Goal: Task Accomplishment & Management: Manage account settings

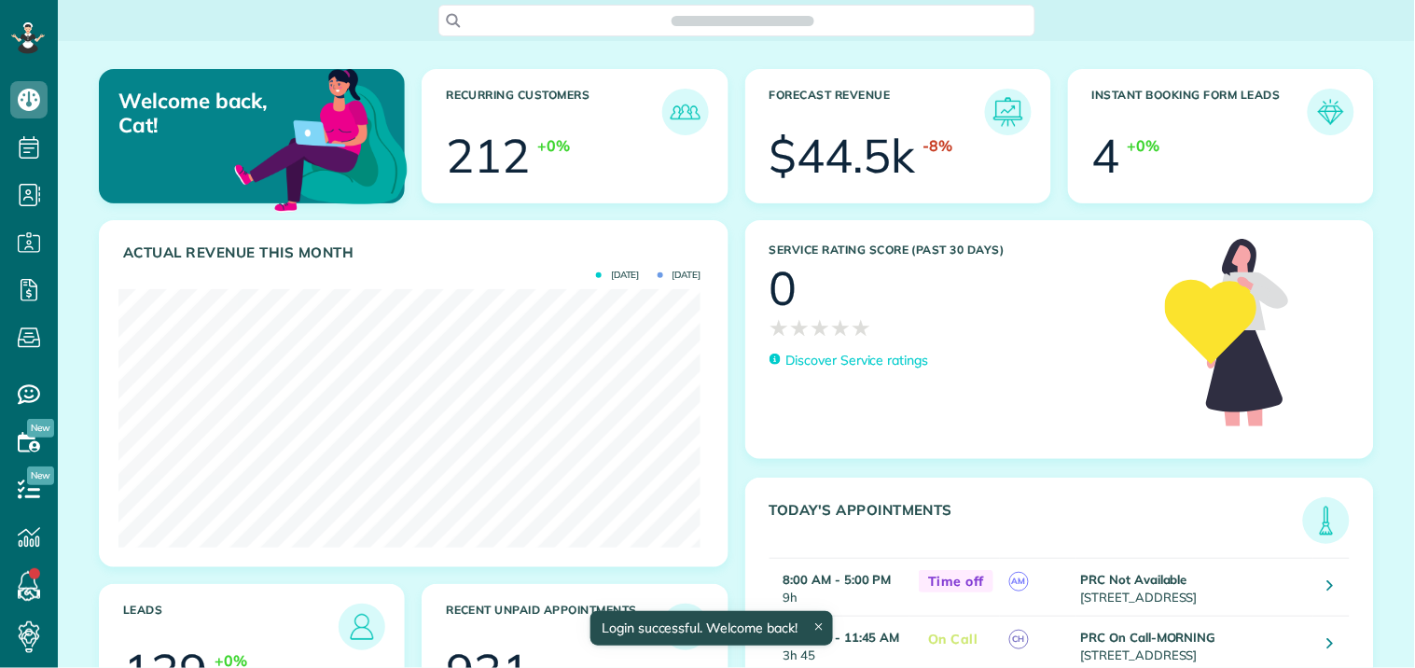
scroll to position [258, 582]
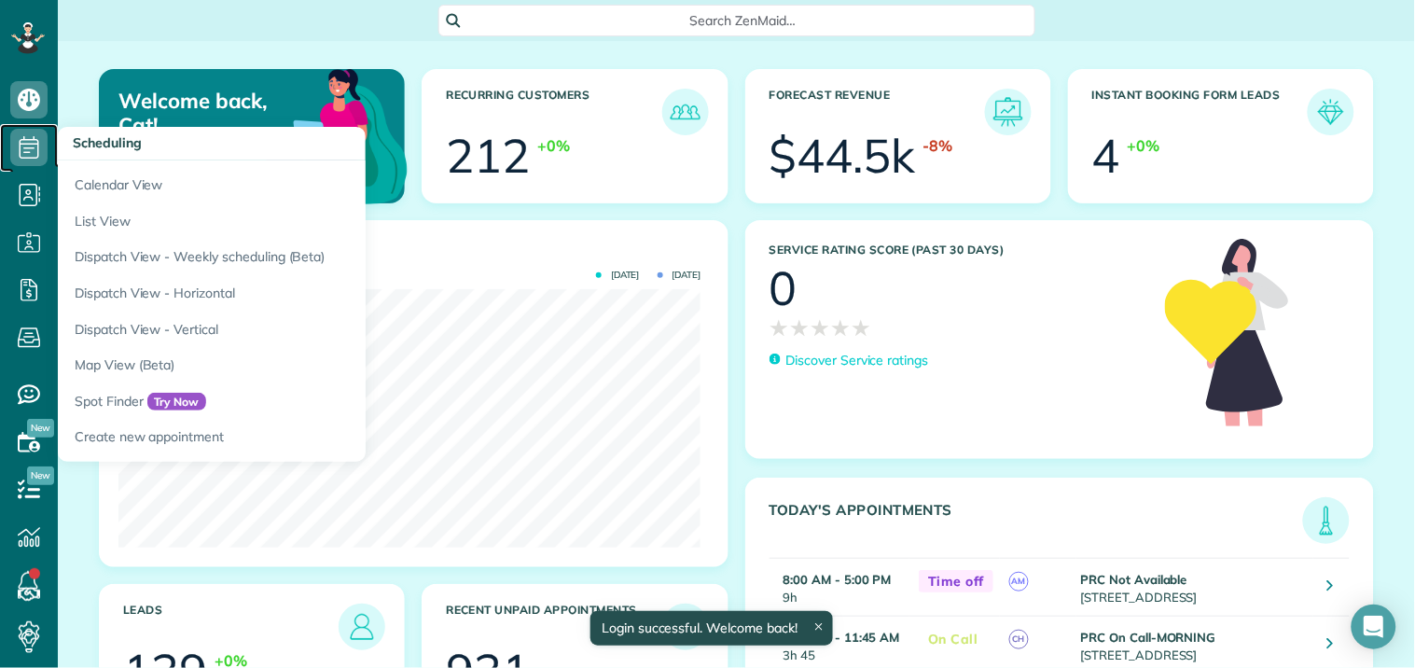
click at [23, 146] on icon at bounding box center [28, 147] width 37 height 37
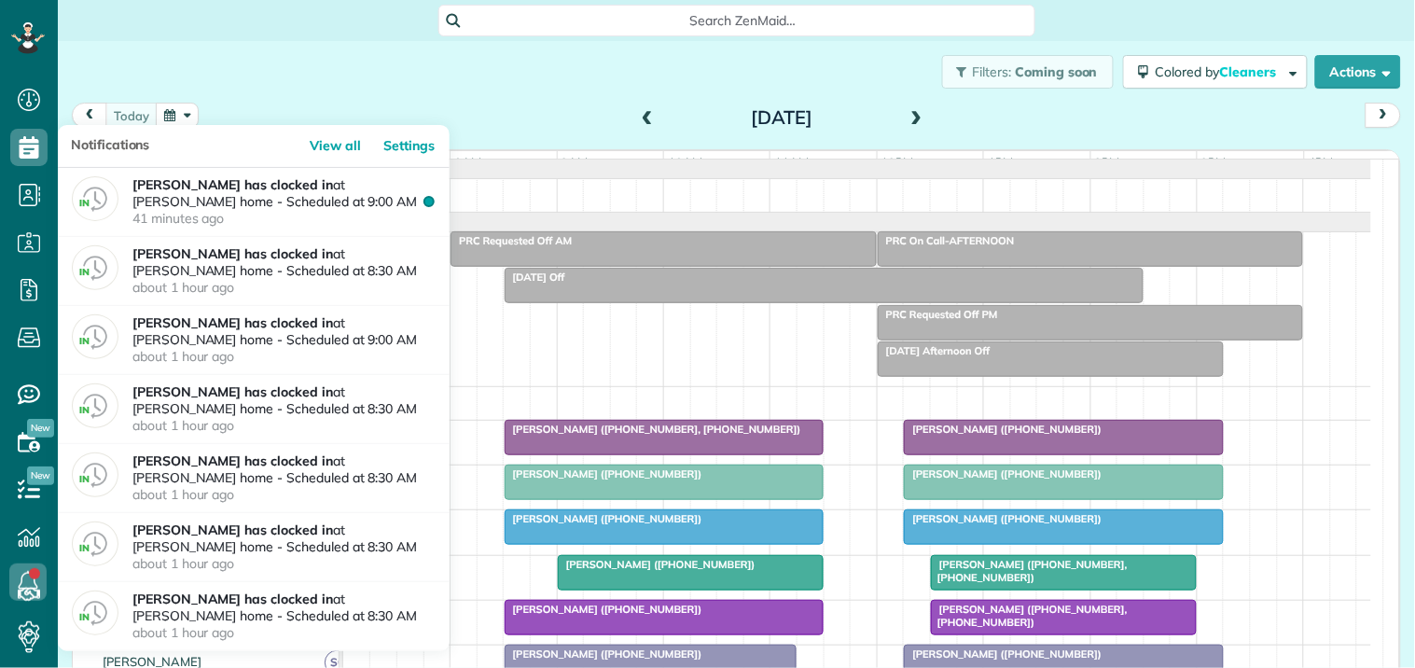
scroll to position [7, 7]
click at [25, 575] on icon at bounding box center [27, 581] width 37 height 37
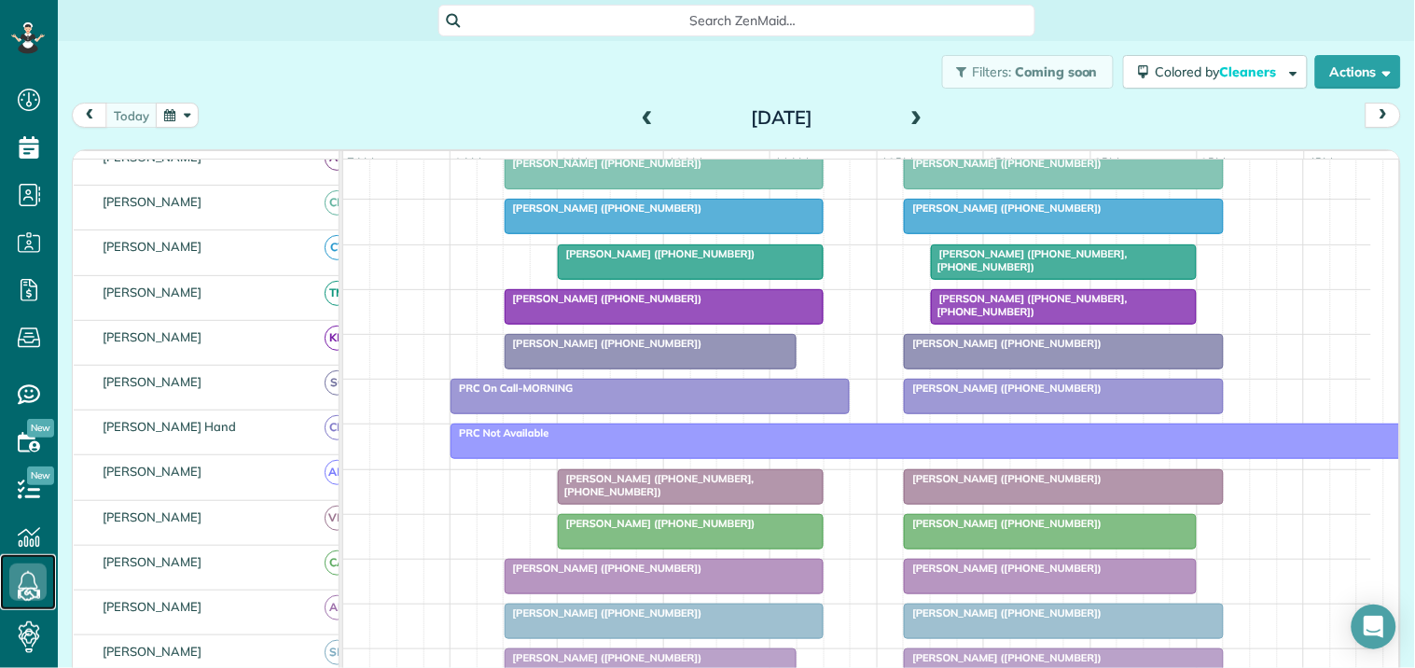
scroll to position [311, 0]
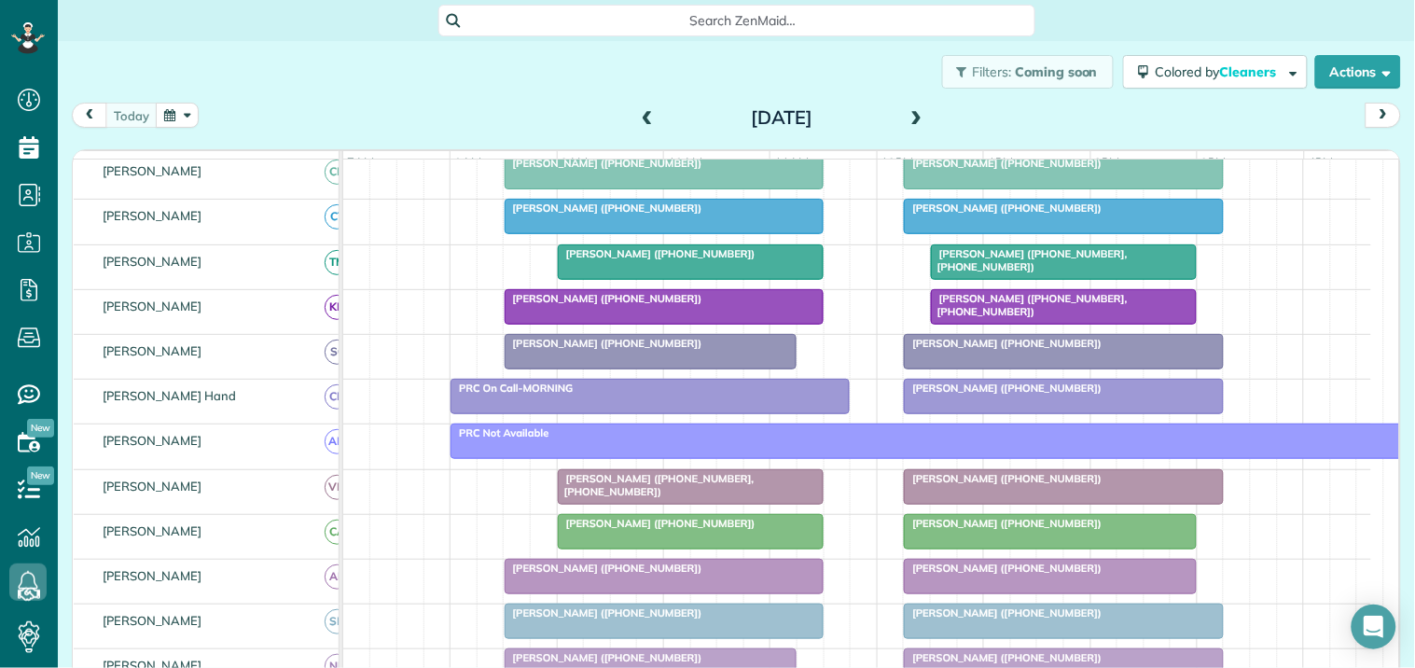
click at [907, 110] on span at bounding box center [917, 118] width 21 height 17
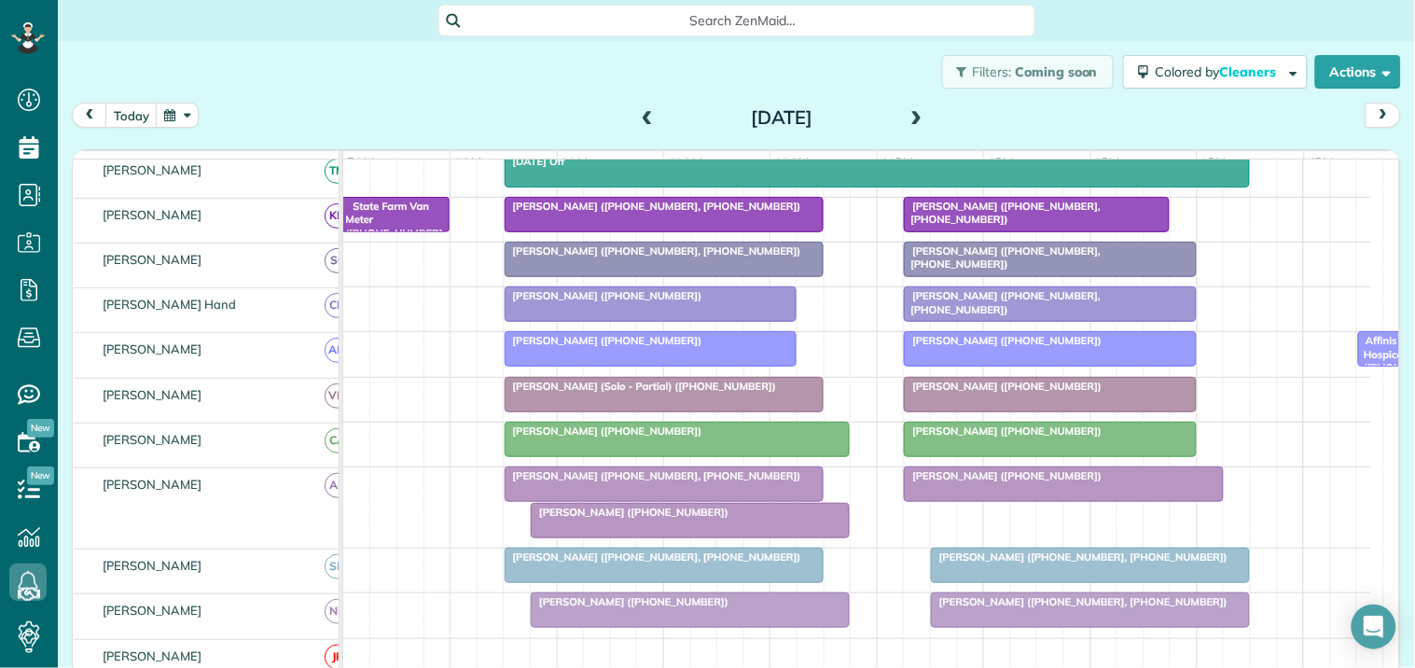
scroll to position [403, 0]
click at [618, 537] on div at bounding box center [690, 521] width 317 height 34
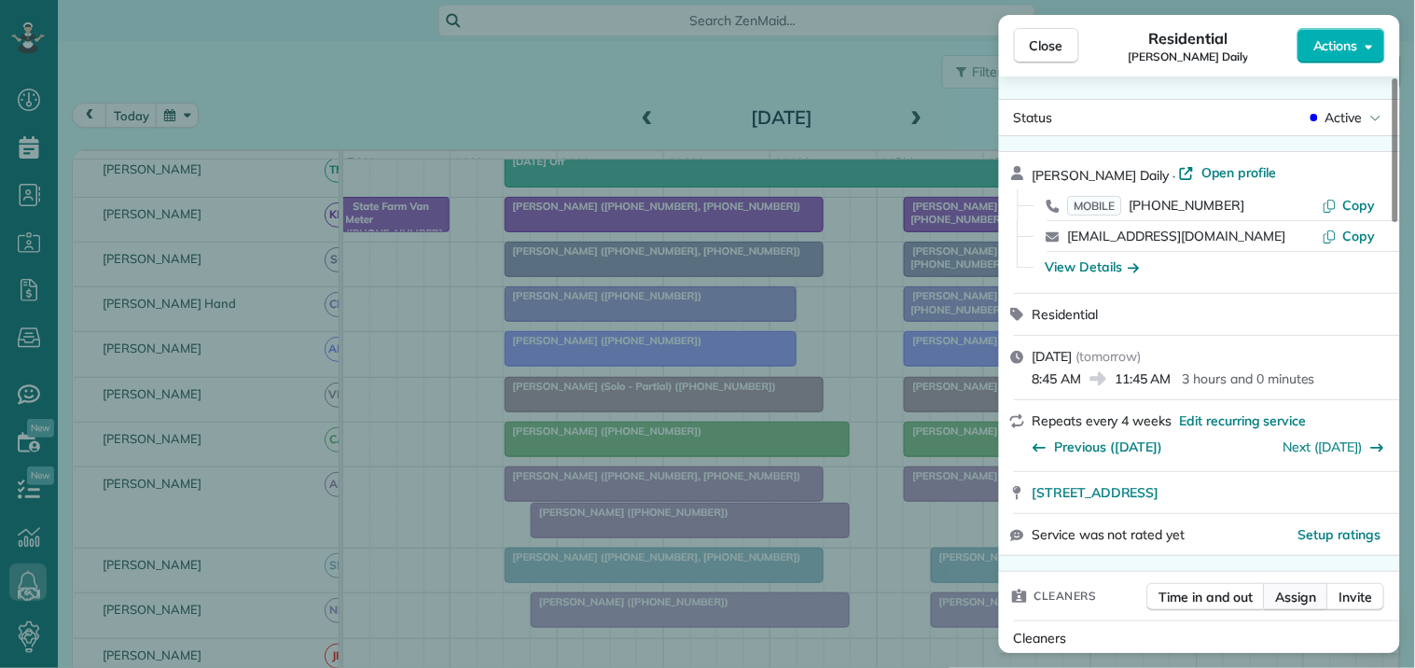
click at [1301, 600] on span "Assign" at bounding box center [1296, 597] width 41 height 19
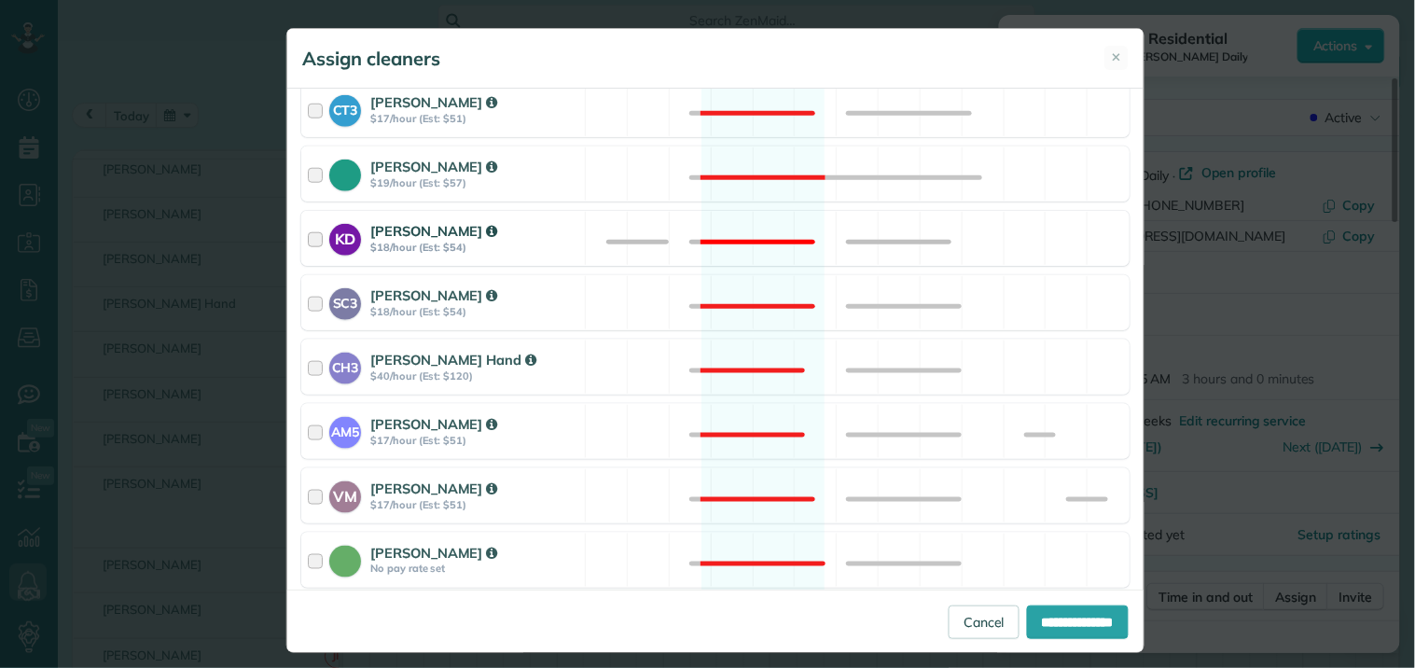
scroll to position [518, 0]
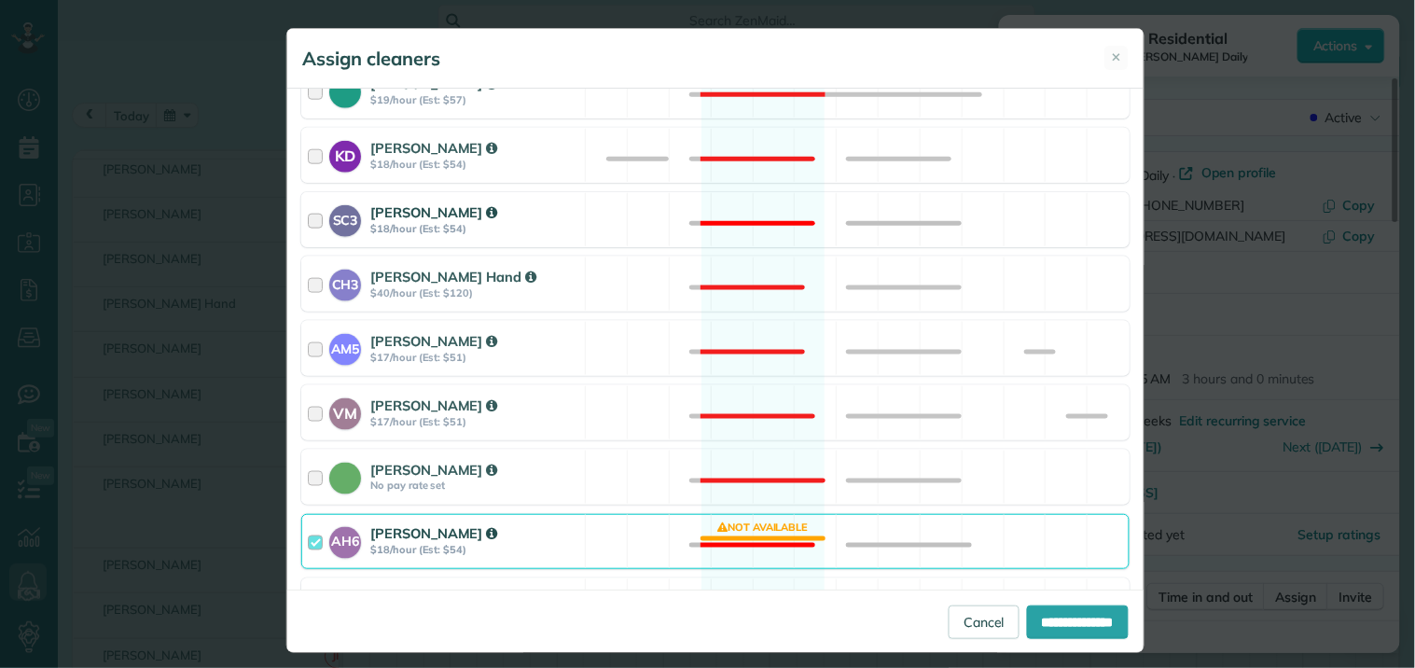
click at [733, 207] on div "SC3 Stephanie Cruz $18/hour (Est: $54) Not available" at bounding box center [715, 219] width 828 height 55
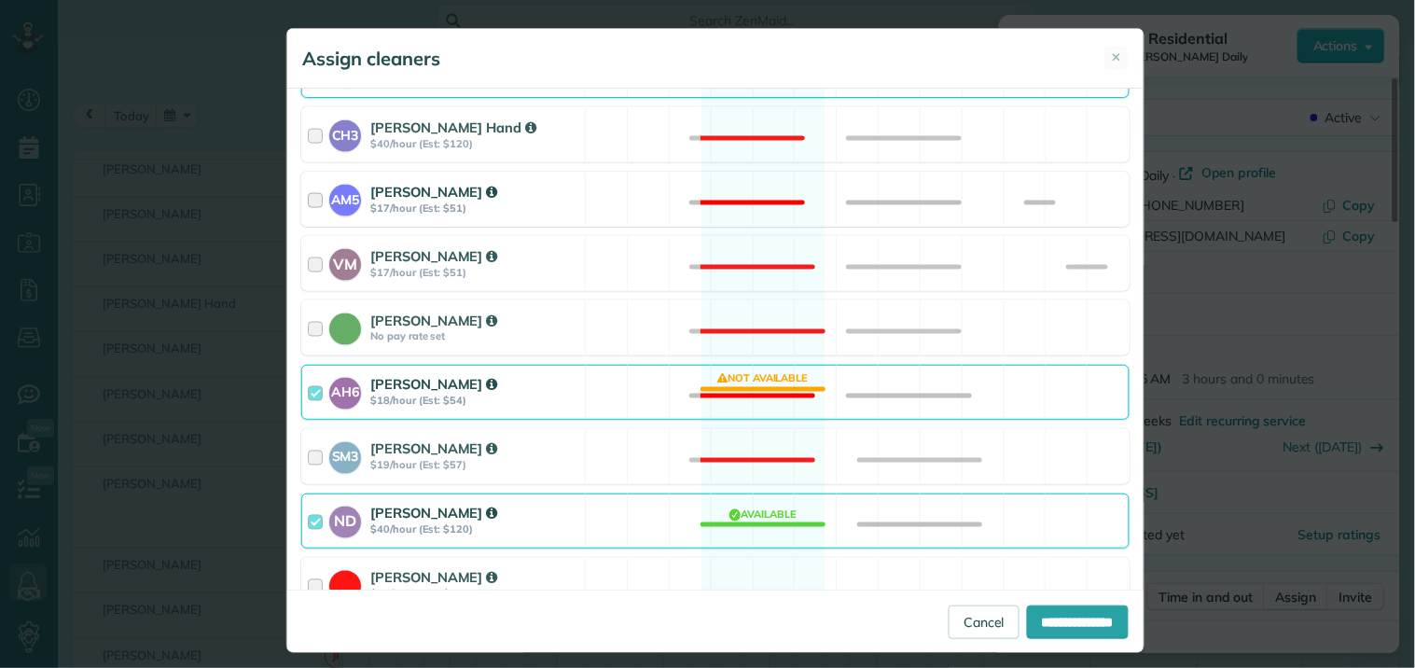
scroll to position [760, 0]
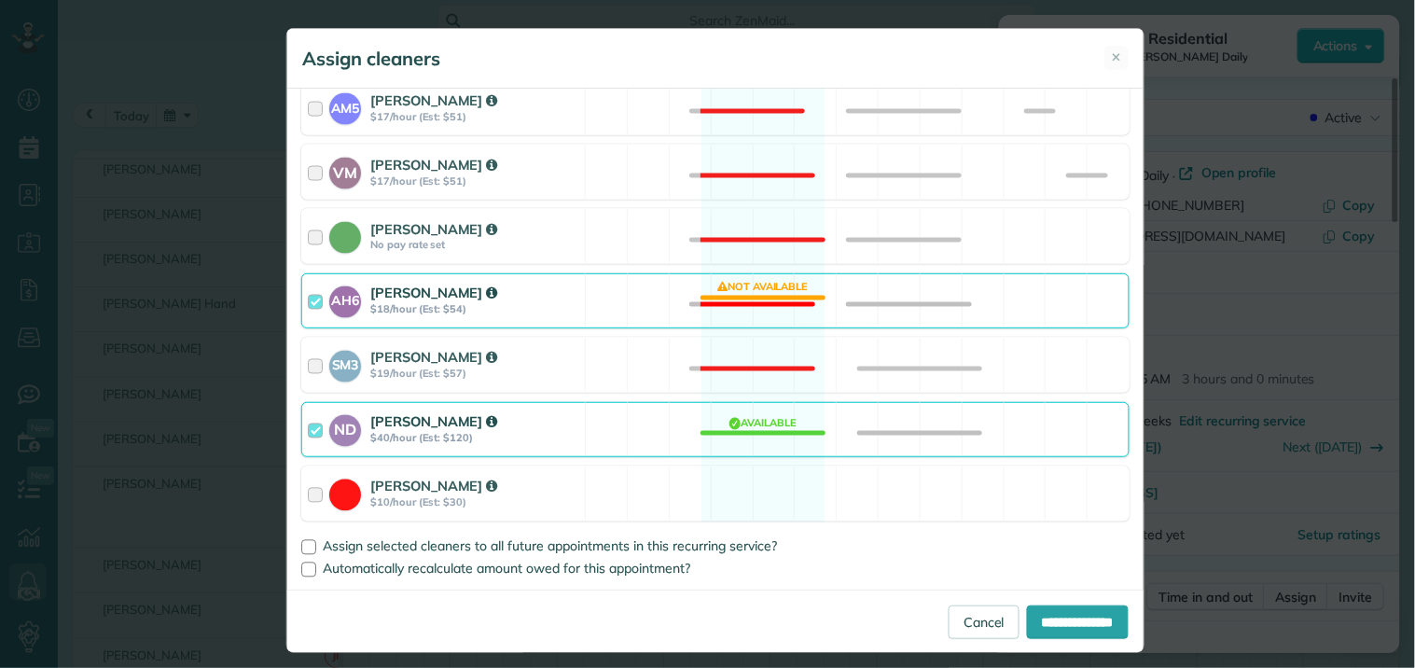
click at [753, 424] on div "ND Nathalie Duverna $40/hour (Est: $120) Available" at bounding box center [715, 429] width 828 height 55
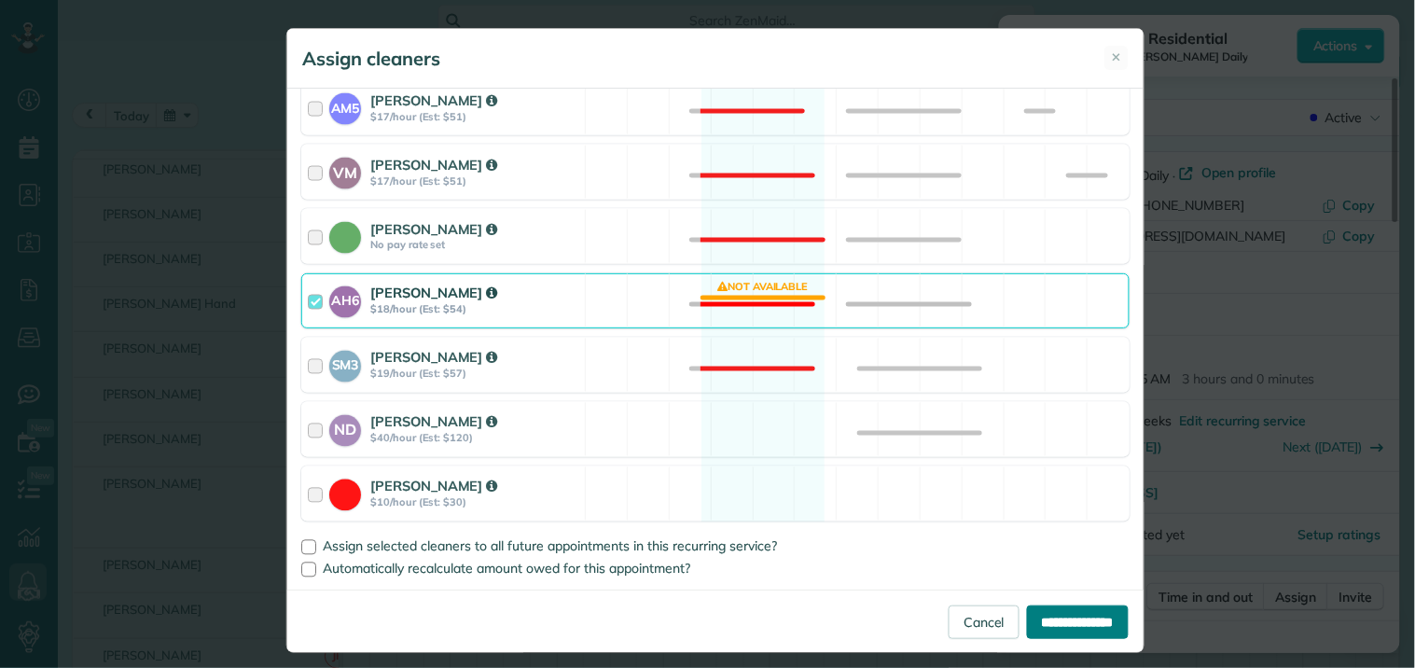
click at [1062, 623] on input "**********" at bounding box center [1078, 622] width 102 height 34
type input "**********"
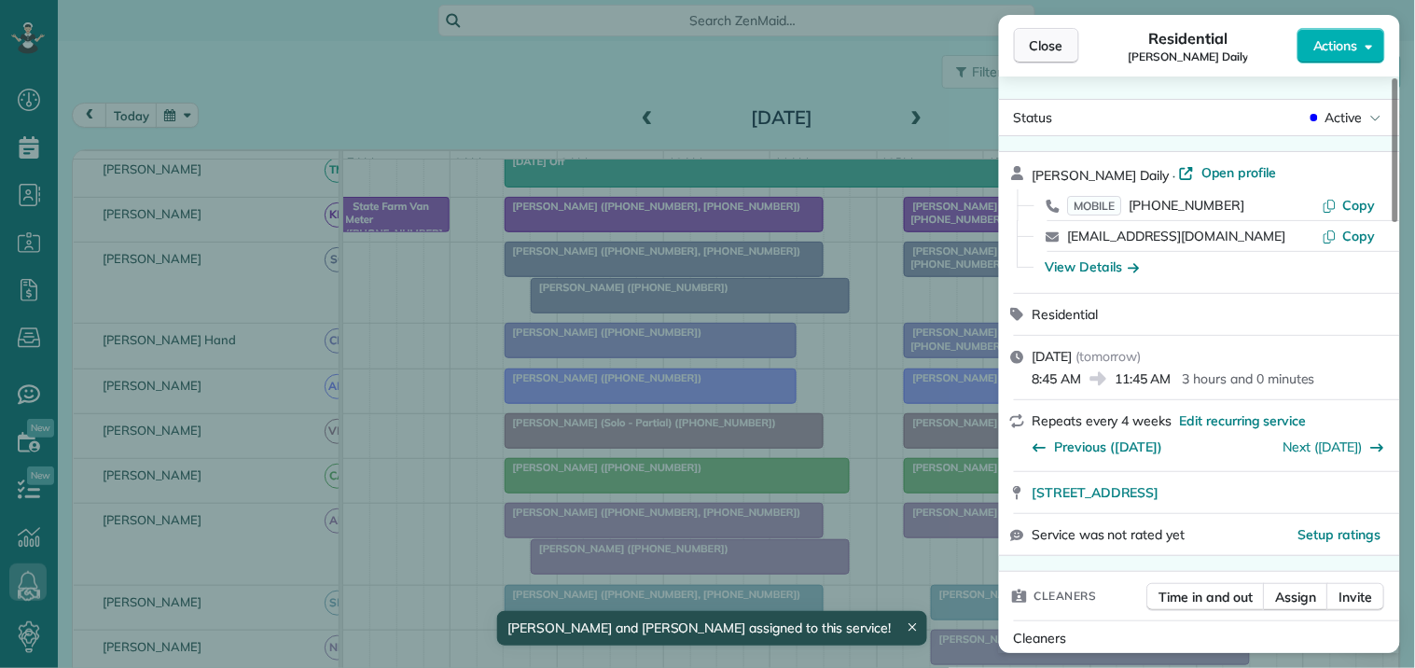
click at [1054, 45] on span "Close" at bounding box center [1047, 45] width 34 height 19
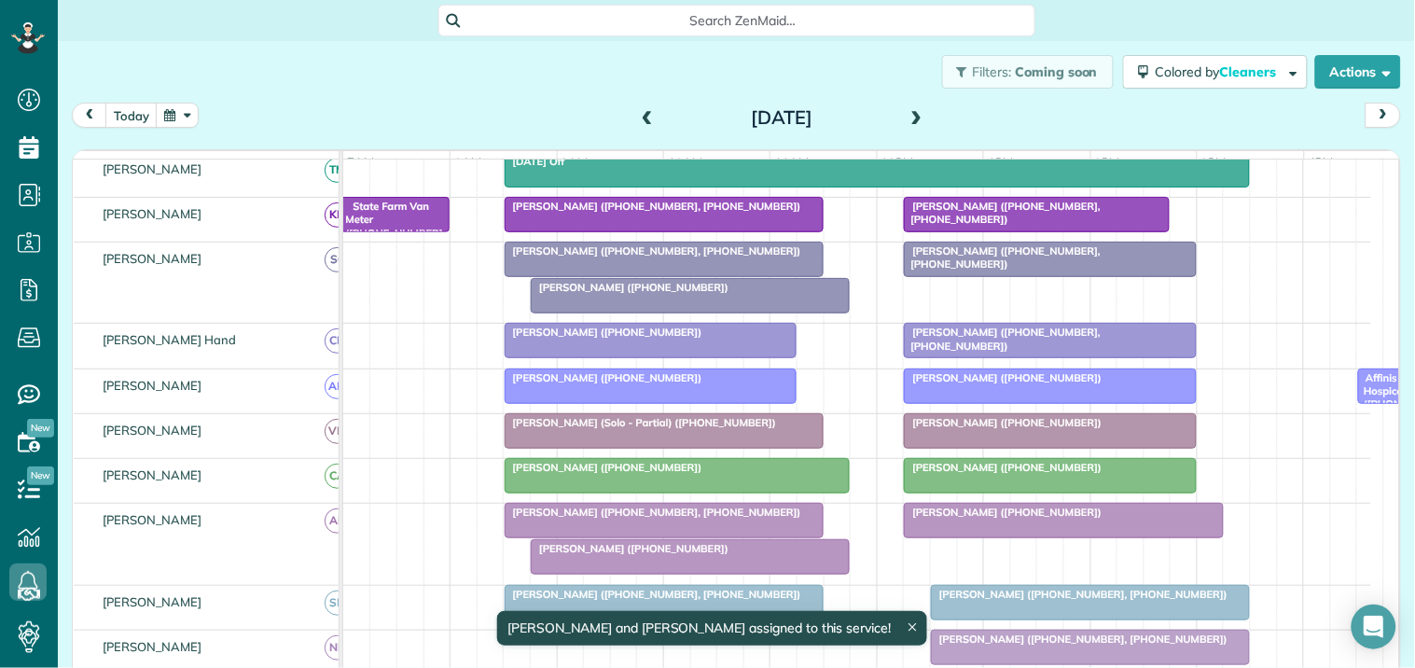
click at [695, 537] on div at bounding box center [664, 521] width 317 height 34
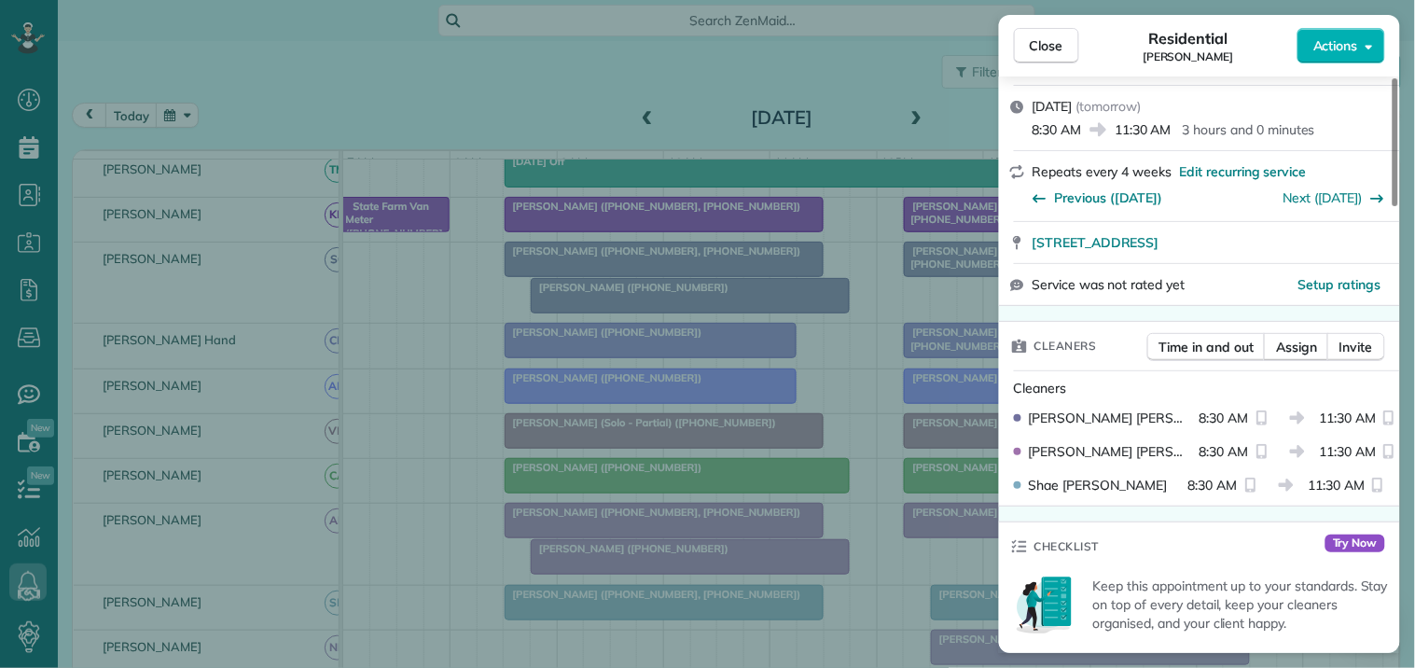
scroll to position [311, 0]
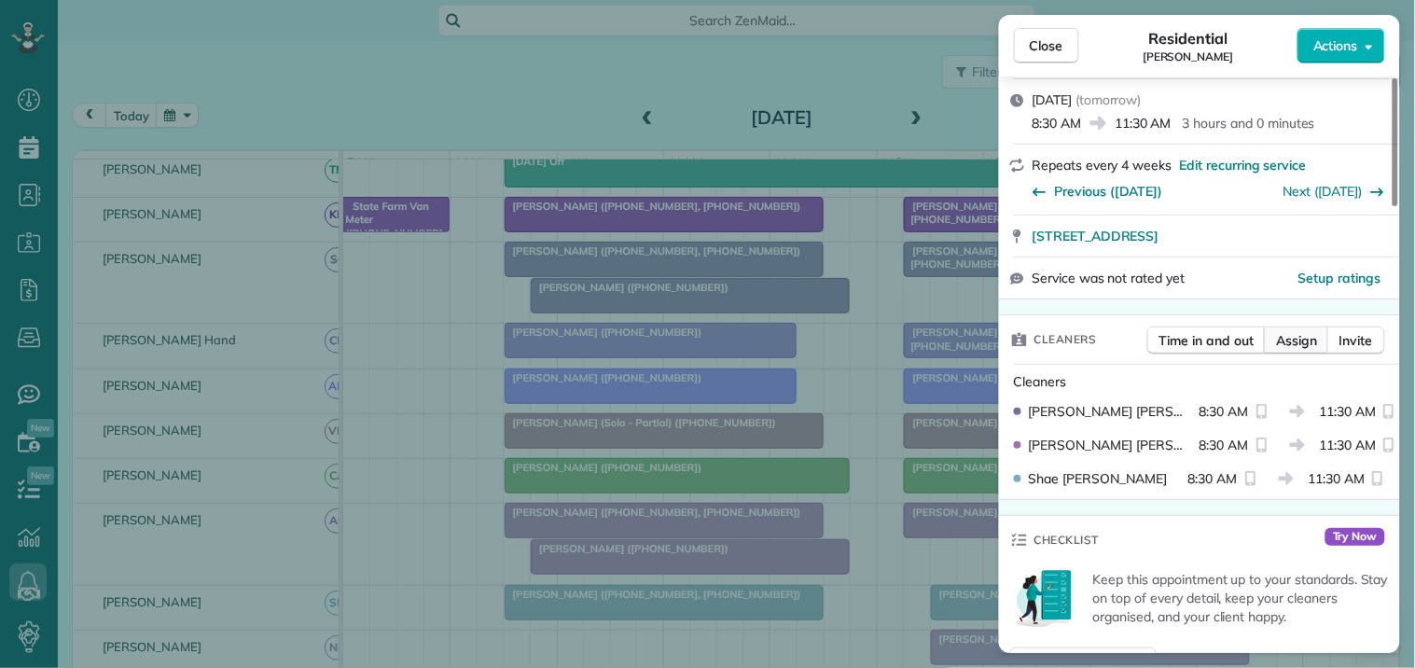
click at [1299, 340] on span "Assign" at bounding box center [1296, 340] width 41 height 19
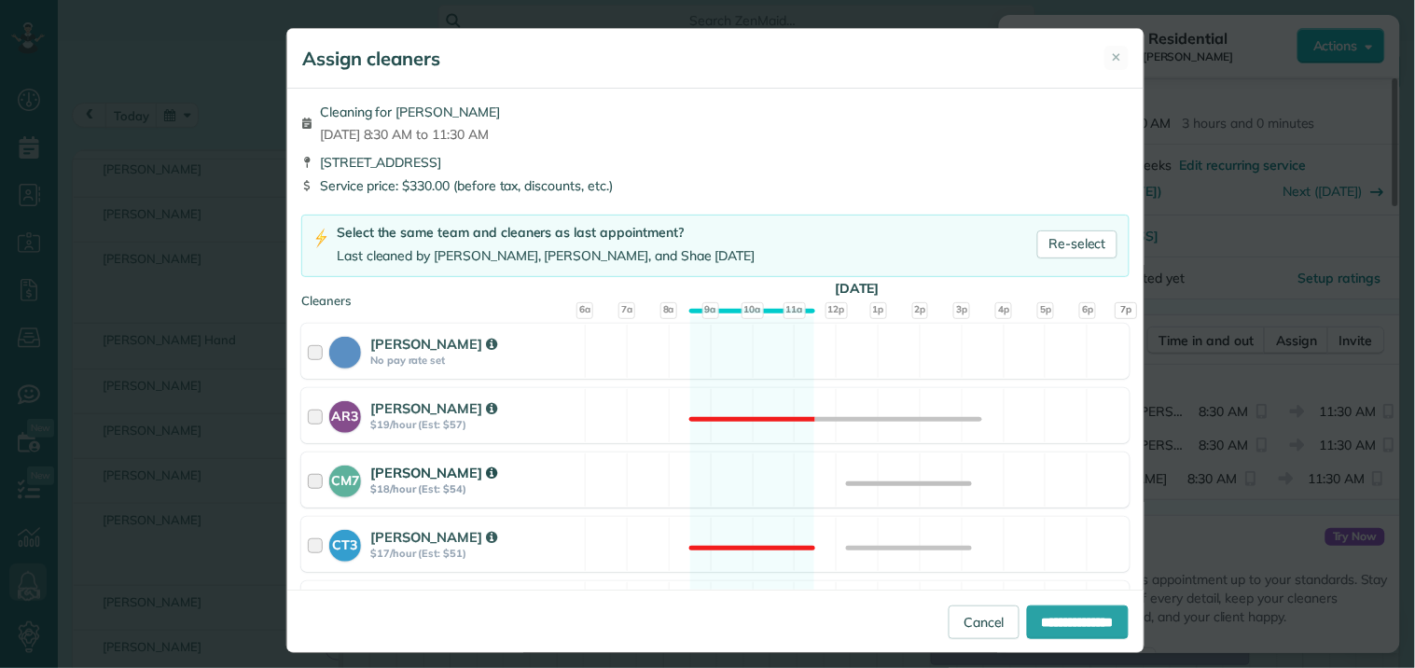
click at [731, 461] on div "CM7 Caitlin Miller $18/hour (Est: $54) Available" at bounding box center [715, 479] width 828 height 55
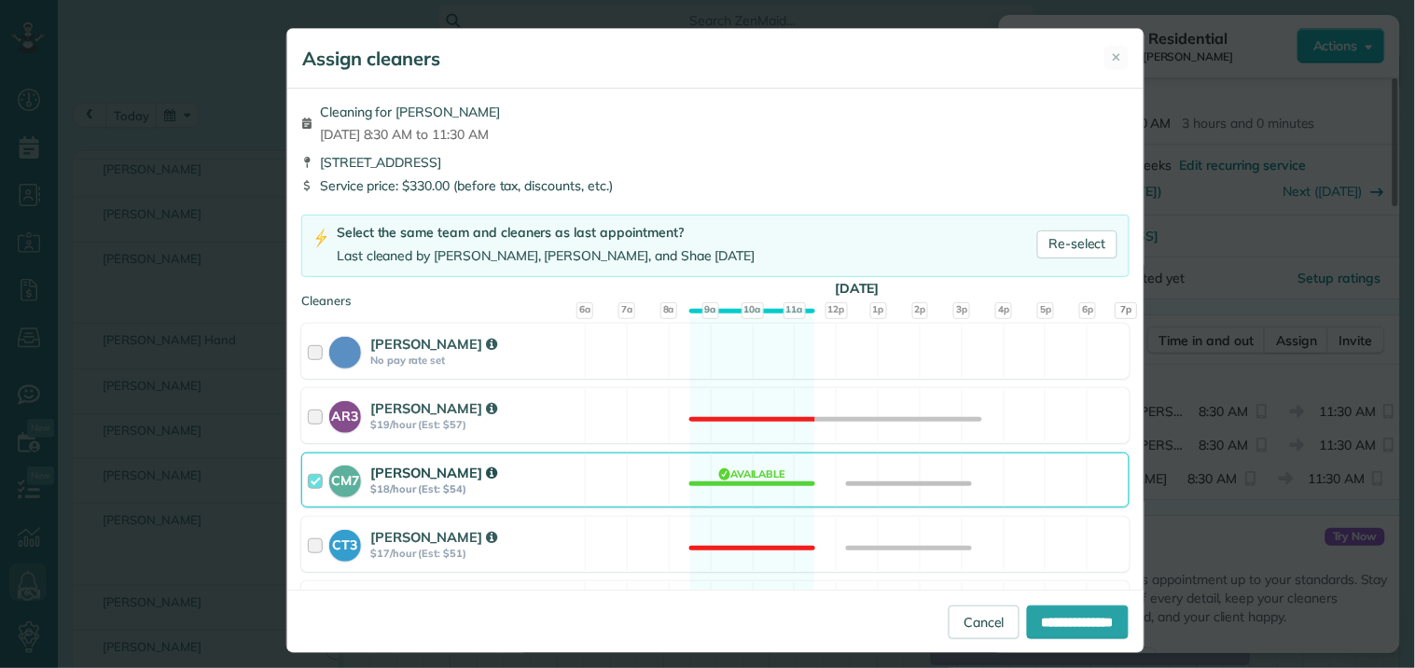
scroll to position [414, 0]
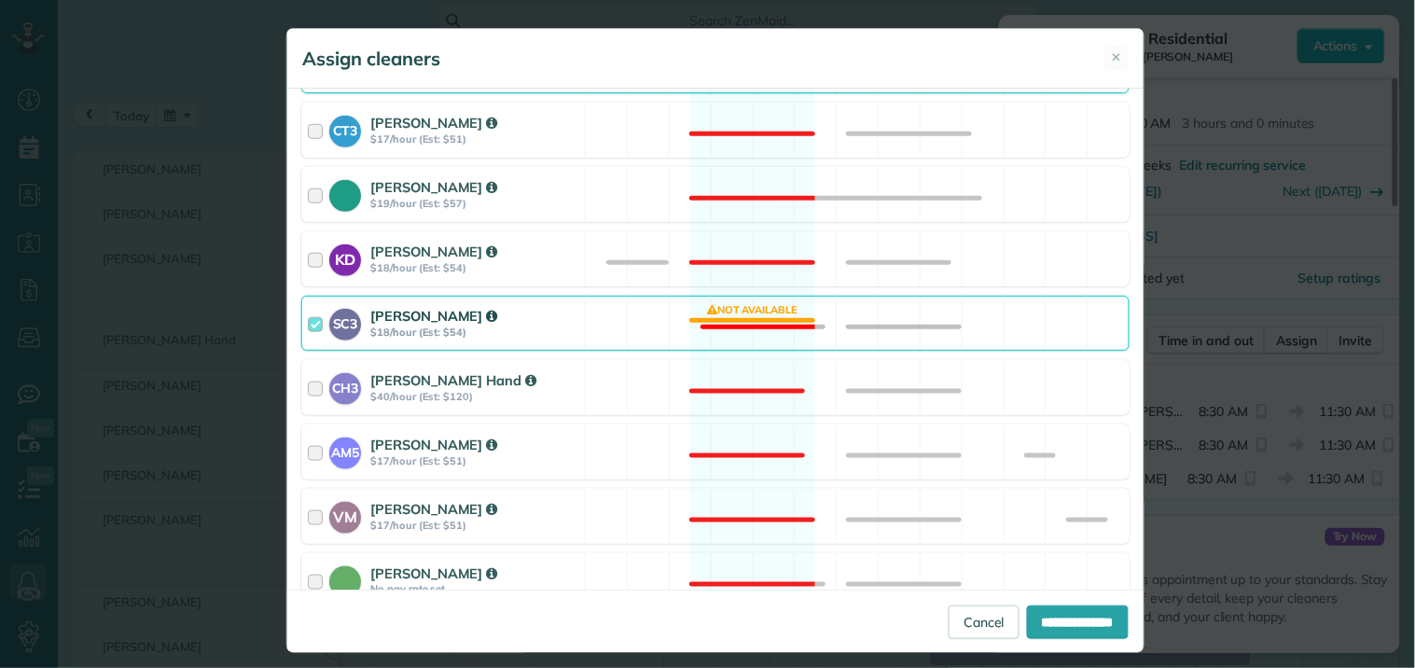
click at [754, 329] on div "SC3 Stephanie Cruz $18/hour (Est: $54) Not available" at bounding box center [715, 323] width 828 height 55
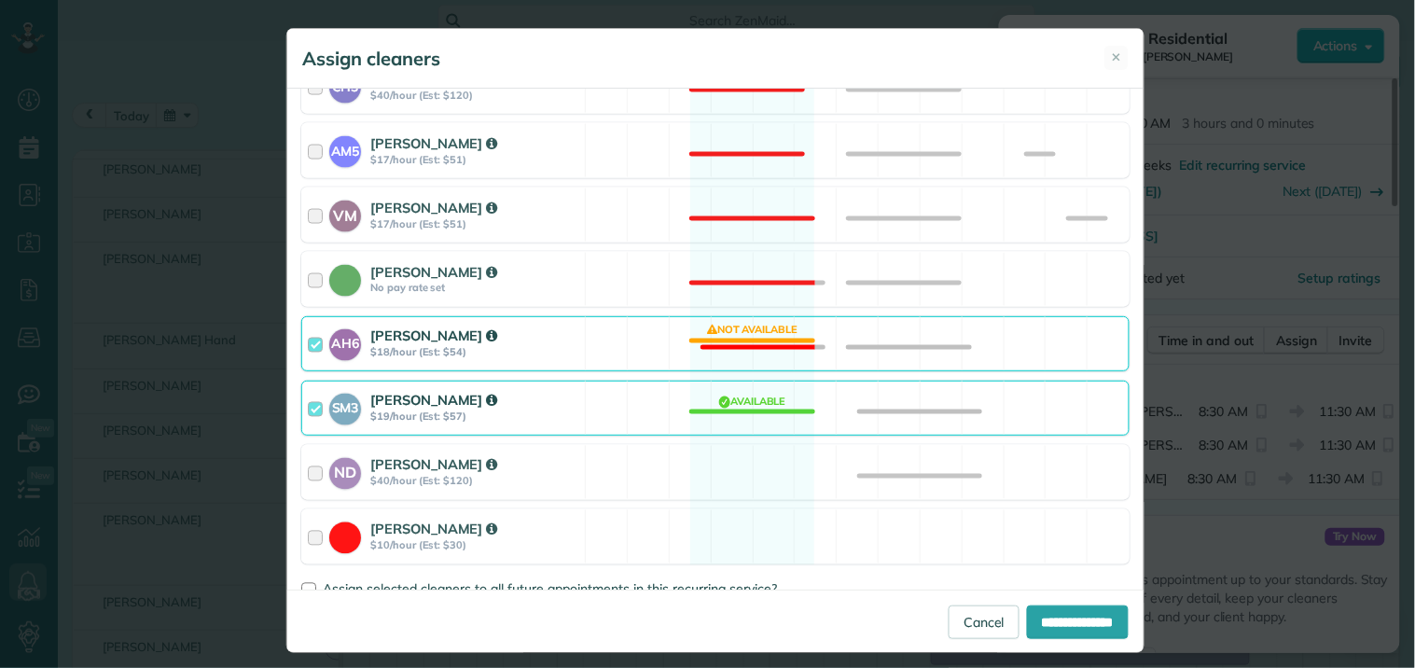
scroll to position [725, 0]
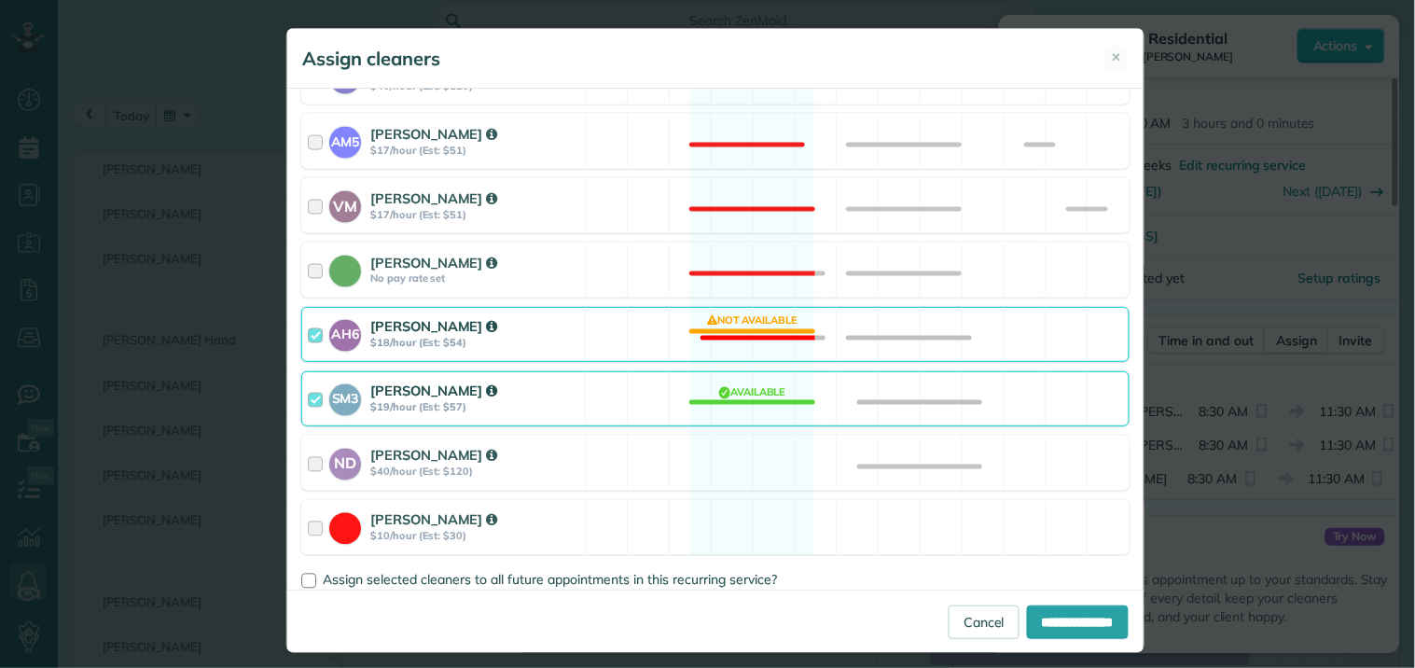
click at [754, 331] on div "AH6 Ashley Hudson $18/hour (Est: $54) Not available" at bounding box center [715, 334] width 828 height 55
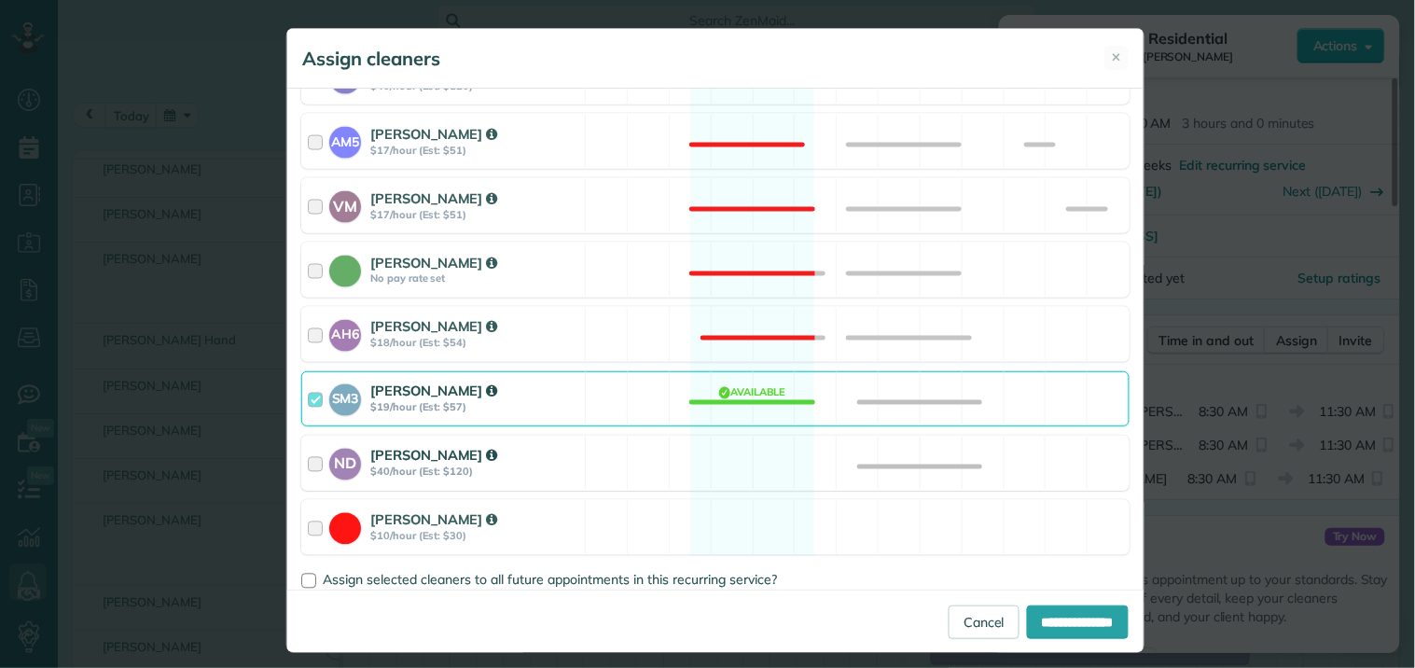
click at [747, 457] on div "ND Nathalie Duverna $40/hour (Est: $120) Available" at bounding box center [715, 463] width 828 height 55
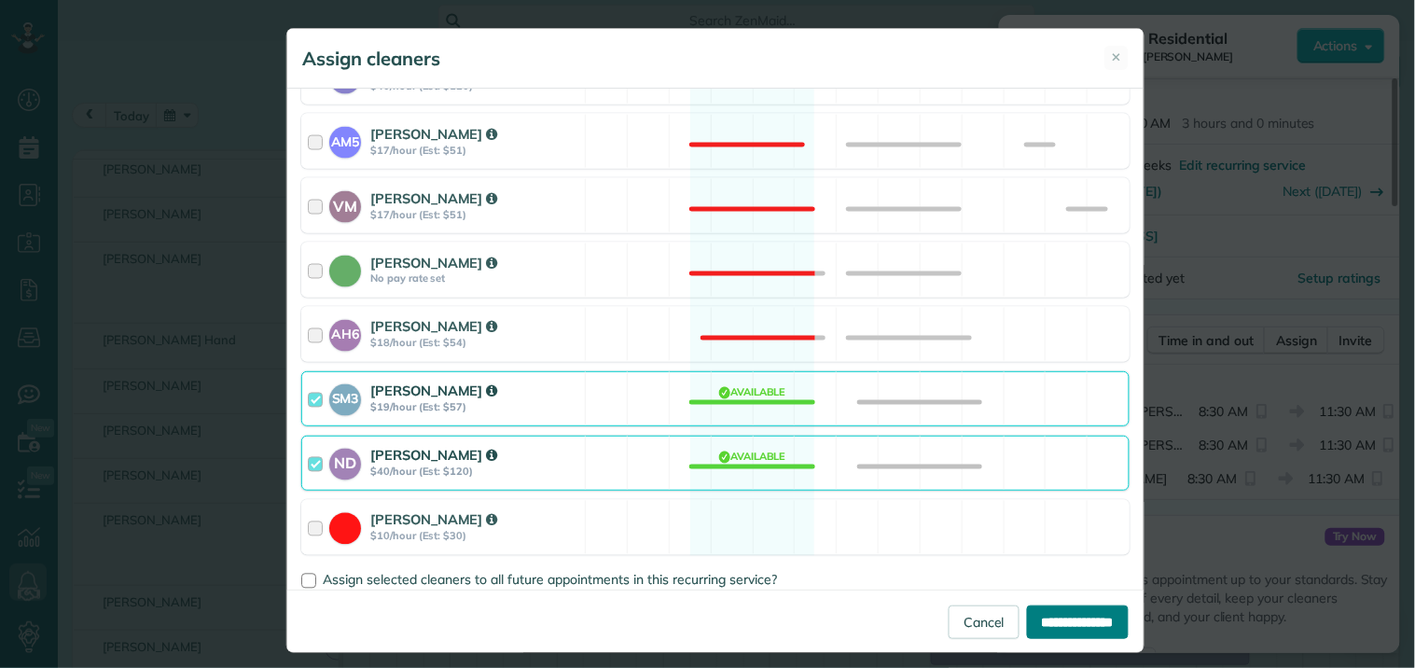
click at [1052, 626] on input "**********" at bounding box center [1078, 622] width 102 height 34
type input "**********"
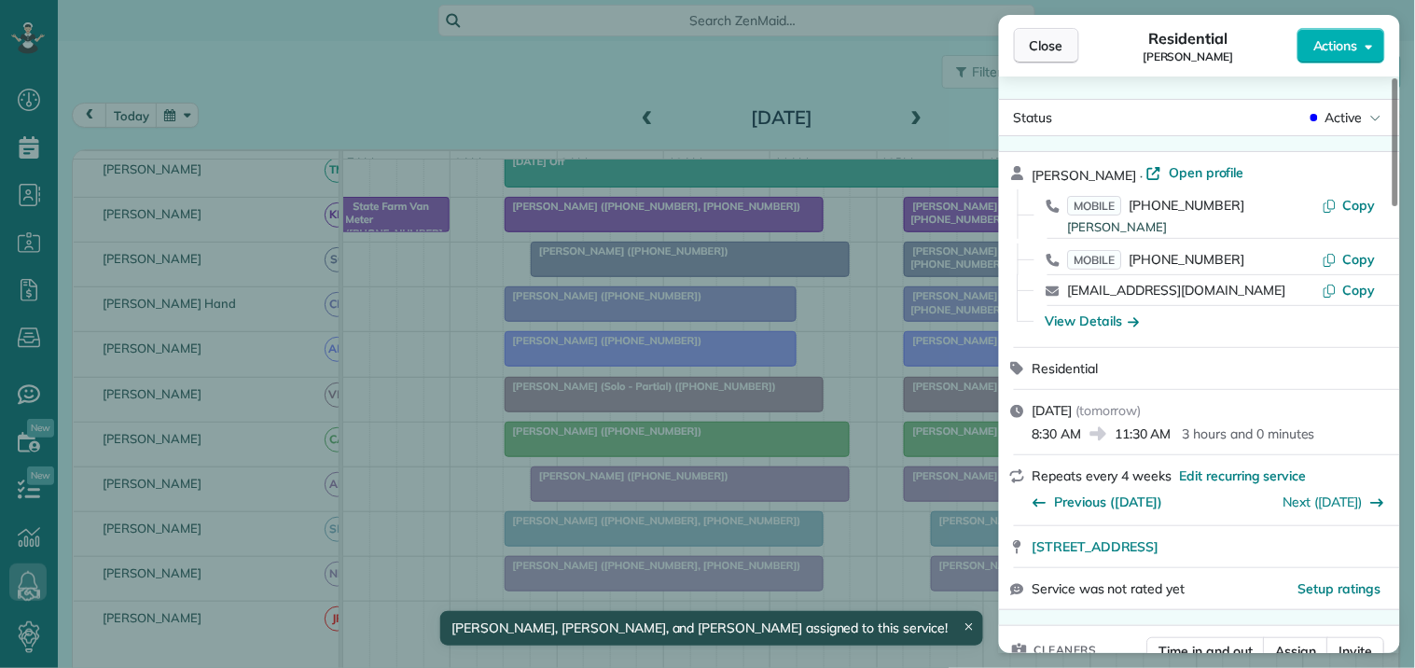
click at [1065, 48] on button "Close" at bounding box center [1046, 45] width 65 height 35
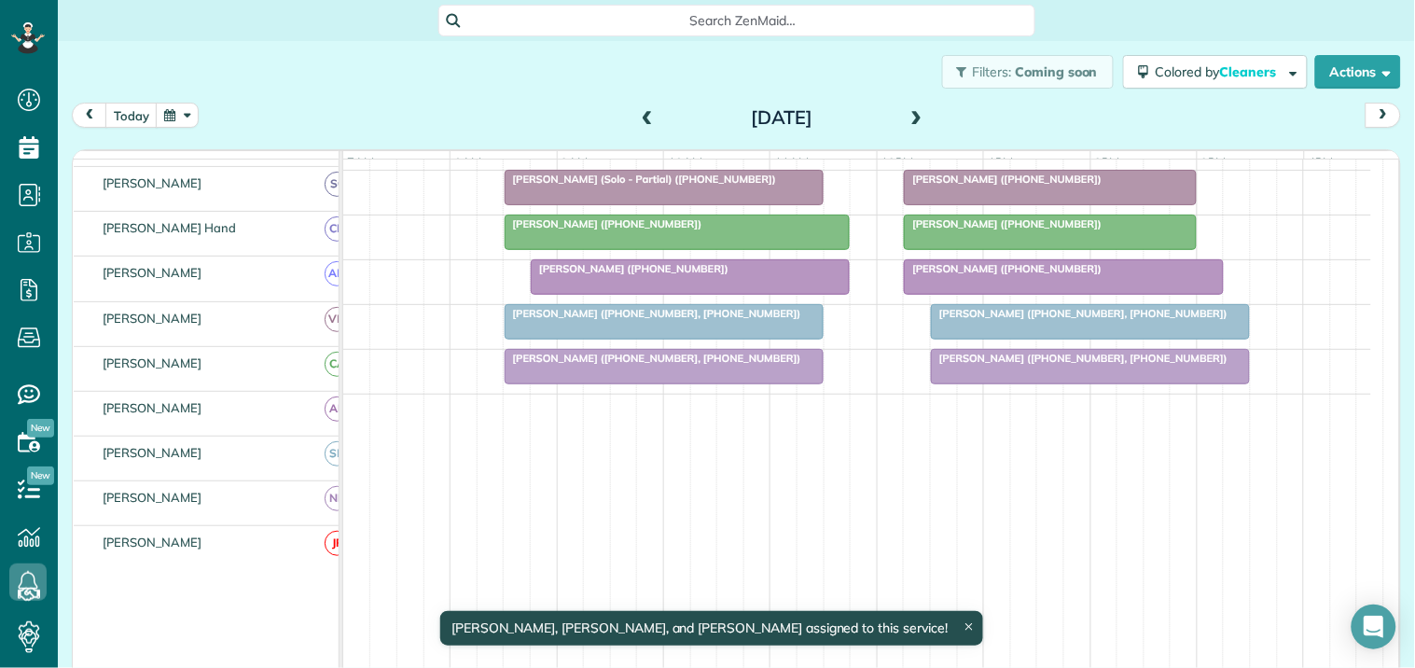
scroll to position [610, 0]
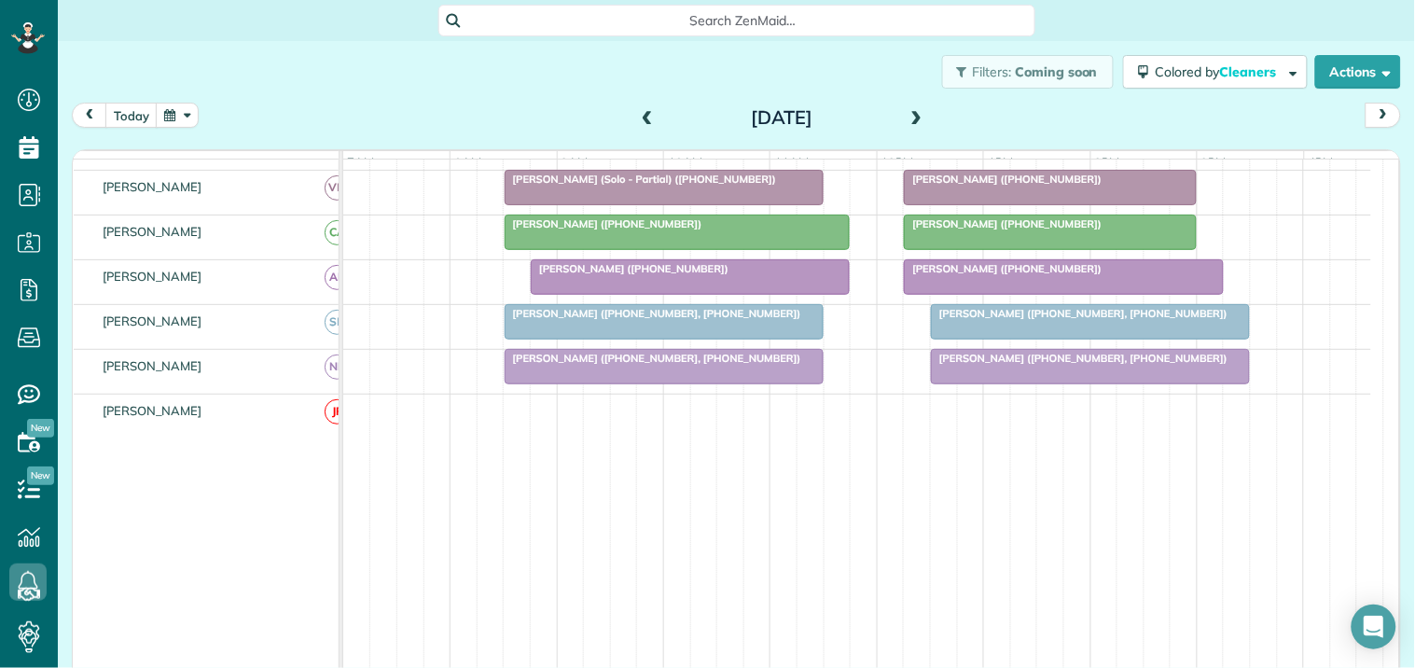
click at [911, 110] on span at bounding box center [917, 118] width 21 height 17
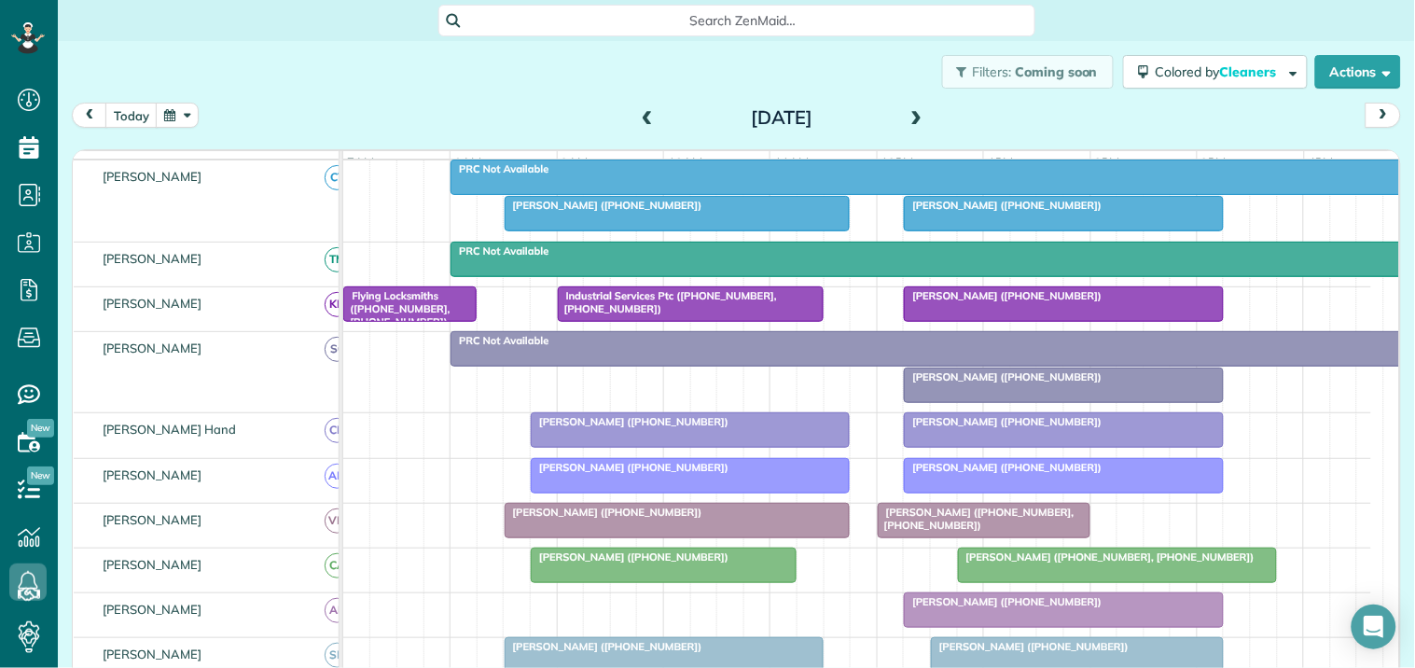
scroll to position [106, 0]
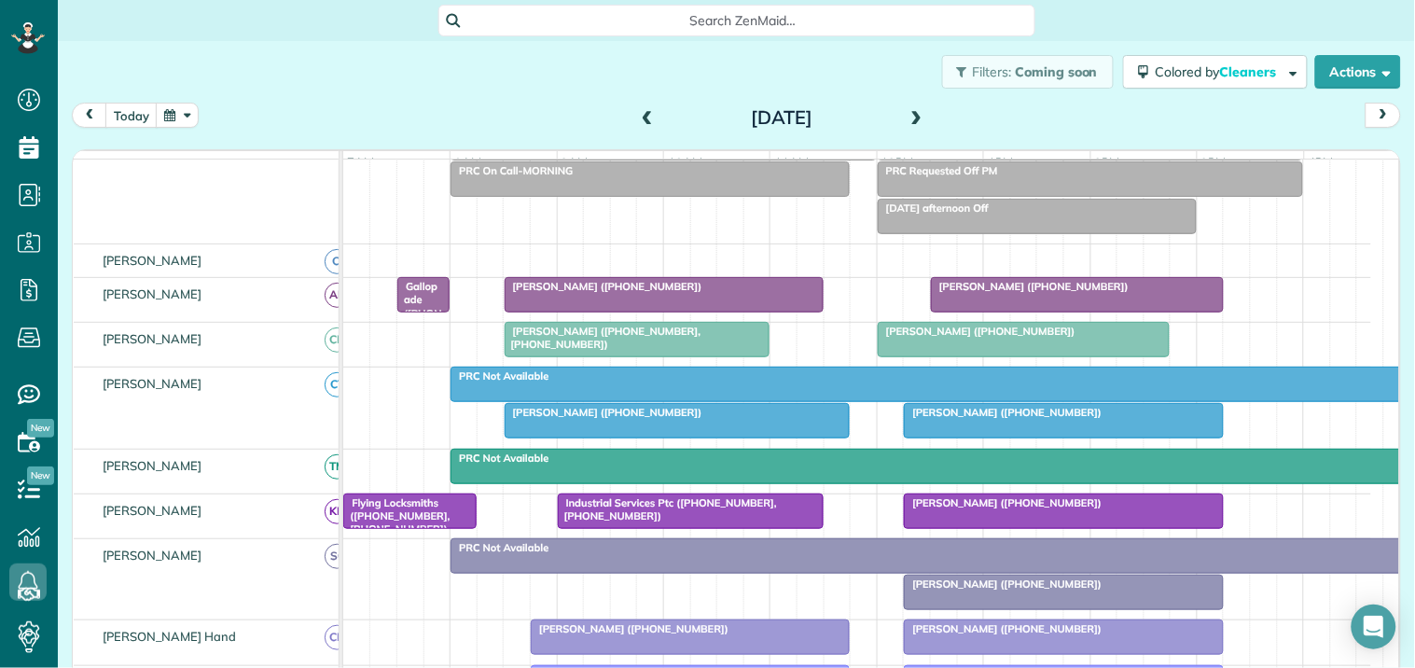
click at [744, 419] on div "[PERSON_NAME] ([PHONE_NUMBER])" at bounding box center [677, 412] width 335 height 13
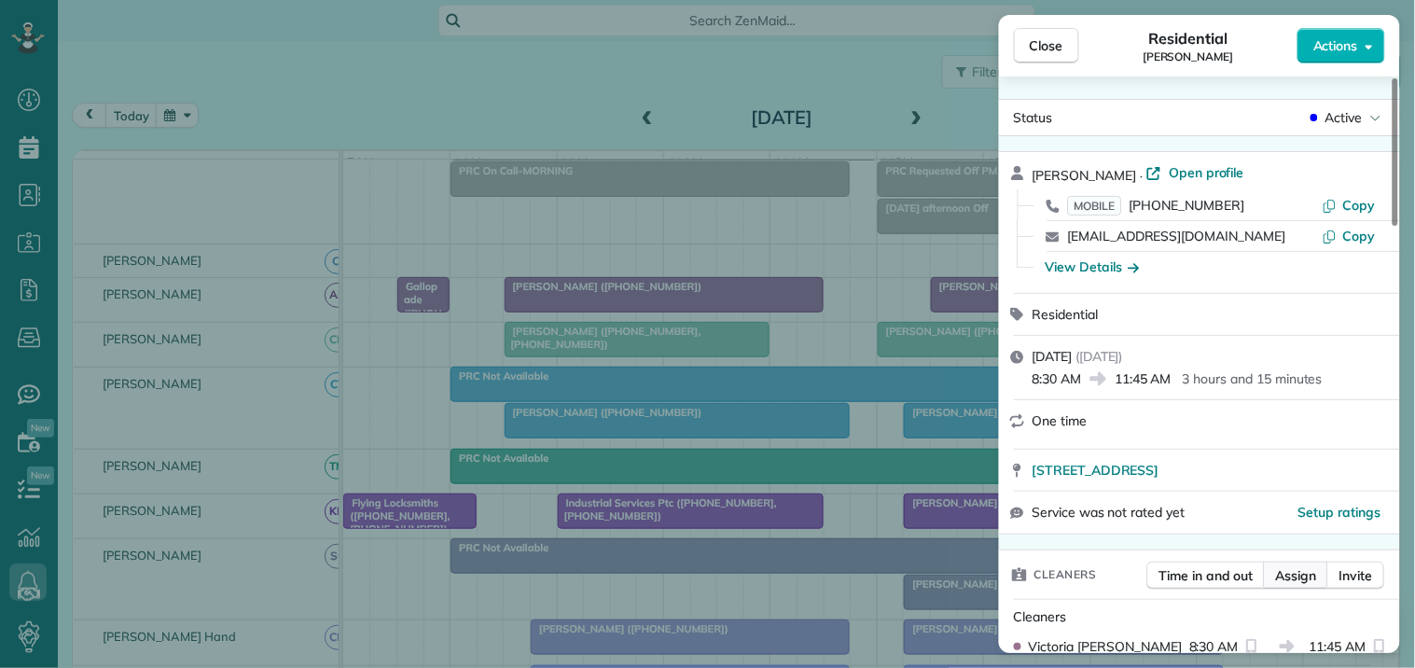
click at [1285, 572] on span "Assign" at bounding box center [1296, 575] width 41 height 19
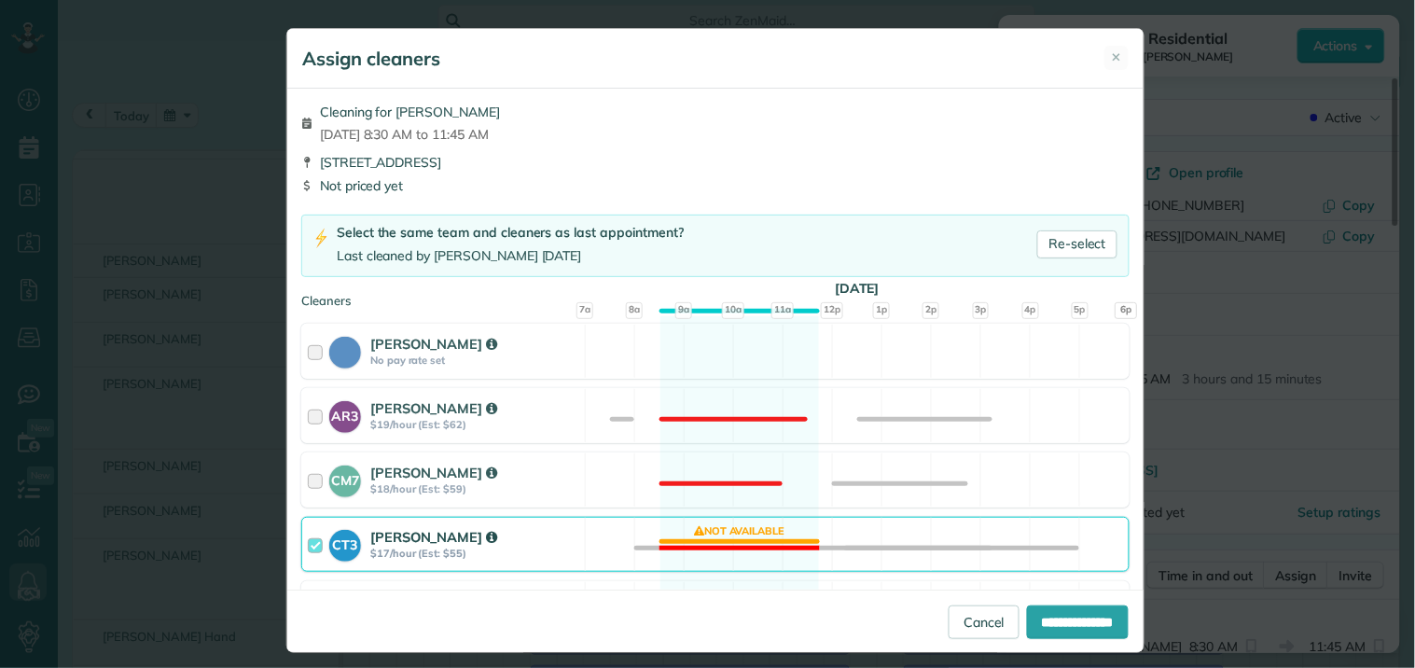
click at [731, 543] on div "CT3 Crystal Todd $17/hour (Est: $55) Not available" at bounding box center [715, 544] width 828 height 55
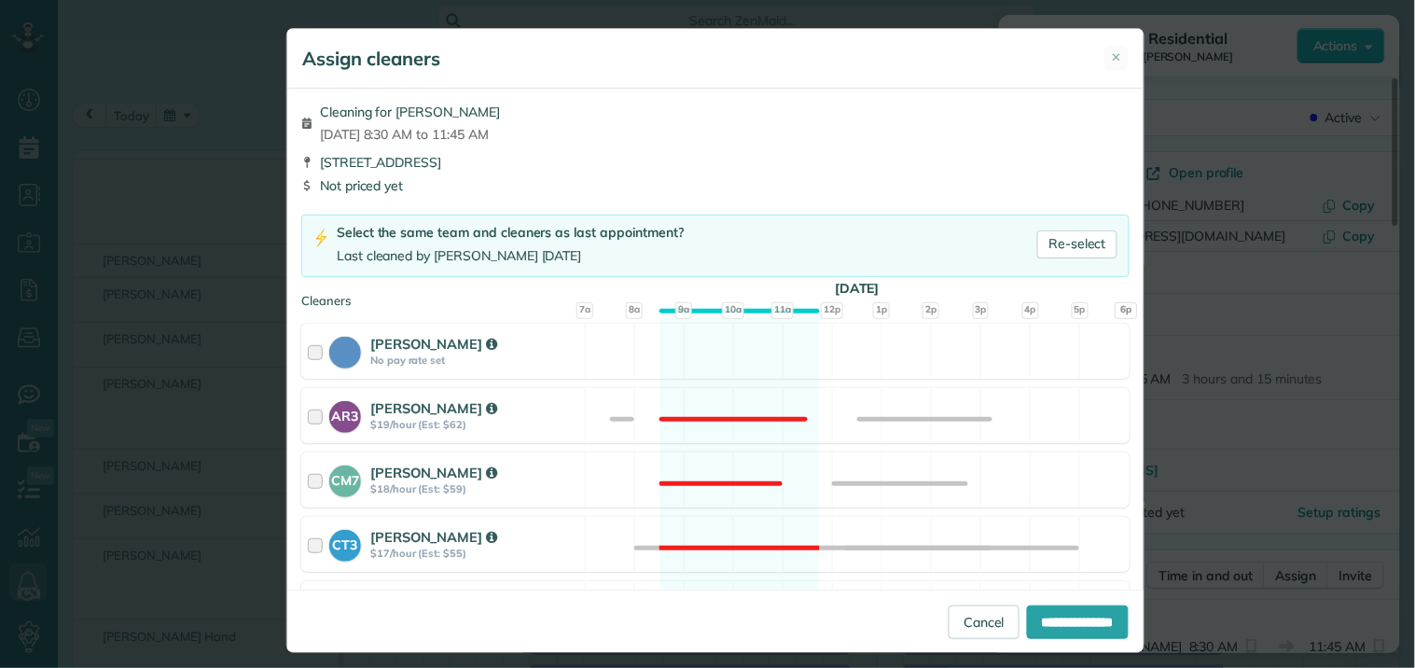
scroll to position [518, 0]
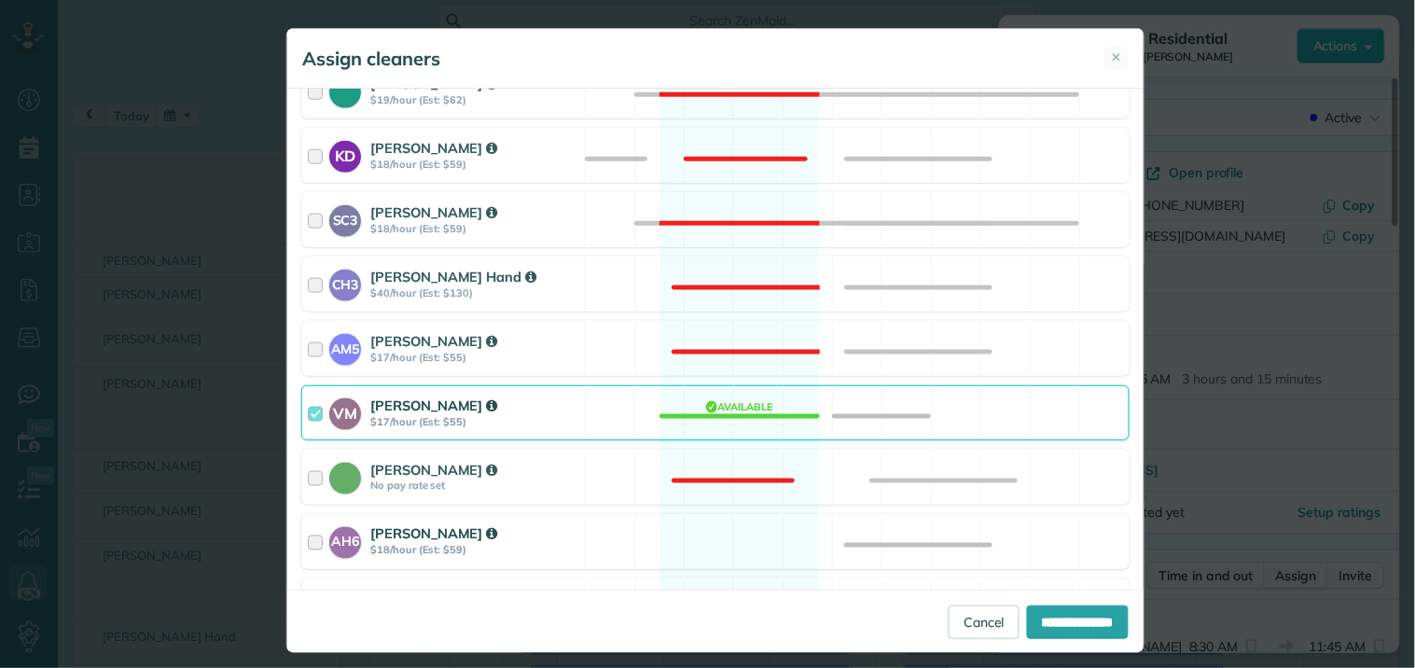
click at [729, 542] on div "AH6 Ashley Hudson $18/hour (Est: $59) Available" at bounding box center [715, 541] width 828 height 55
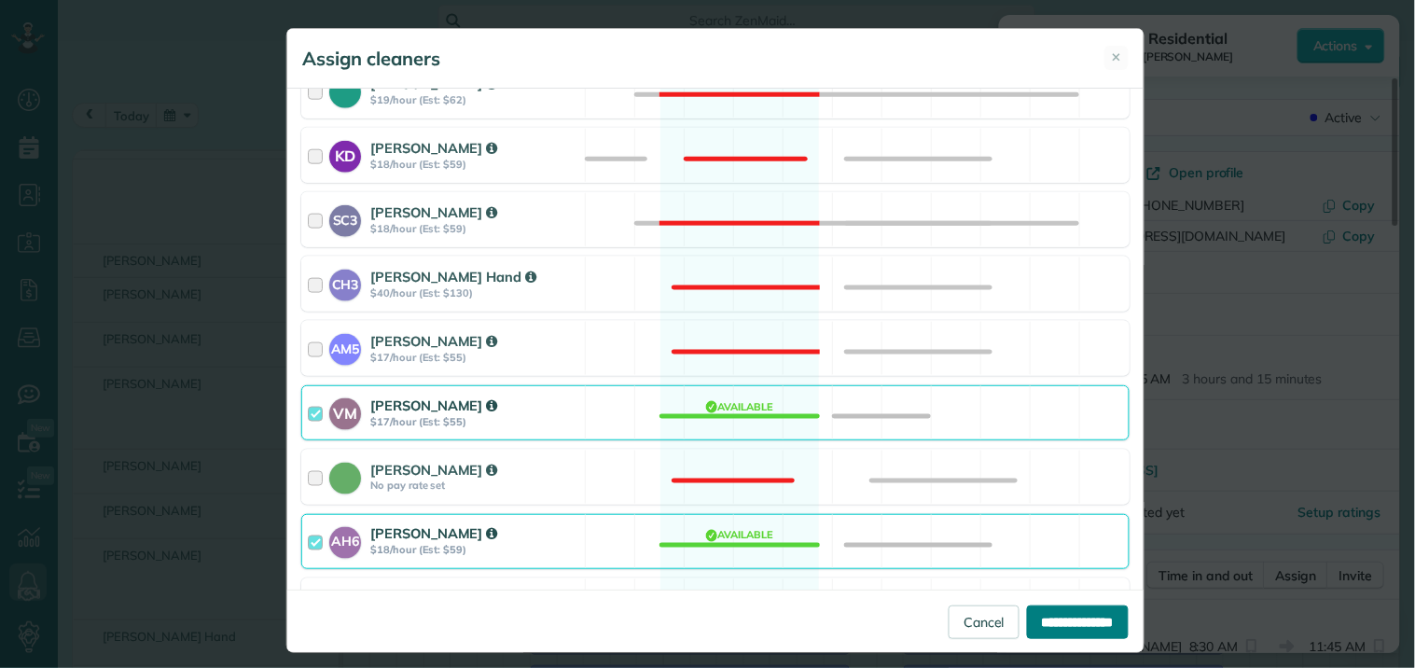
click at [1076, 618] on input "**********" at bounding box center [1078, 622] width 102 height 34
type input "**********"
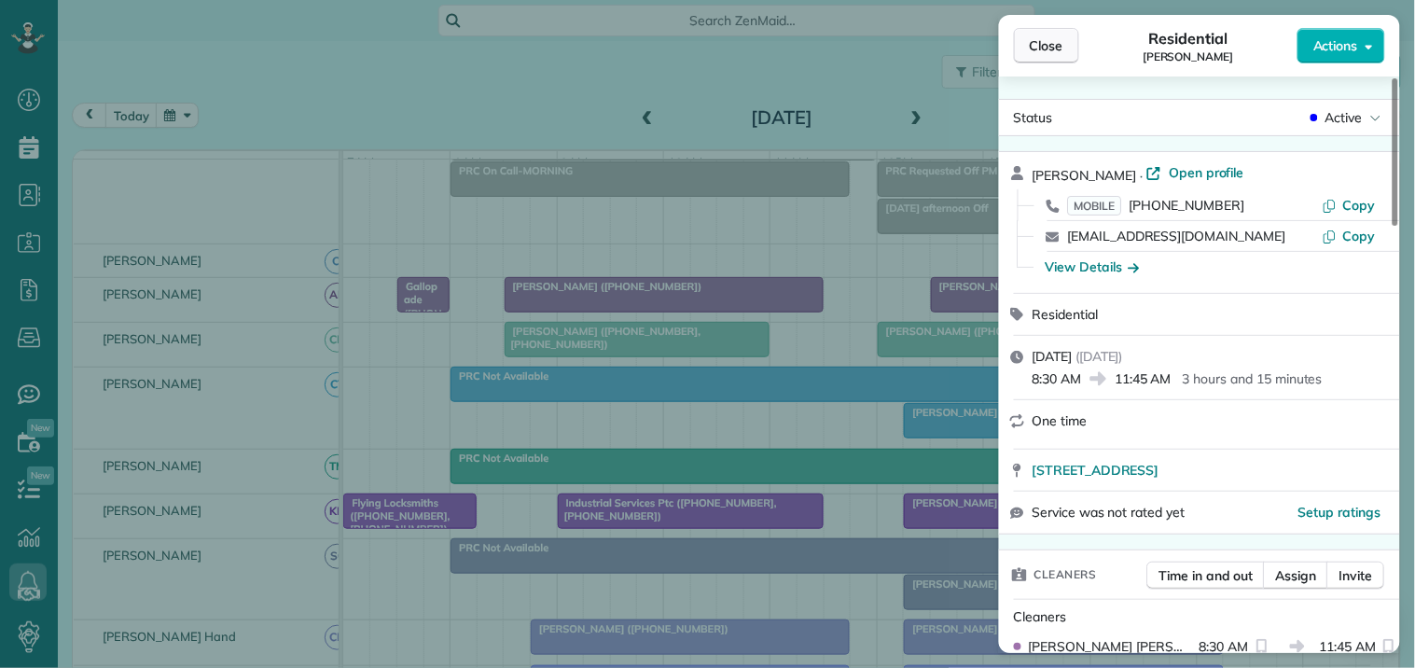
click at [1051, 49] on span "Close" at bounding box center [1047, 45] width 34 height 19
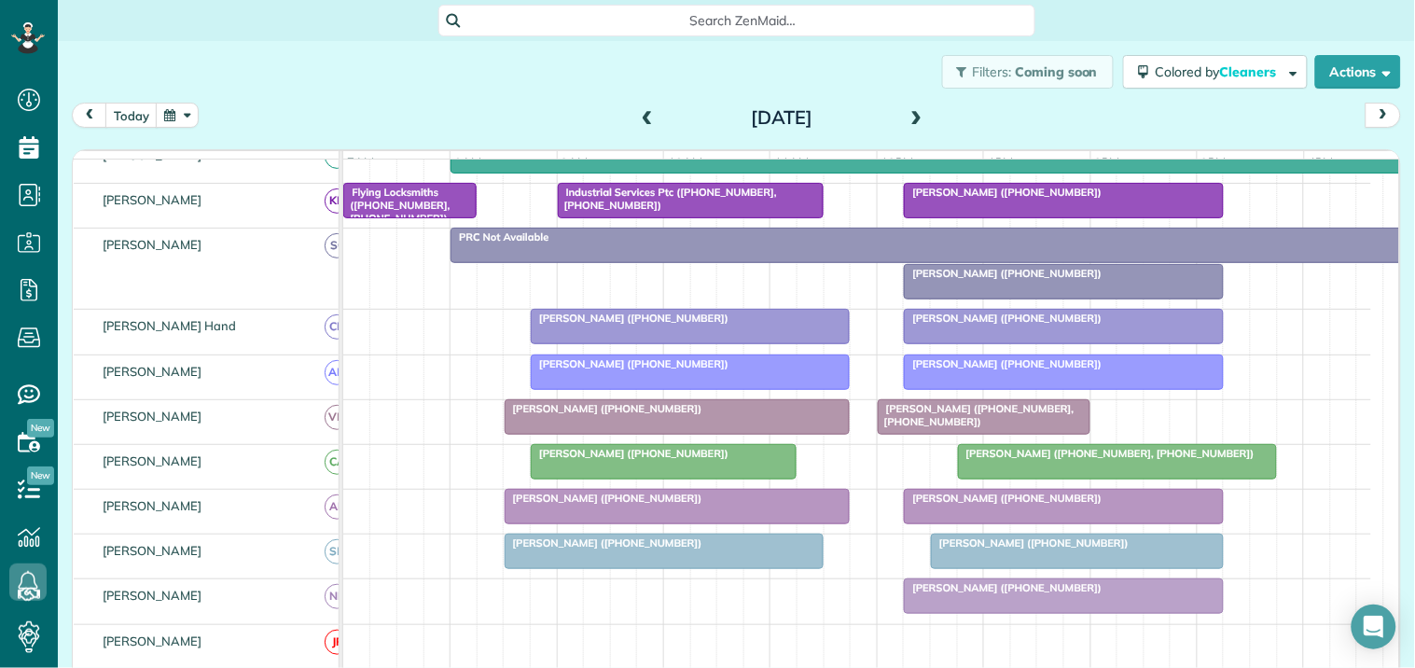
scroll to position [356, 0]
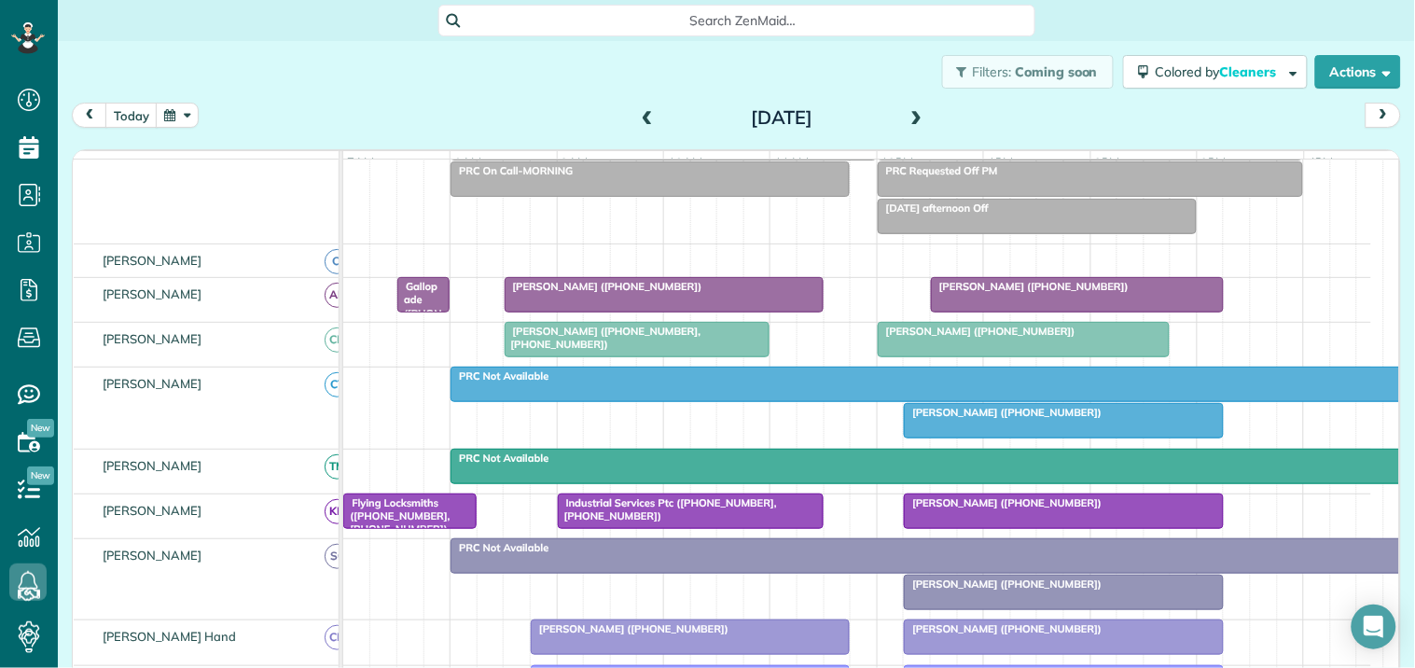
click at [911, 112] on span at bounding box center [917, 118] width 21 height 17
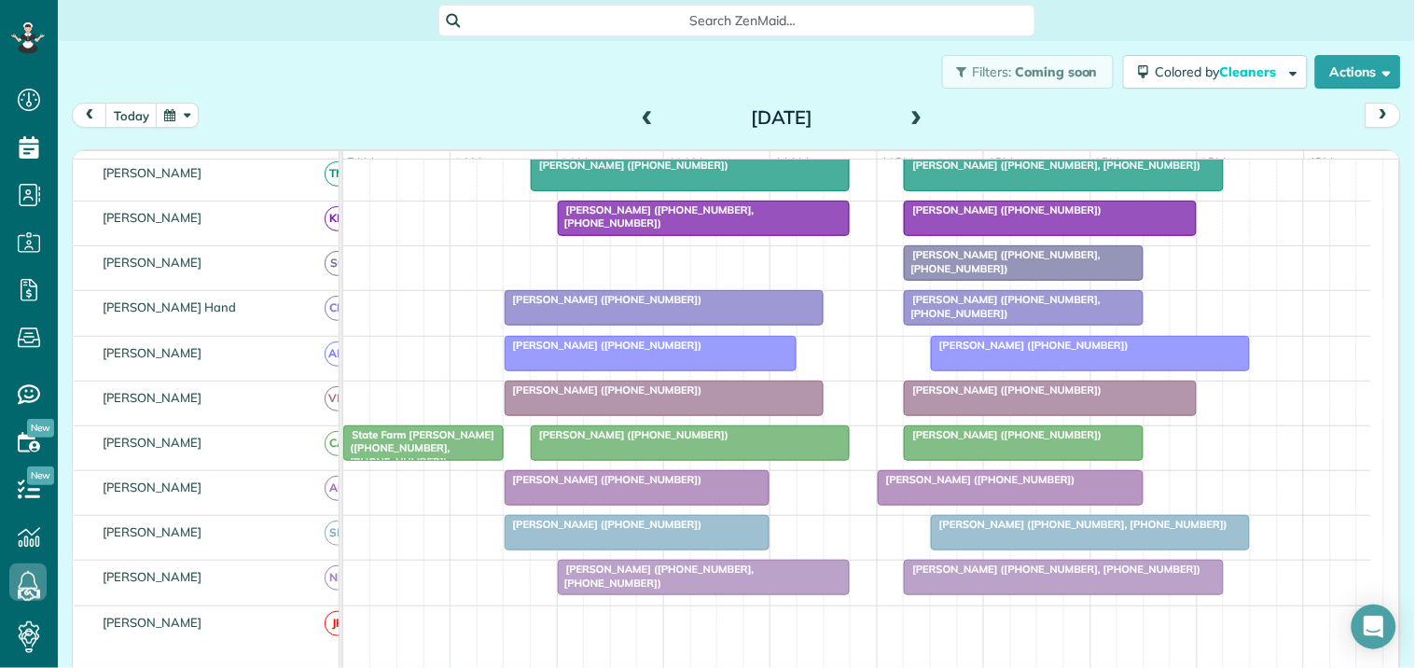
click at [640, 110] on span at bounding box center [647, 118] width 21 height 17
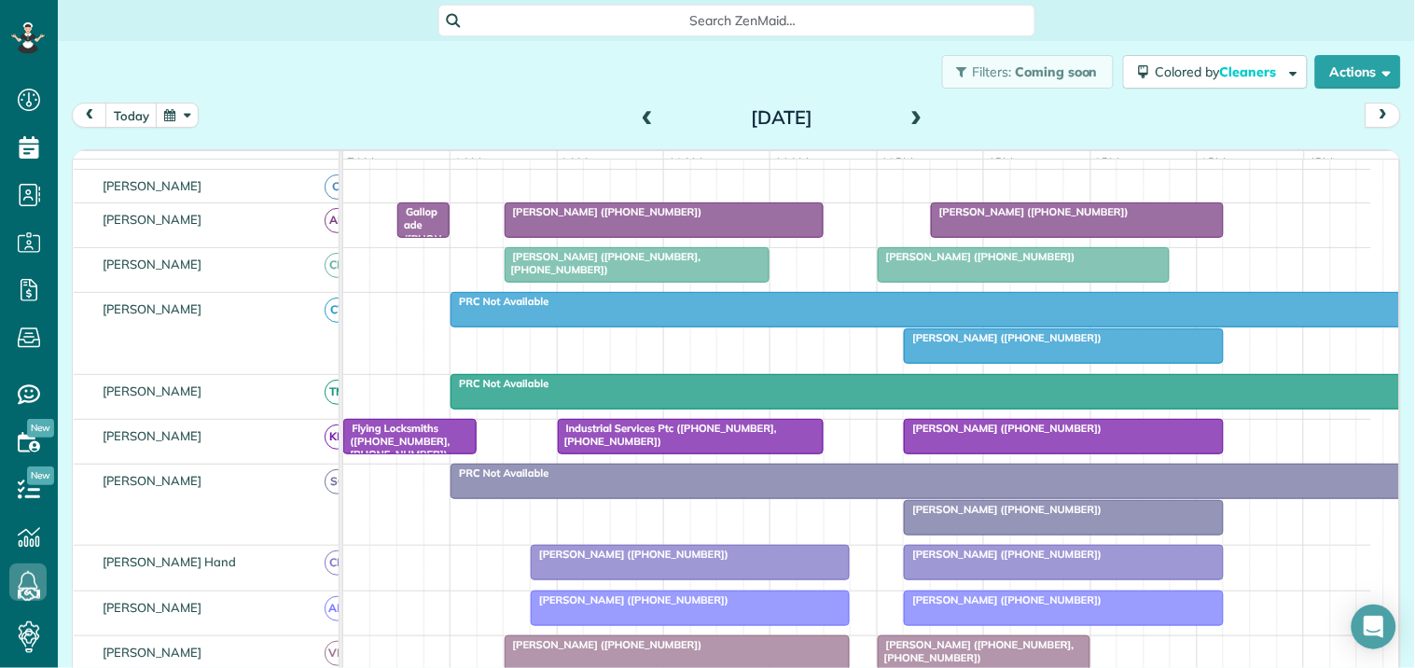
click at [914, 115] on span at bounding box center [917, 118] width 21 height 17
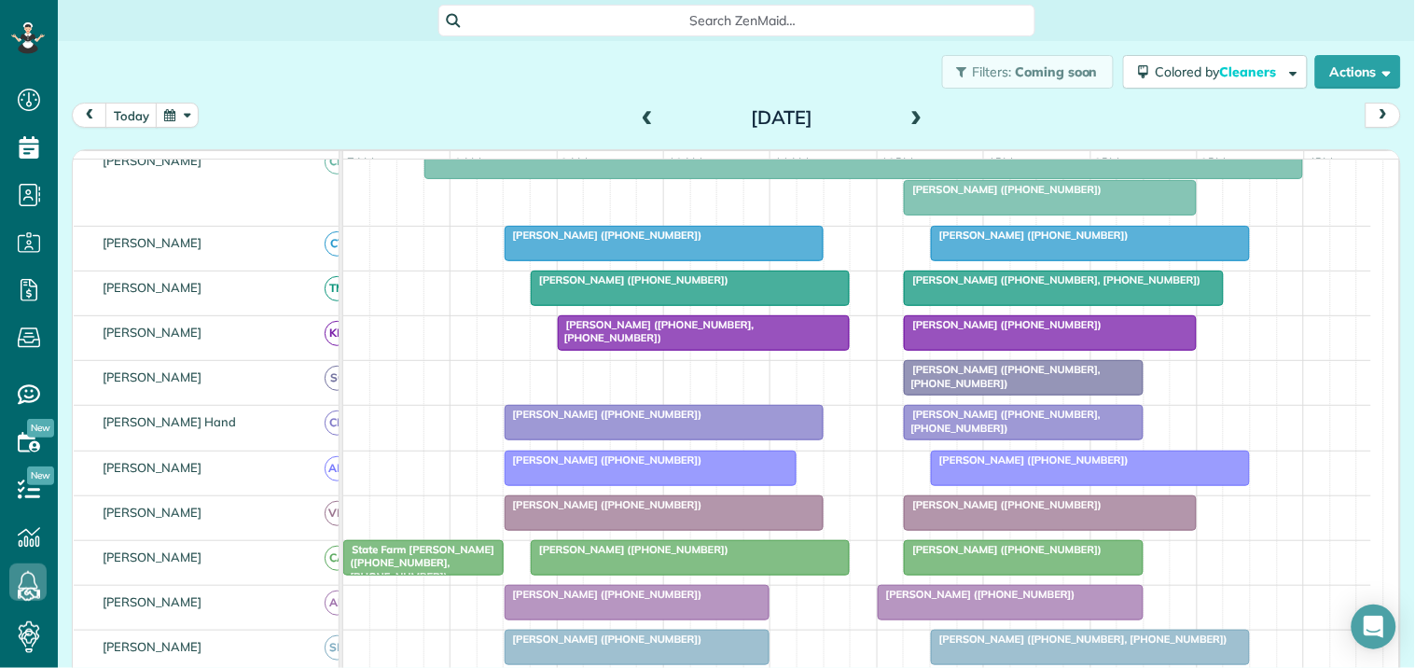
click at [912, 104] on span at bounding box center [917, 118] width 21 height 28
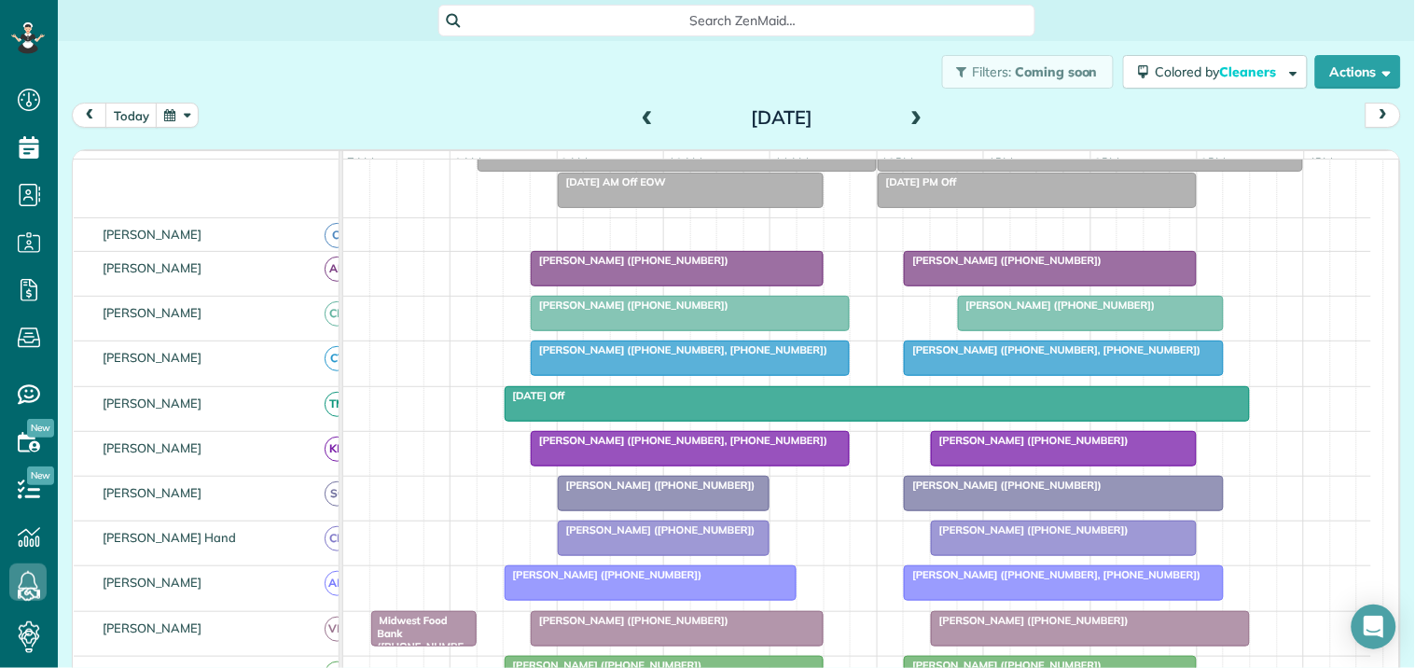
click at [175, 112] on button "button" at bounding box center [177, 115] width 43 height 25
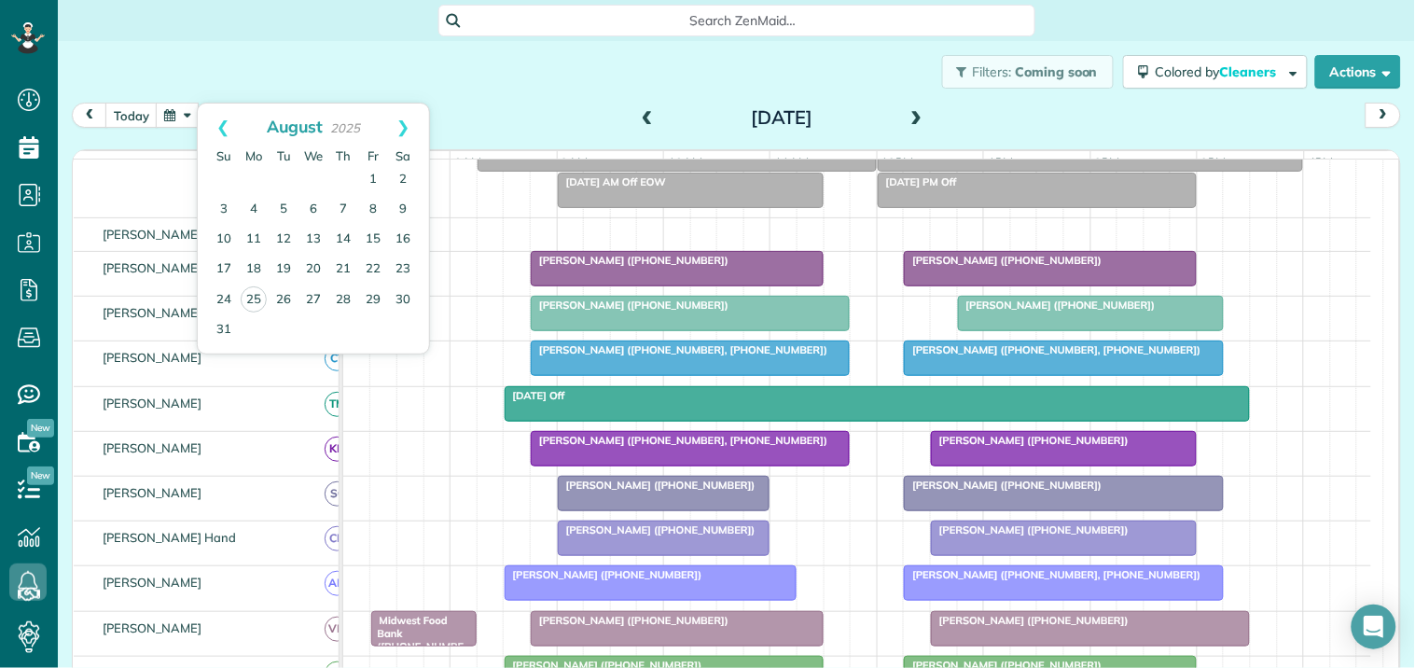
click at [462, 82] on div "Filters: Coming soon Colored by Cleaners Color by Cleaner Color by Team Color b…" at bounding box center [736, 72] width 1357 height 62
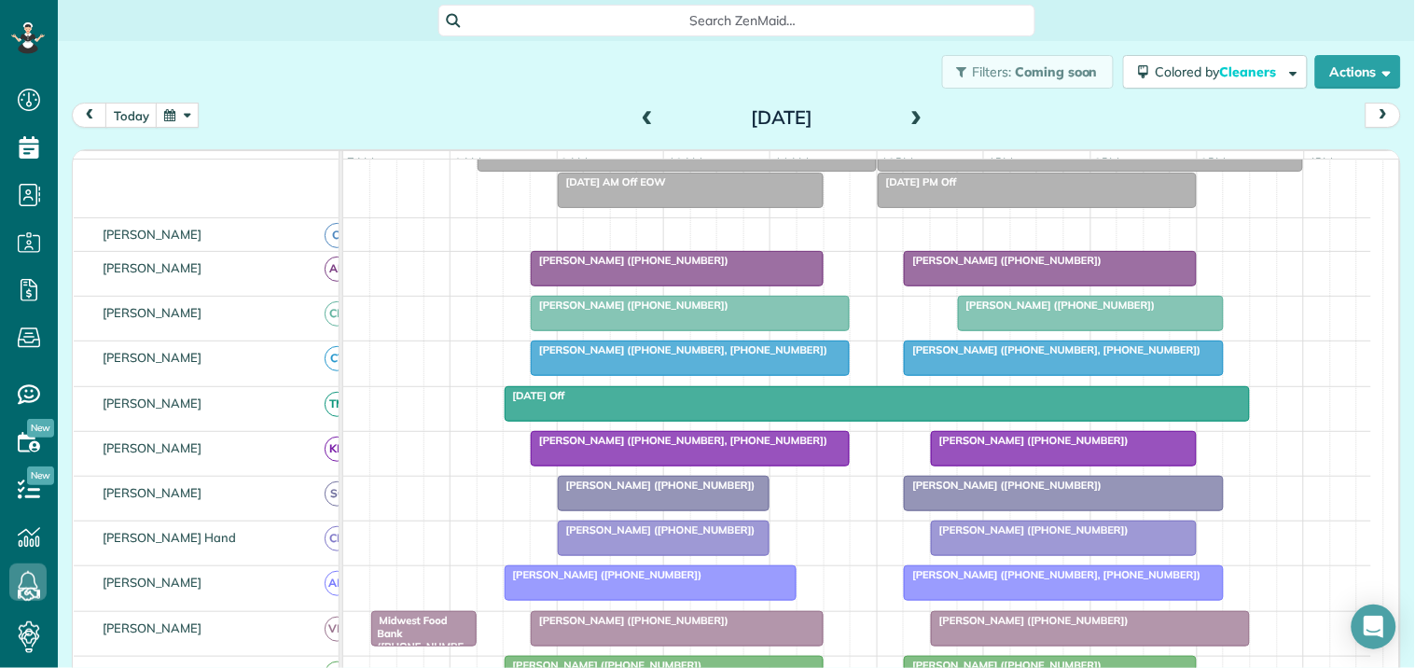
click at [473, 71] on div "Filters: Coming soon Colored by Cleaners Color by Cleaner Color by Team Color b…" at bounding box center [736, 72] width 1357 height 62
click at [177, 122] on button "button" at bounding box center [177, 115] width 43 height 25
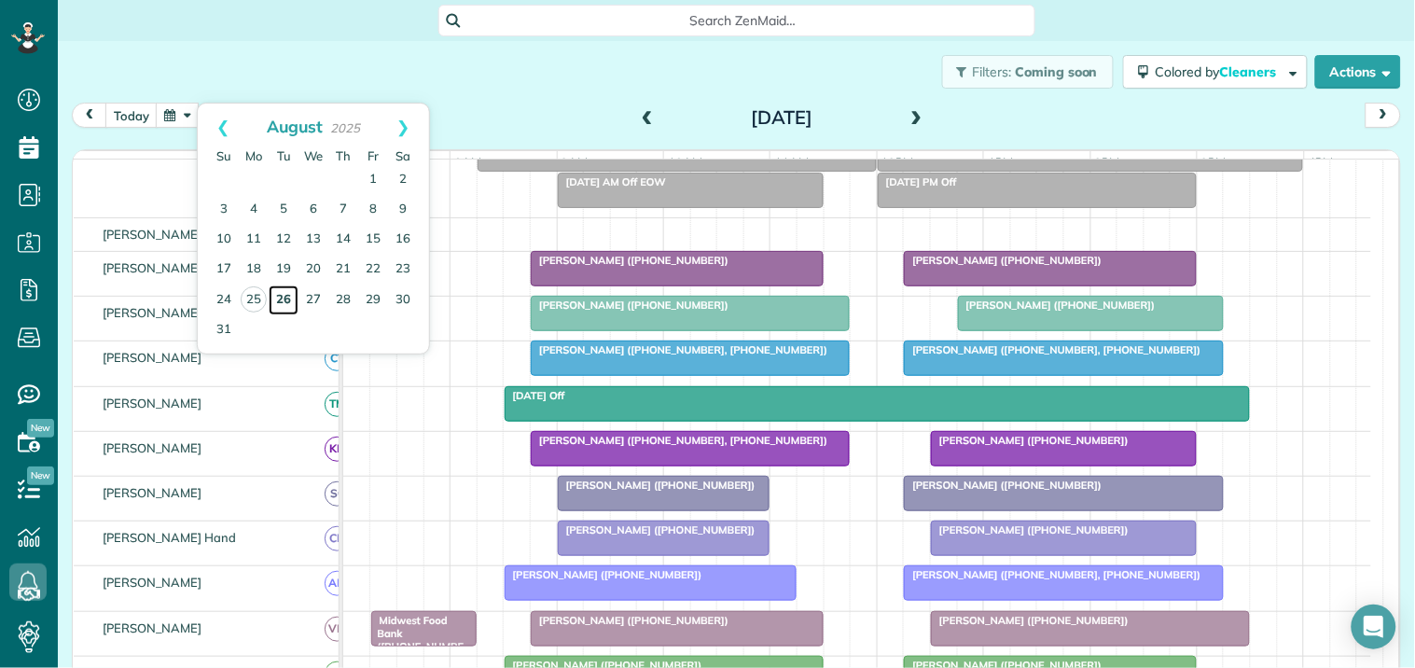
click at [284, 296] on link "26" at bounding box center [284, 300] width 30 height 30
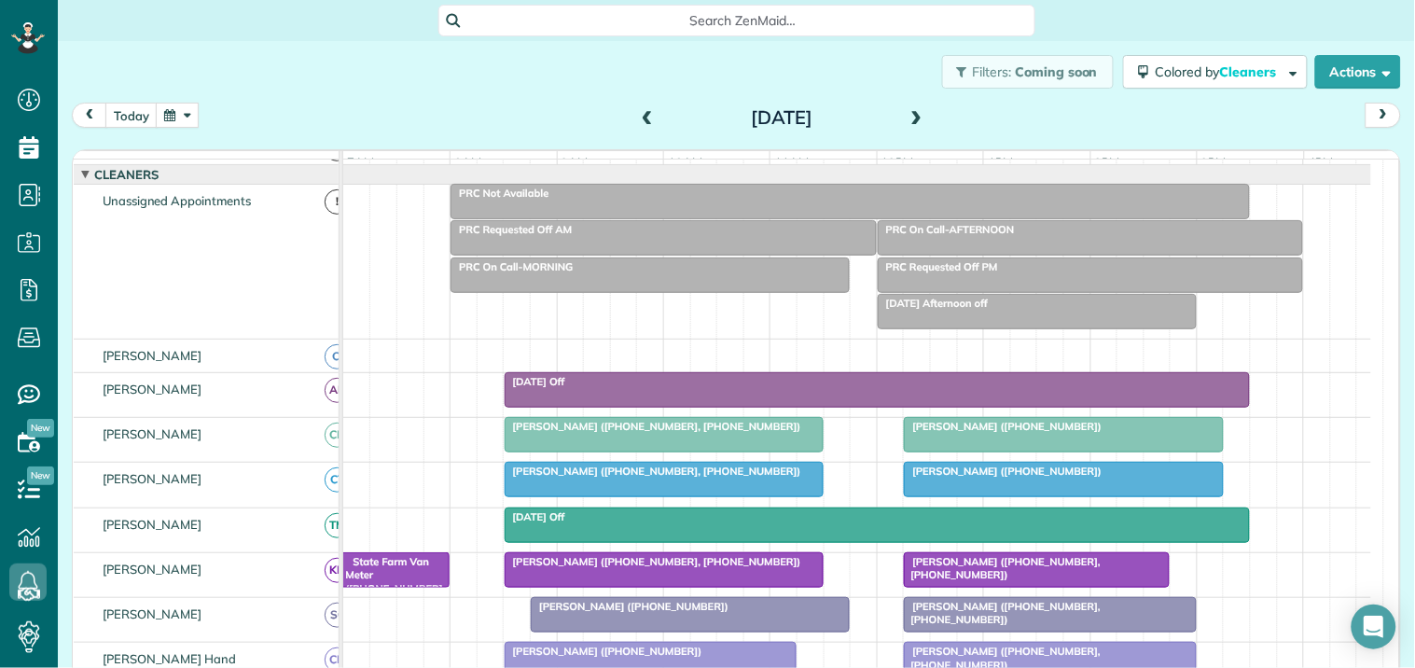
click at [182, 114] on button "button" at bounding box center [177, 115] width 43 height 25
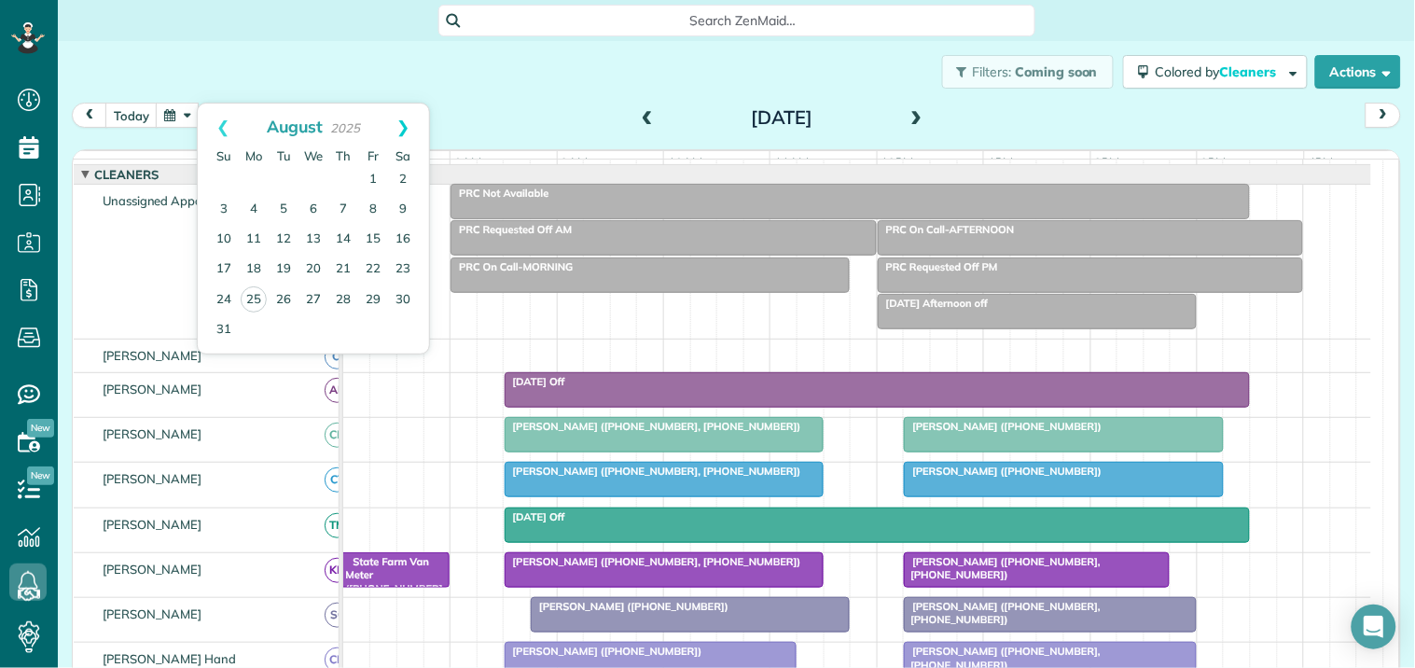
click at [405, 121] on link "Next" at bounding box center [403, 127] width 51 height 47
click at [284, 180] on link "2" at bounding box center [284, 180] width 30 height 30
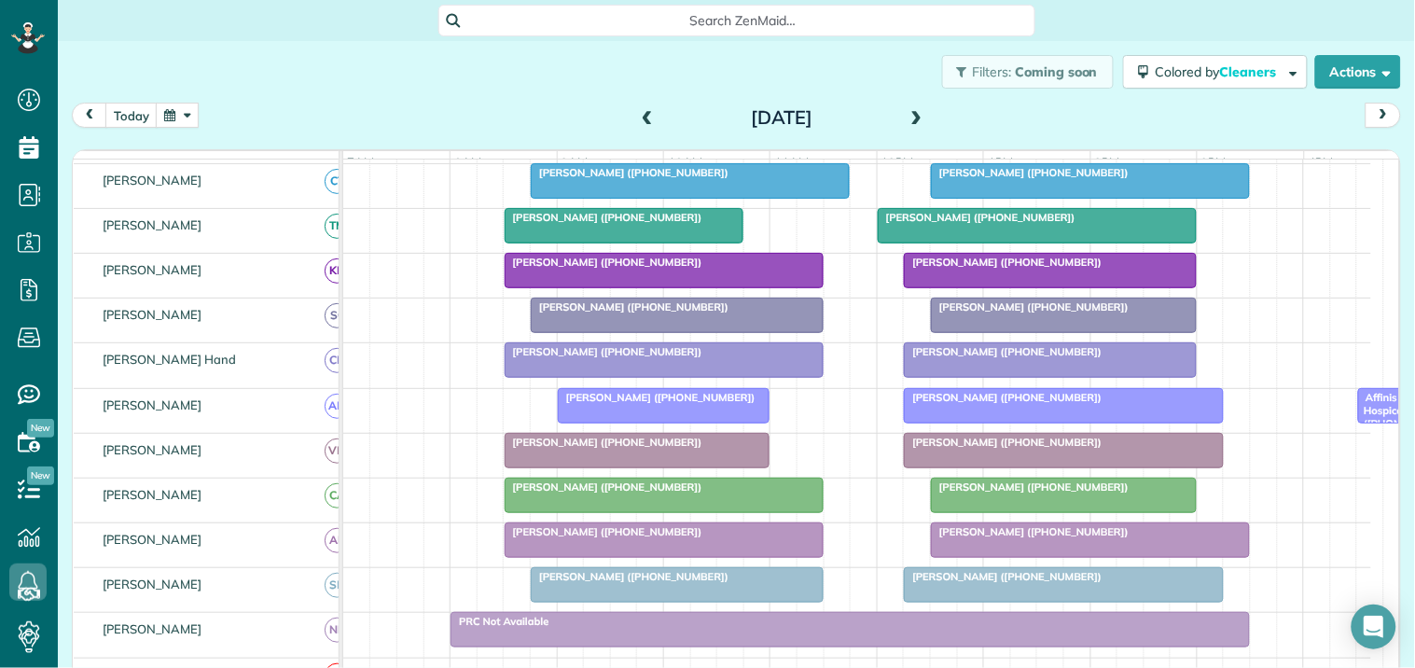
click at [800, 410] on div "Jeff Tuckfelt (+12028410760) Affinis Hospice (+16789143566, +14048324232) Holly…" at bounding box center [857, 411] width 1028 height 44
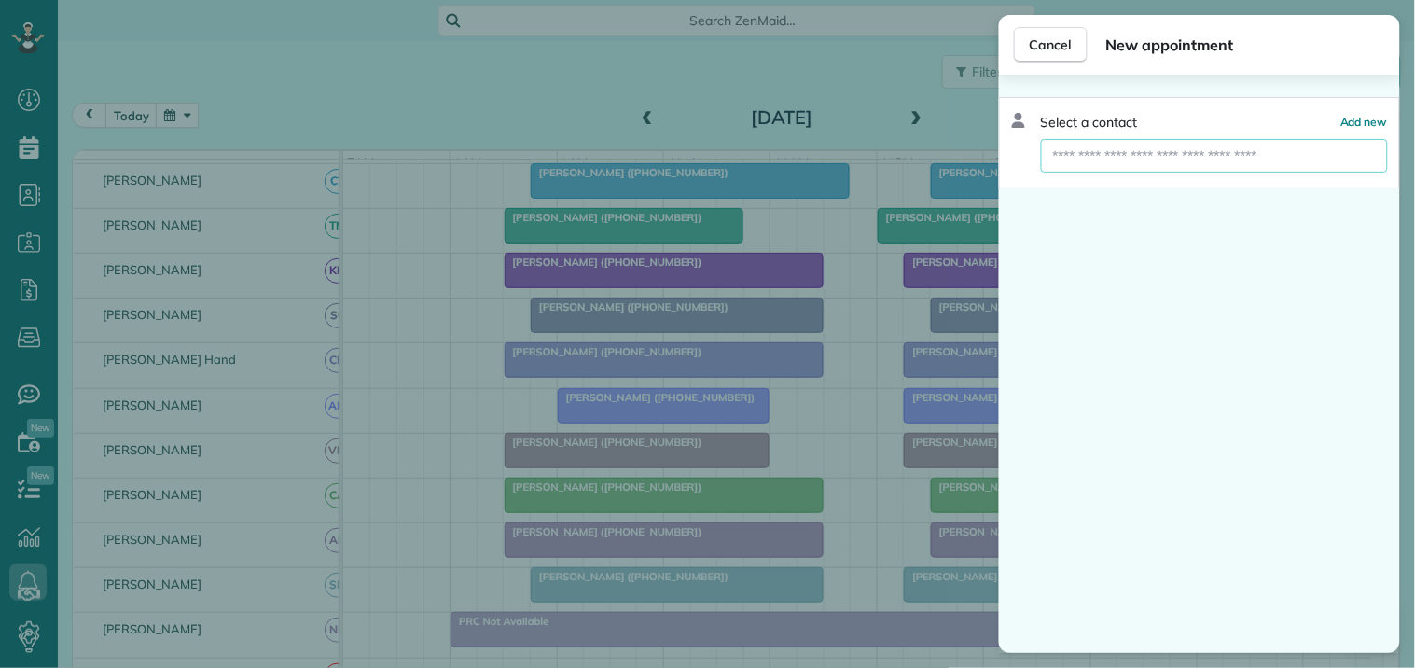
click at [1112, 154] on input "text" at bounding box center [1214, 156] width 347 height 34
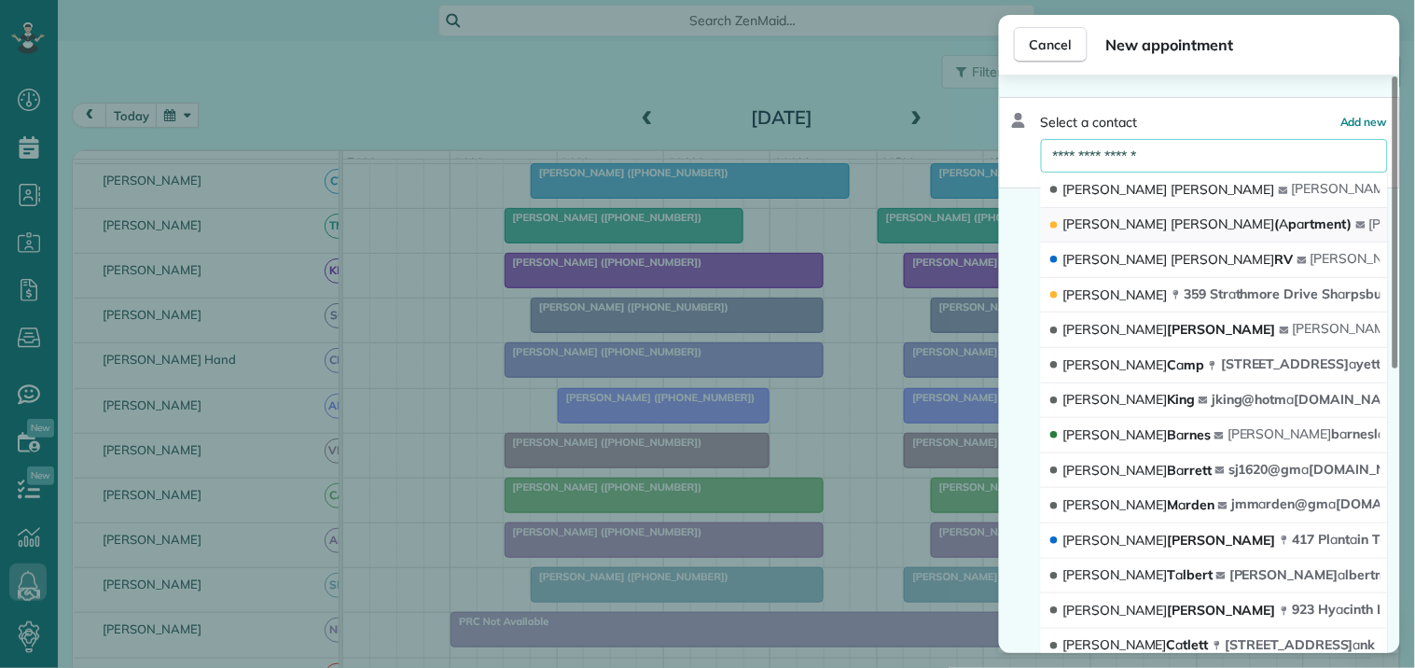
type input "**********"
click at [1171, 222] on span "Kirby" at bounding box center [1223, 223] width 104 height 17
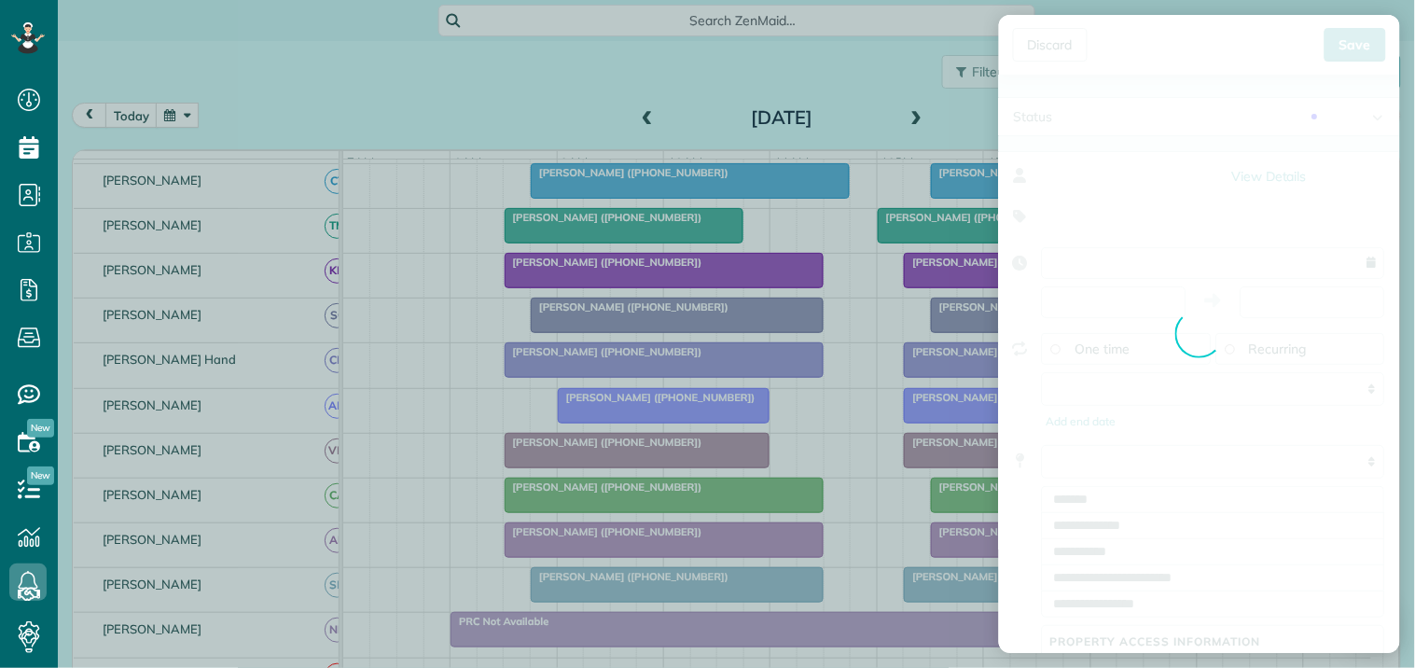
type input "**********"
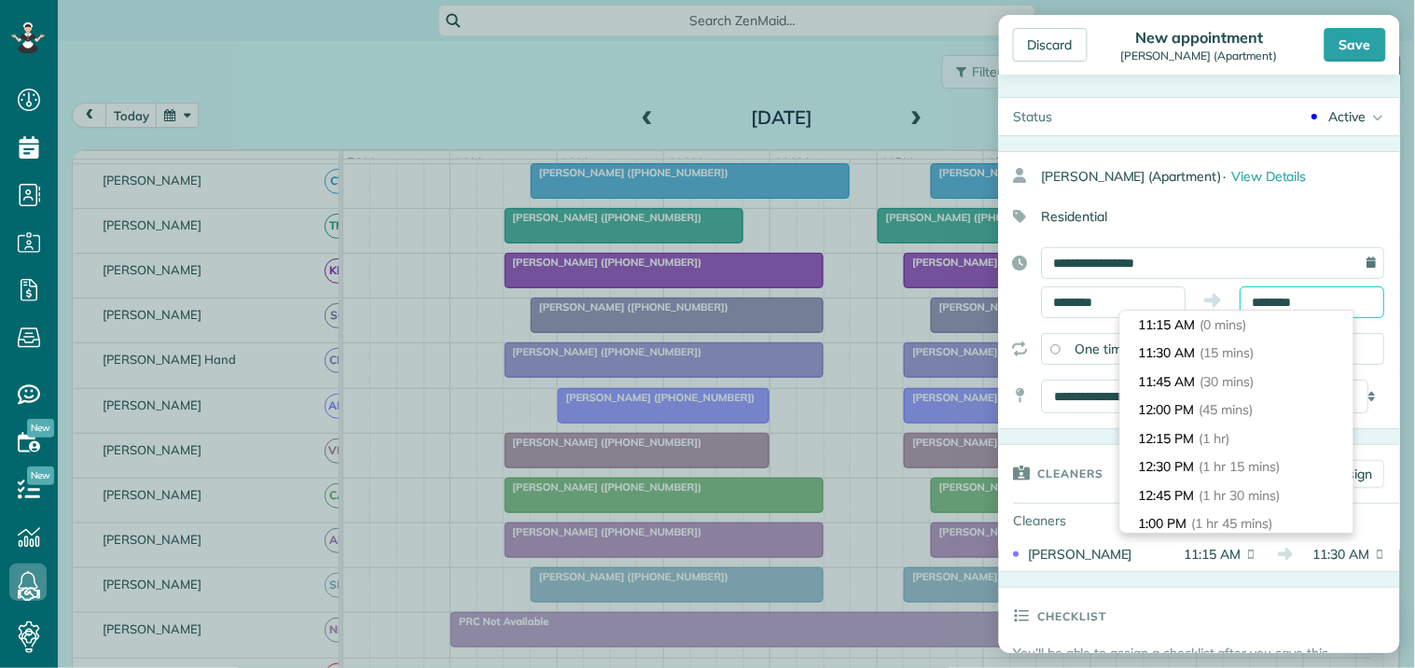
click at [1309, 308] on input "********" at bounding box center [1313, 302] width 145 height 32
click at [1180, 437] on li "12:15 PM (1 hr)" at bounding box center [1236, 438] width 233 height 29
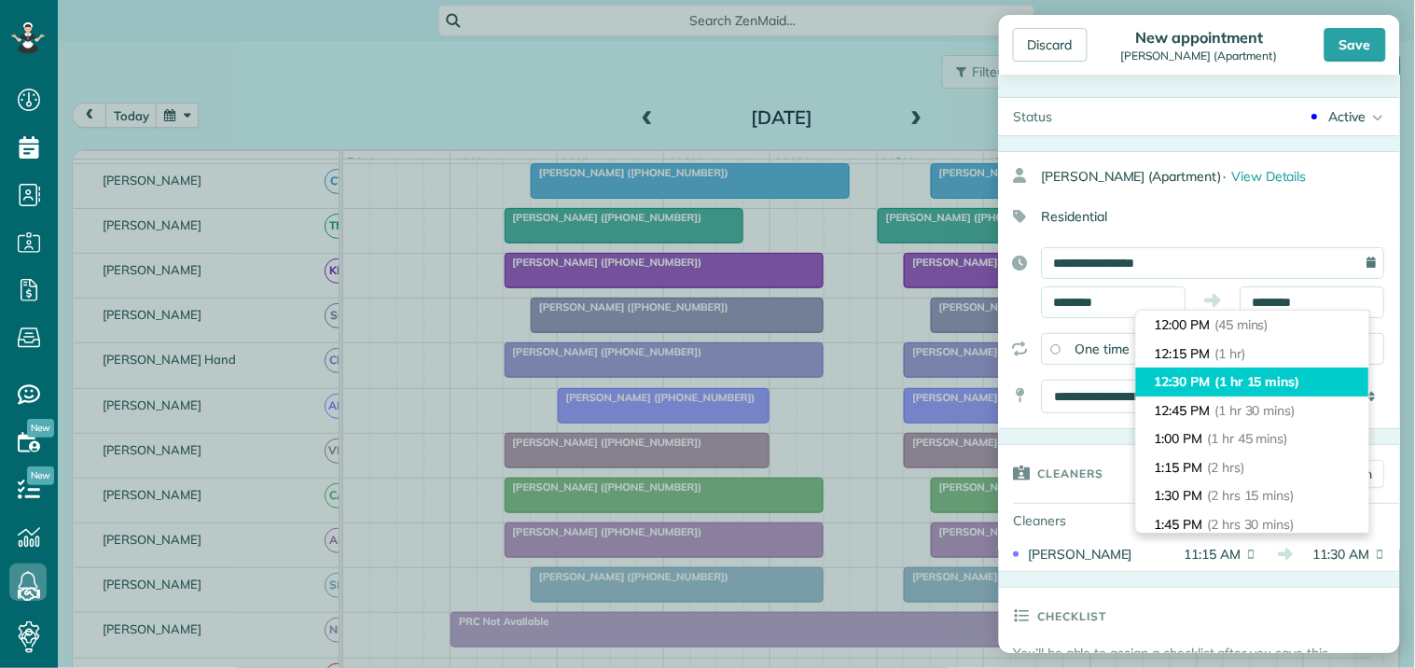
type input "********"
click at [1211, 381] on li "12:30 PM (1 hr 15 mins)" at bounding box center [1252, 382] width 233 height 29
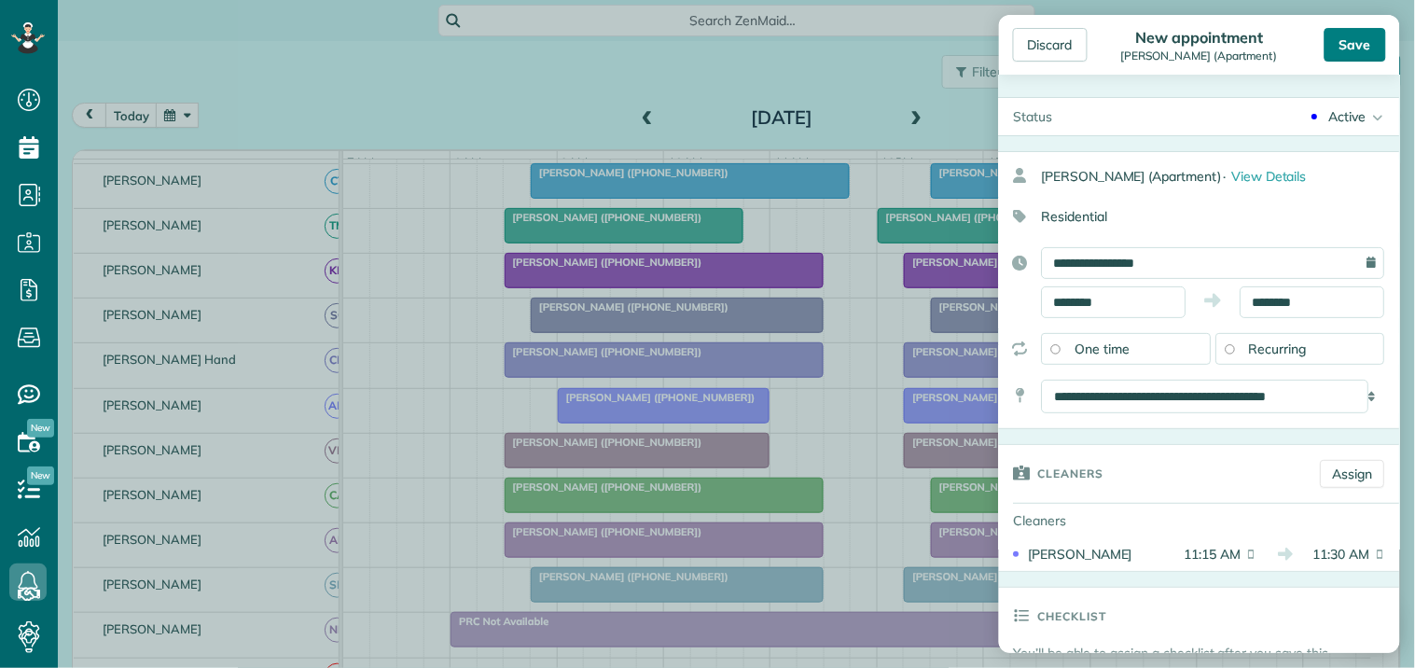
click at [1364, 35] on div "Save" at bounding box center [1356, 45] width 62 height 34
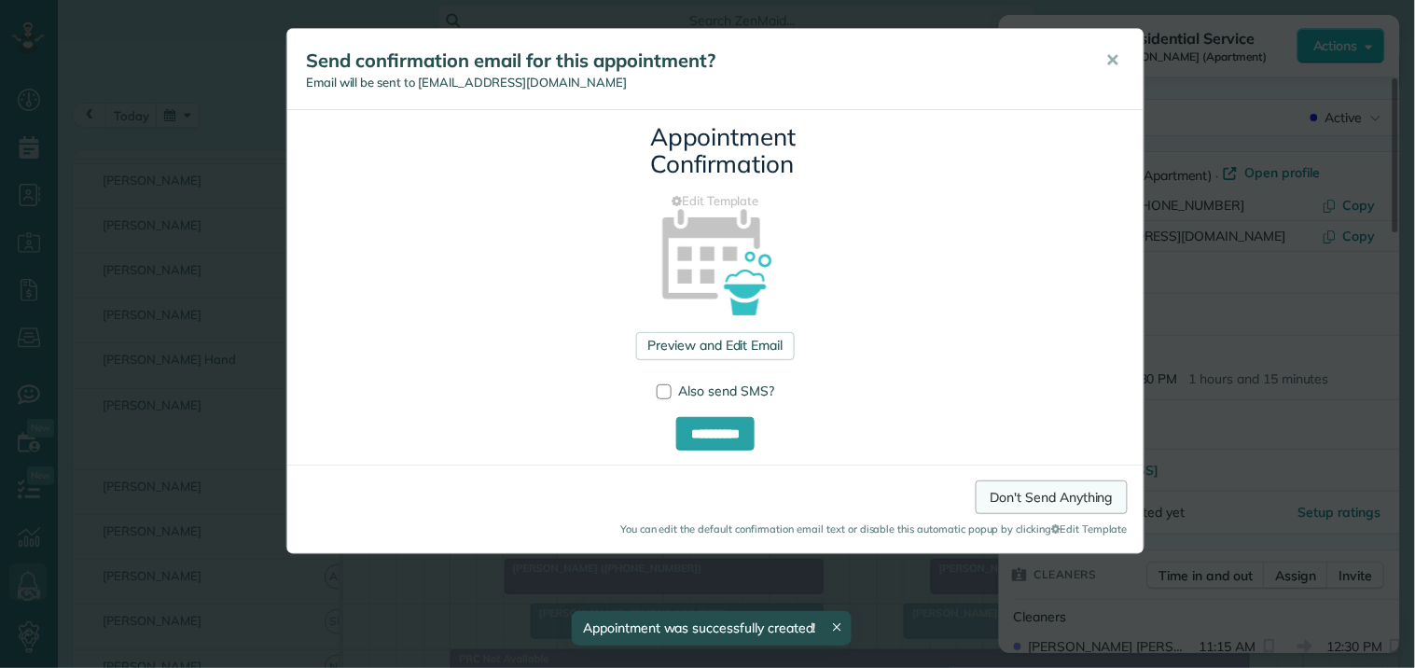
click at [1051, 501] on link "Don't Send Anything" at bounding box center [1052, 497] width 152 height 34
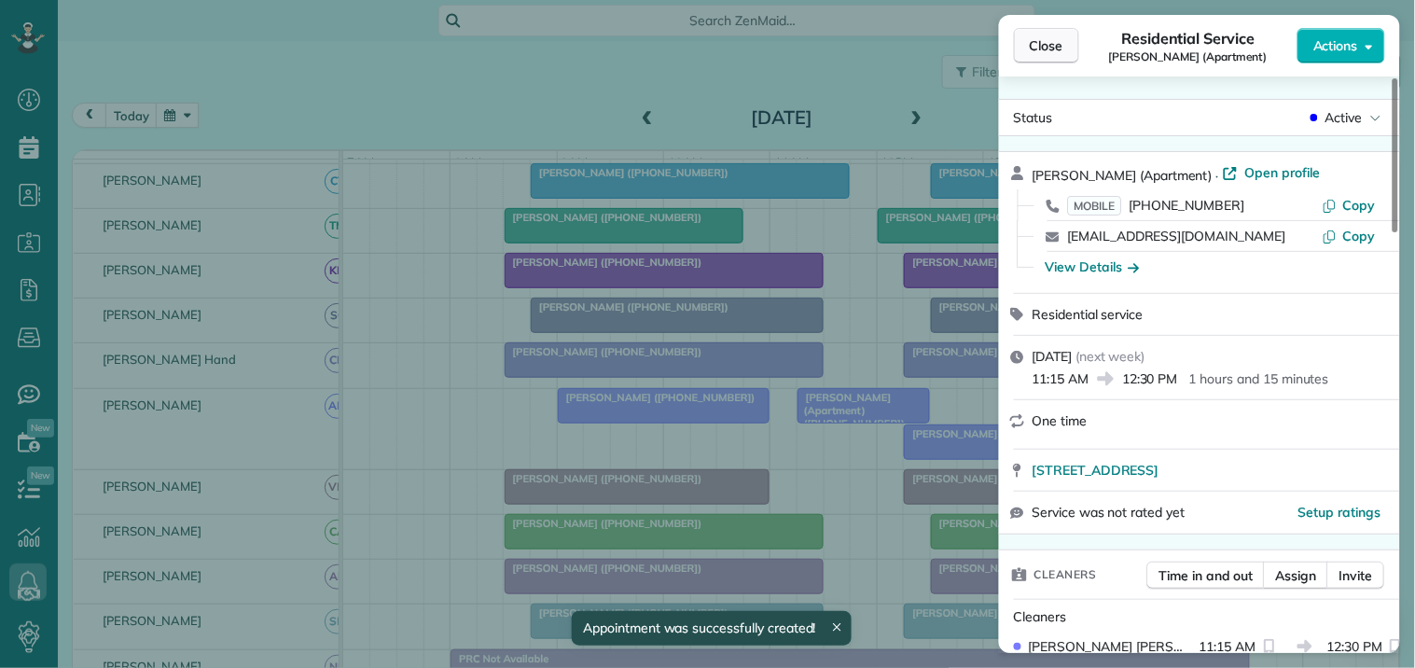
click at [1049, 48] on span "Close" at bounding box center [1047, 45] width 34 height 19
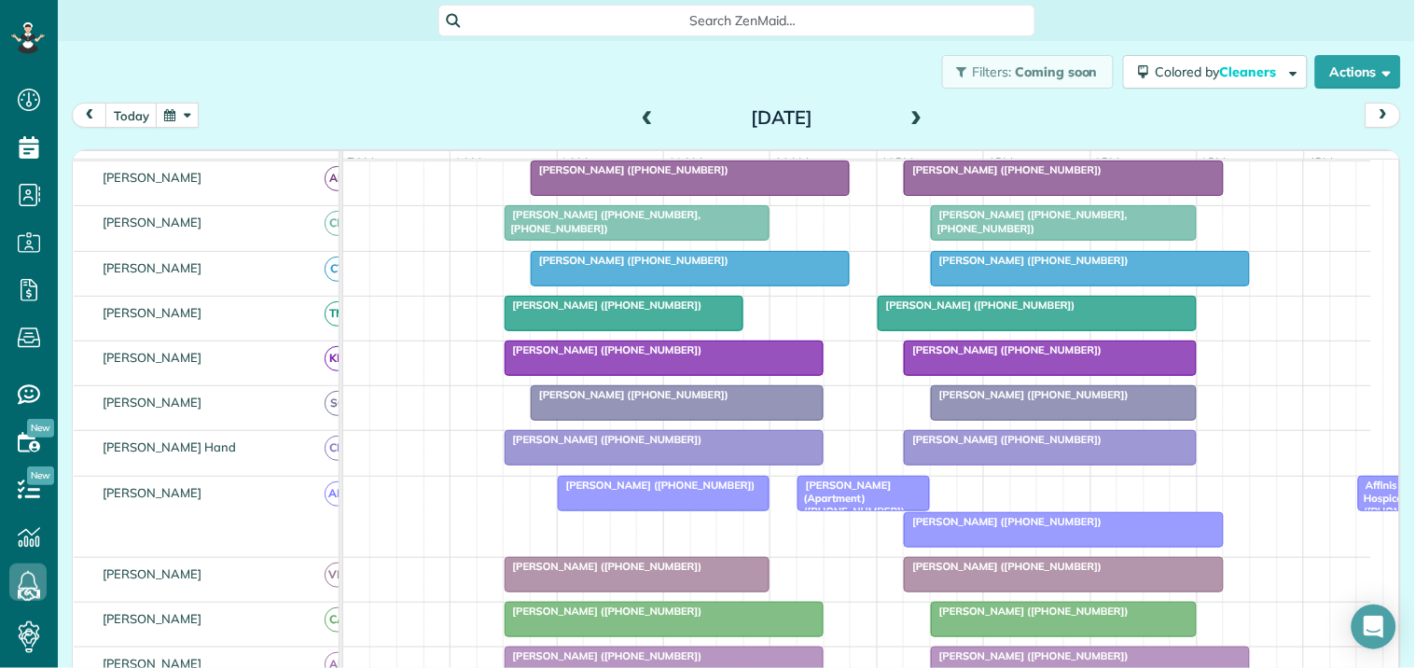
scroll to position [358, 0]
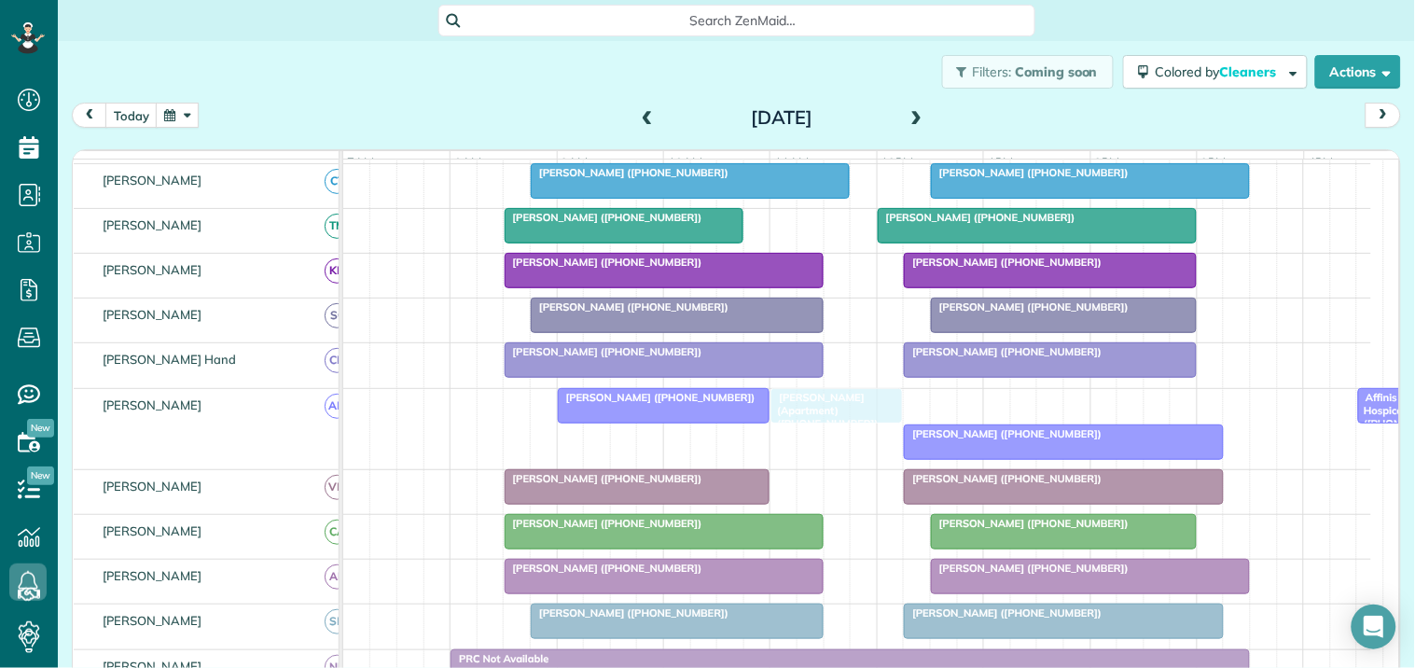
drag, startPoint x: 873, startPoint y: 423, endPoint x: 850, endPoint y: 411, distance: 25.9
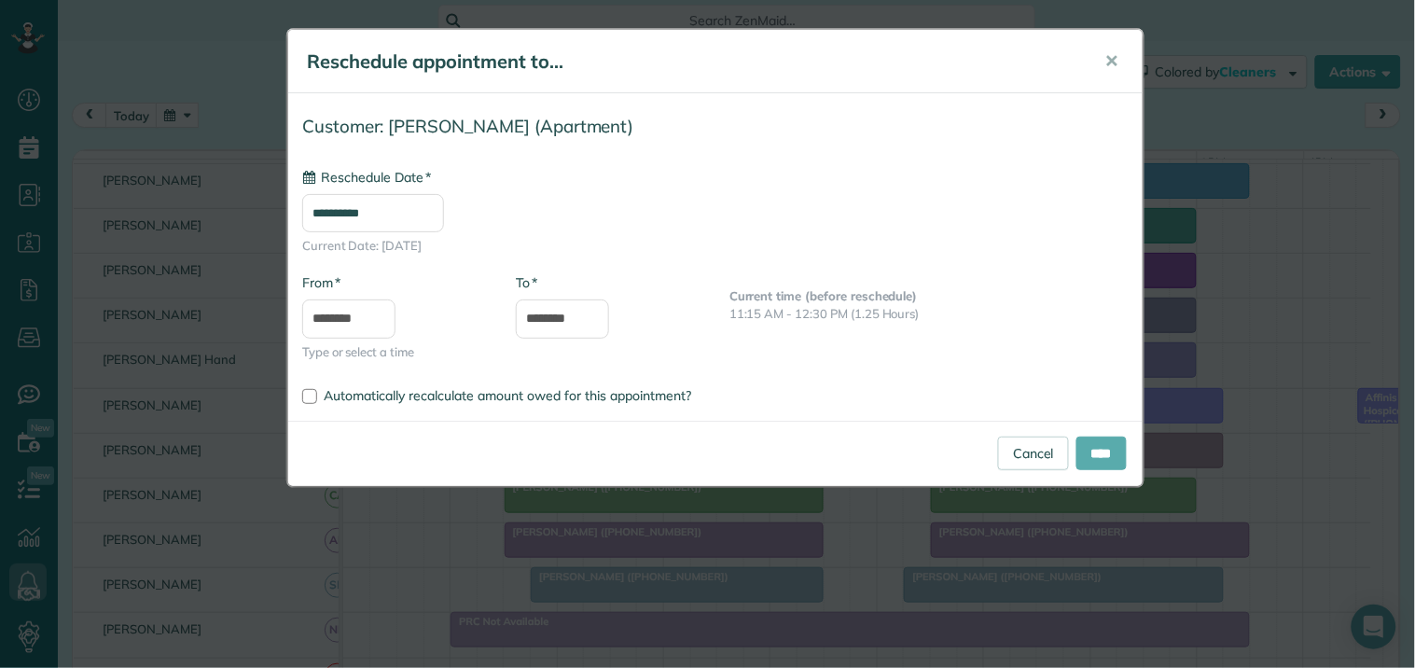
type input "**********"
click at [1095, 451] on input "****" at bounding box center [1102, 454] width 50 height 34
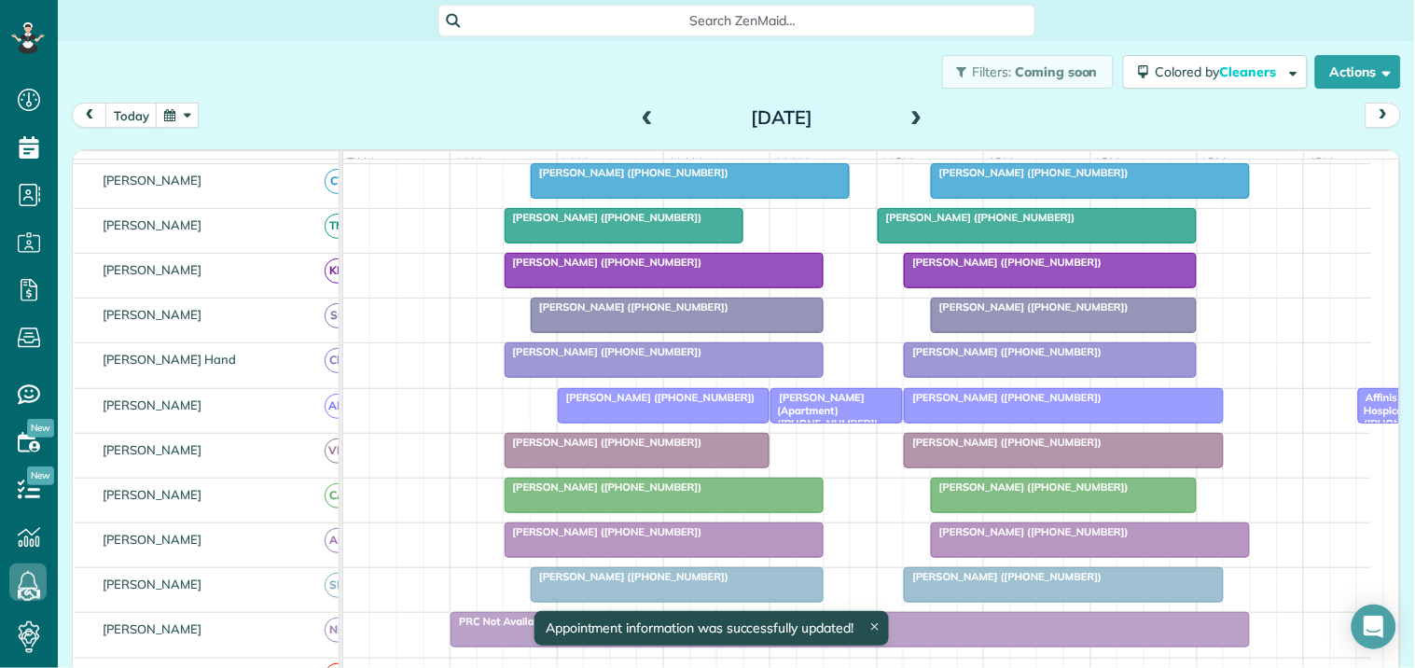
click at [784, 59] on div "Filters: Coming soon Colored by Cleaners Color by Cleaner Color by Team Color b…" at bounding box center [736, 72] width 1357 height 62
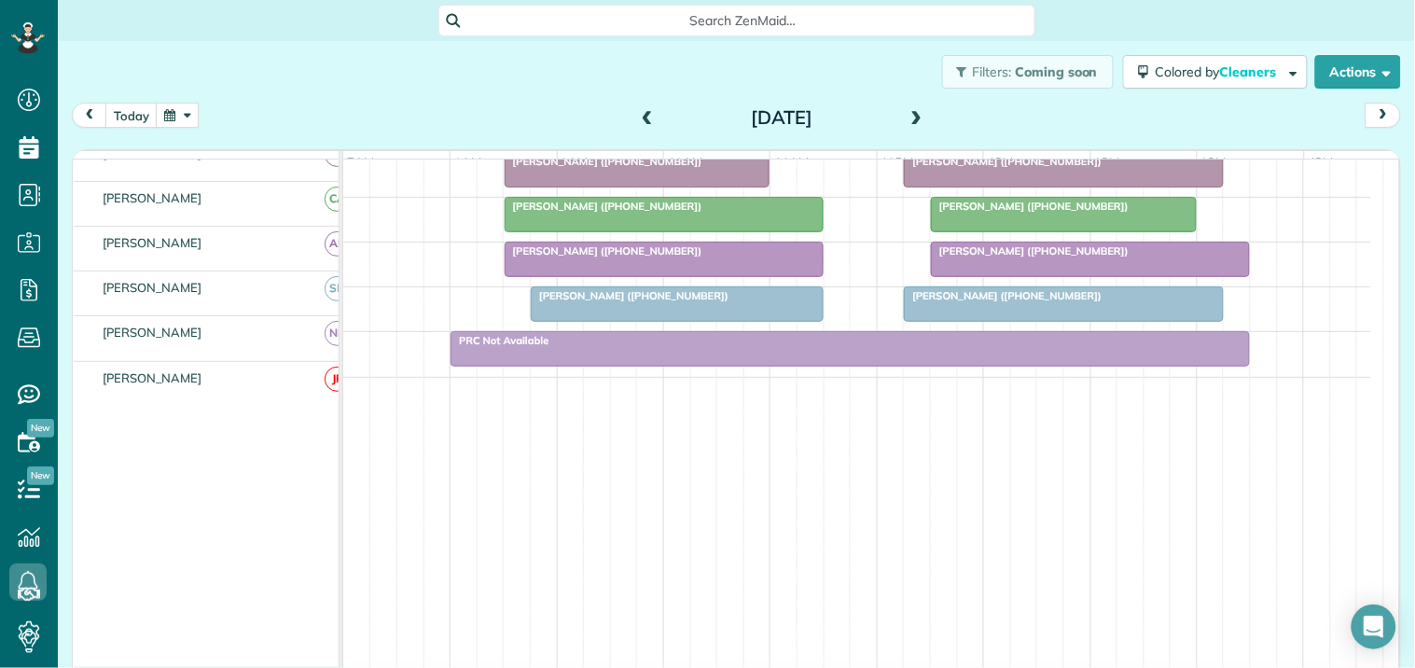
scroll to position [296, 0]
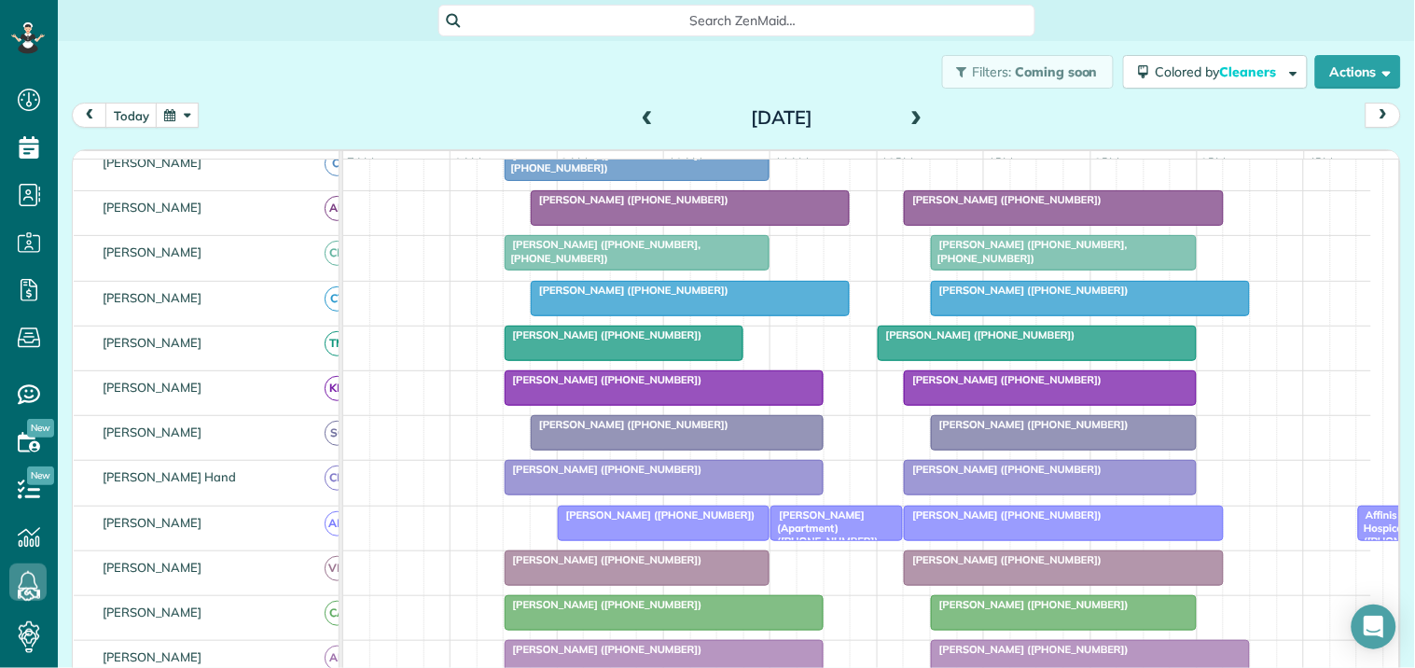
click at [910, 112] on span at bounding box center [917, 118] width 21 height 17
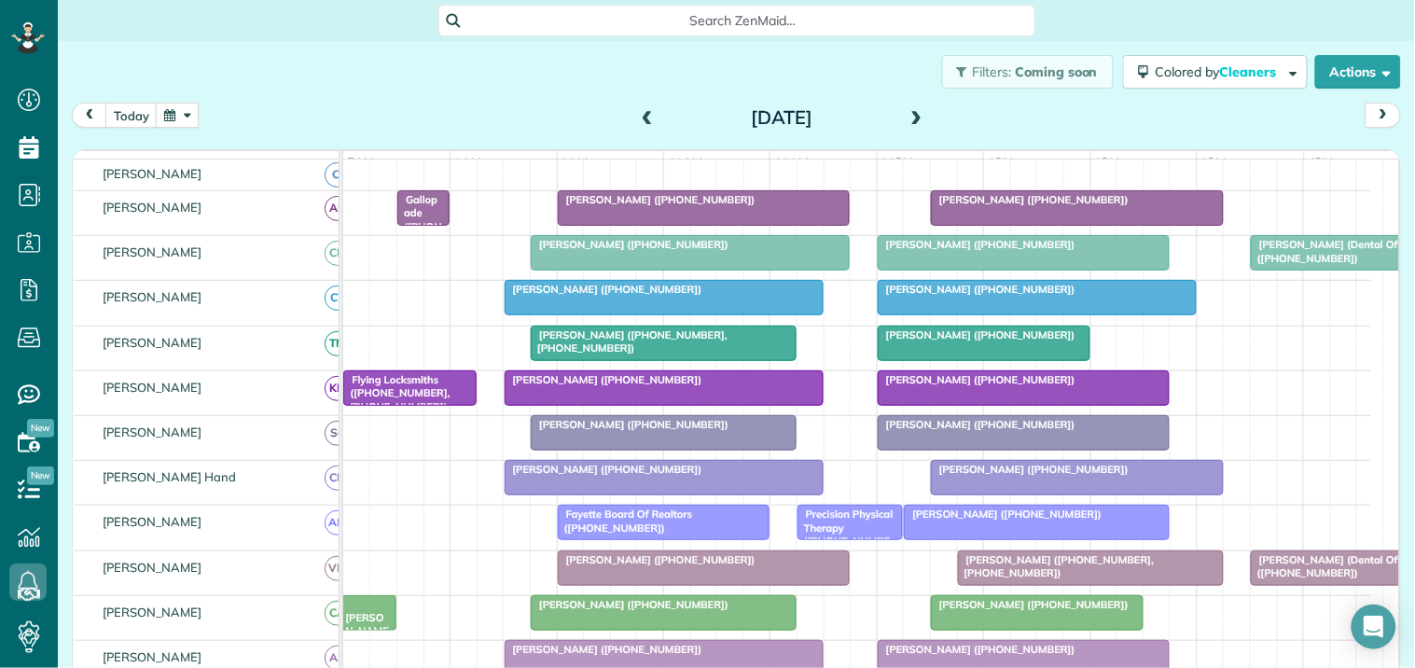
click at [908, 118] on span at bounding box center [917, 118] width 21 height 17
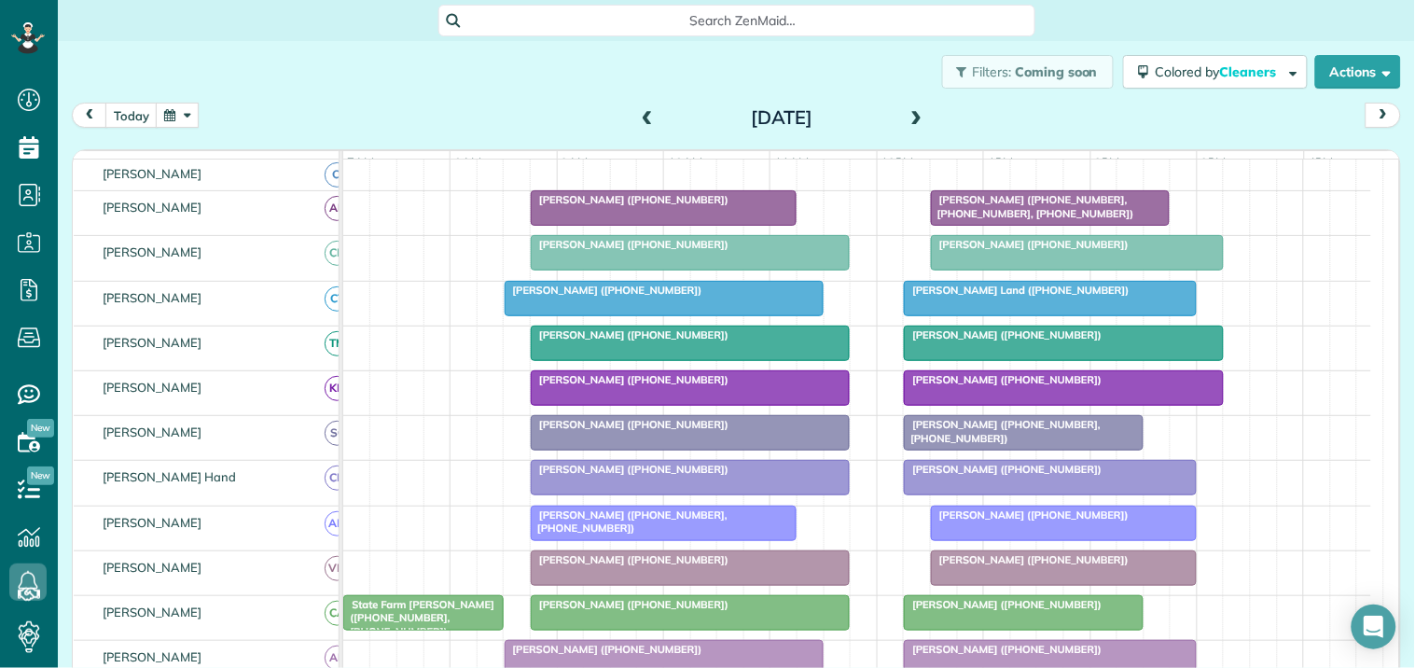
click at [909, 113] on span at bounding box center [917, 118] width 21 height 17
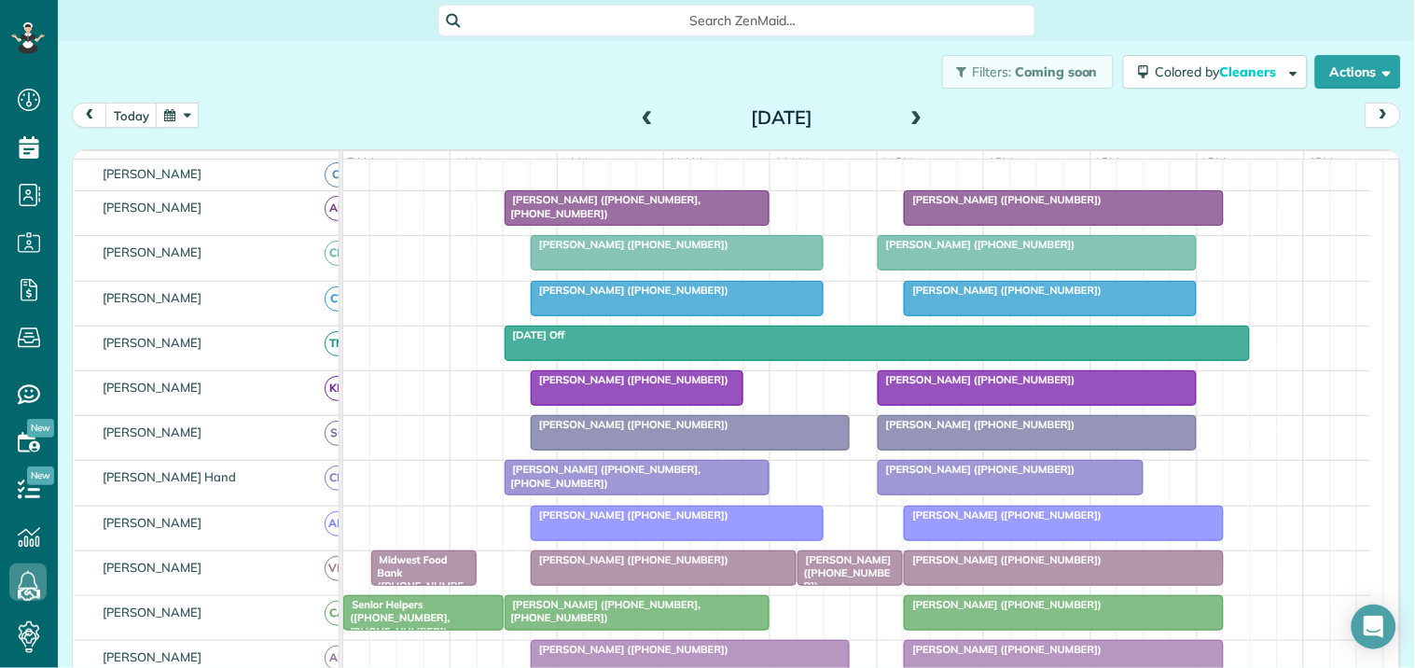
click at [190, 116] on button "button" at bounding box center [177, 115] width 43 height 25
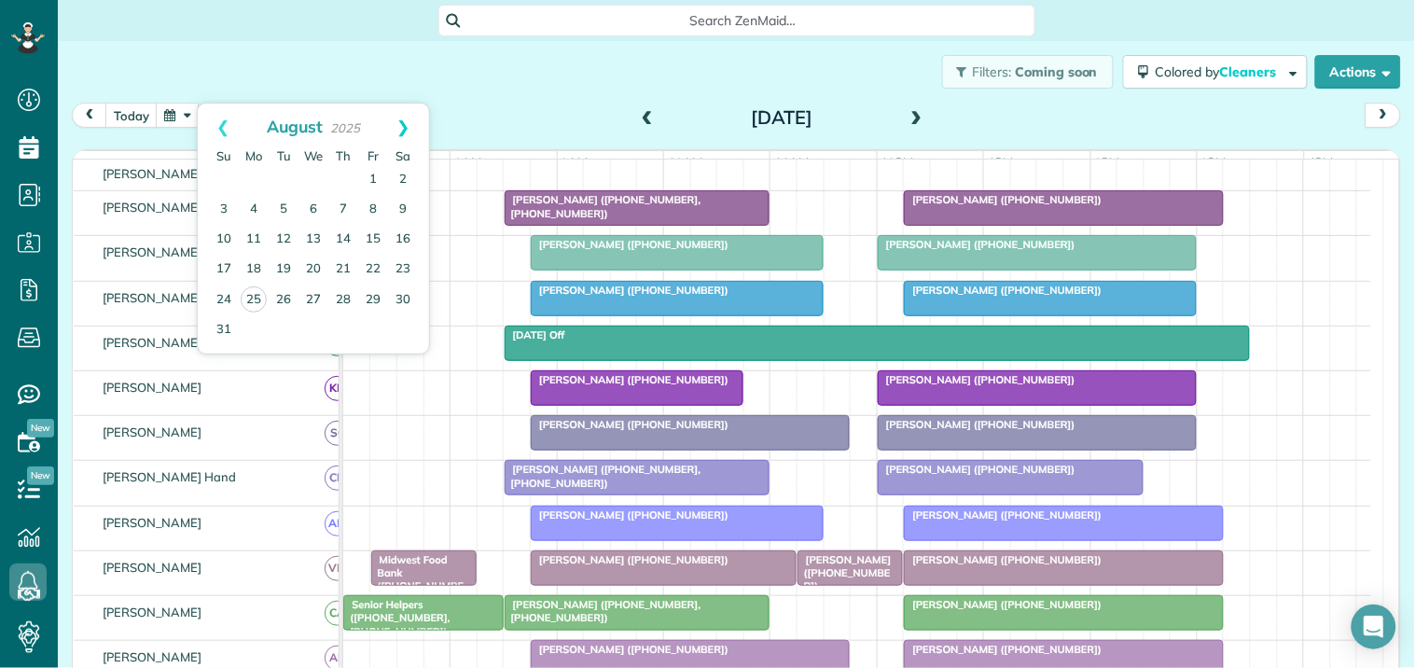
click at [406, 117] on link "Next" at bounding box center [403, 127] width 51 height 47
click at [257, 178] on link "1" at bounding box center [254, 180] width 30 height 30
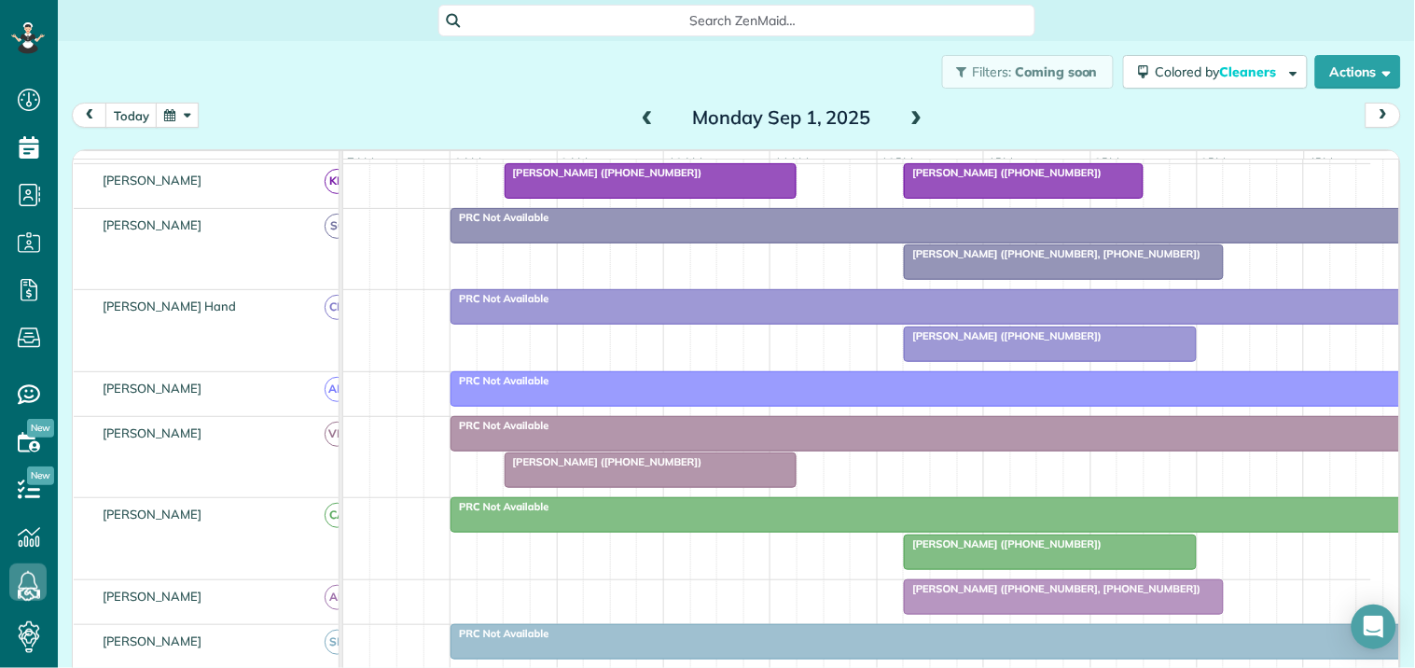
click at [188, 116] on button "button" at bounding box center [177, 115] width 43 height 25
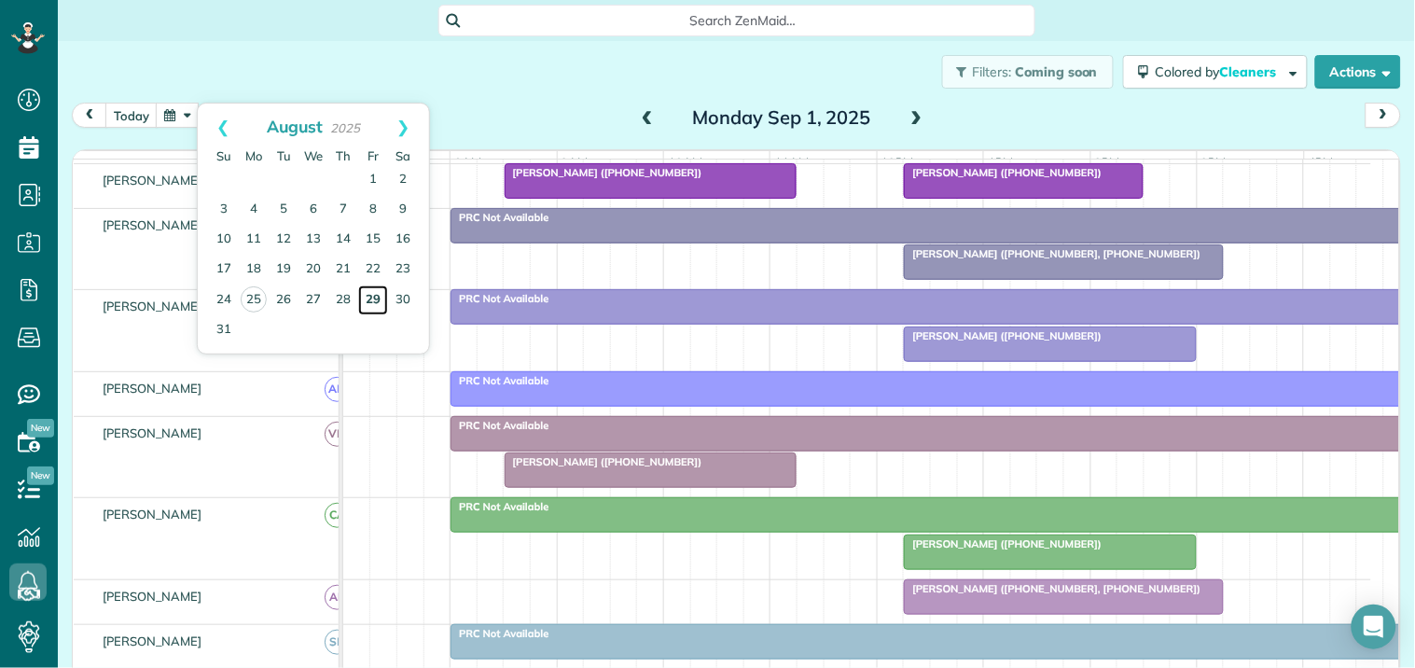
click at [378, 295] on link "29" at bounding box center [373, 300] width 30 height 30
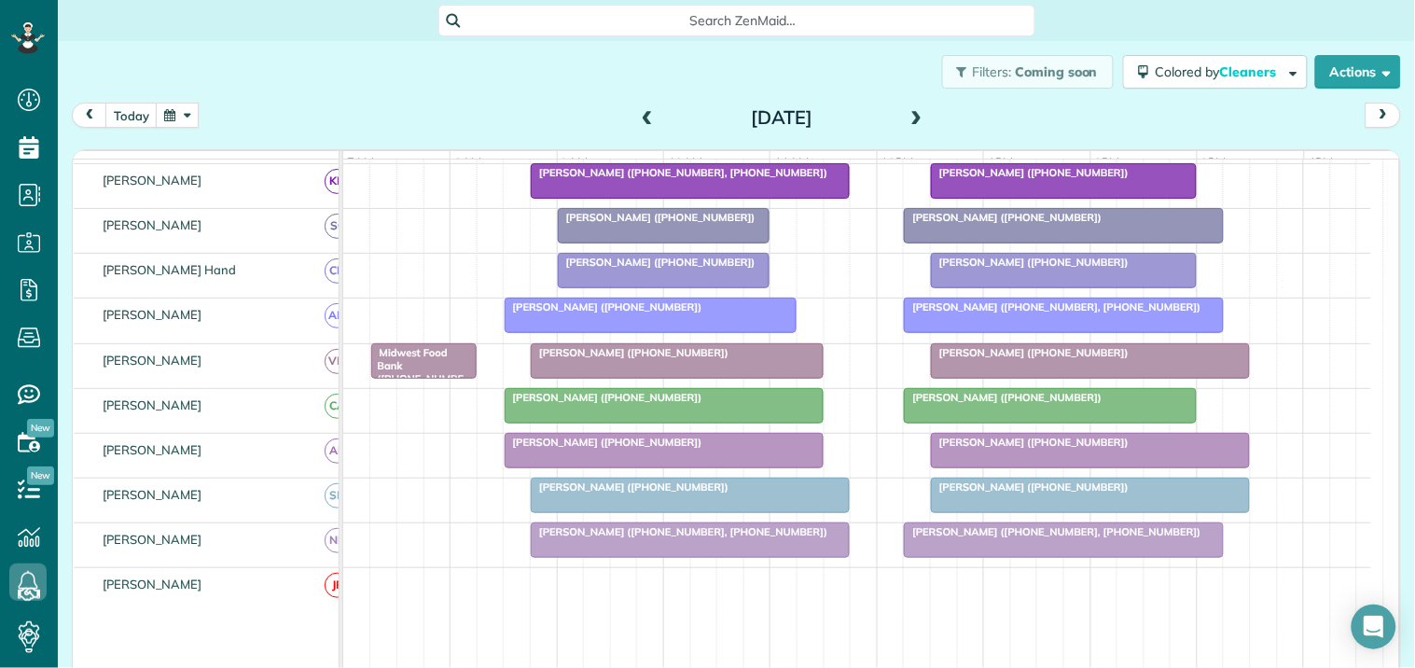
click at [1004, 493] on span "[PERSON_NAME] ([PHONE_NUMBER])" at bounding box center [1030, 486] width 200 height 13
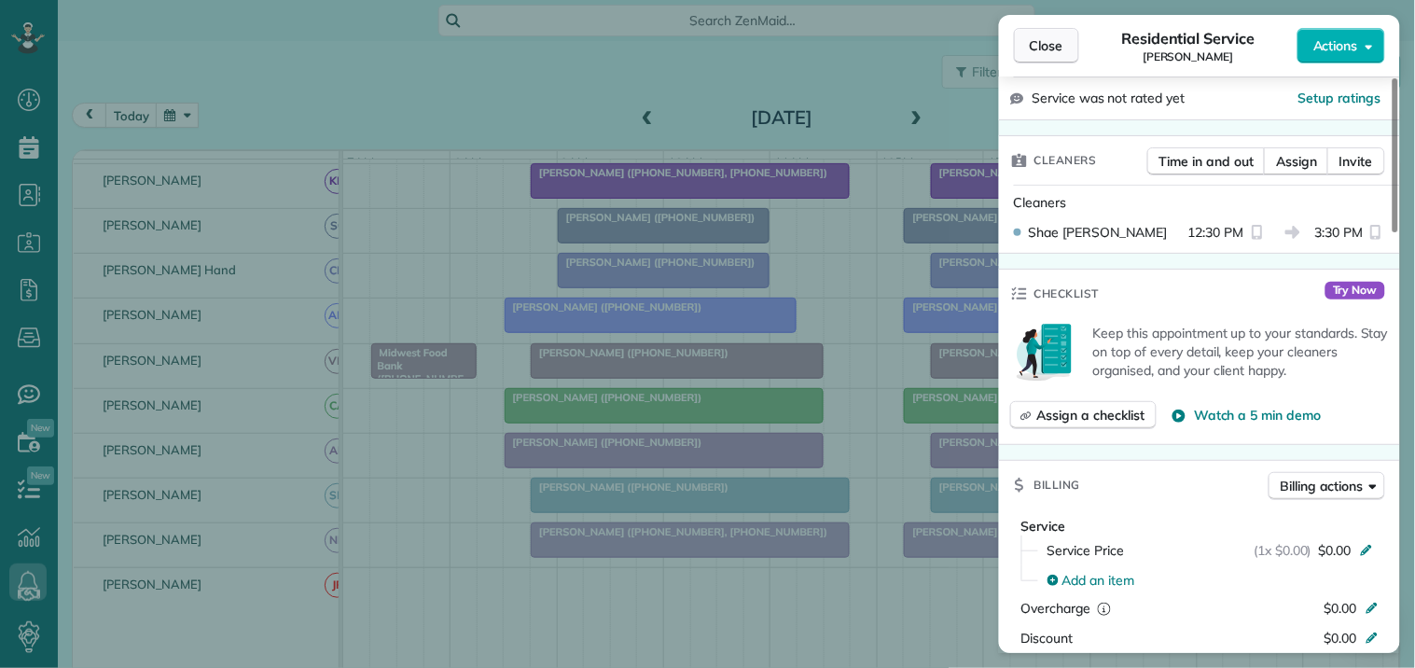
click at [1041, 45] on span "Close" at bounding box center [1047, 45] width 34 height 19
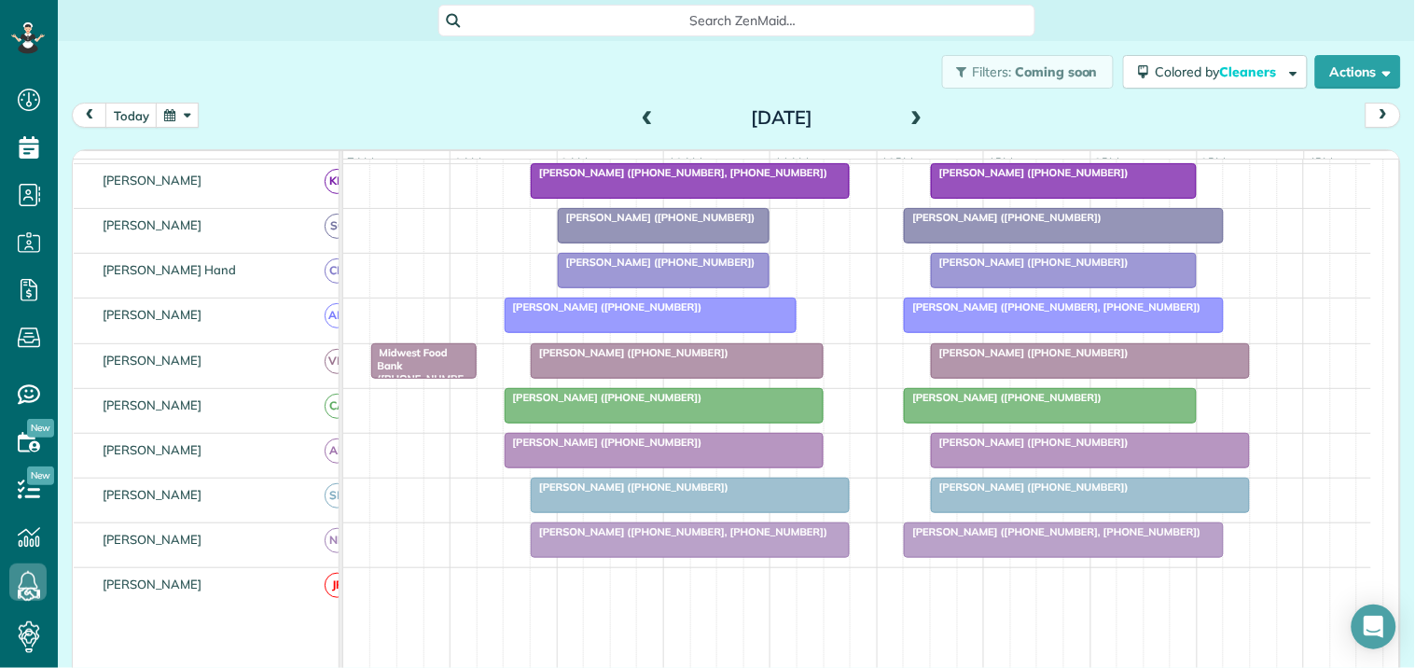
click at [463, 98] on div "Filters: Coming soon Colored by Cleaners Color by Cleaner Color by Team Color b…" at bounding box center [736, 72] width 1357 height 62
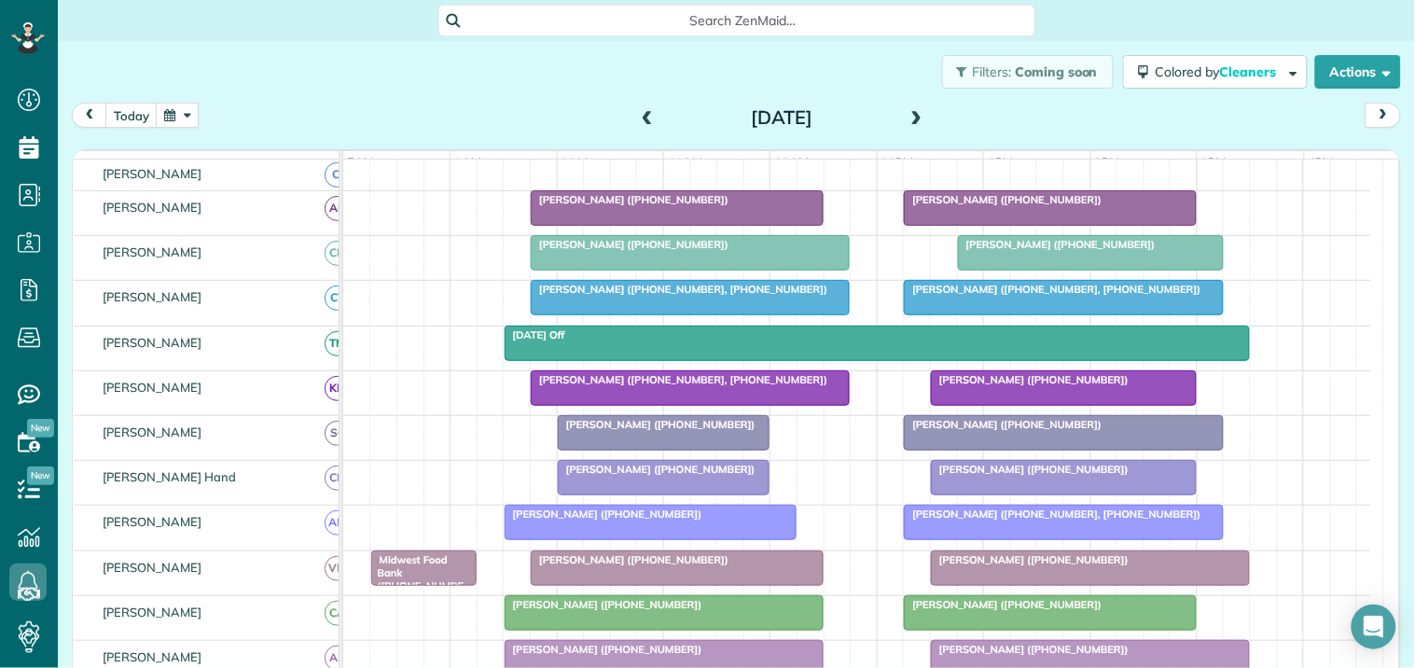
scroll to position [437, 0]
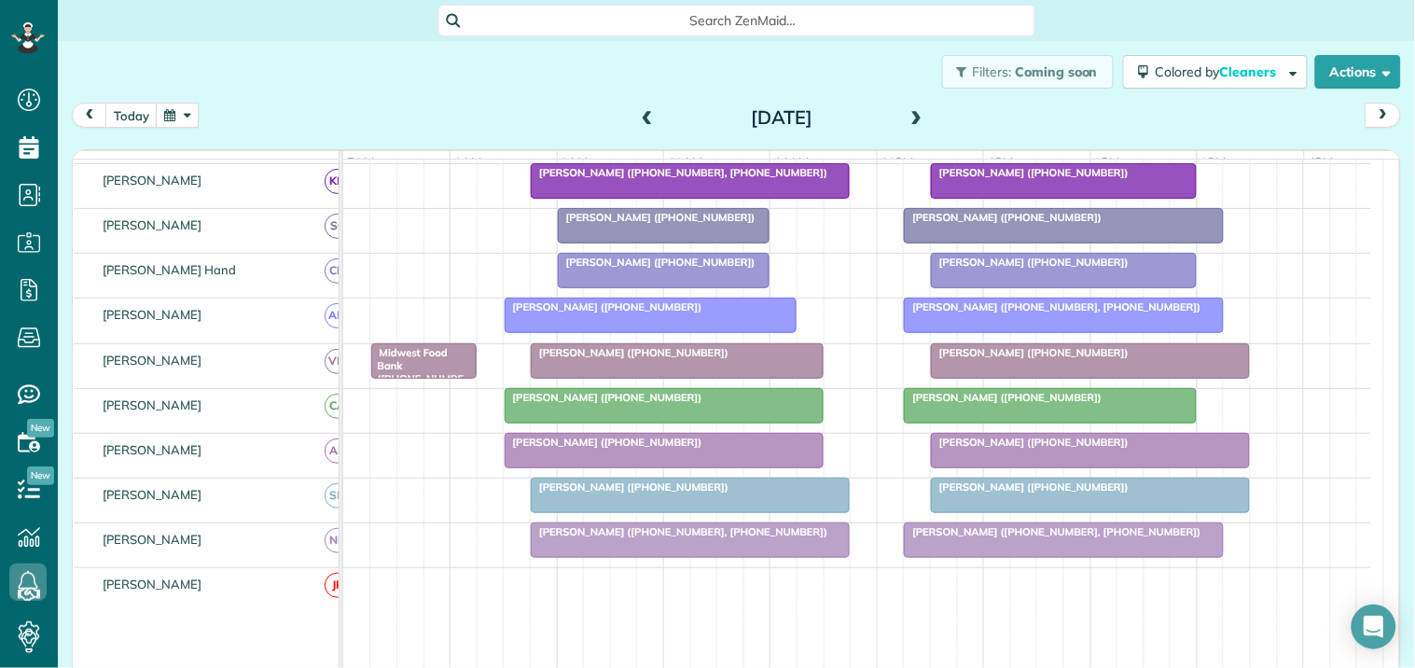
click at [638, 115] on span at bounding box center [647, 118] width 21 height 17
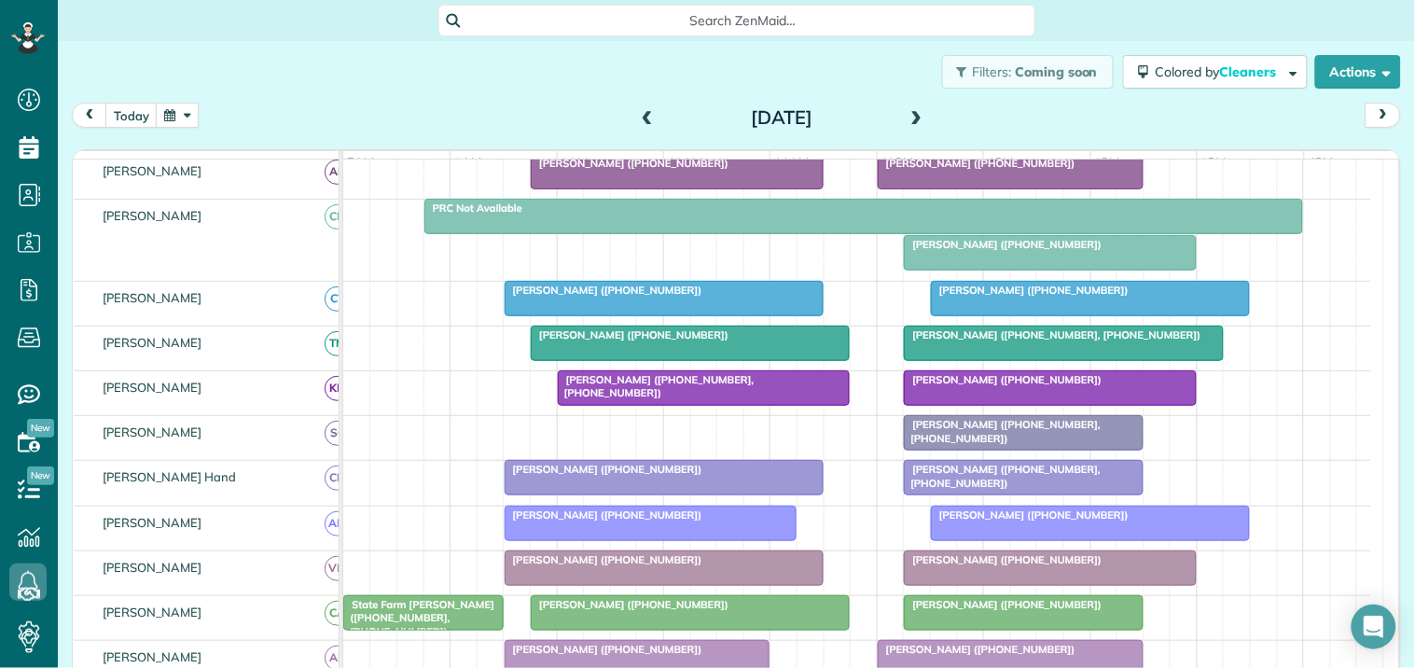
scroll to position [162, 0]
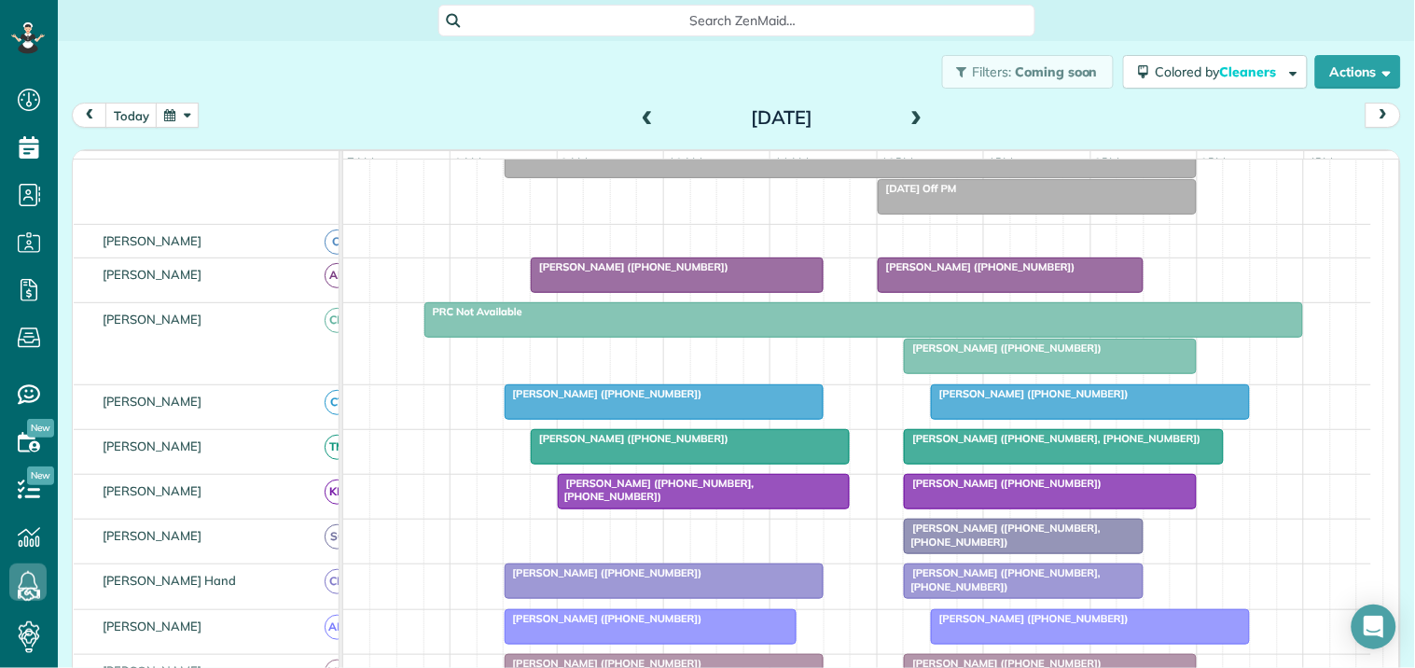
click at [914, 113] on span at bounding box center [917, 118] width 21 height 17
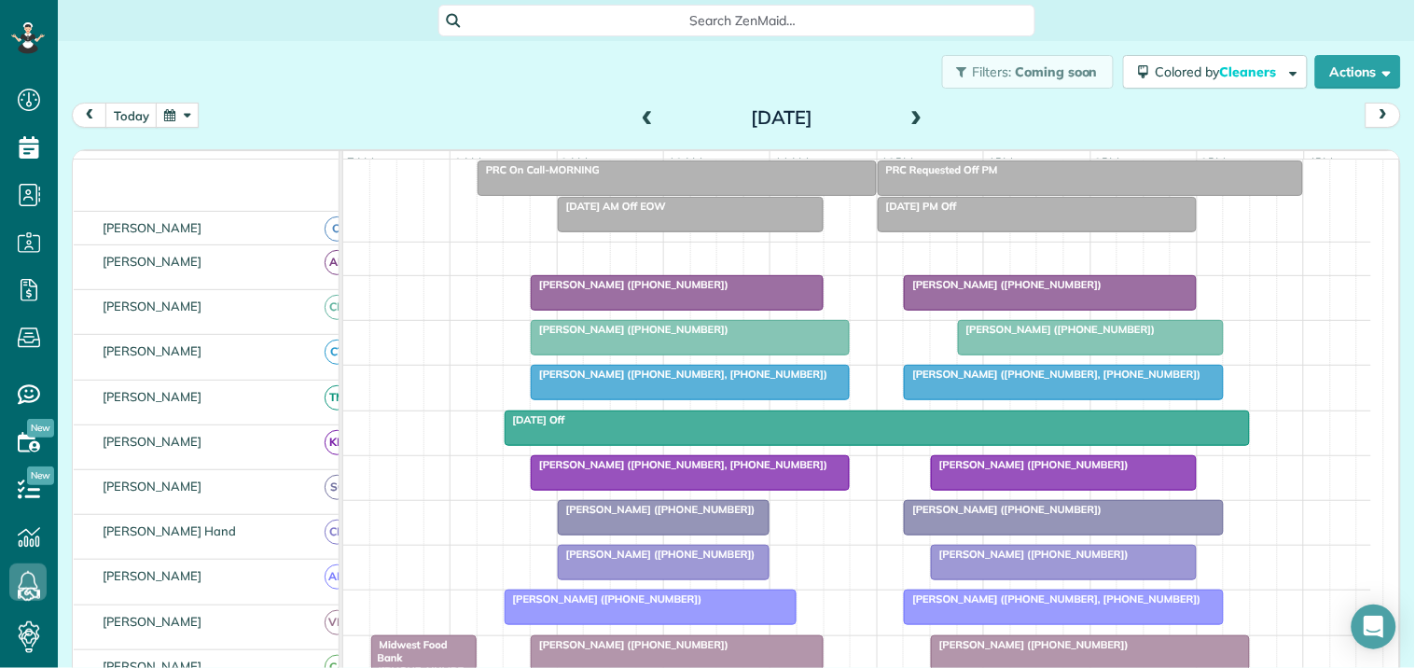
scroll to position [145, 0]
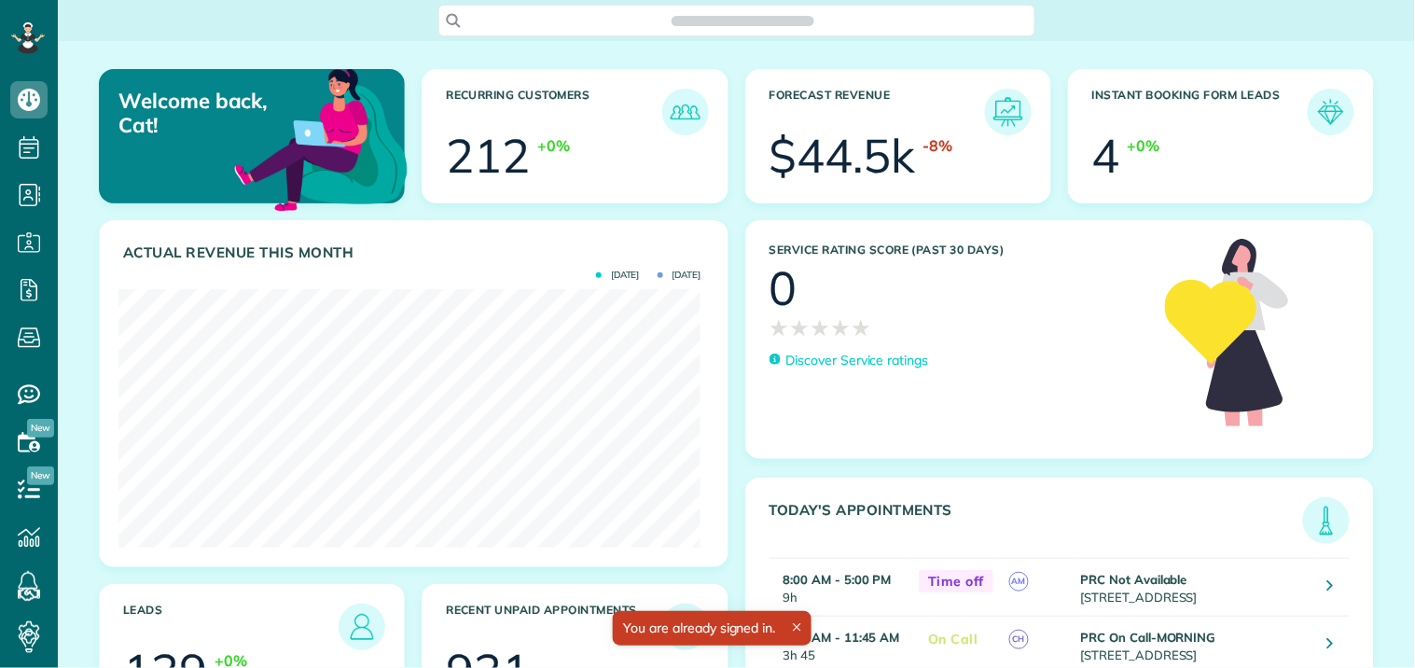
scroll to position [258, 582]
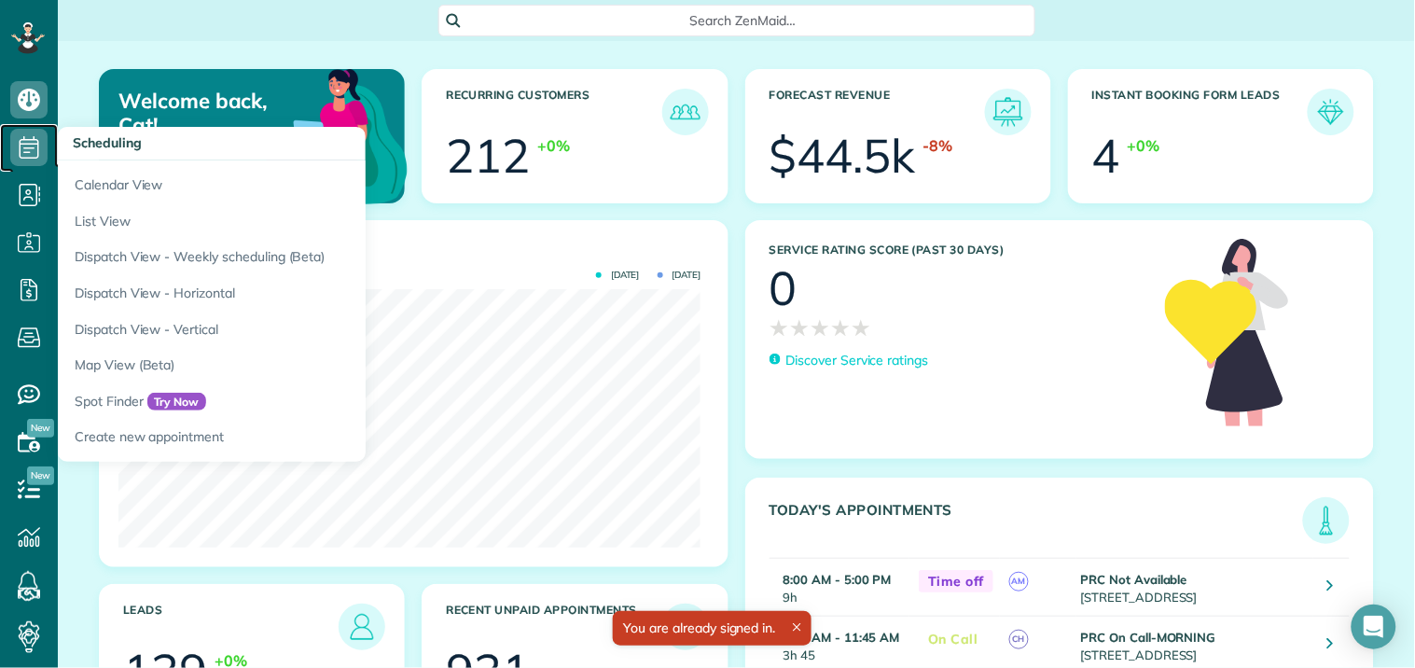
click at [33, 142] on icon at bounding box center [28, 147] width 37 height 37
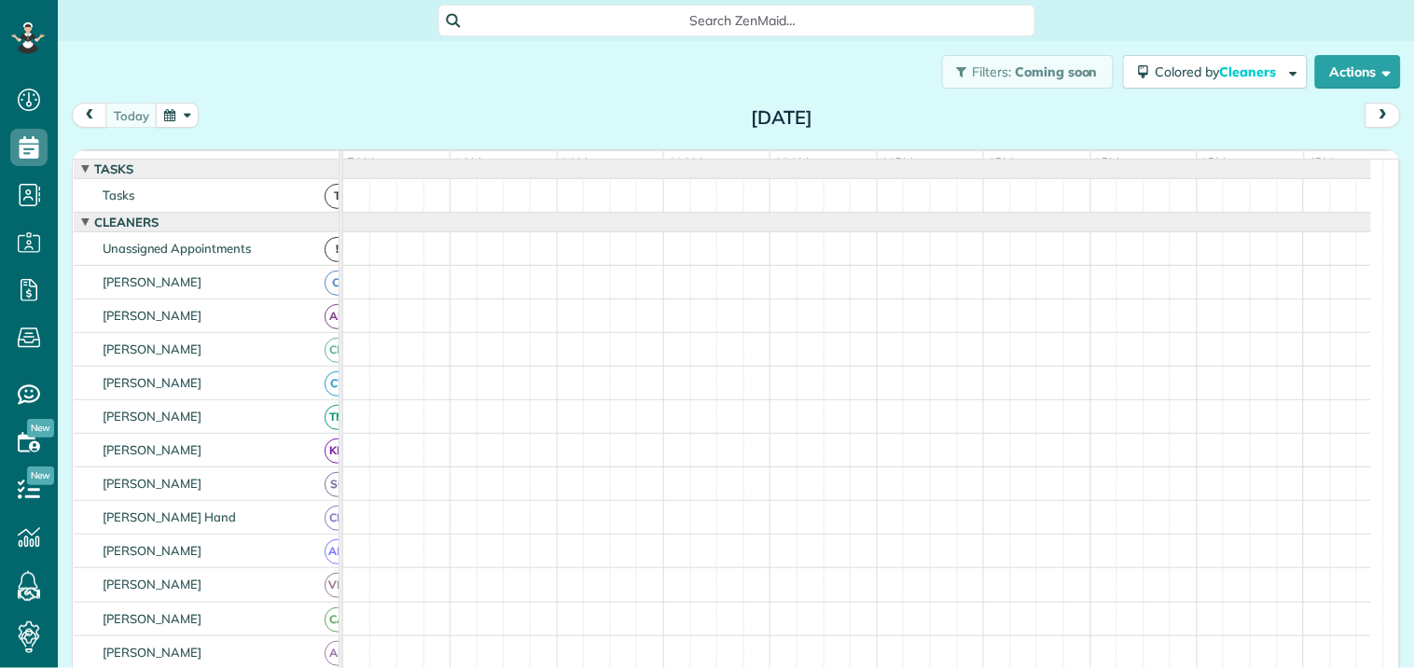
scroll to position [7, 7]
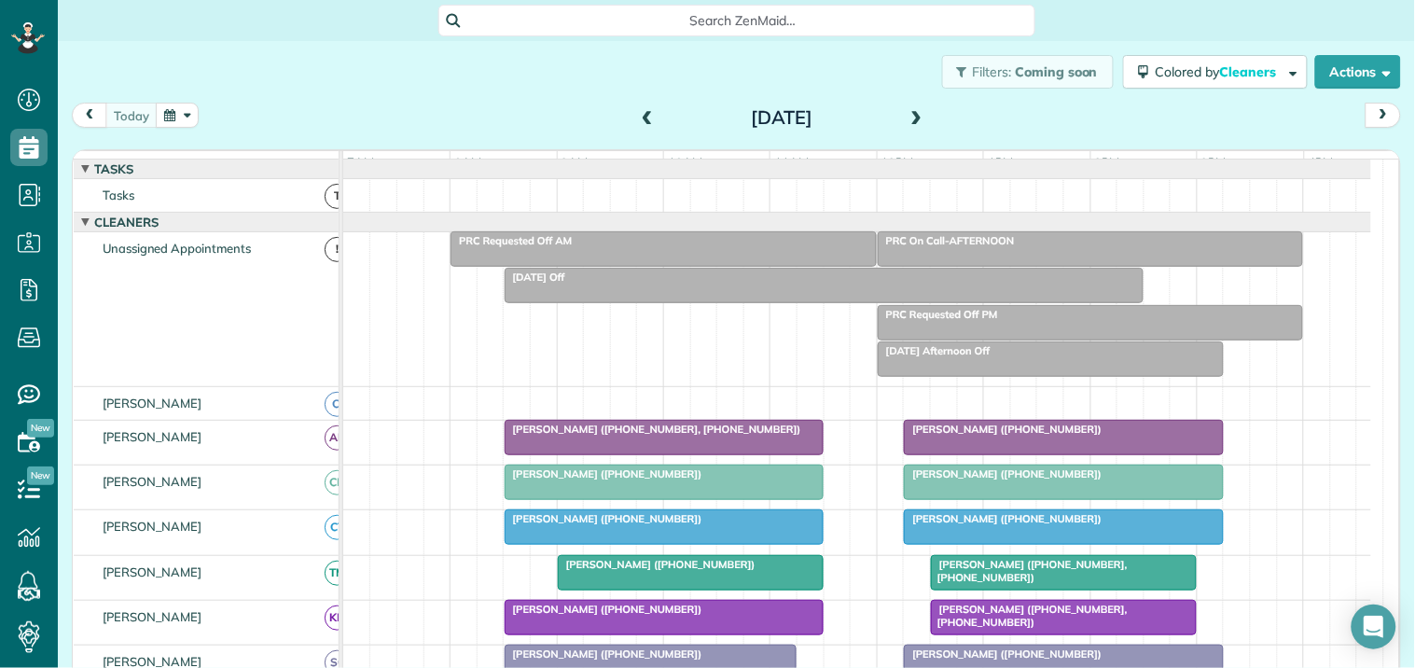
click at [908, 117] on span at bounding box center [917, 118] width 21 height 17
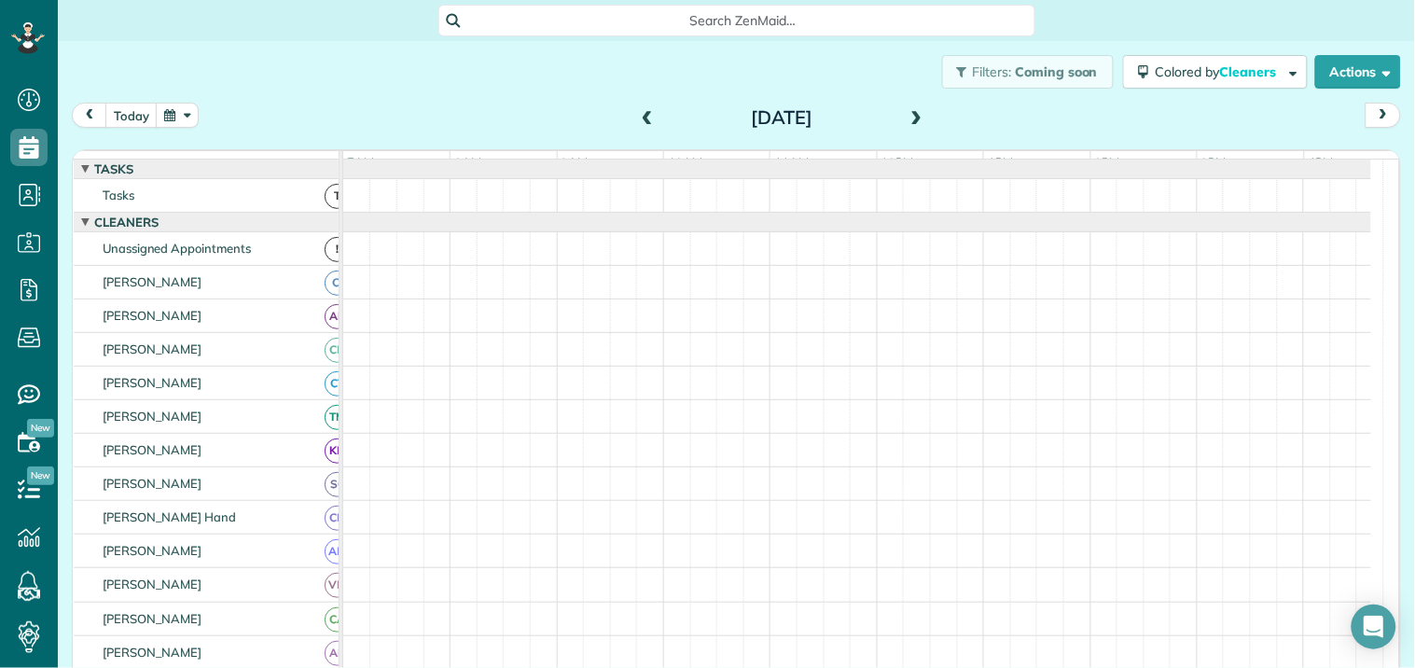
click at [908, 117] on span at bounding box center [917, 118] width 21 height 17
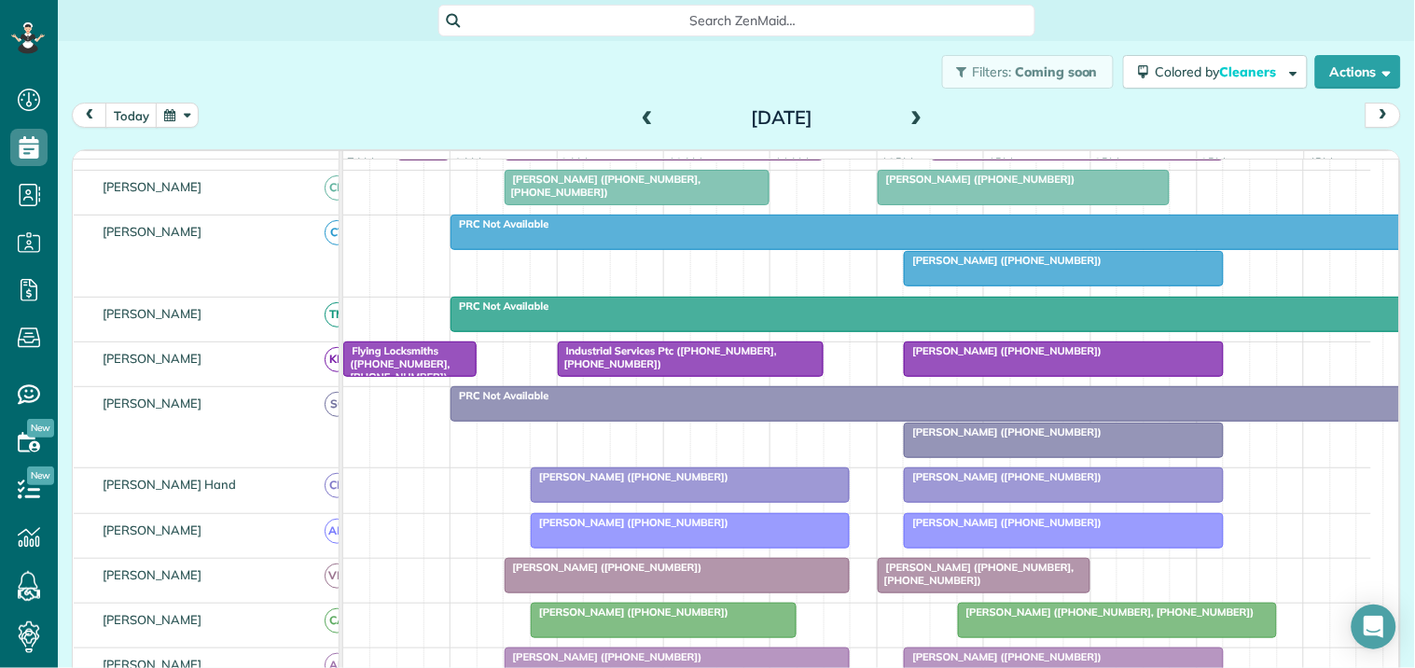
scroll to position [414, 0]
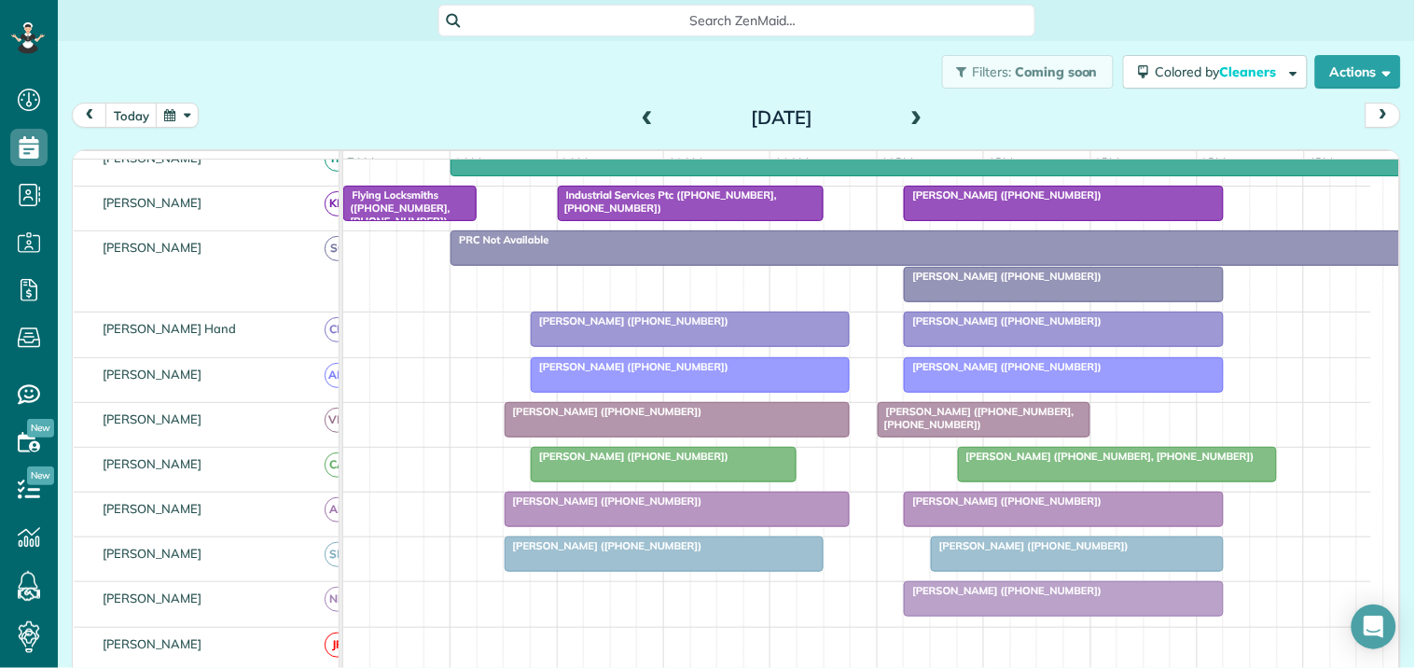
click at [707, 373] on span "Catherine Faccento (+14177933933)" at bounding box center [630, 366] width 200 height 13
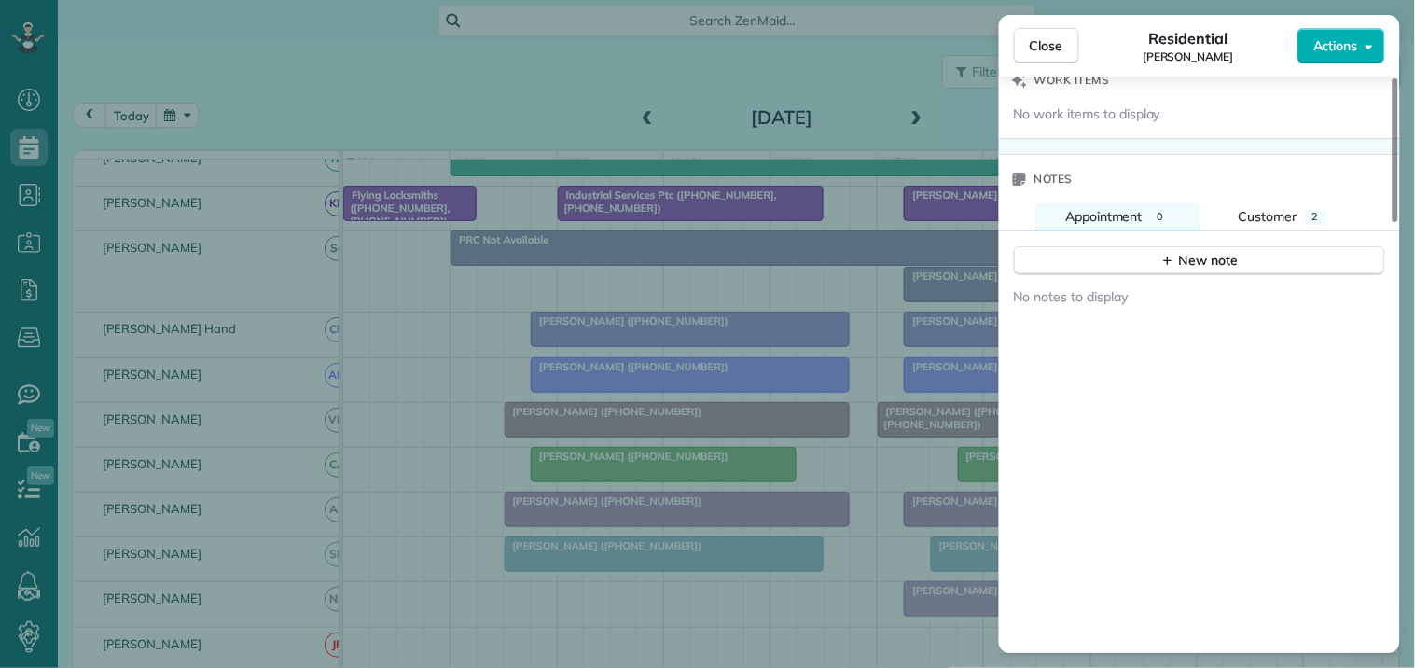
scroll to position [1720, 0]
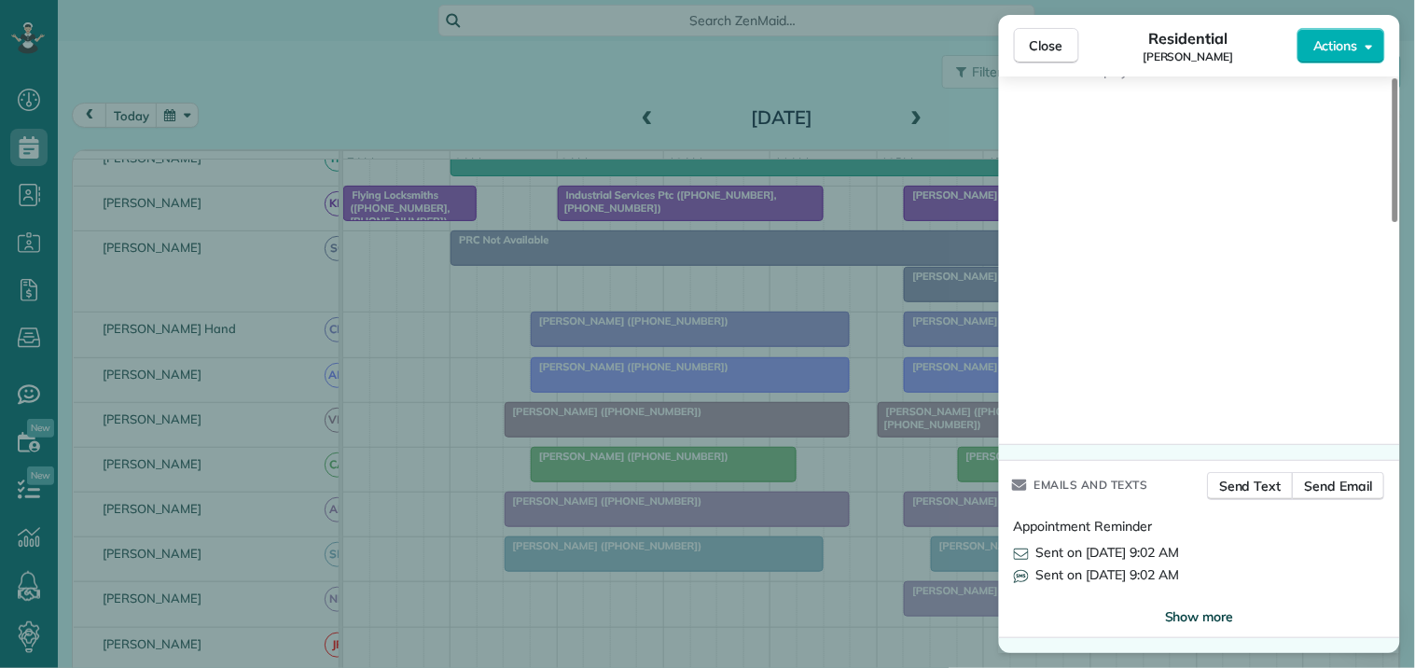
click at [1206, 617] on span "Show more" at bounding box center [1199, 616] width 69 height 19
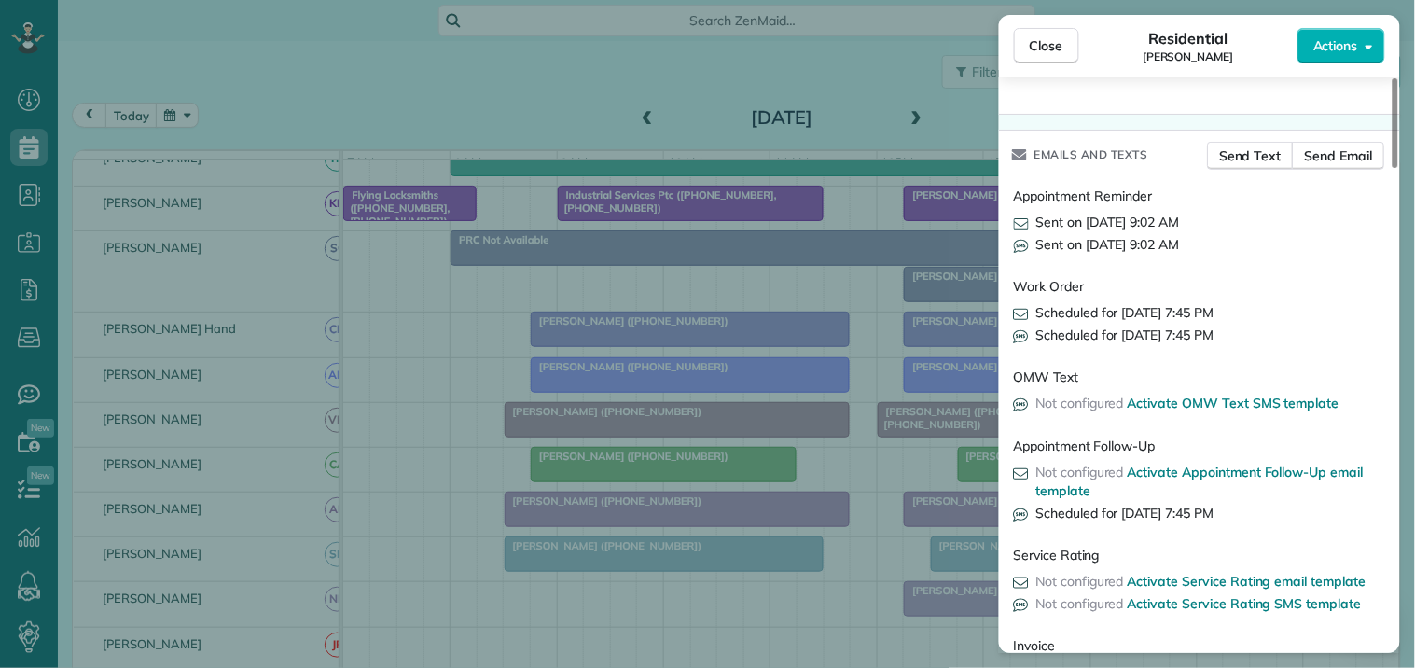
scroll to position [2118, 0]
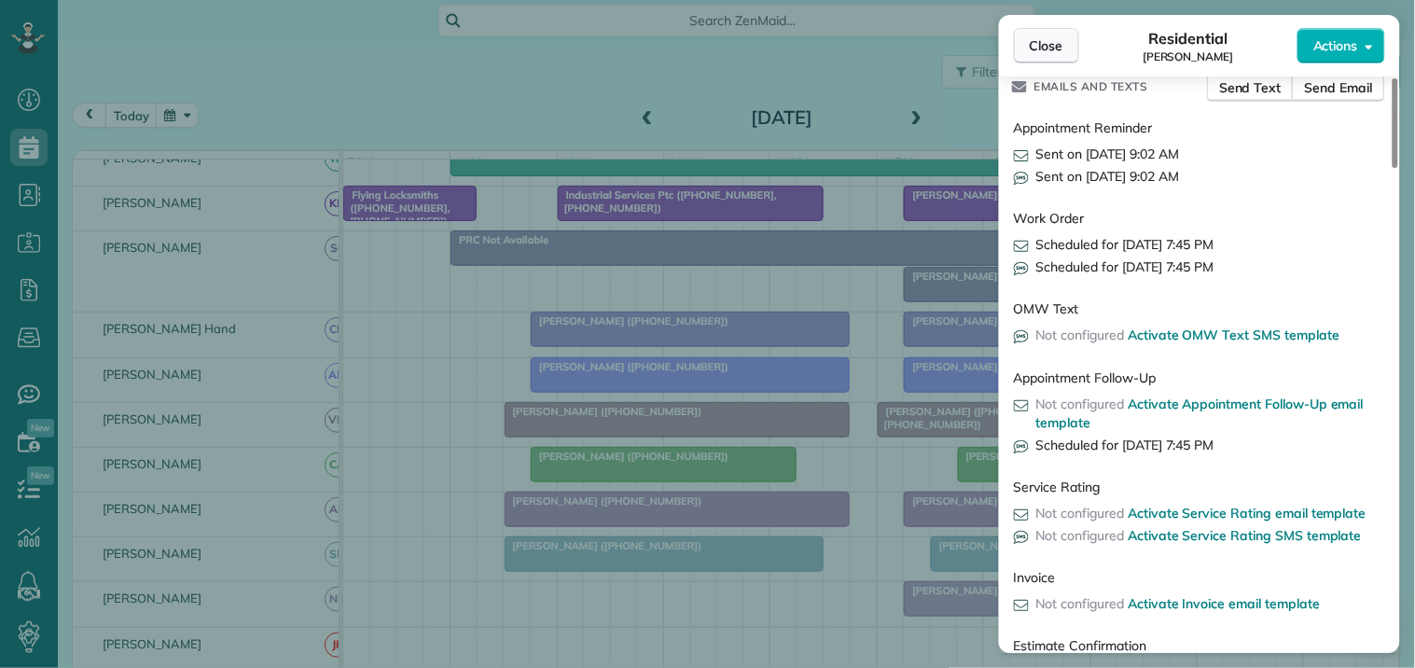
click at [1050, 44] on span "Close" at bounding box center [1047, 45] width 34 height 19
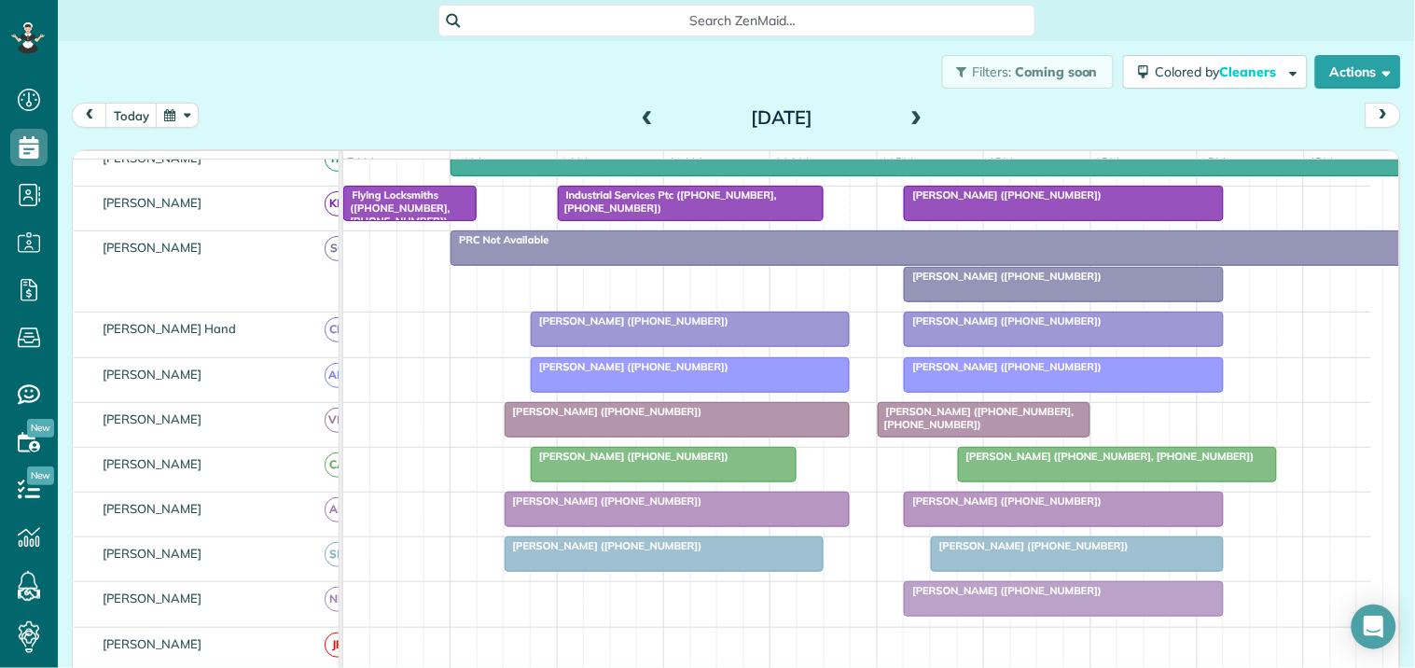
click at [909, 110] on span at bounding box center [917, 118] width 21 height 17
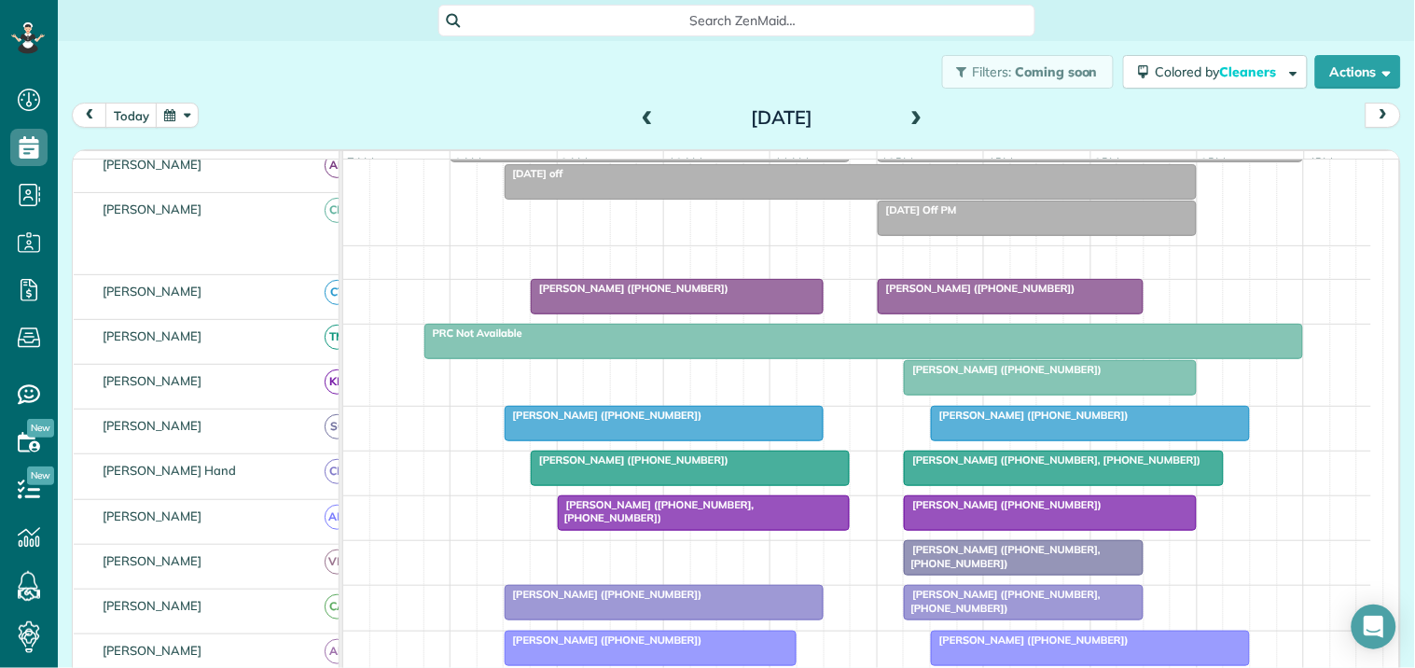
scroll to position [141, 0]
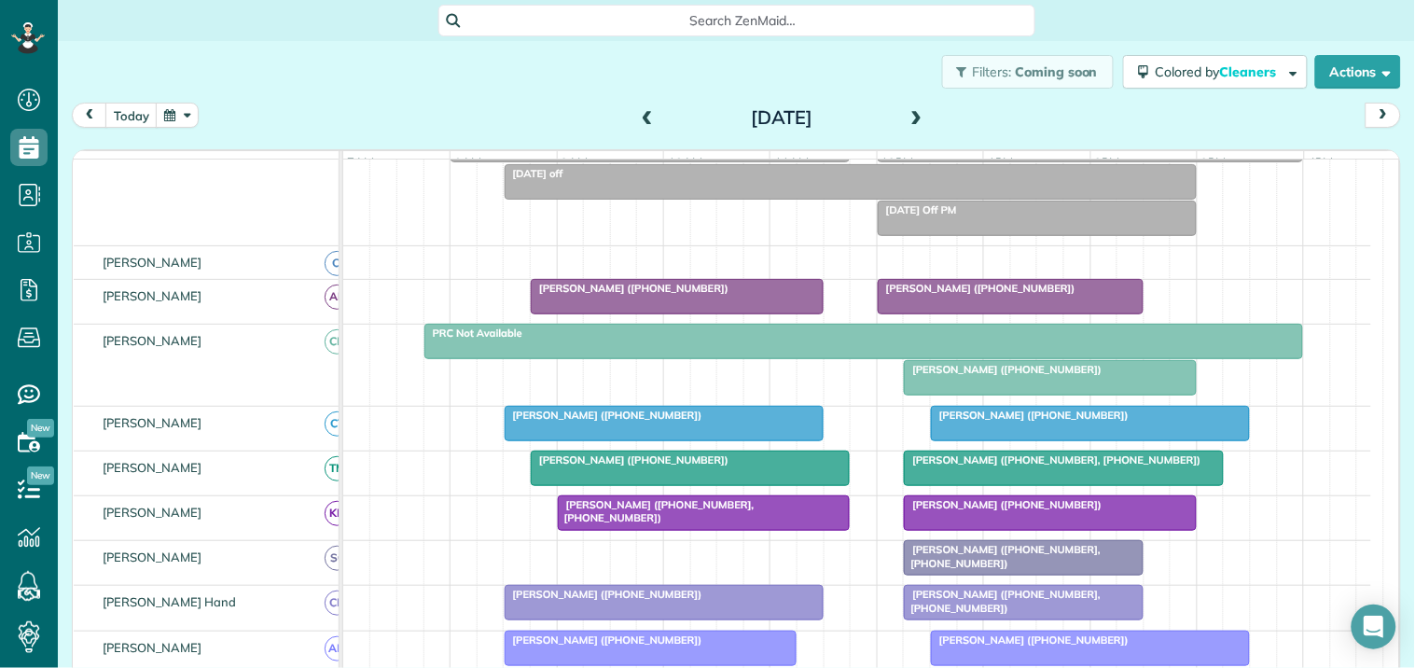
click at [912, 113] on span at bounding box center [917, 118] width 21 height 17
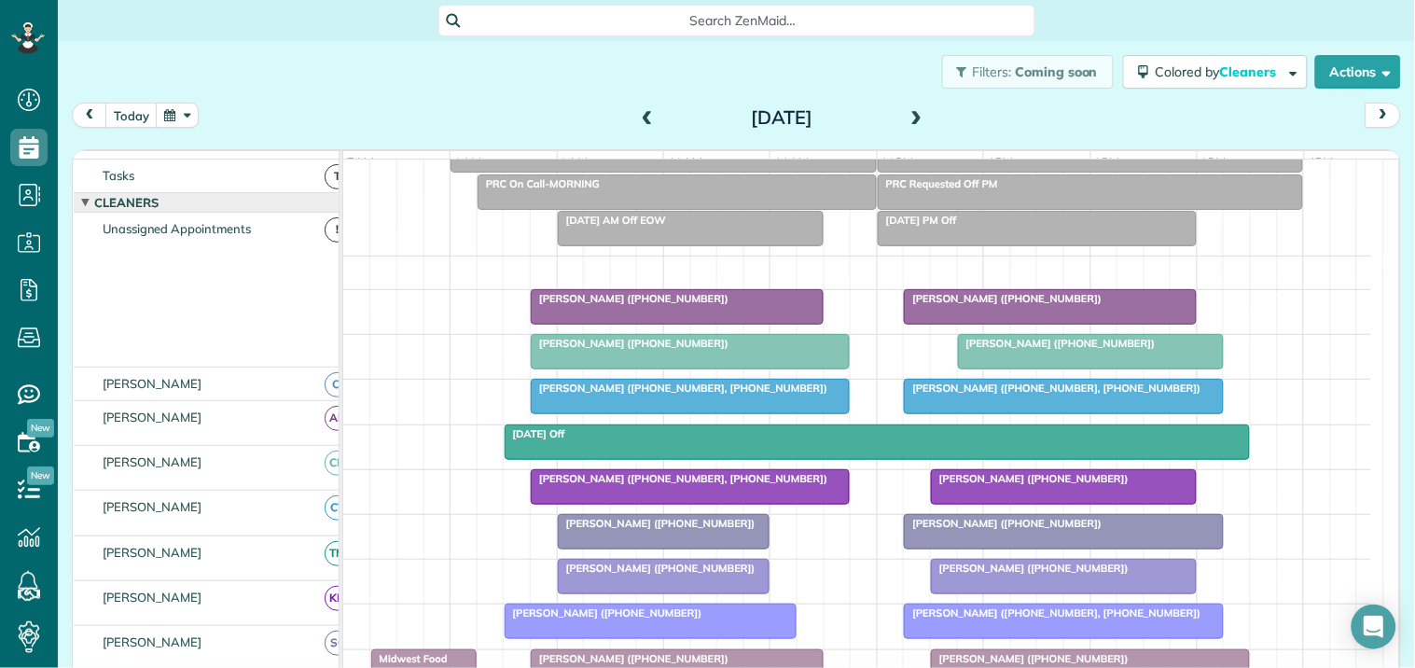
scroll to position [227, 0]
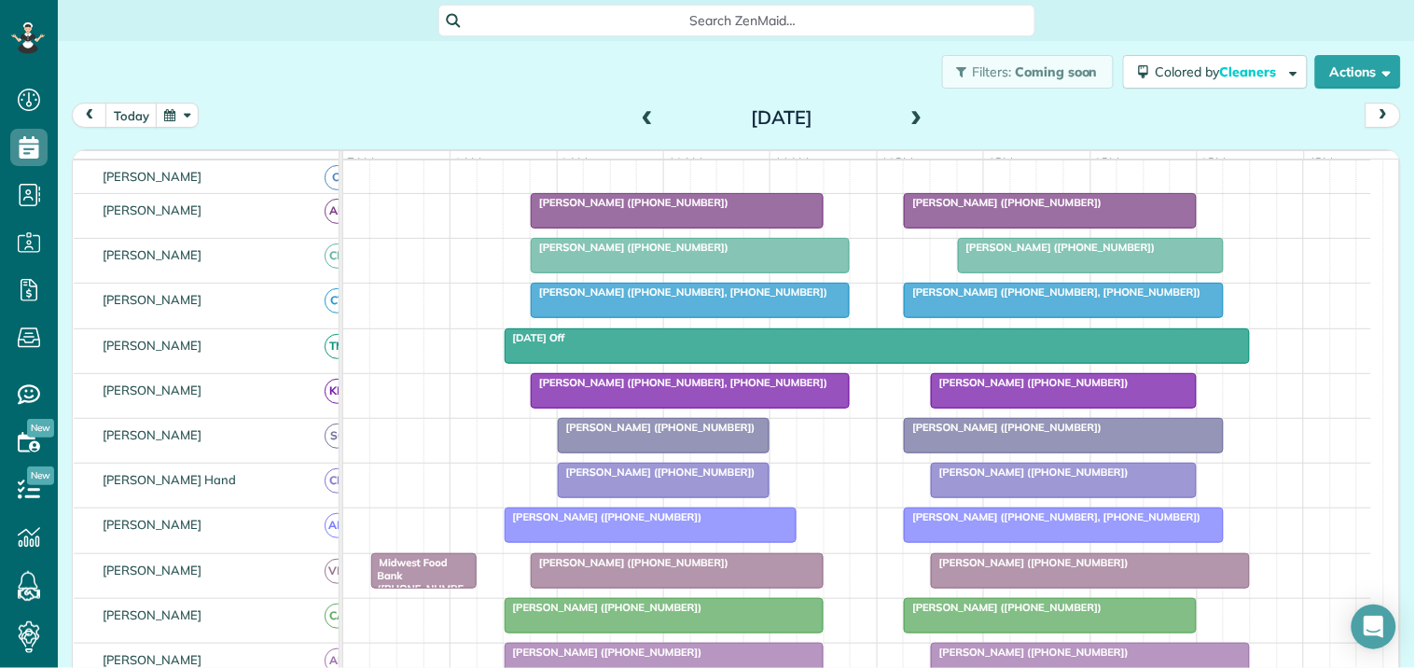
click at [1014, 209] on div "Margaret Blake (+16788175573)" at bounding box center [1051, 202] width 282 height 13
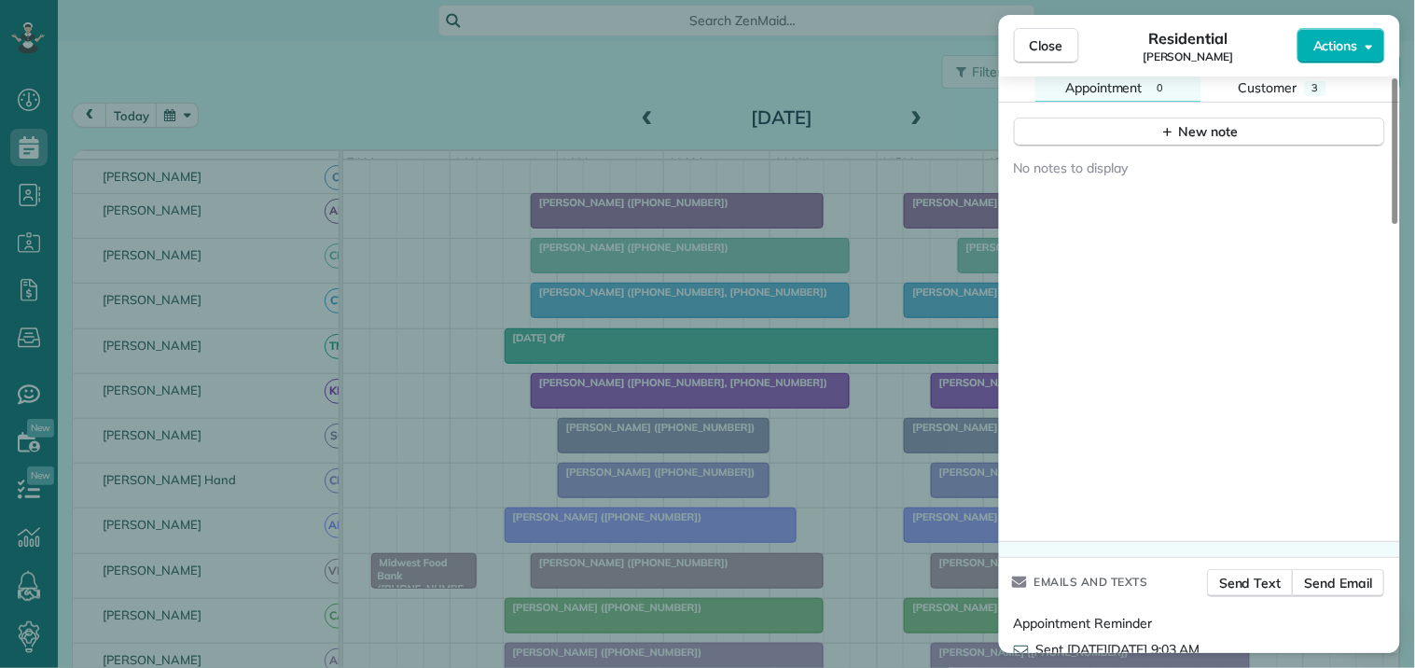
scroll to position [1695, 0]
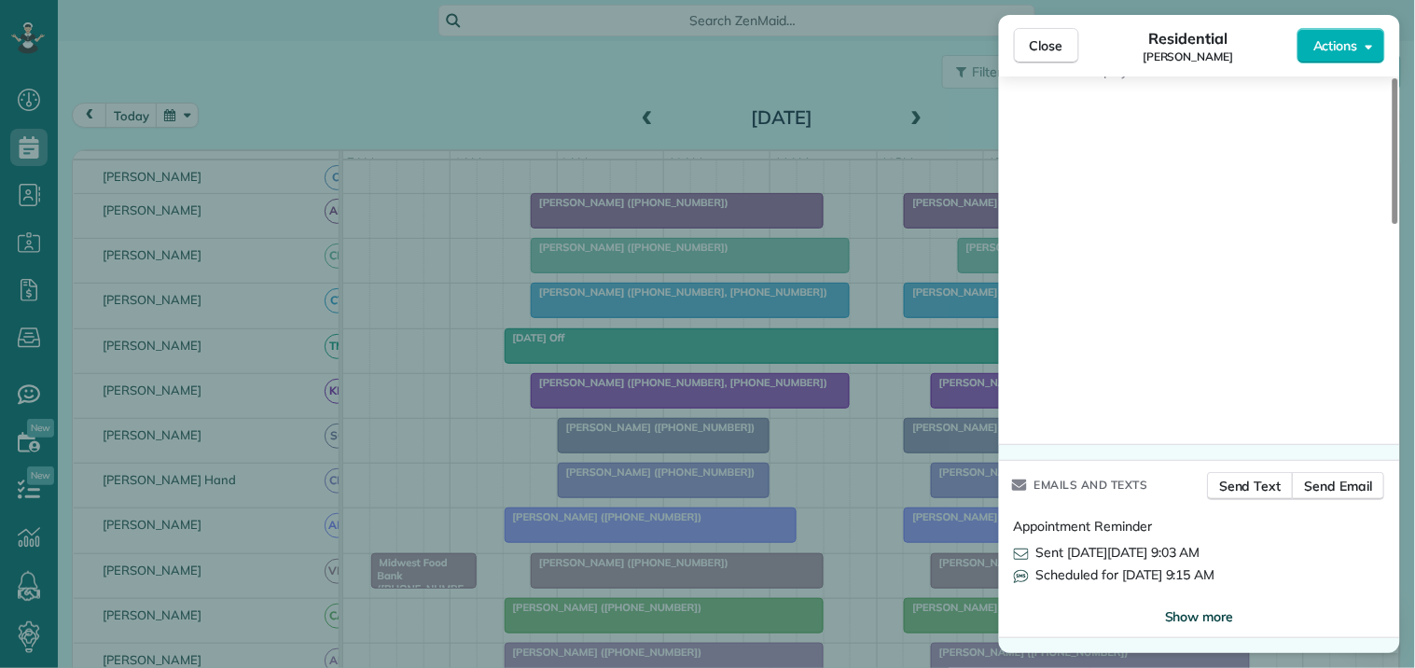
click at [1206, 612] on span "Show more" at bounding box center [1199, 616] width 69 height 19
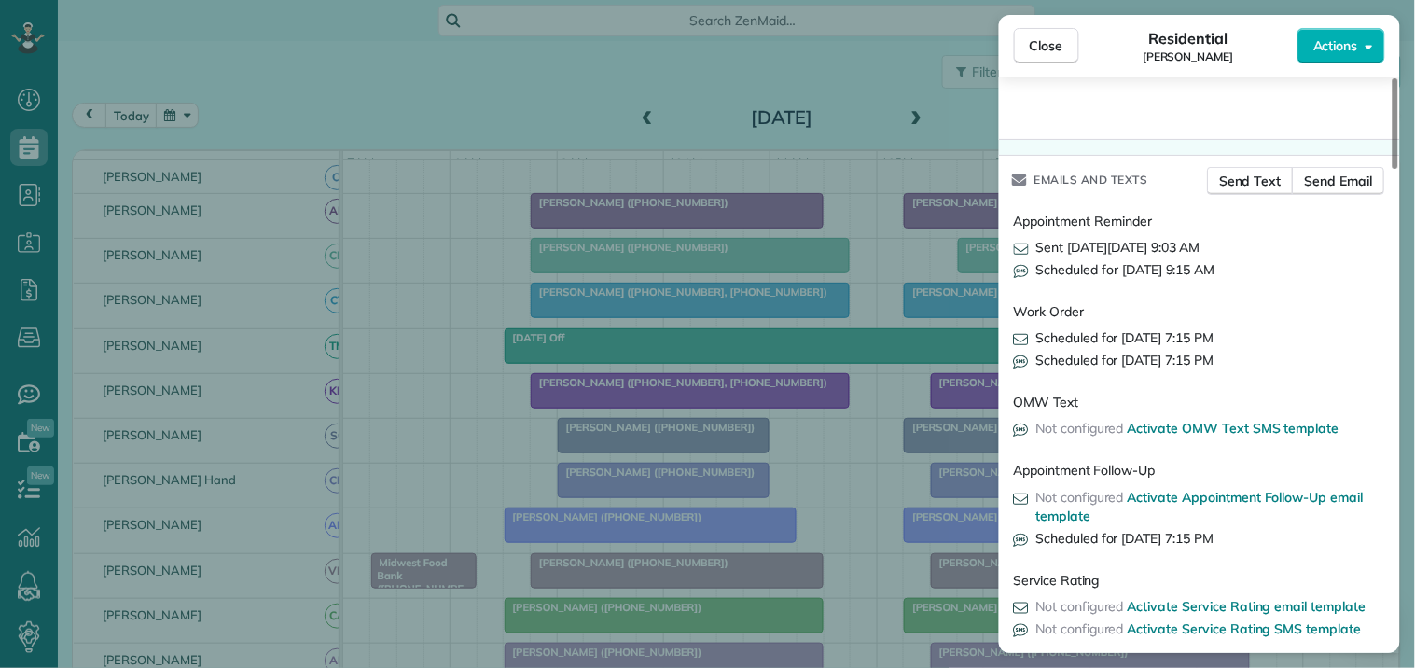
scroll to position [2092, 0]
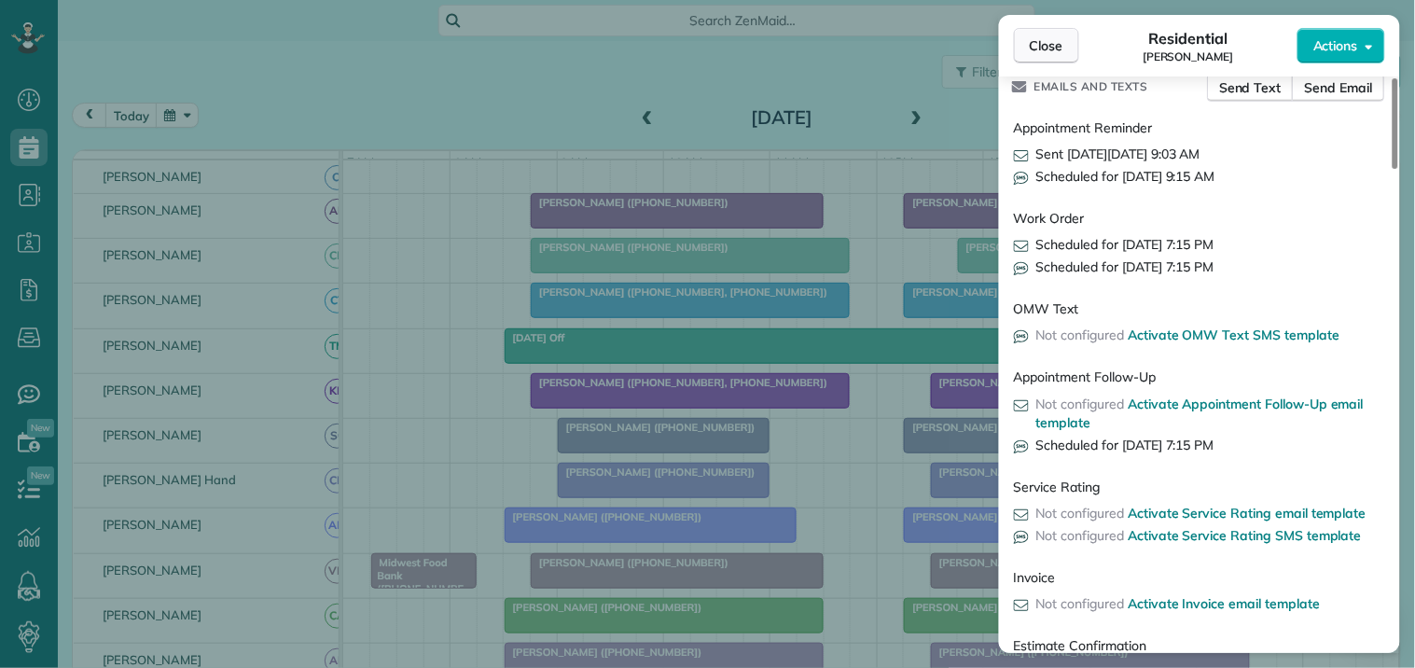
click at [1064, 48] on button "Close" at bounding box center [1046, 45] width 65 height 35
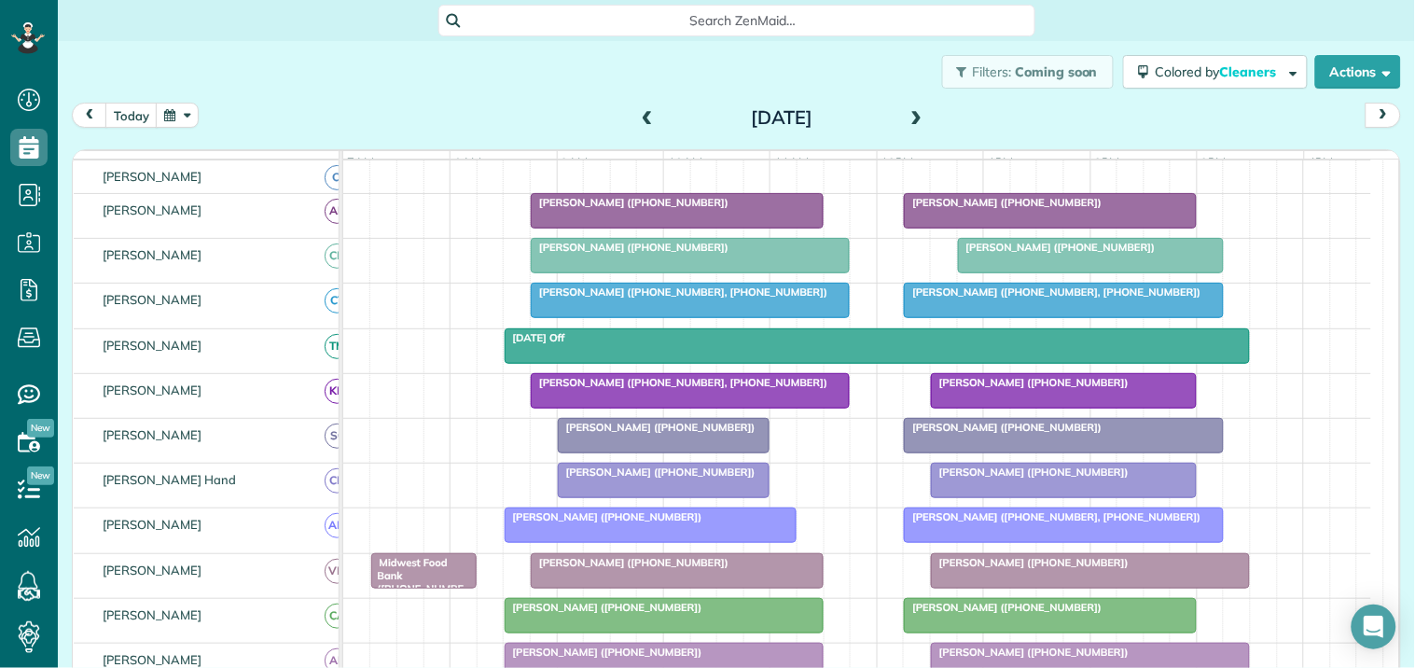
click at [1032, 254] on span "Mike Beatty (+16785167688)" at bounding box center [1057, 247] width 200 height 13
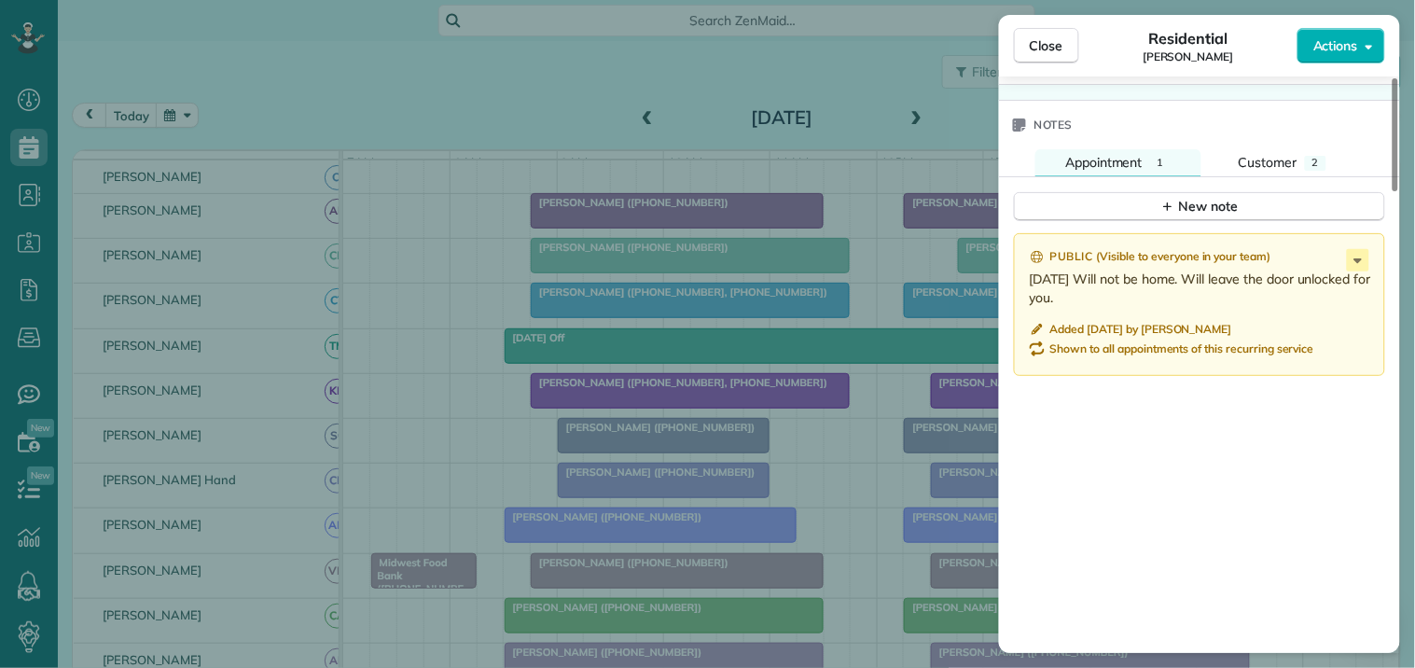
scroll to position [2351, 0]
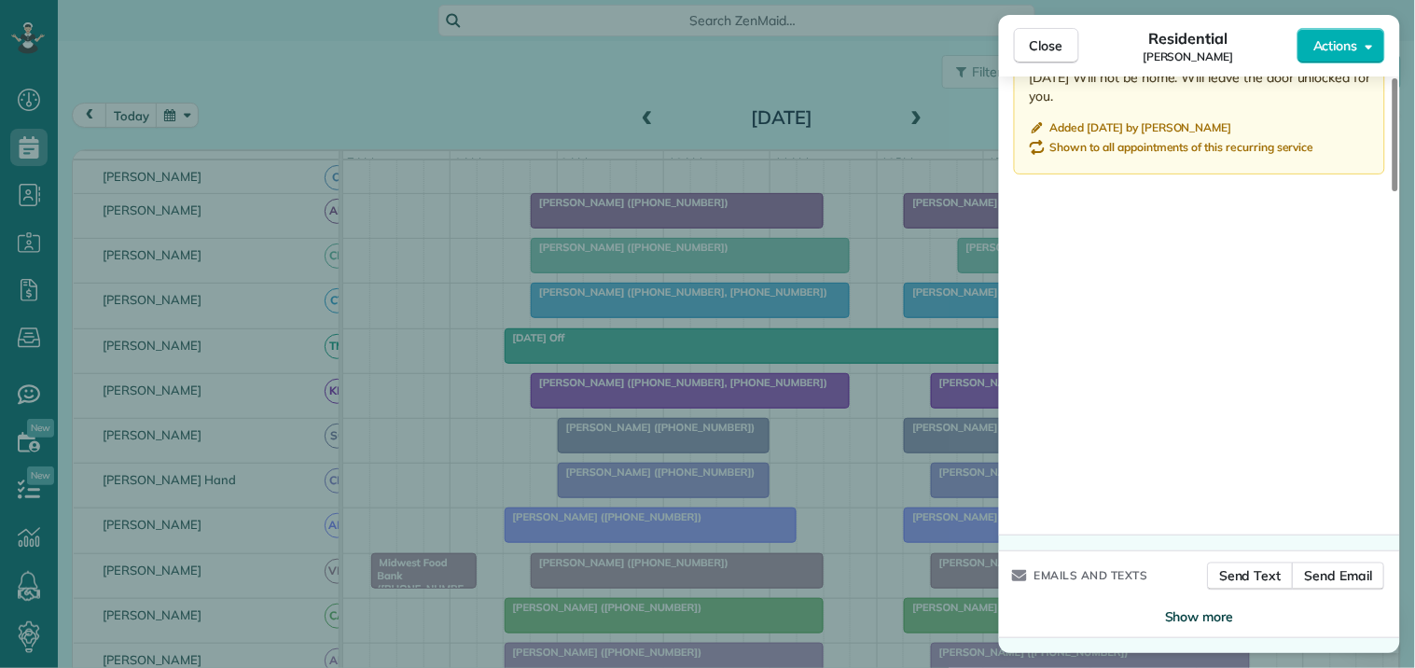
click at [1201, 620] on span "Show more" at bounding box center [1199, 616] width 69 height 19
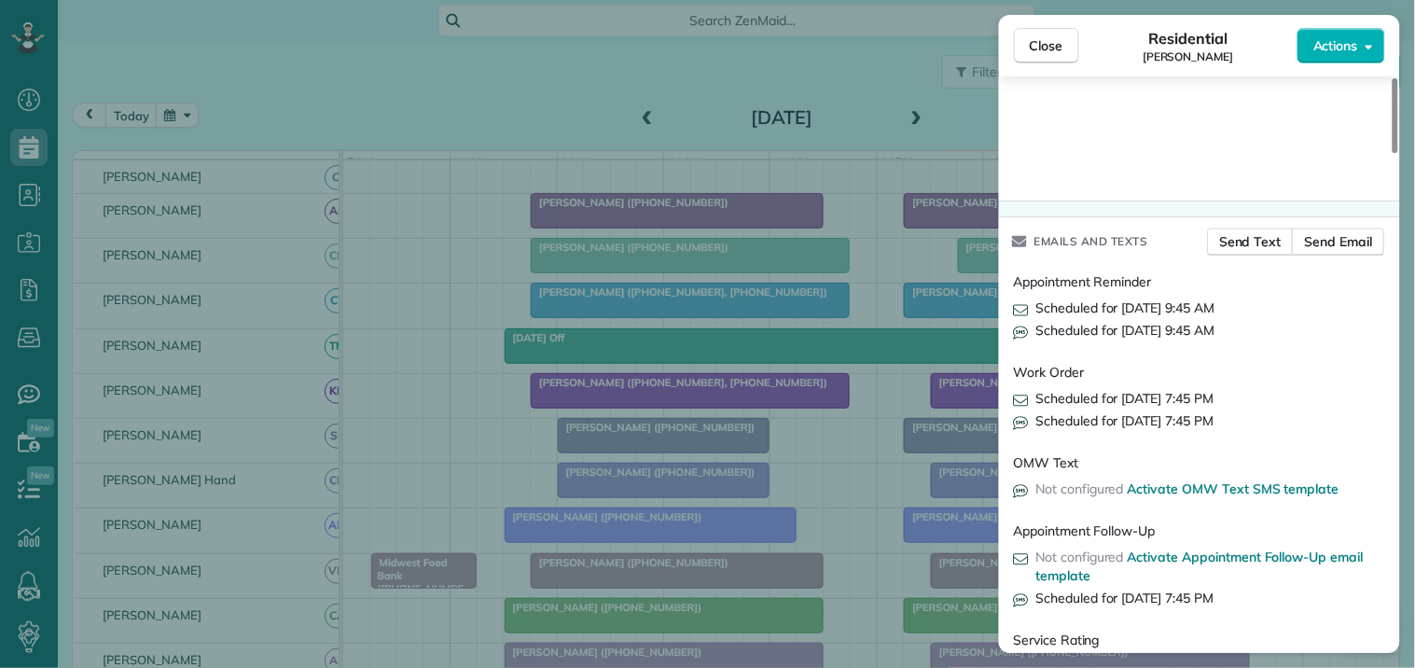
scroll to position [2747, 0]
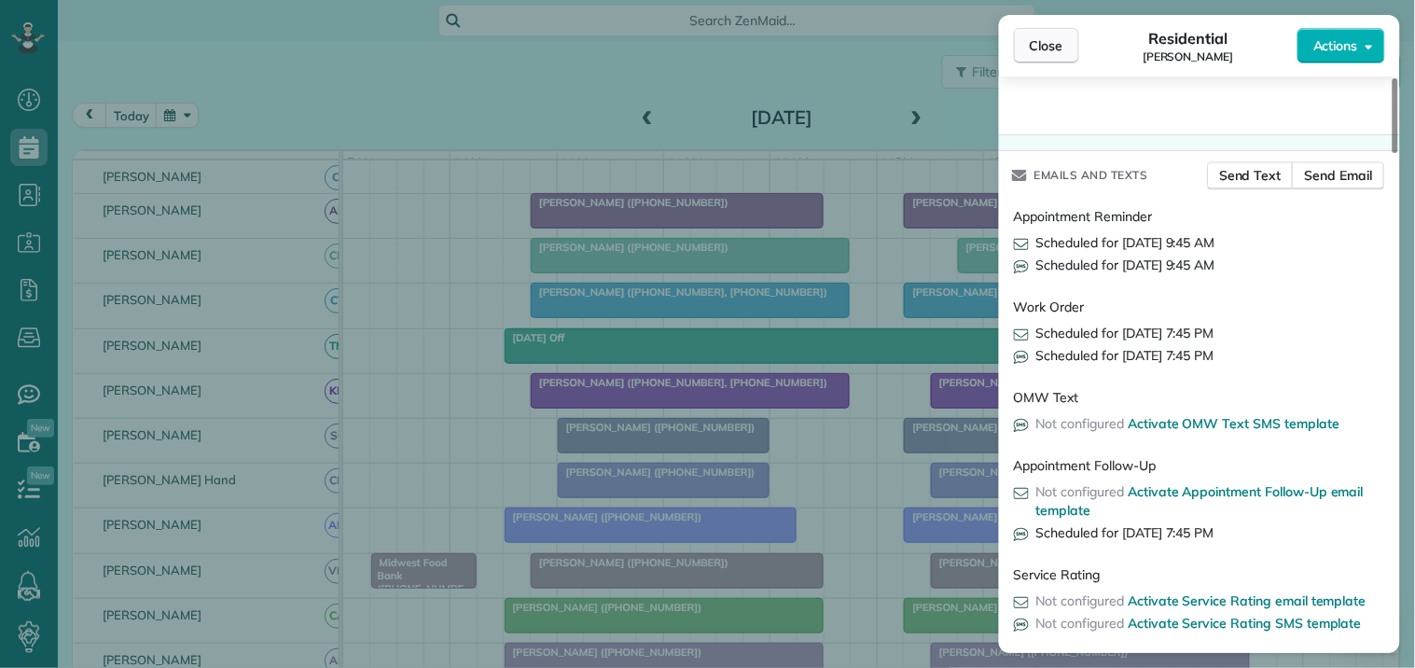
click at [1045, 49] on span "Close" at bounding box center [1047, 45] width 34 height 19
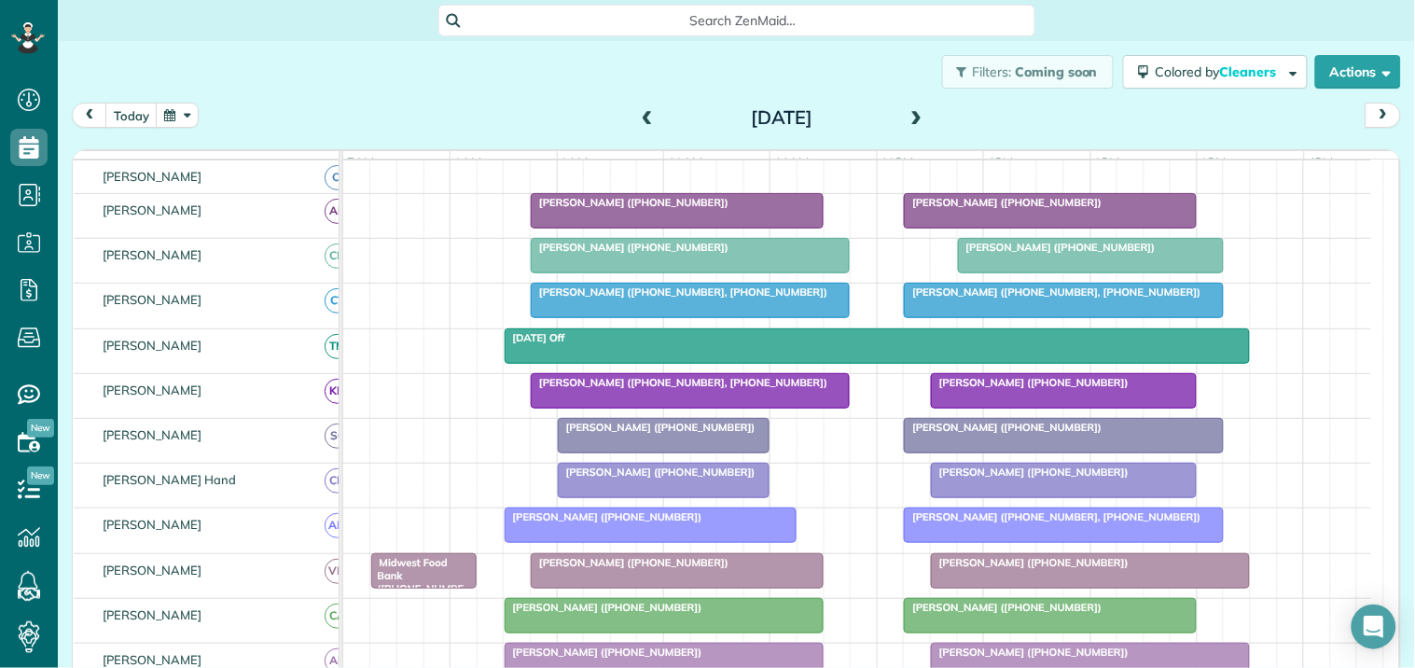
click at [424, 90] on div "Filters: Coming soon Colored by Cleaners Color by Cleaner Color by Team Color b…" at bounding box center [736, 72] width 1357 height 62
click at [137, 110] on button "today" at bounding box center [131, 115] width 52 height 25
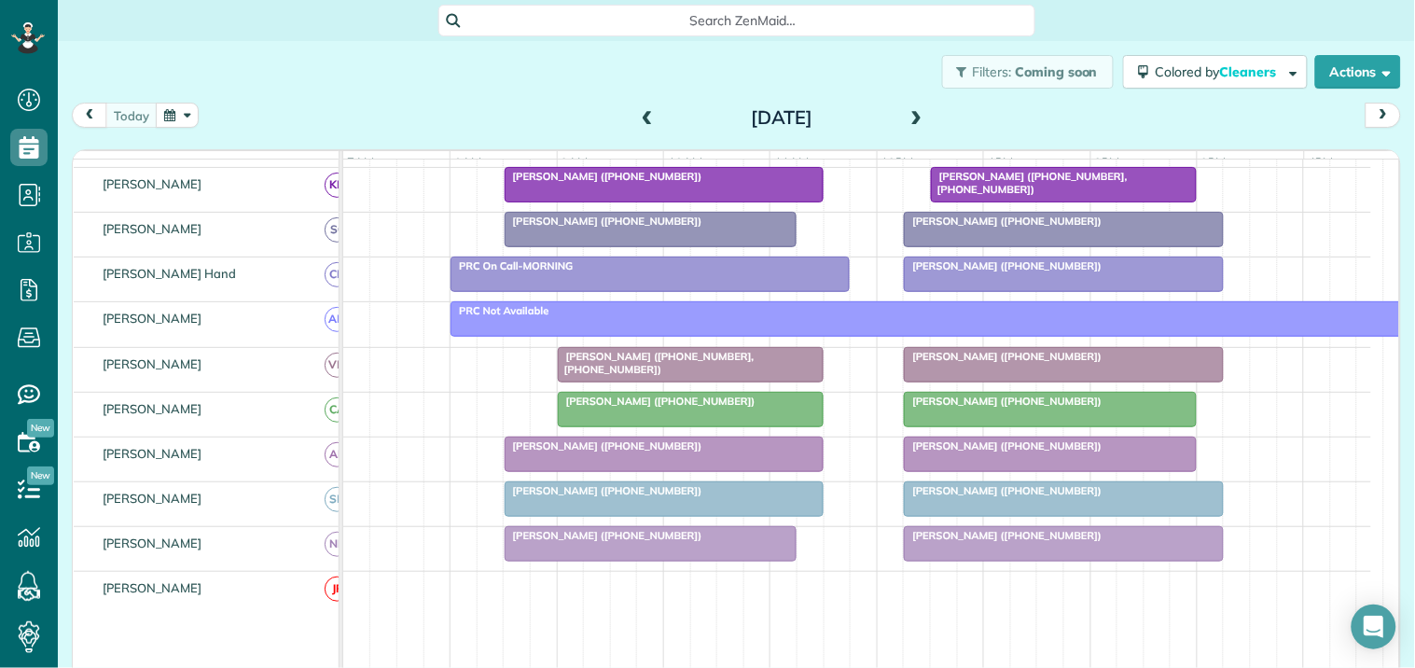
scroll to position [434, 0]
click at [912, 110] on span at bounding box center [917, 118] width 21 height 17
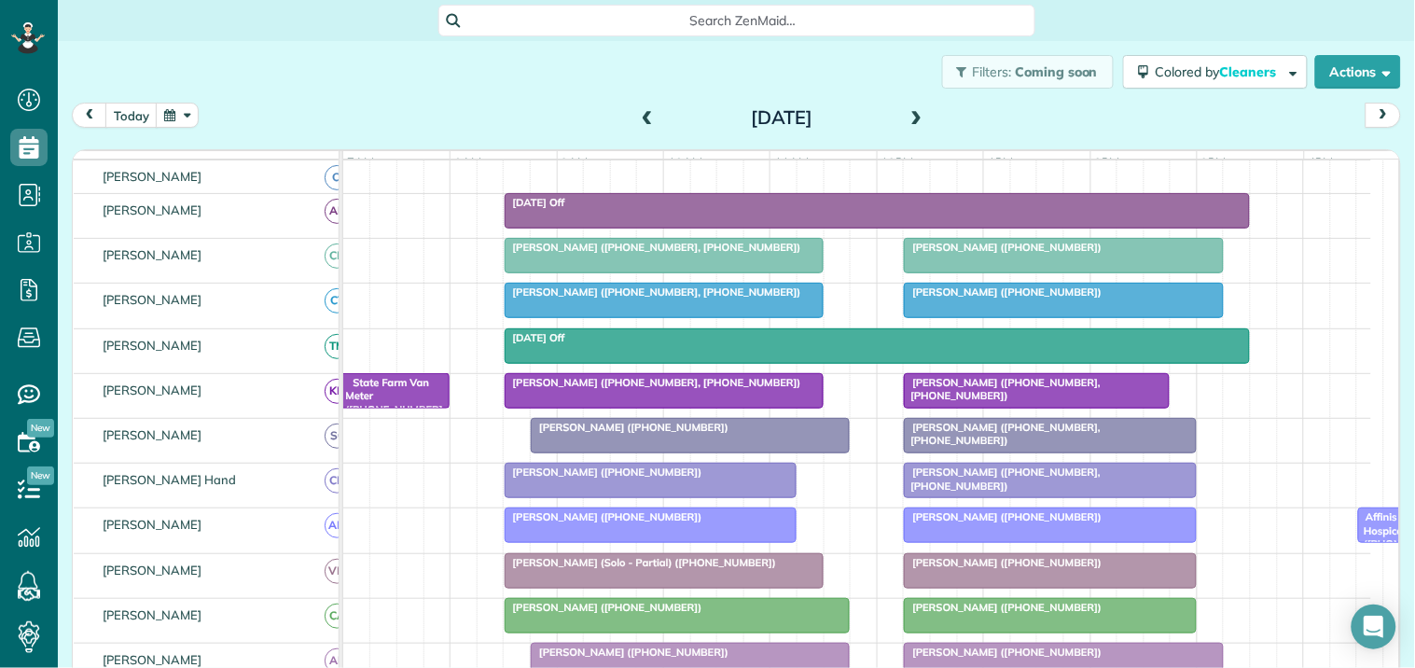
scroll to position [330, 0]
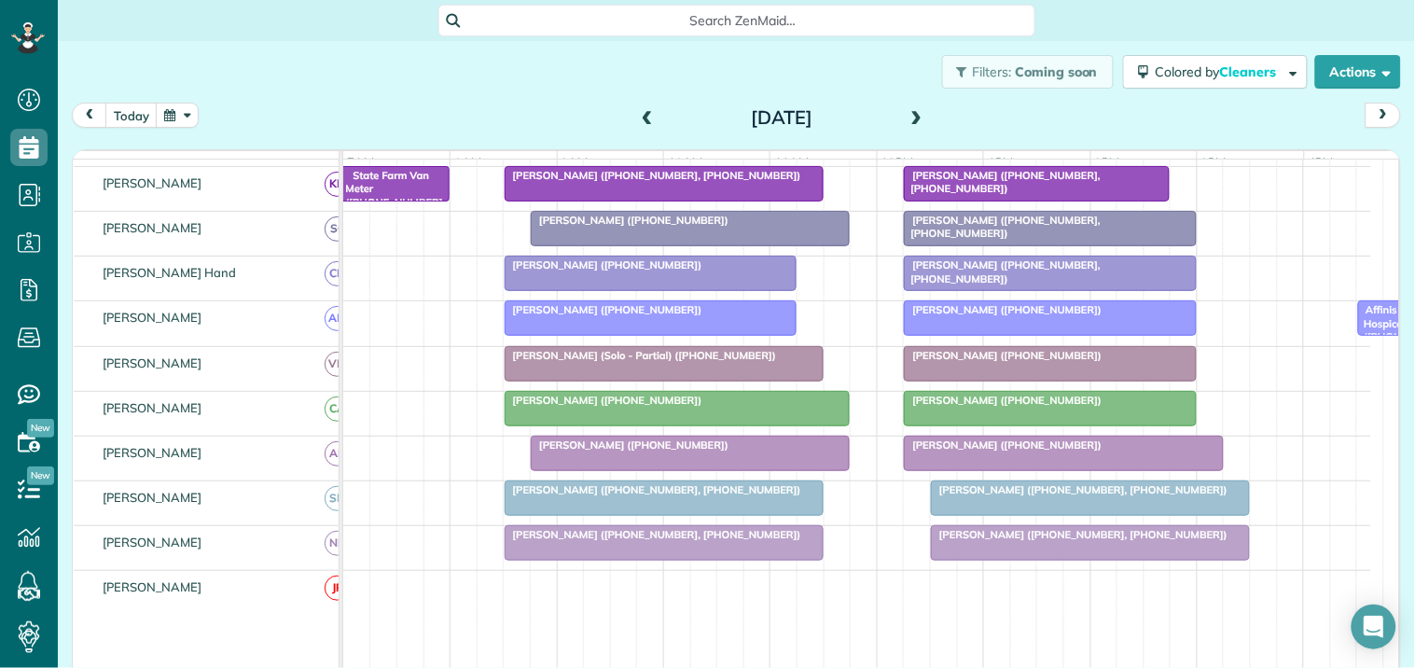
click at [711, 425] on div at bounding box center [678, 409] width 344 height 34
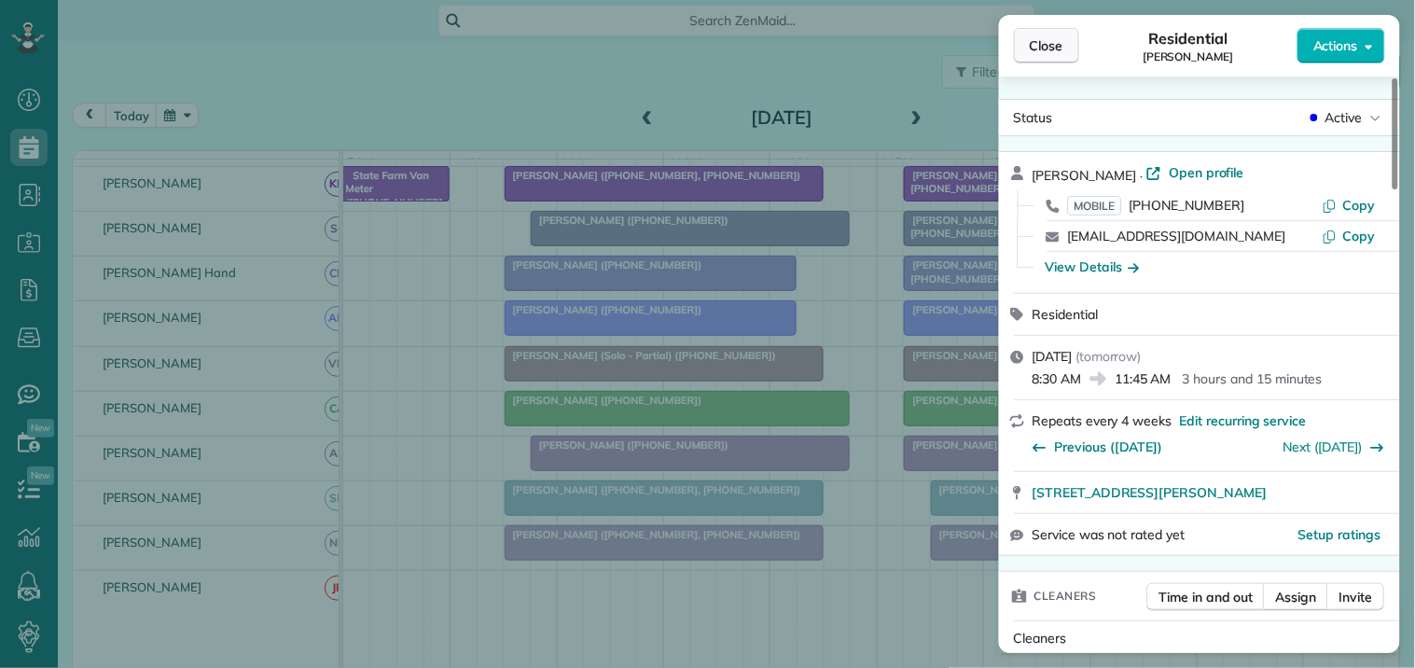
click at [1046, 37] on span "Close" at bounding box center [1047, 45] width 34 height 19
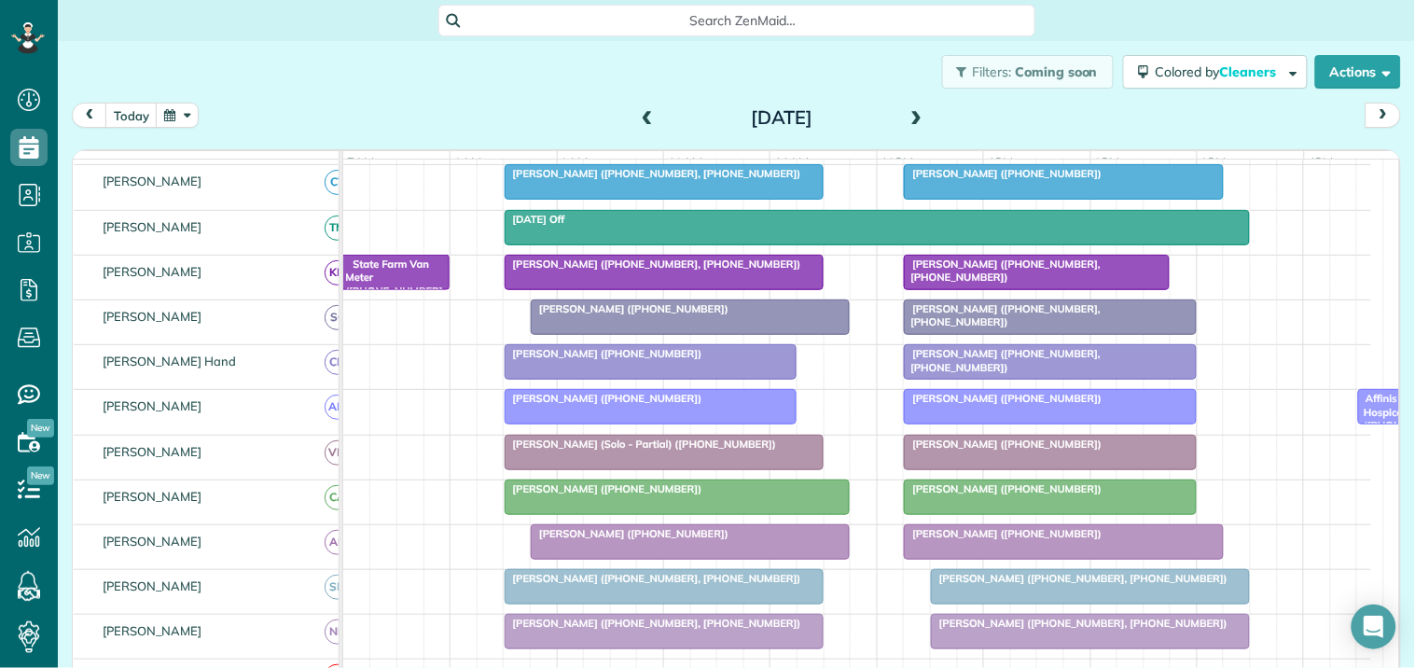
scroll to position [330, 0]
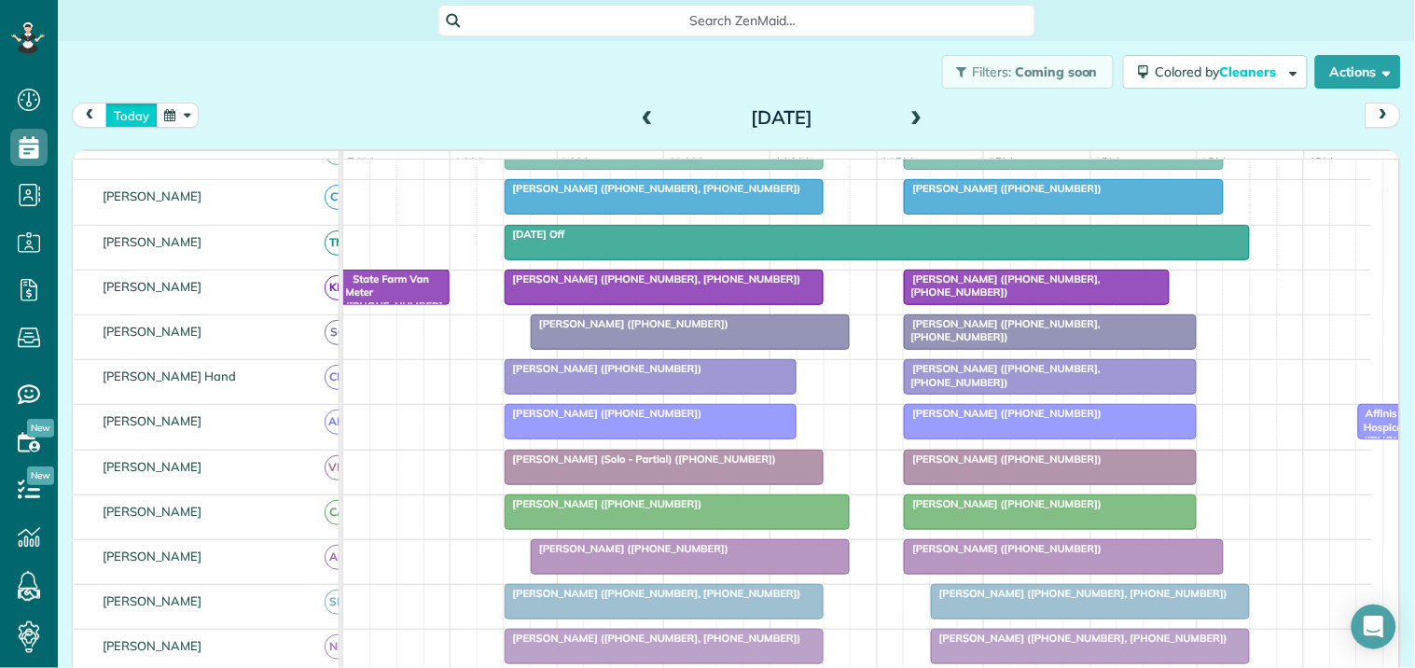
click at [138, 110] on button "today" at bounding box center [131, 115] width 52 height 25
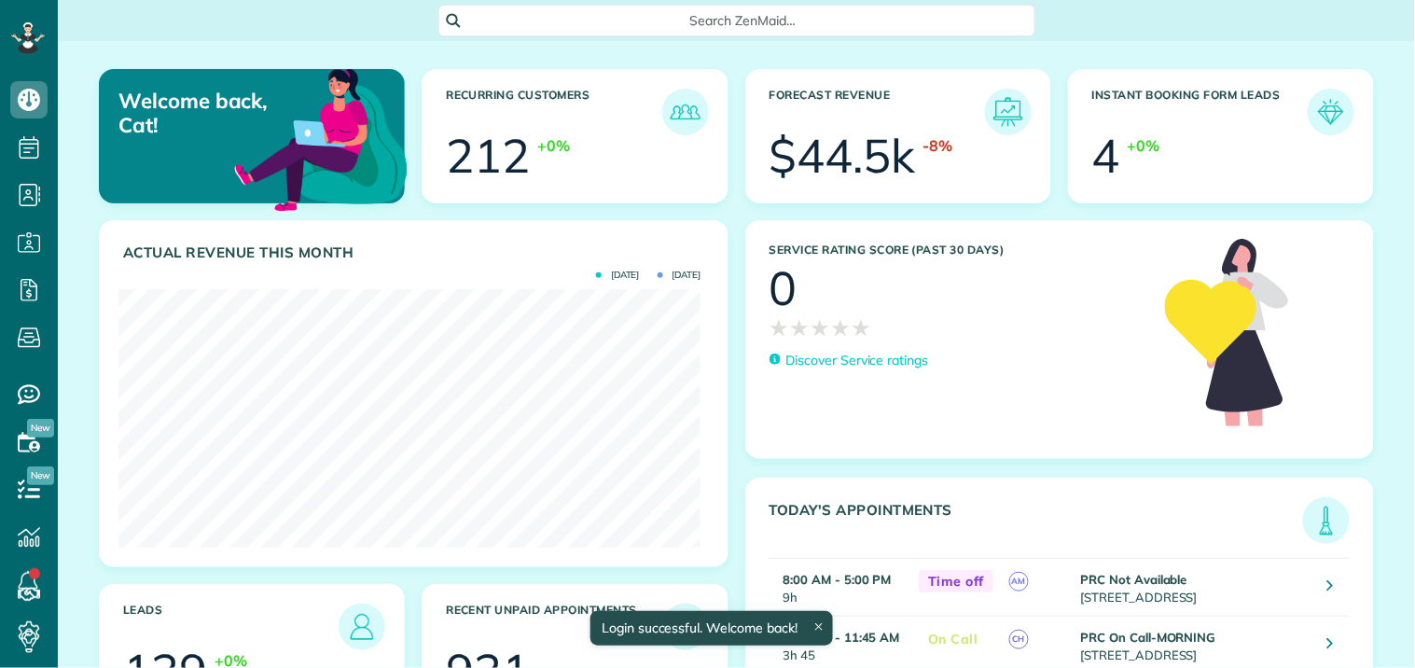
scroll to position [258, 582]
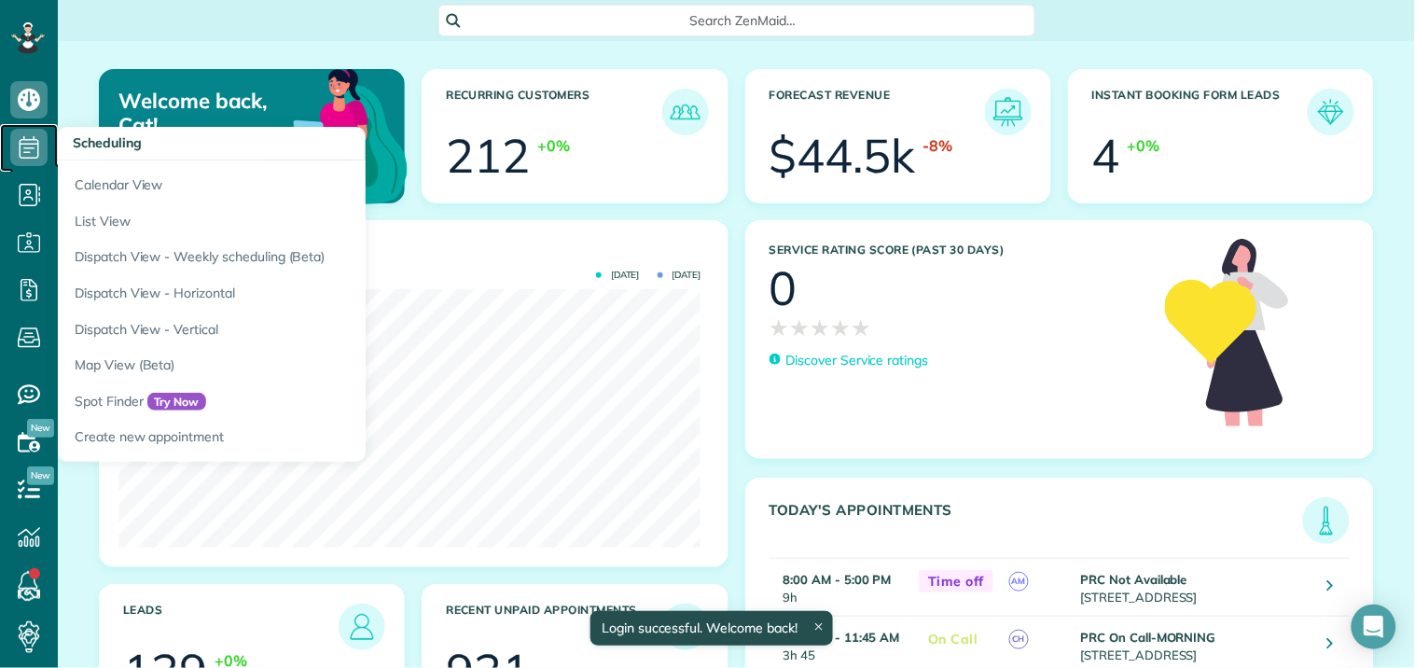
click at [22, 151] on icon at bounding box center [28, 147] width 37 height 37
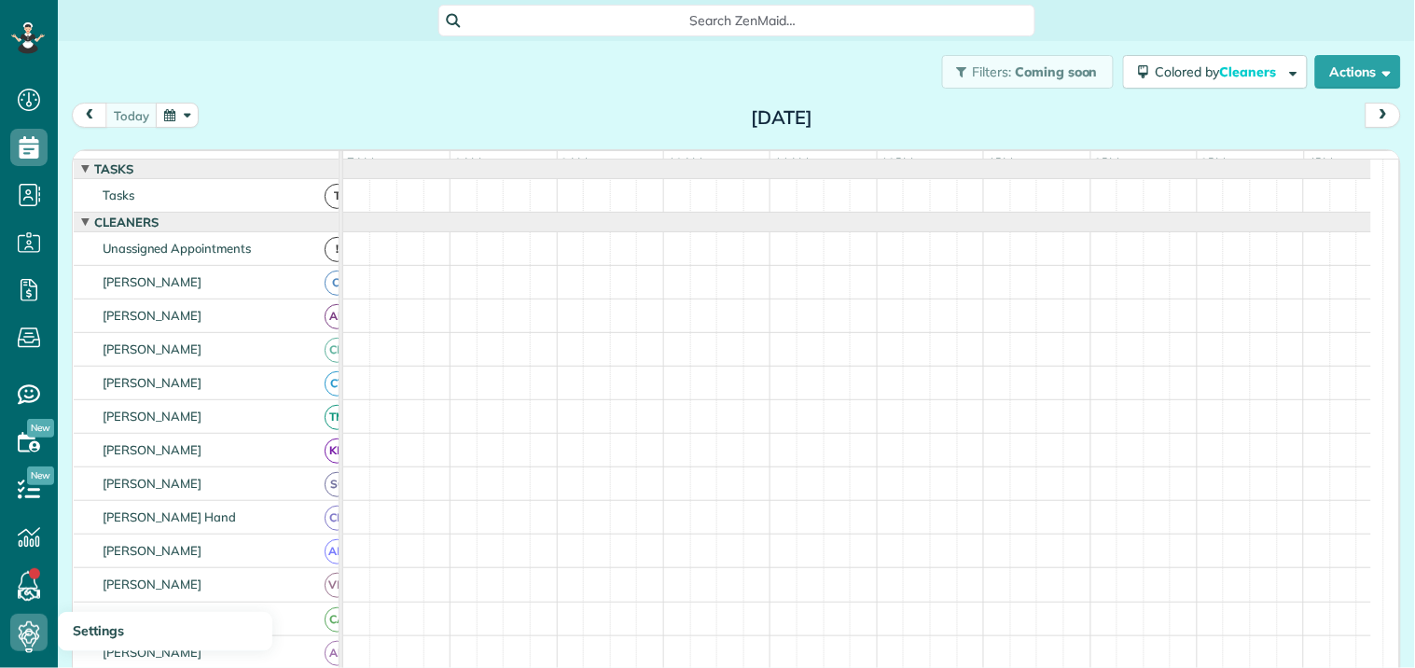
scroll to position [7, 7]
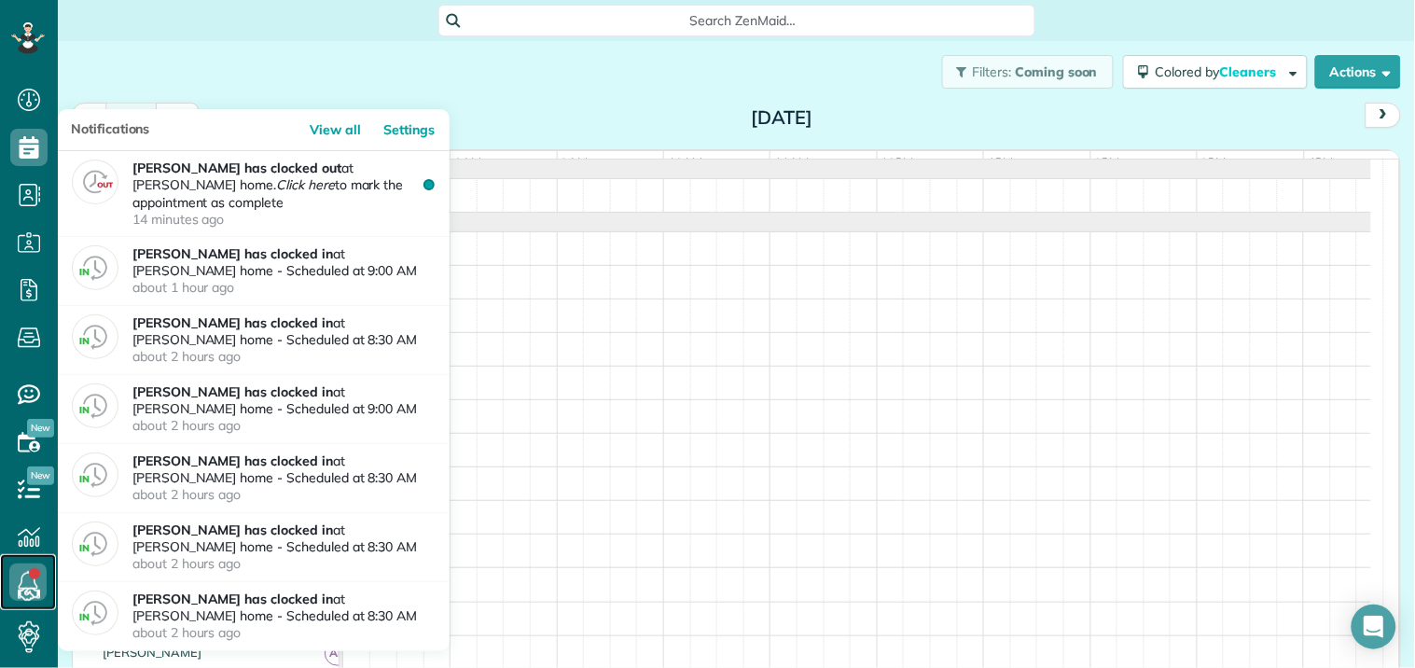
click at [21, 567] on icon at bounding box center [27, 581] width 37 height 37
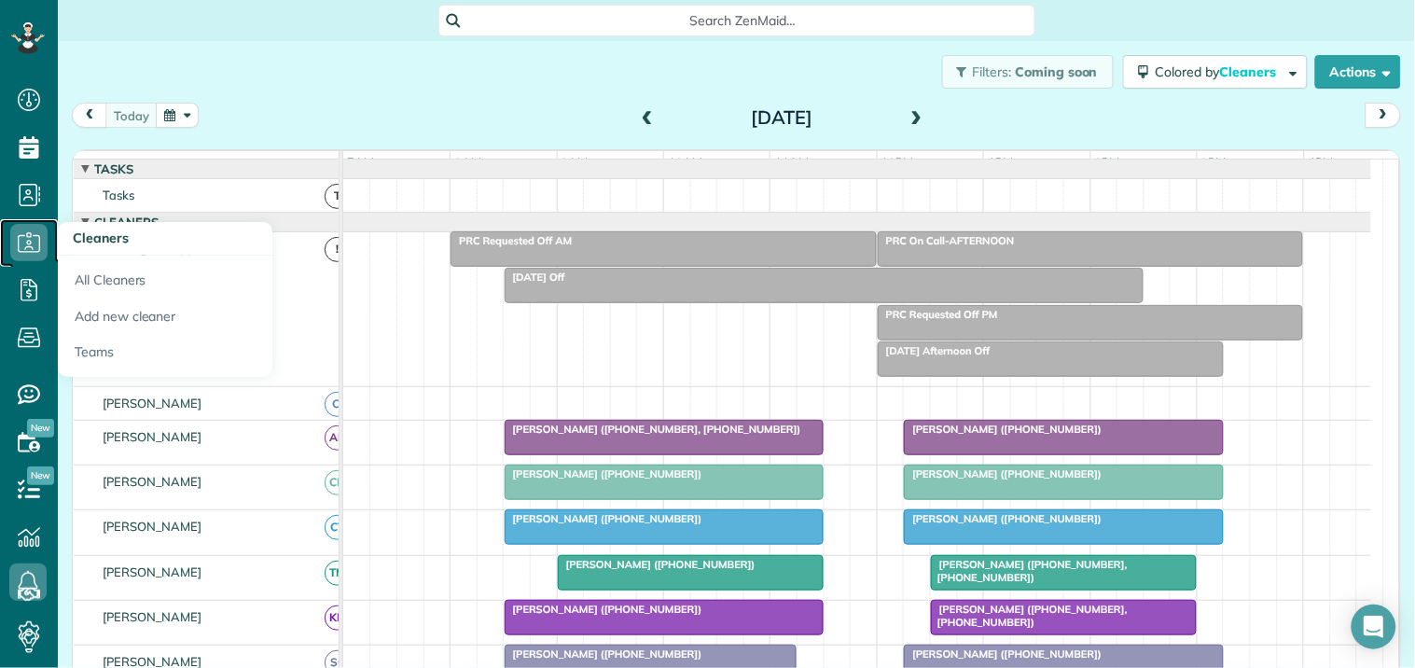
click at [25, 238] on icon at bounding box center [28, 242] width 37 height 37
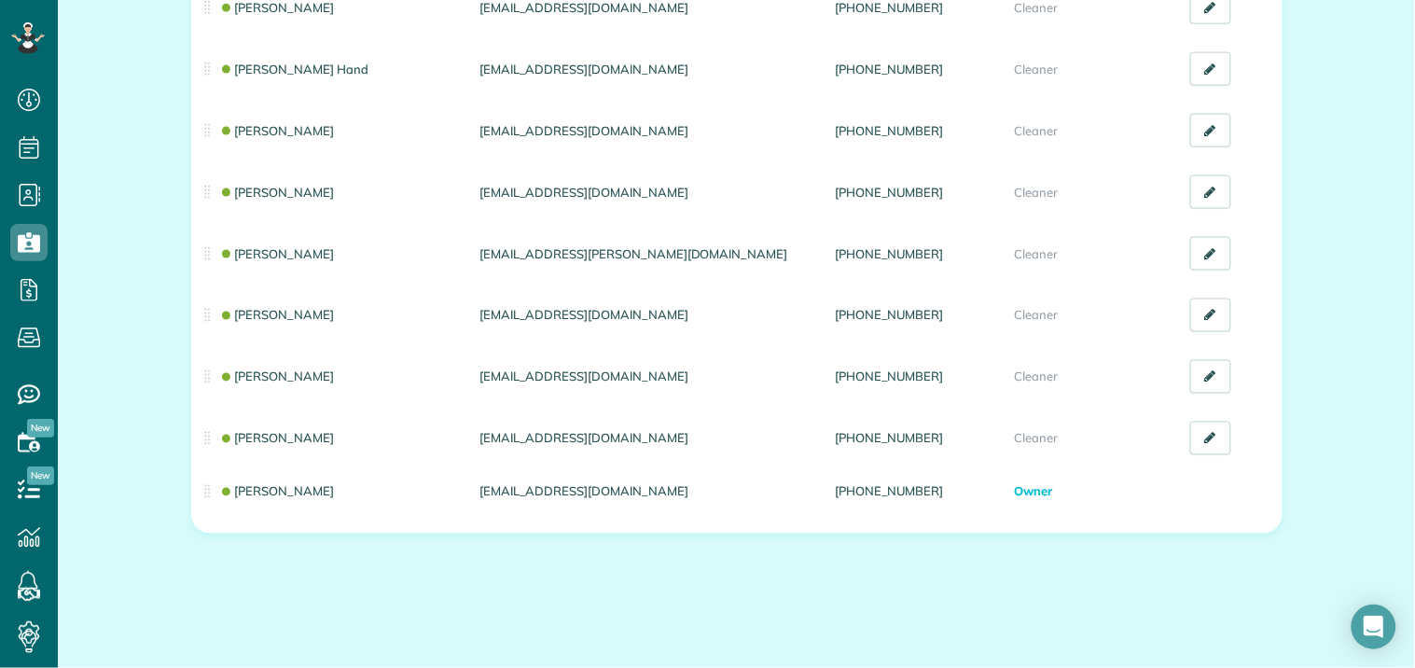
scroll to position [646, 0]
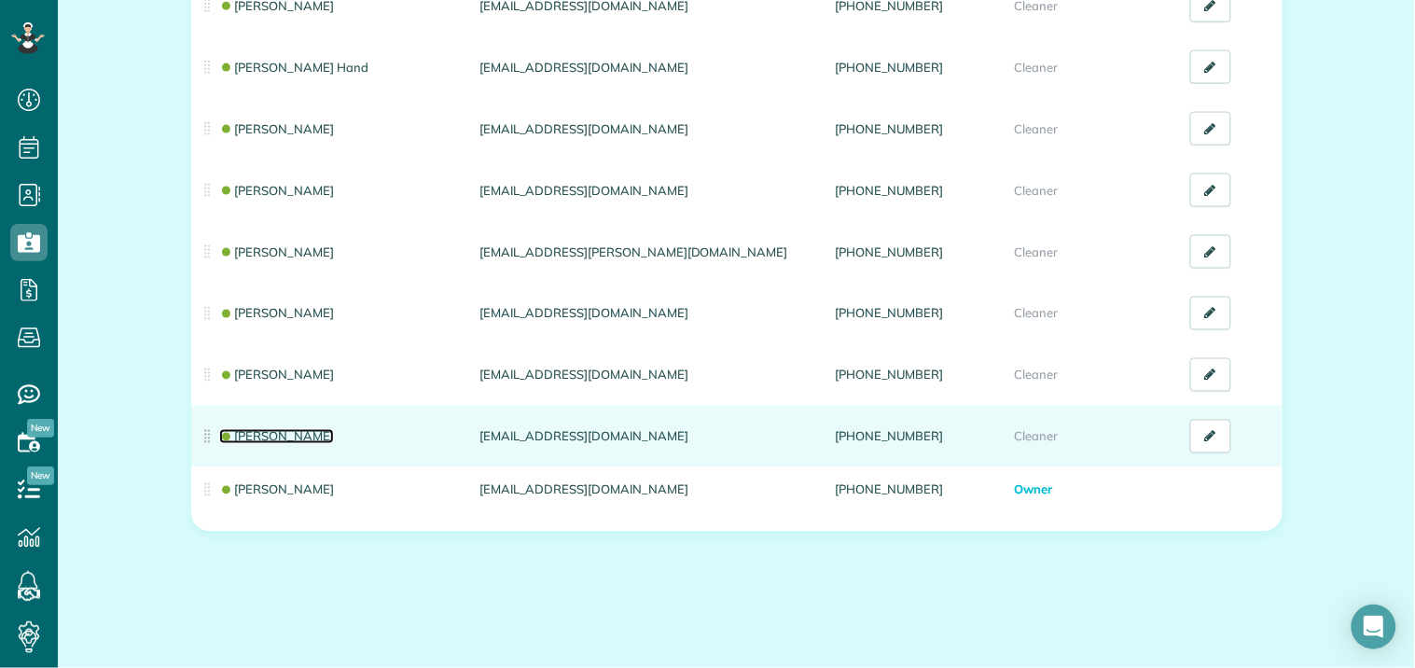
click at [259, 434] on link "[PERSON_NAME]" at bounding box center [277, 436] width 116 height 15
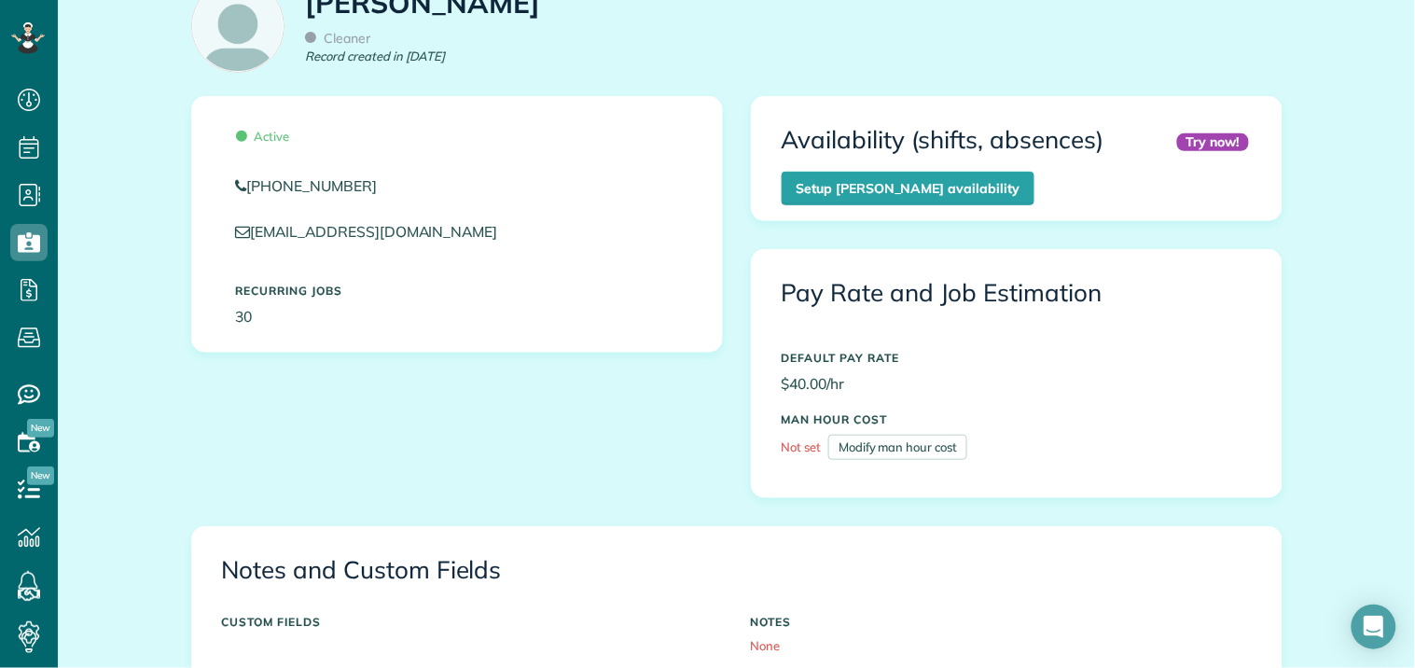
scroll to position [621, 0]
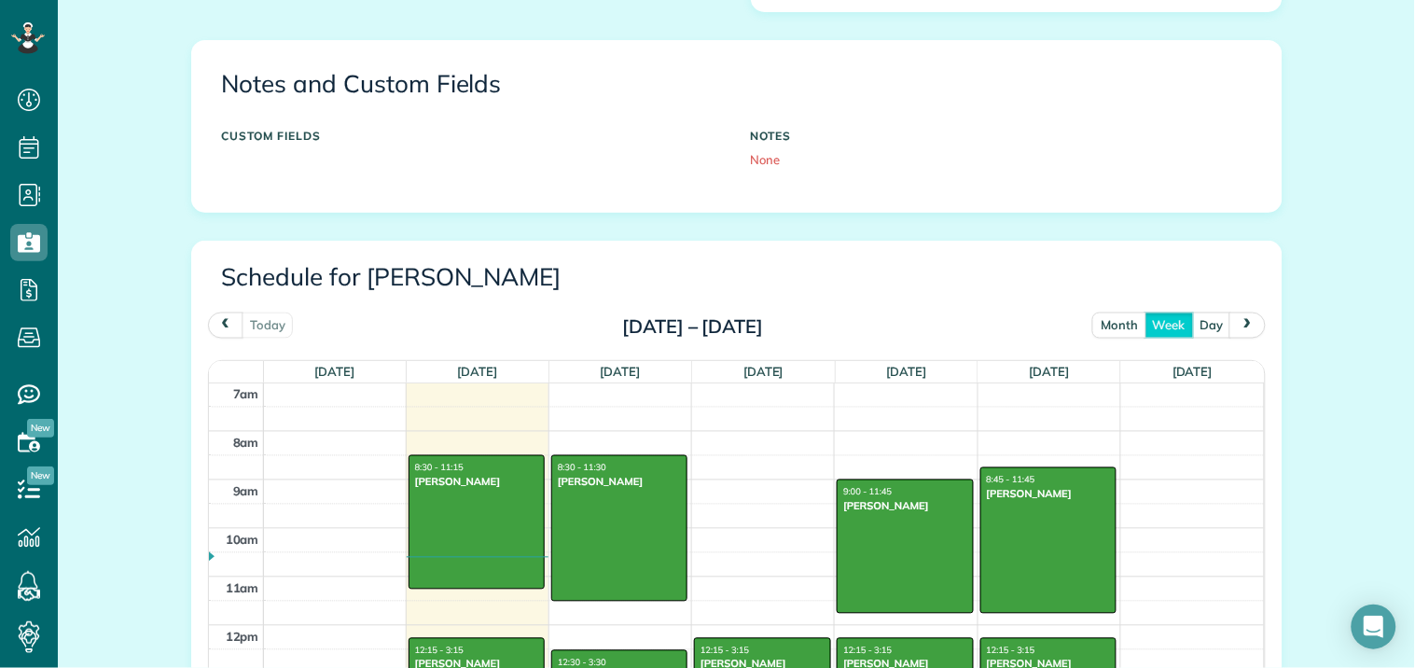
click at [1113, 321] on button "month" at bounding box center [1119, 325] width 54 height 25
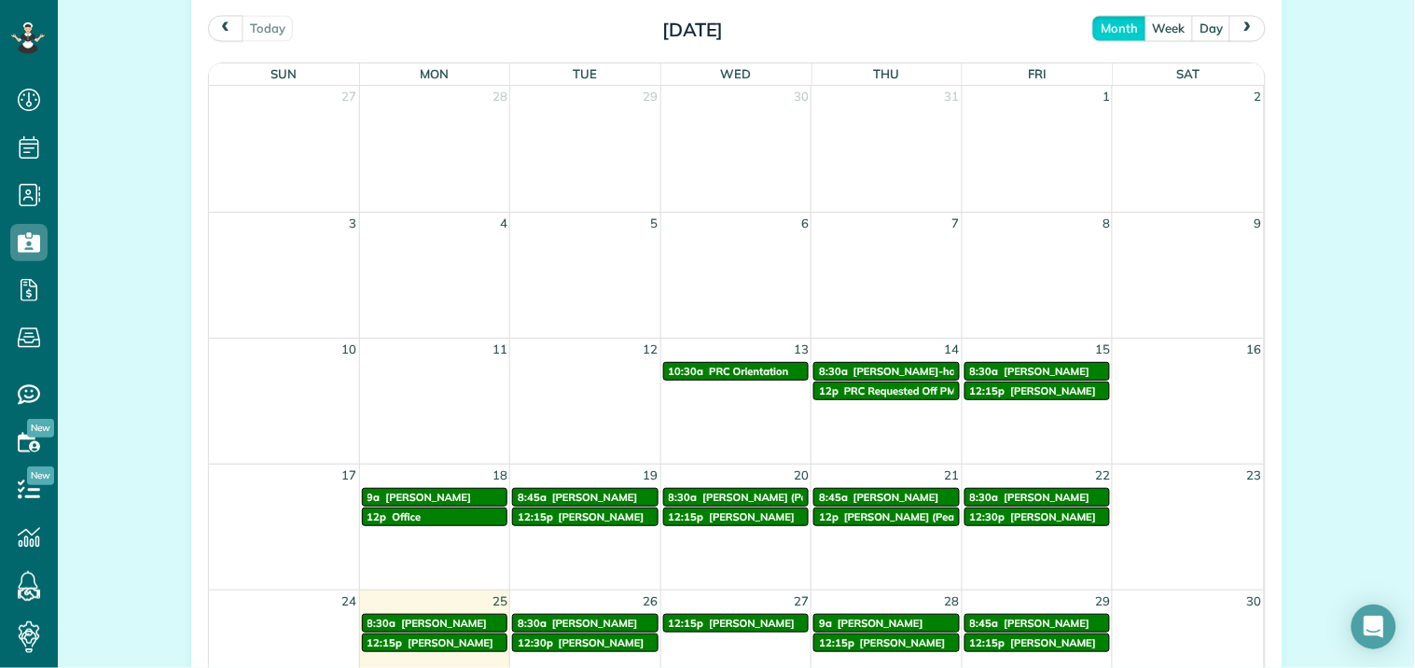
scroll to position [828, 0]
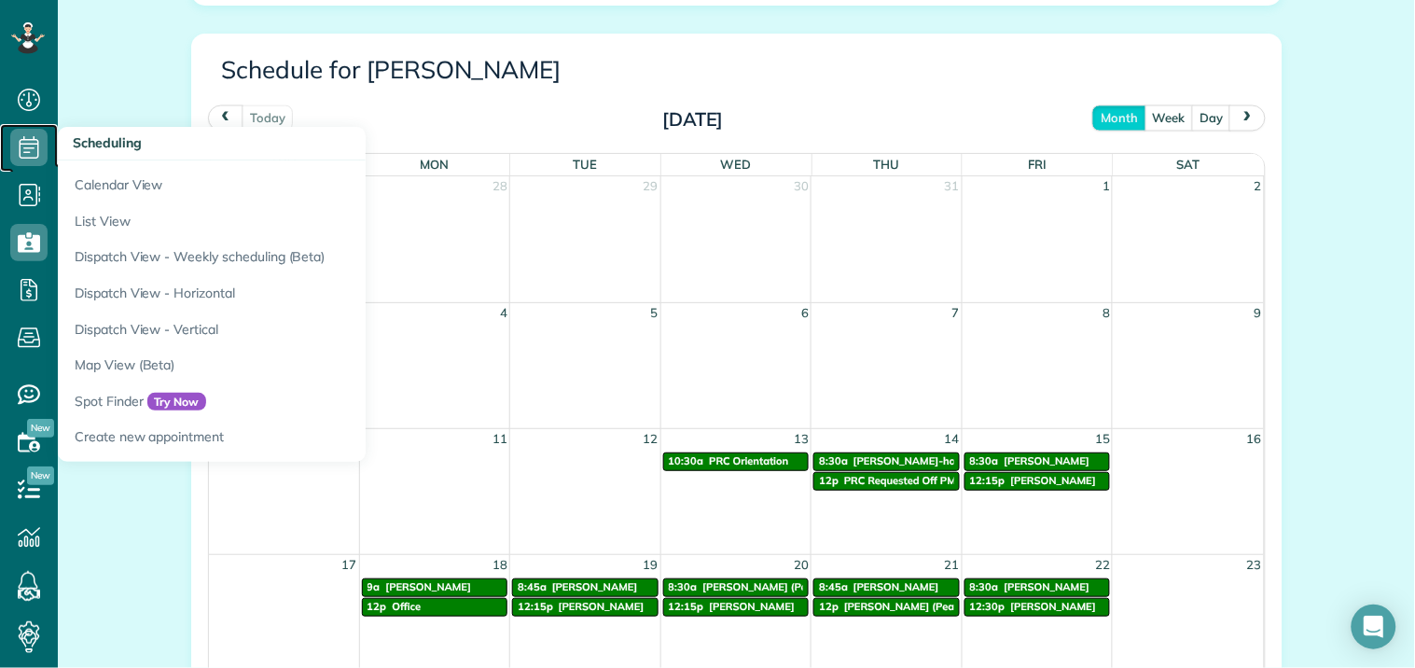
click at [29, 141] on icon at bounding box center [28, 147] width 37 height 37
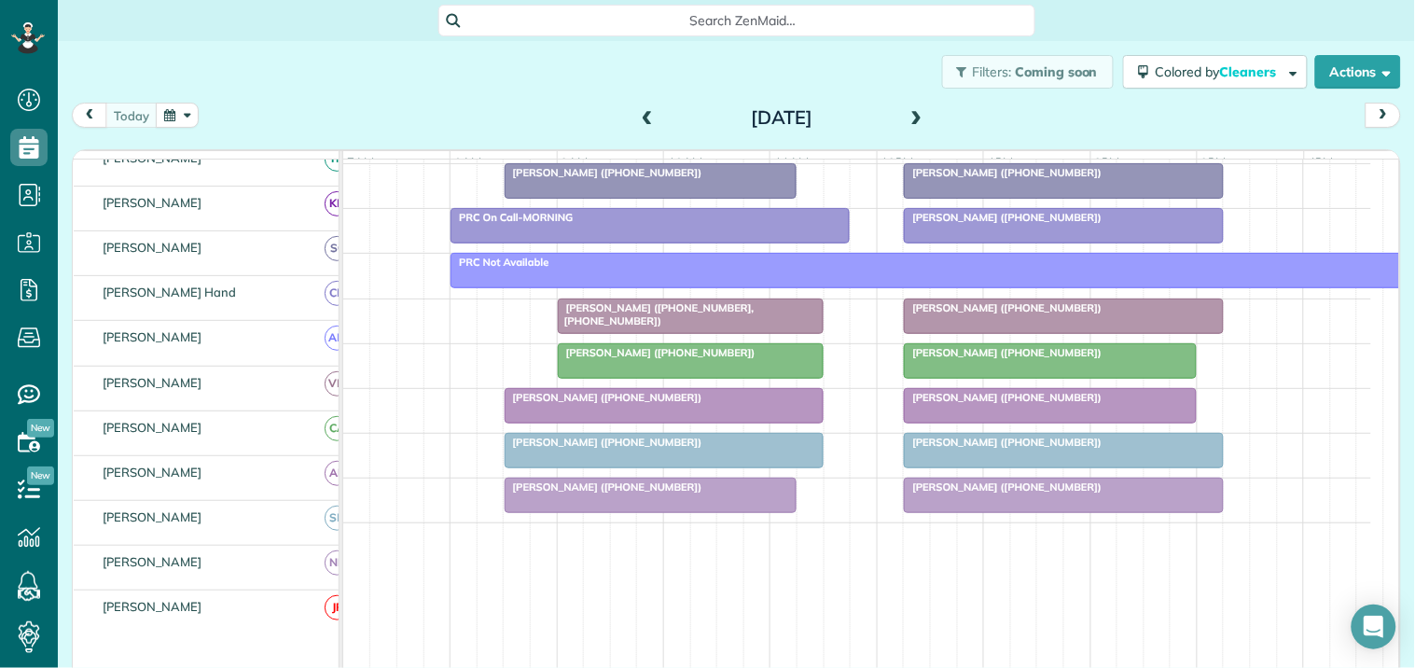
scroll to position [518, 0]
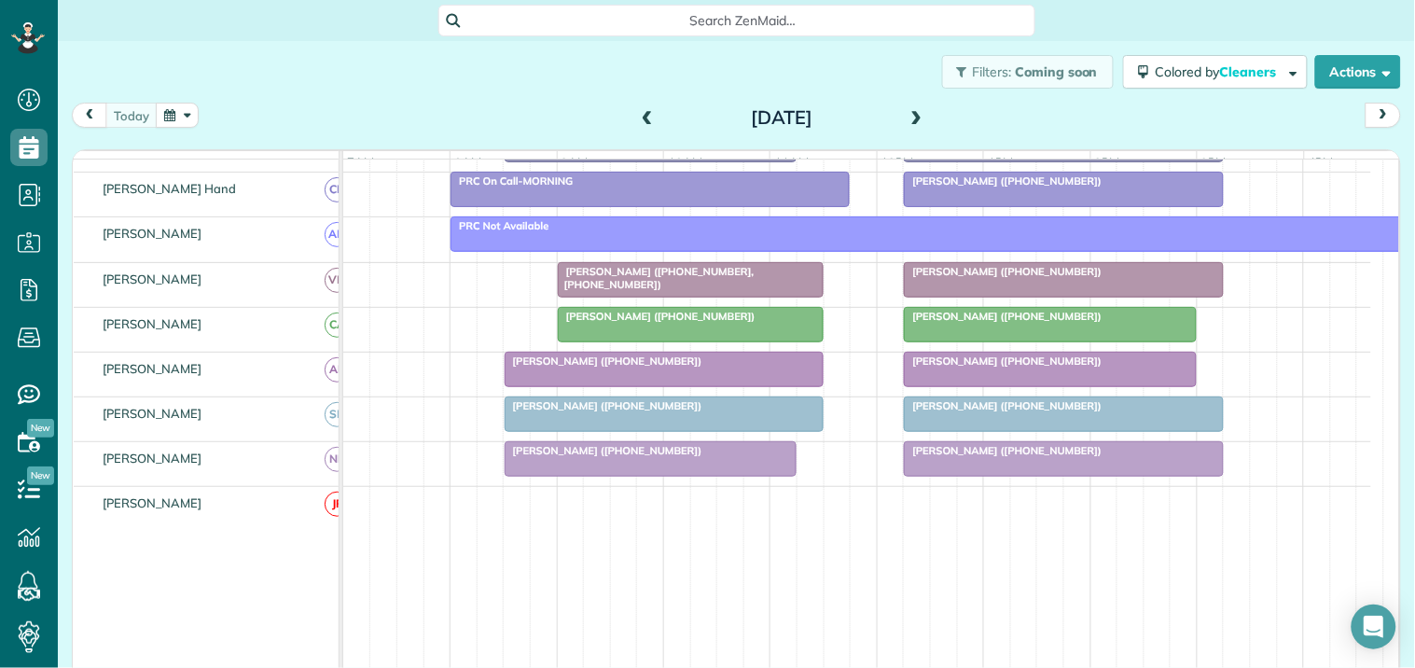
click at [614, 476] on div at bounding box center [651, 459] width 291 height 34
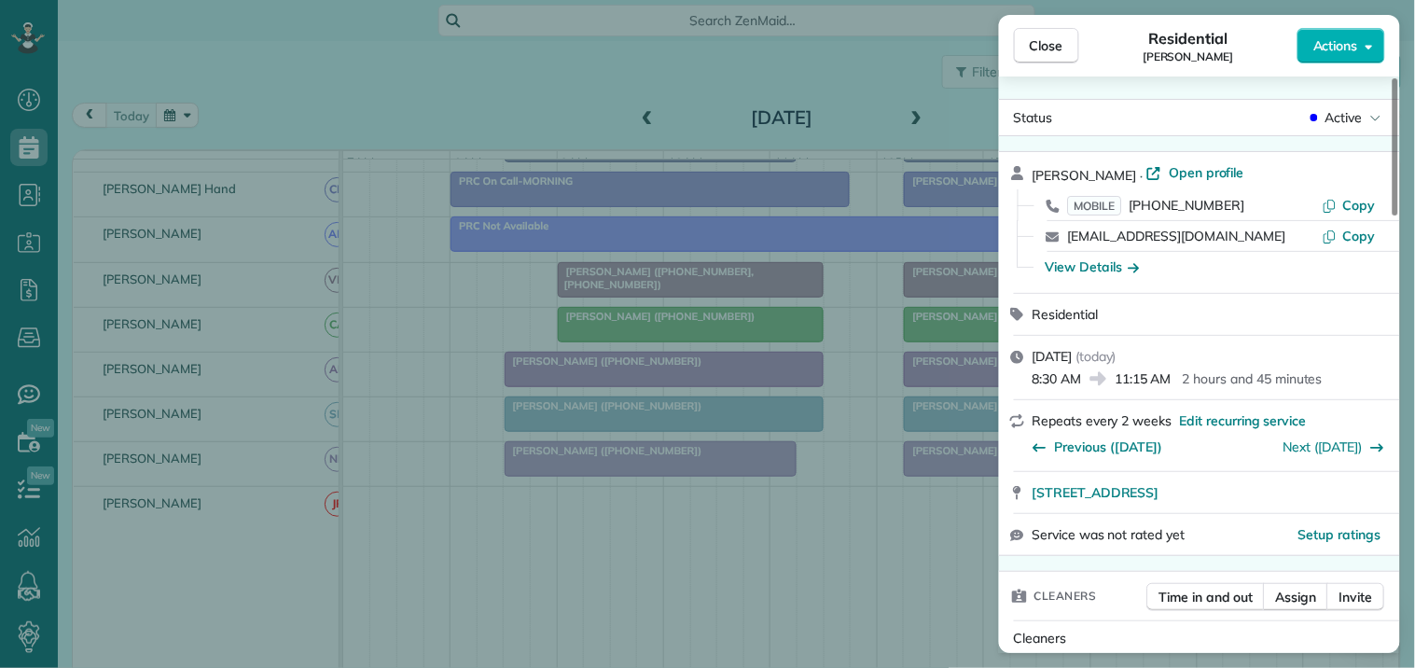
scroll to position [311, 0]
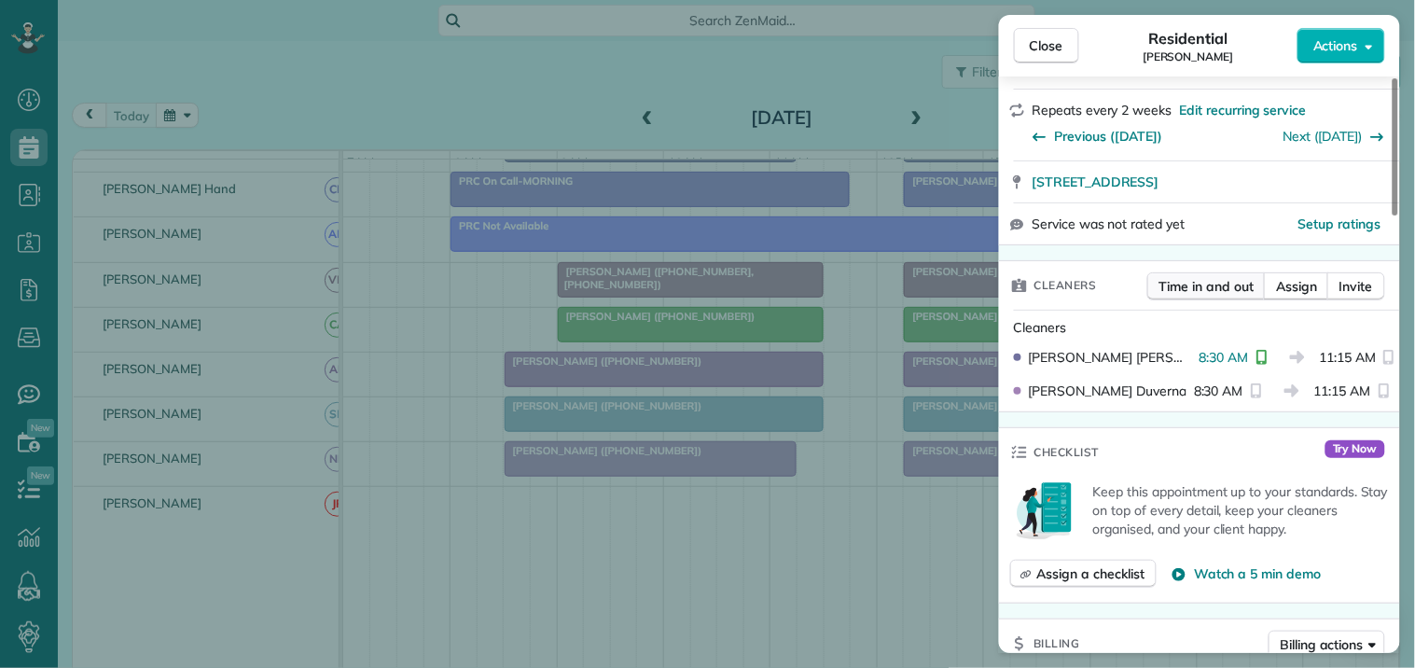
click at [1218, 284] on span "Time in and out" at bounding box center [1207, 286] width 94 height 19
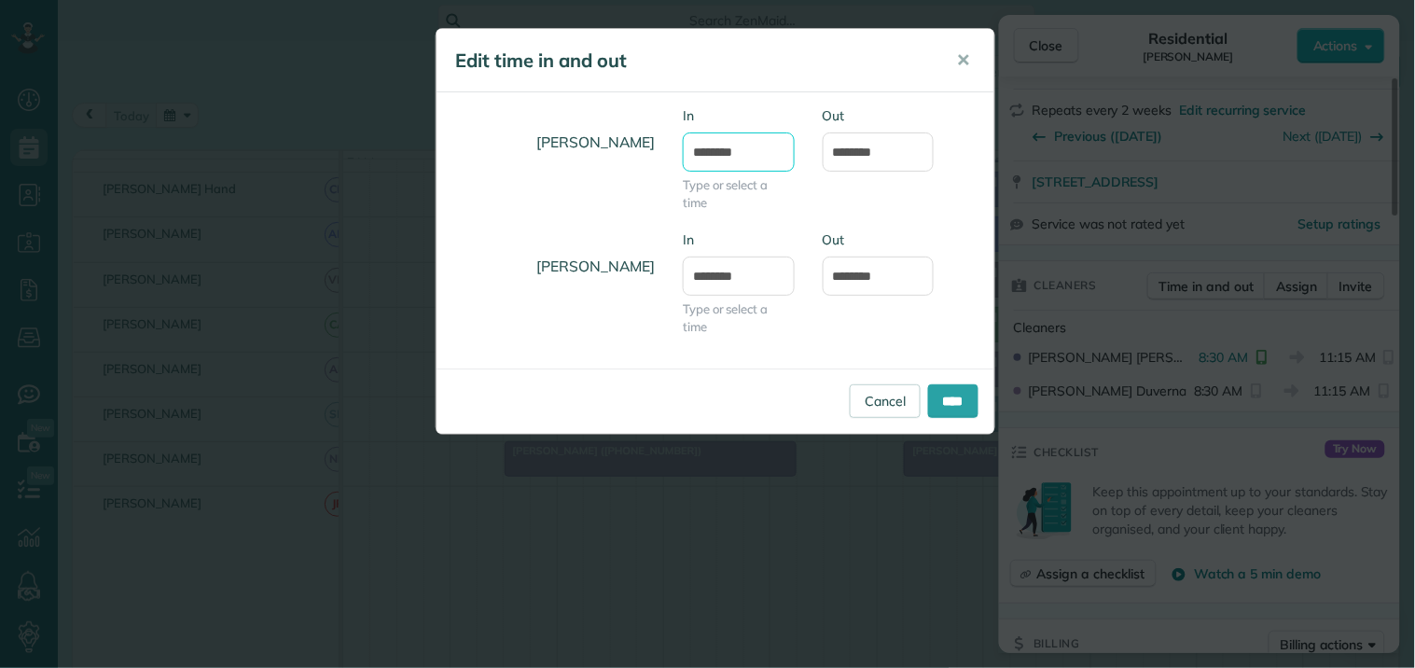
click at [746, 151] on input "*******" at bounding box center [739, 151] width 112 height 39
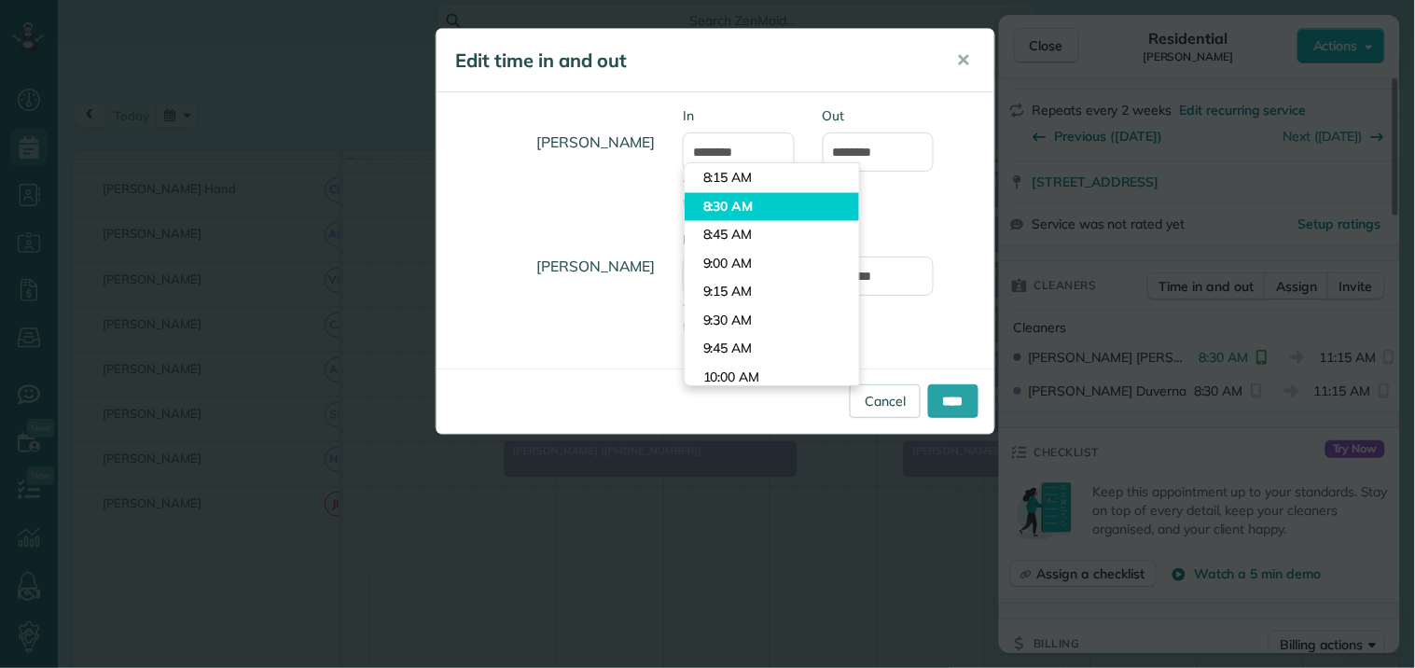
type input "*******"
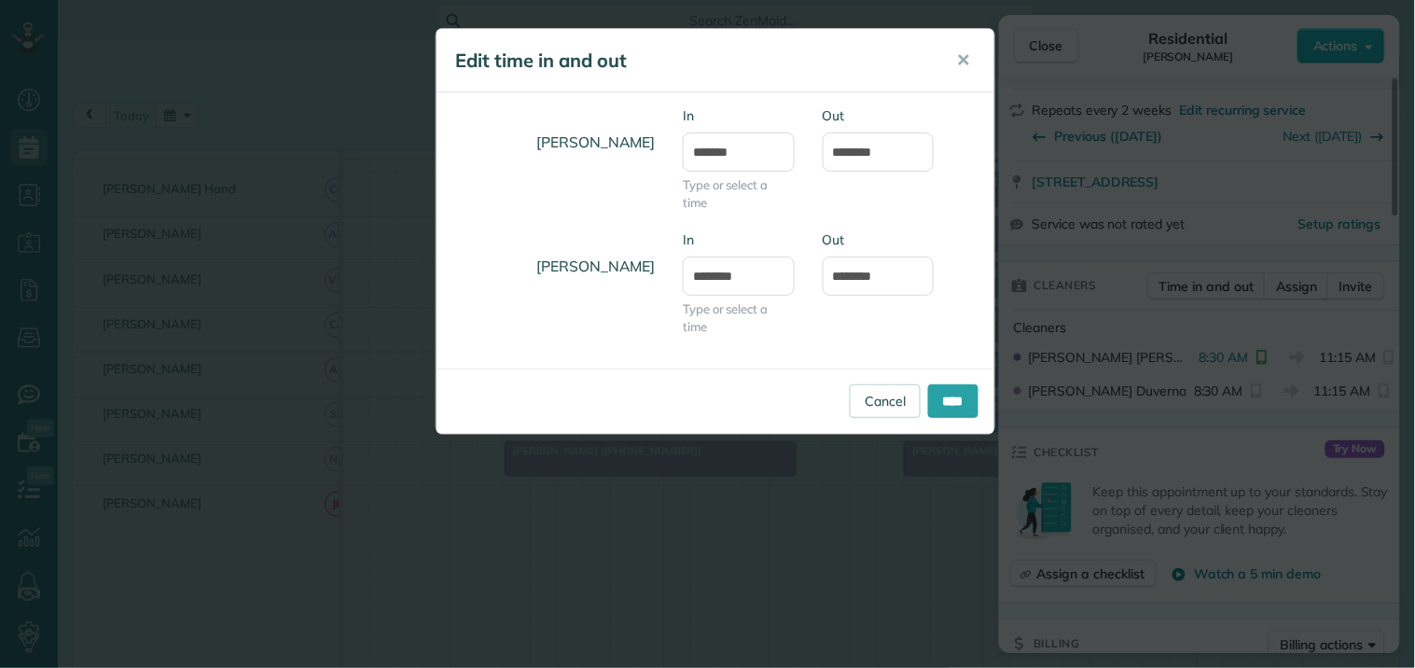
click at [743, 200] on body "Dashboard Scheduling Calendar View List View Dispatch View - Weekly scheduling …" at bounding box center [707, 334] width 1415 height 668
click at [948, 398] on input "****" at bounding box center [953, 401] width 50 height 34
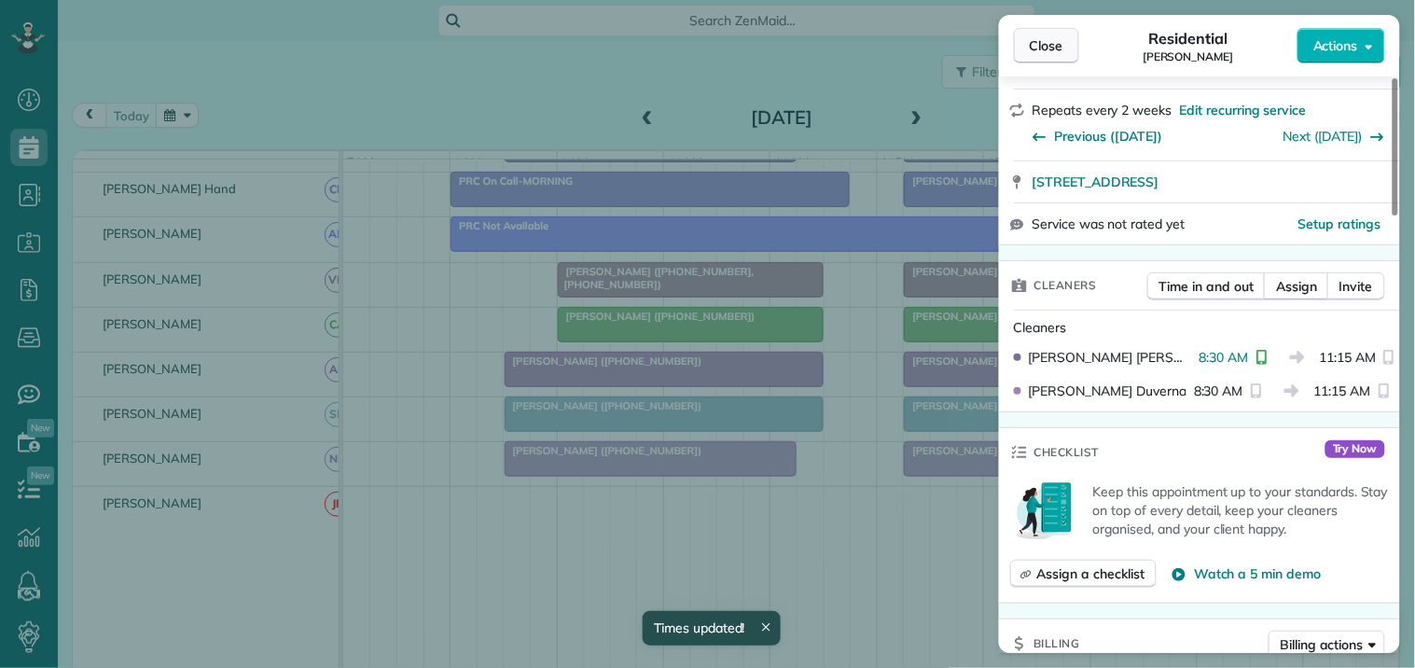
click at [1049, 45] on span "Close" at bounding box center [1047, 45] width 34 height 19
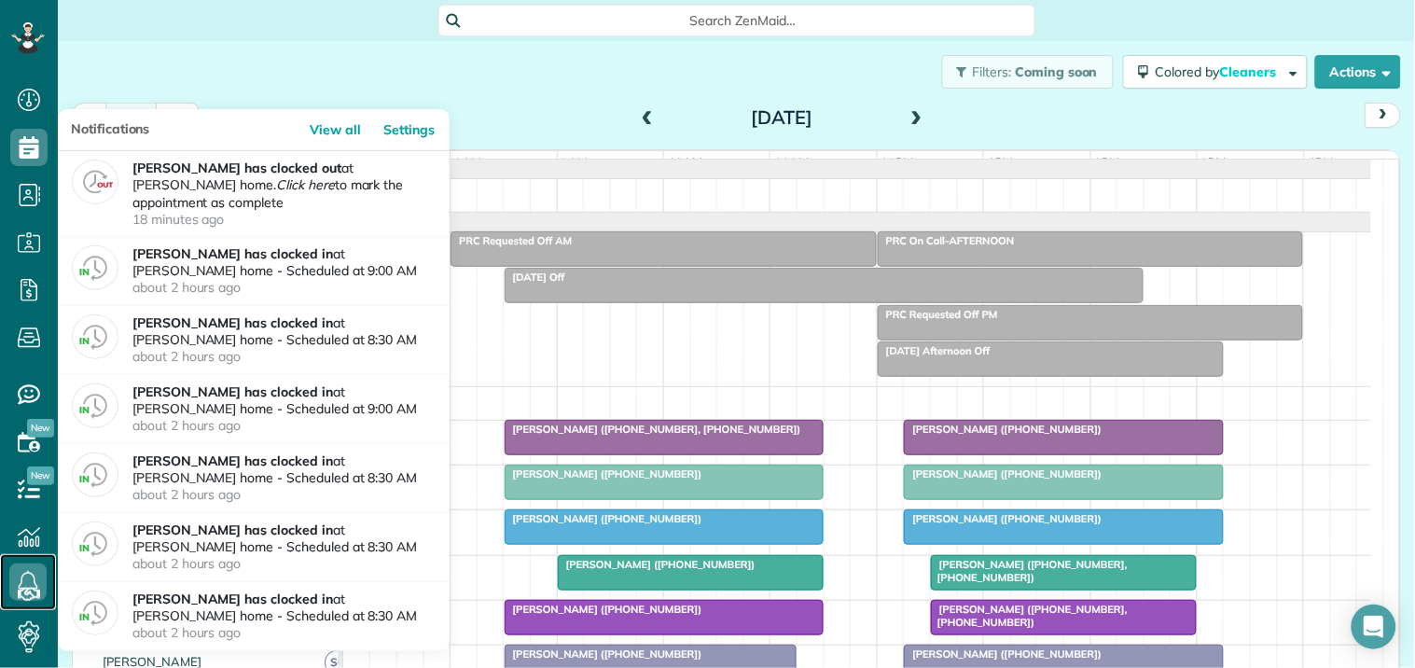
click at [31, 582] on icon at bounding box center [27, 581] width 37 height 37
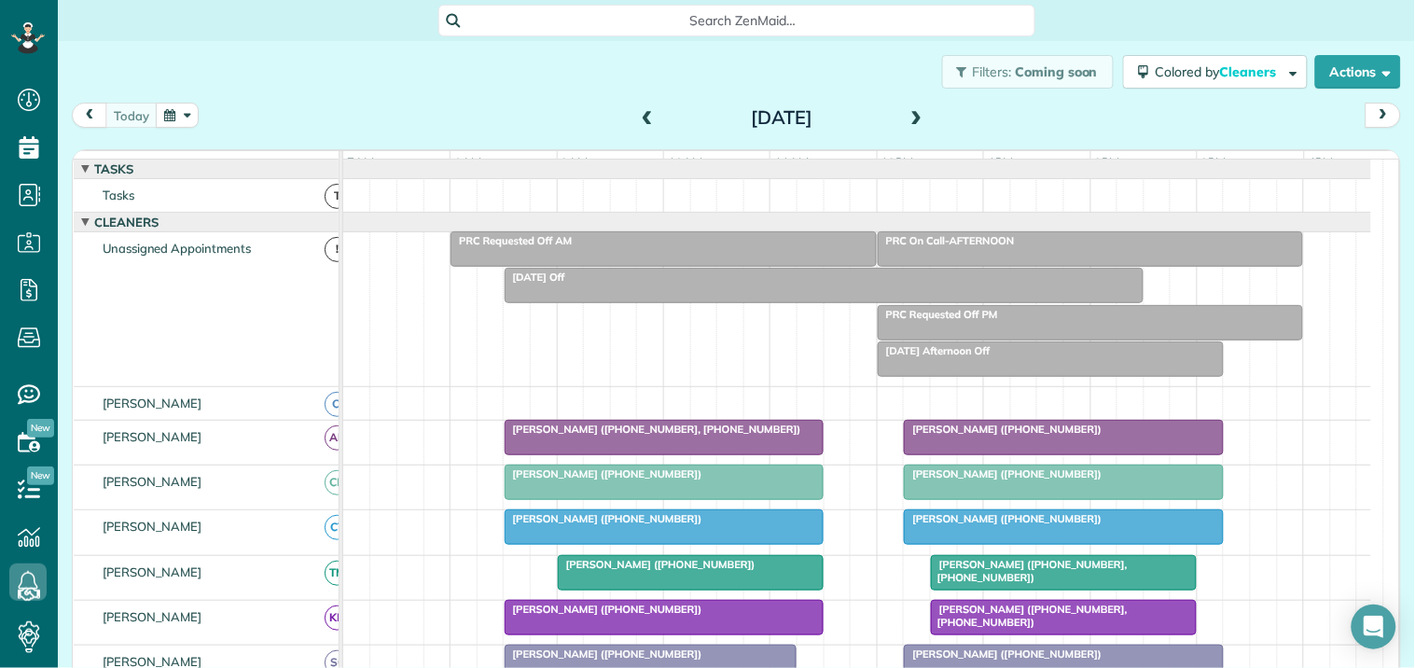
click at [572, 63] on div "Filters: Coming soon Colored by Cleaners Color by Cleaner Color by Team Color b…" at bounding box center [736, 72] width 1357 height 62
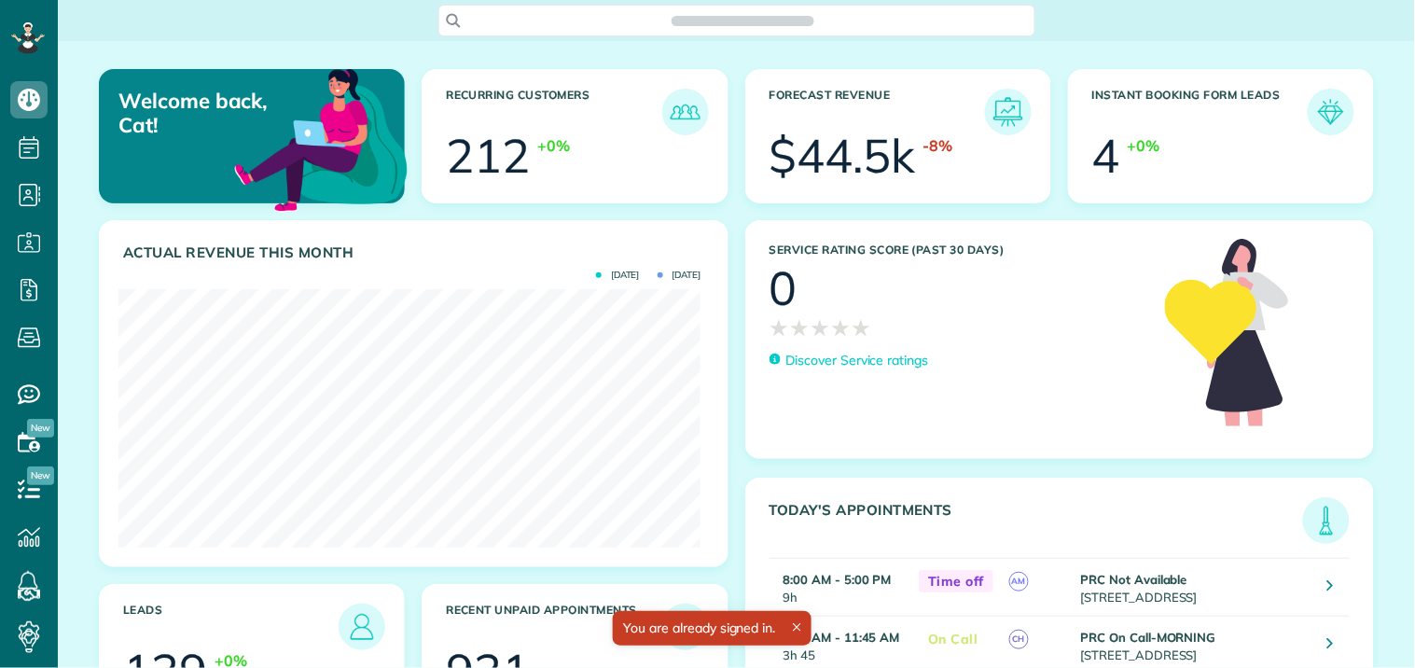
scroll to position [258, 582]
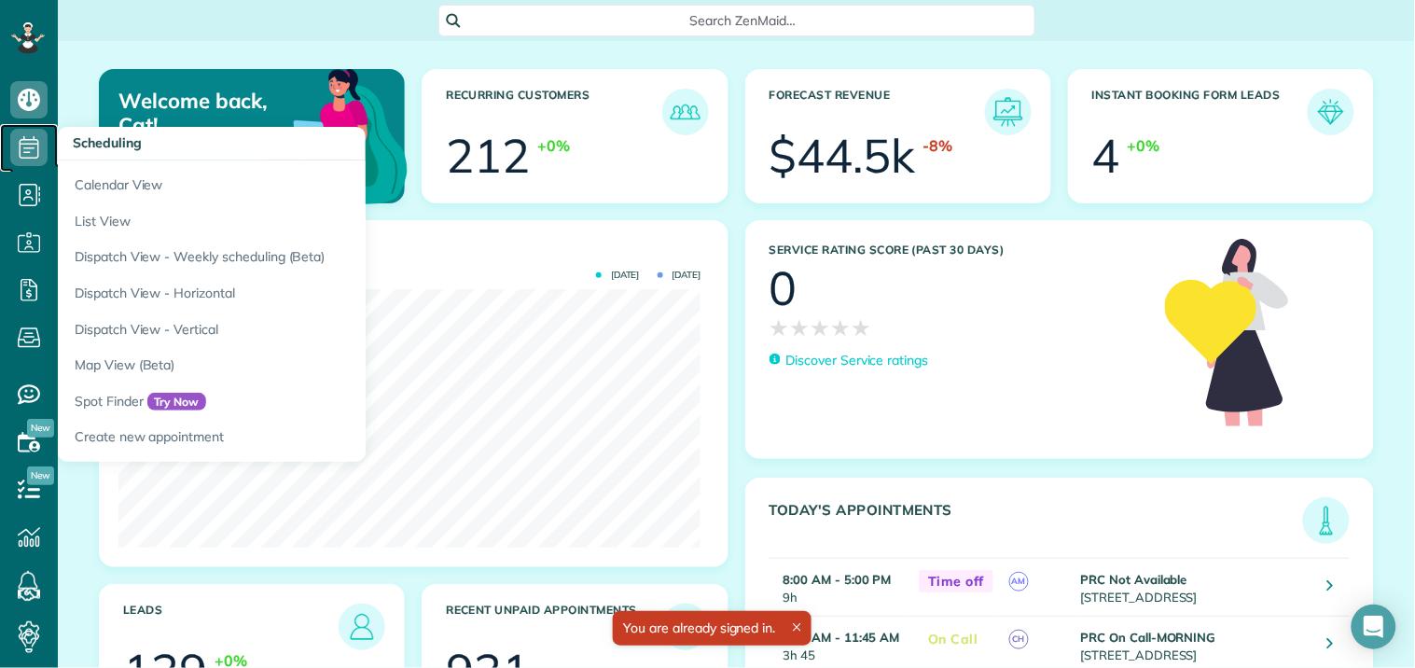
click at [22, 154] on icon at bounding box center [28, 147] width 37 height 37
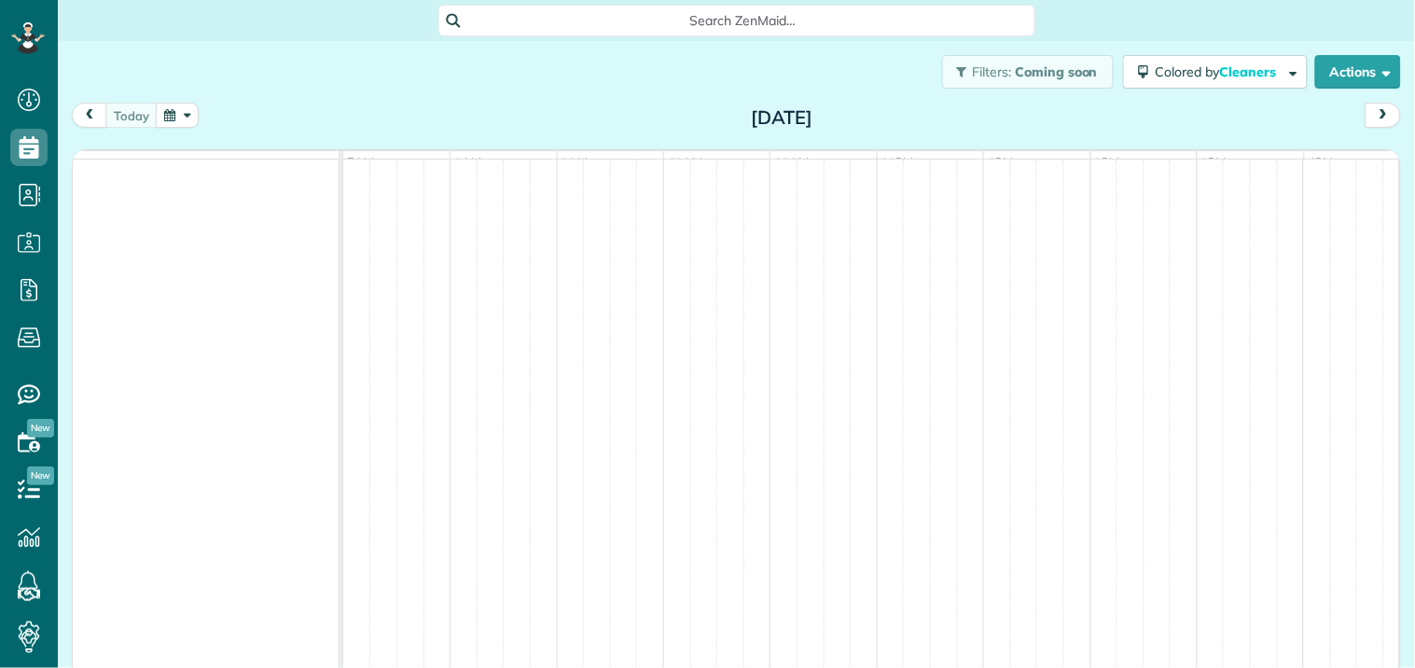
scroll to position [7, 7]
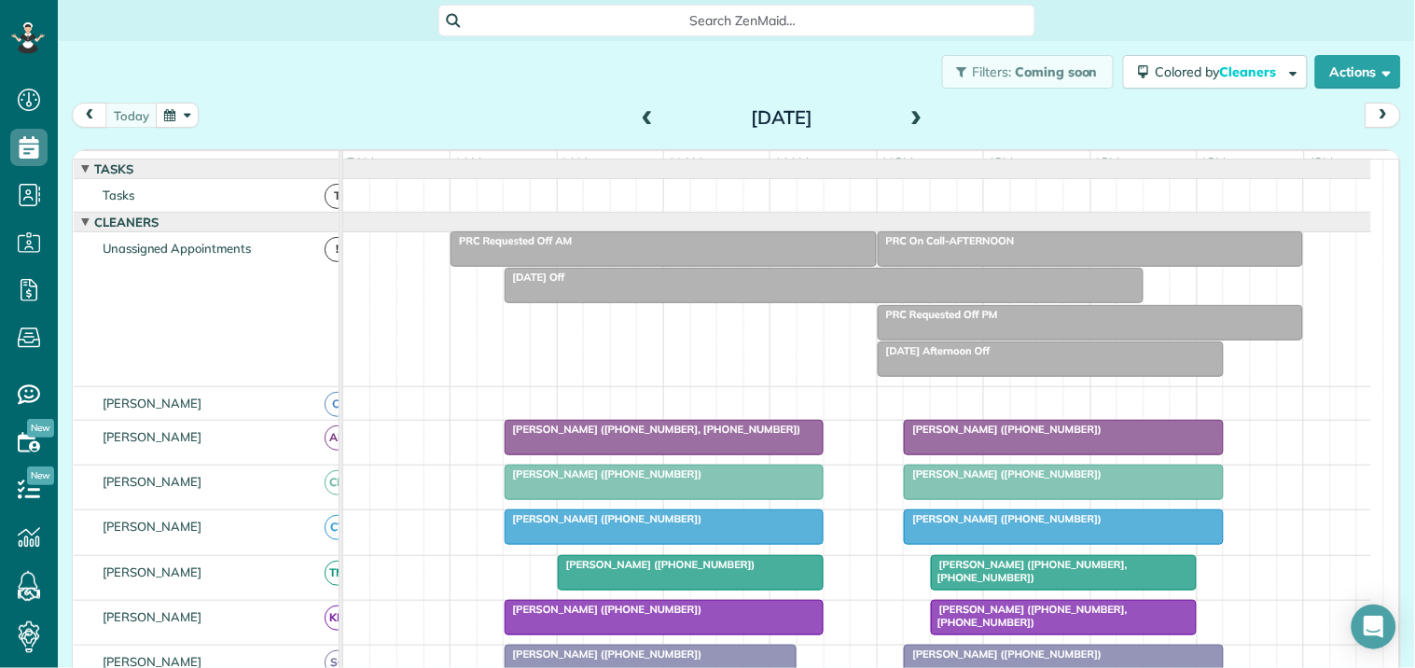
click at [916, 112] on span at bounding box center [917, 118] width 21 height 17
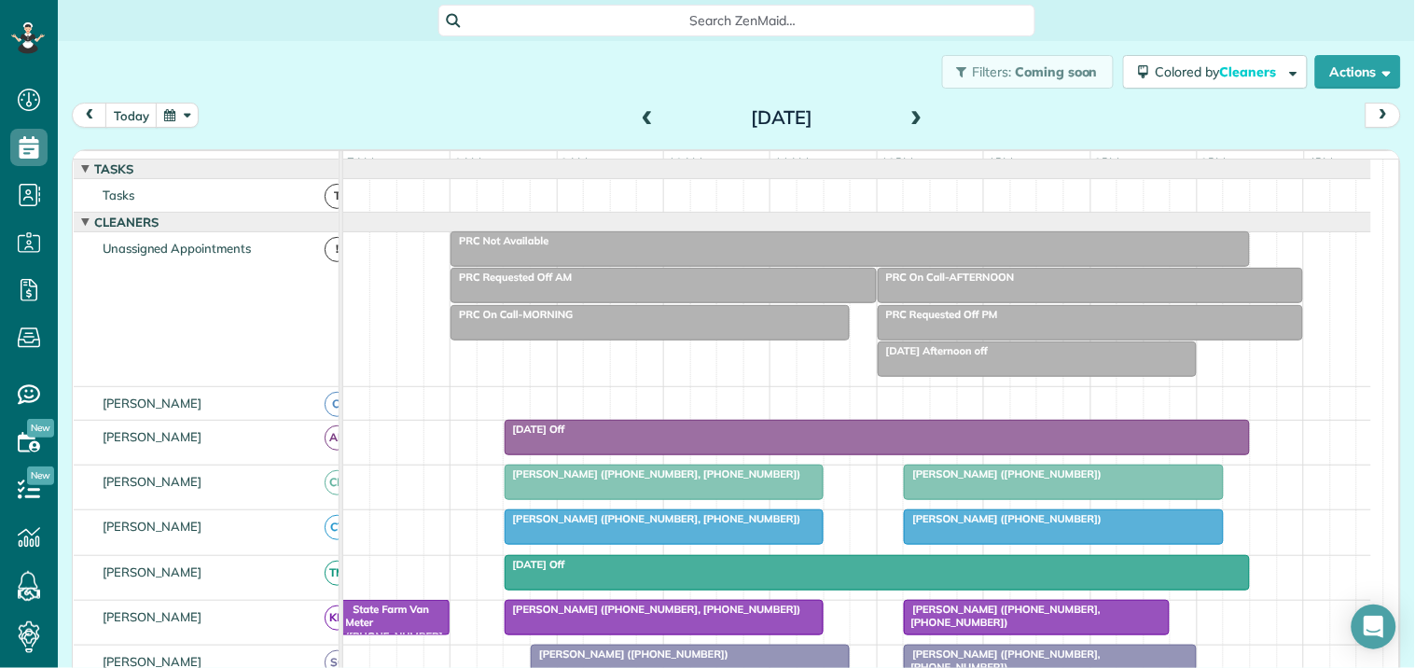
click at [916, 112] on span at bounding box center [917, 118] width 21 height 17
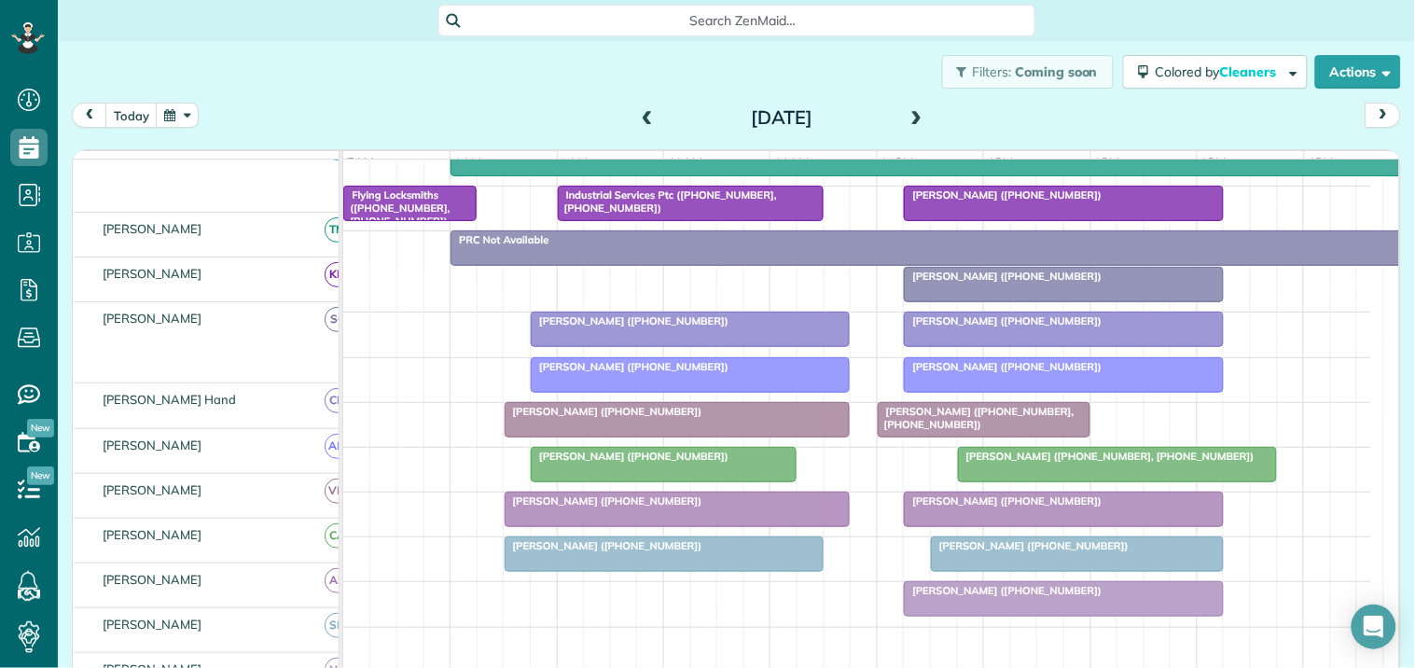
scroll to position [414, 0]
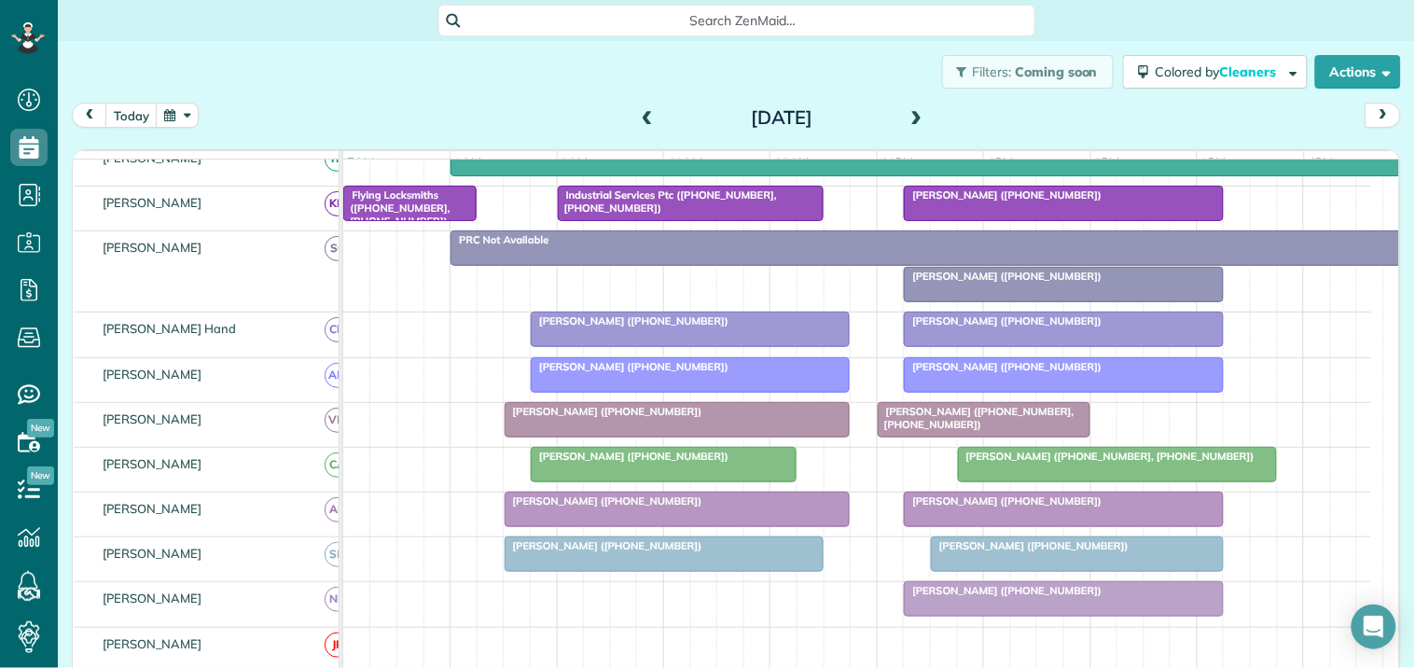
click at [837, 246] on div "PRC Not Available" at bounding box center [930, 239] width 948 height 13
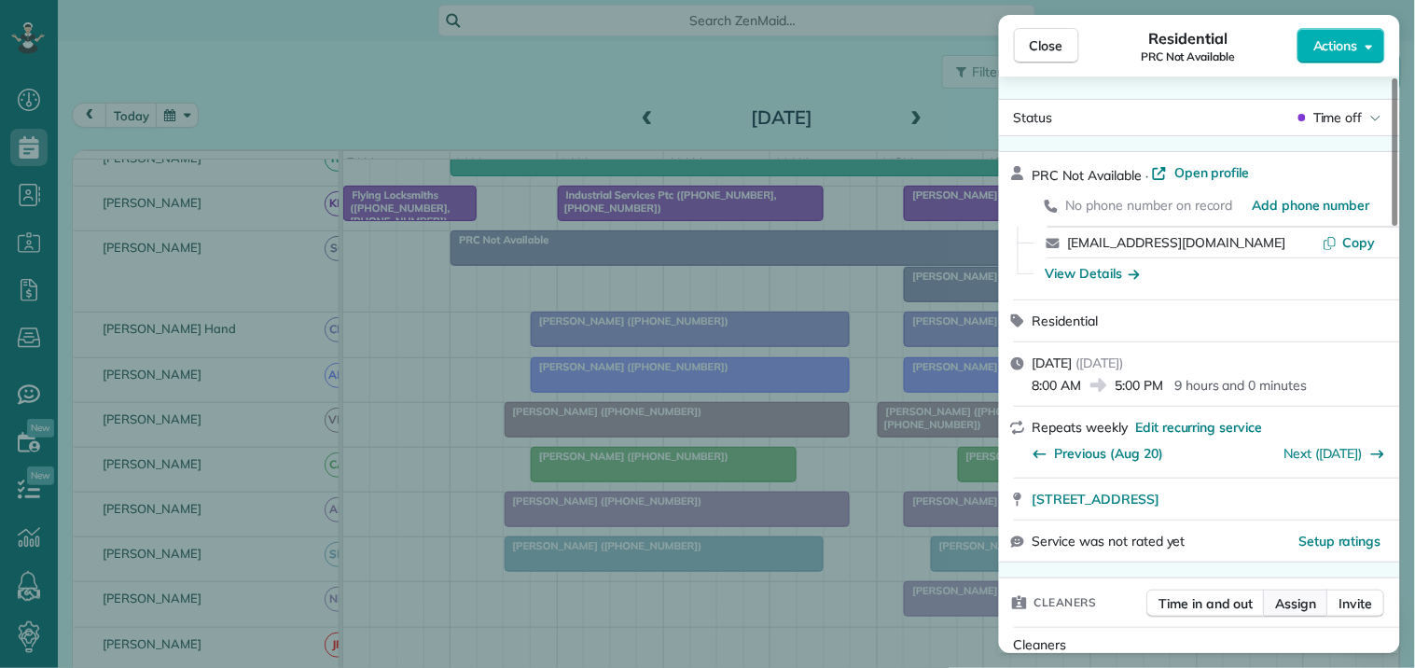
click at [1297, 598] on span "Assign" at bounding box center [1296, 603] width 41 height 19
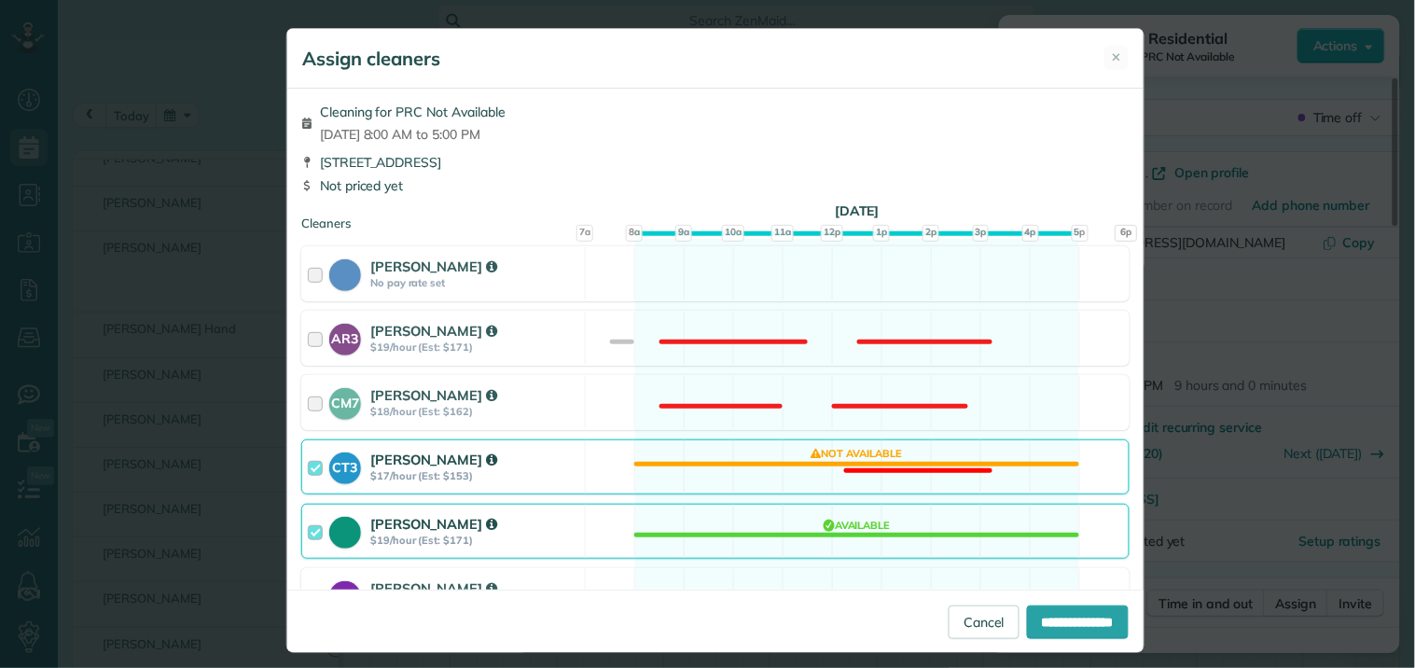
scroll to position [311, 0]
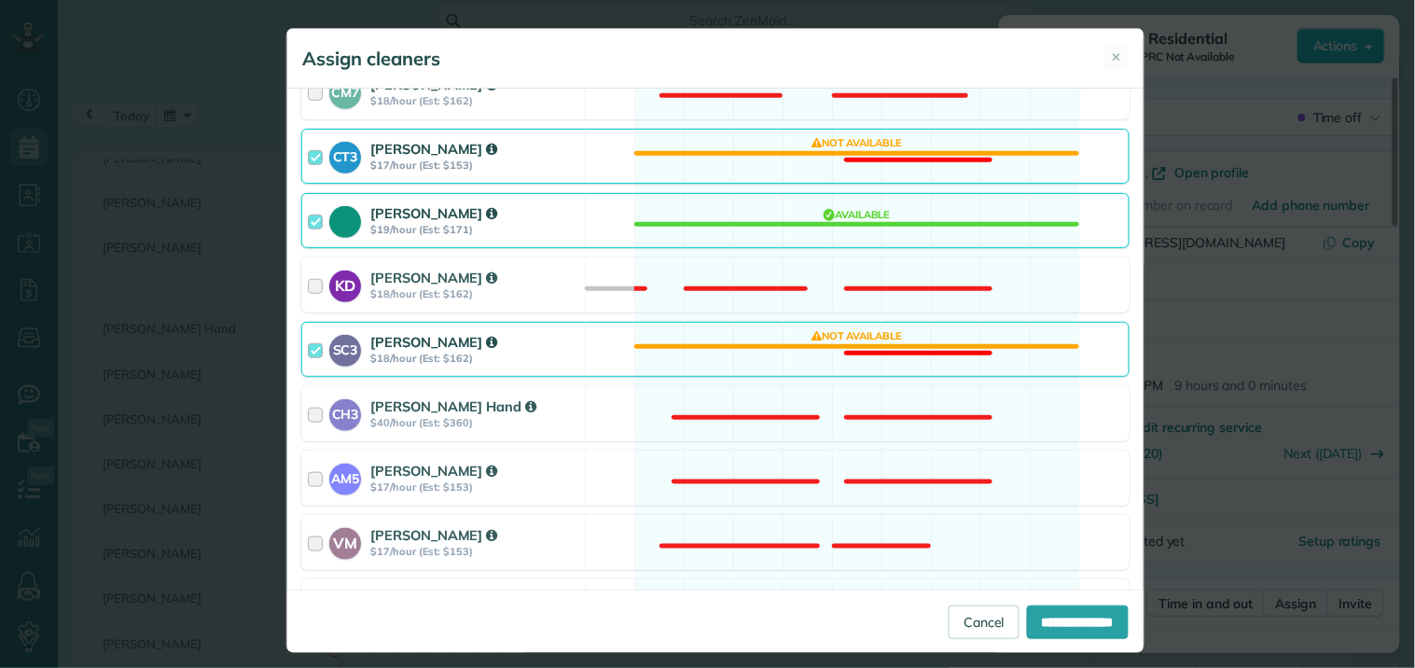
click at [781, 340] on div "SC3 [PERSON_NAME] $18/hour (Est: $162) Not available" at bounding box center [715, 349] width 828 height 55
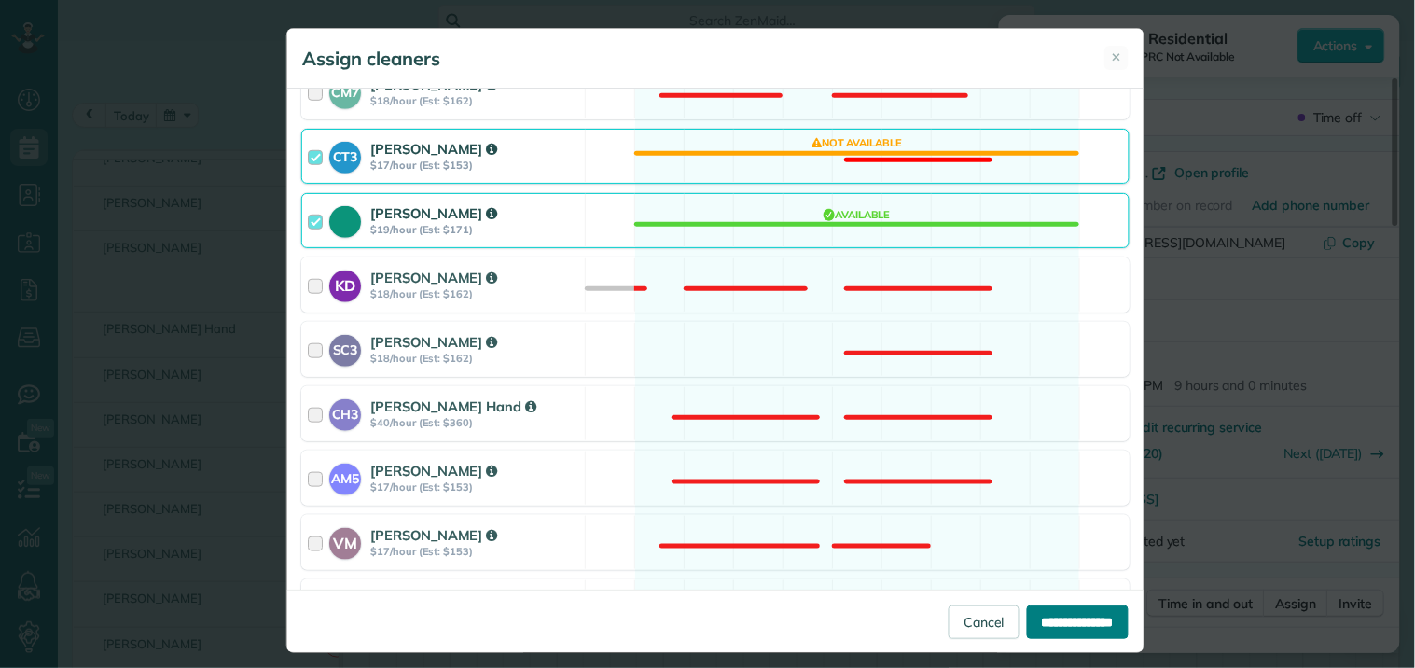
click at [1071, 626] on input "**********" at bounding box center [1078, 622] width 102 height 34
type input "**********"
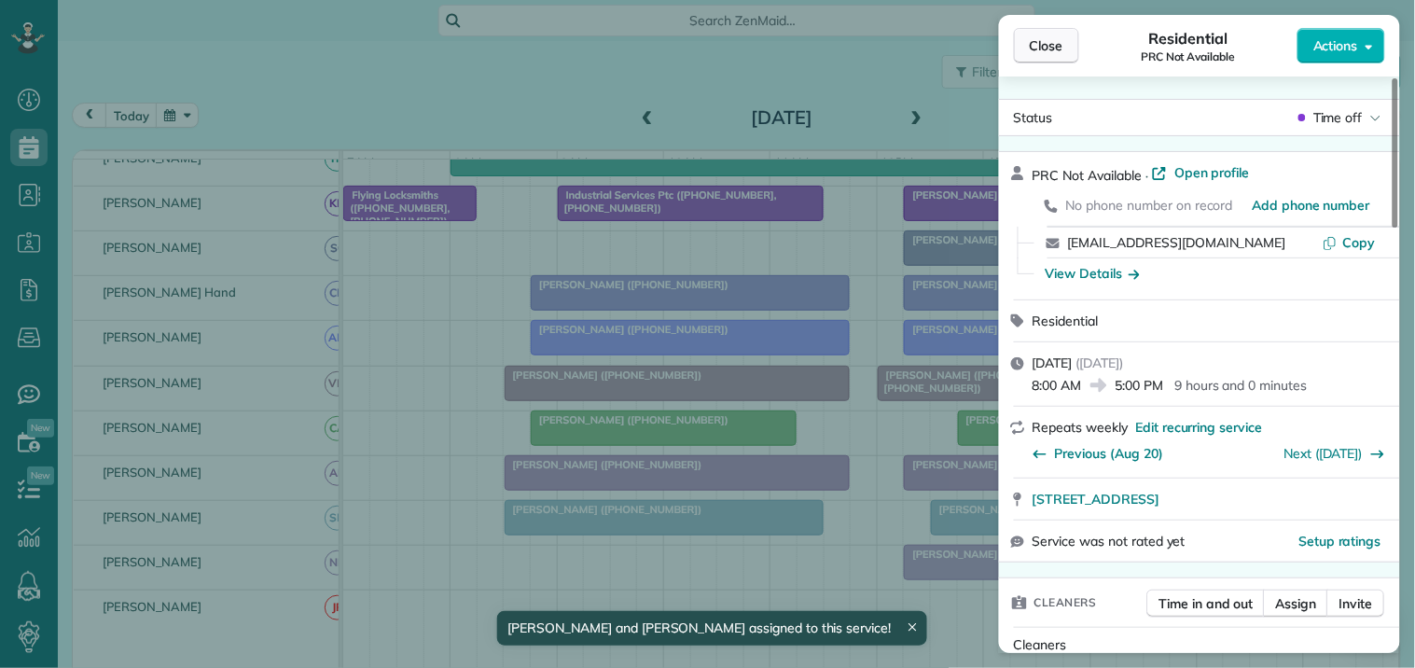
click at [1060, 47] on span "Close" at bounding box center [1047, 45] width 34 height 19
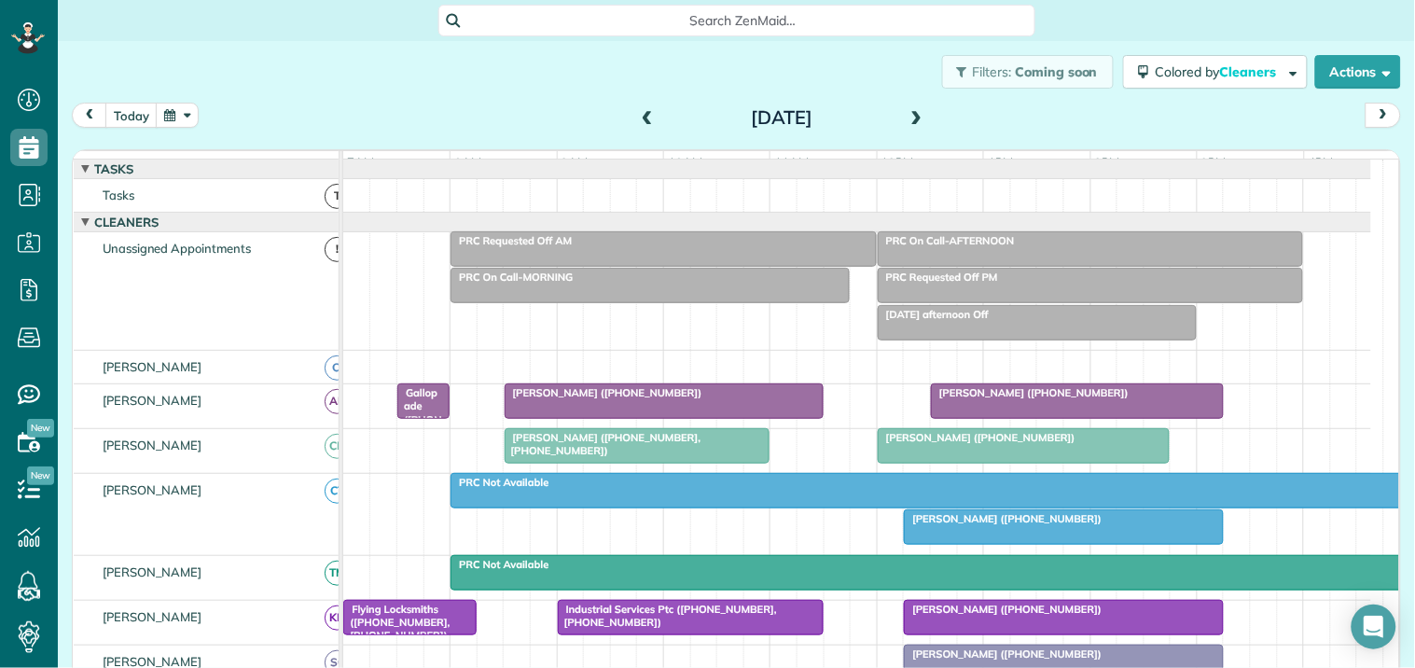
click at [674, 247] on div "PRC Requested Off AM" at bounding box center [663, 240] width 415 height 13
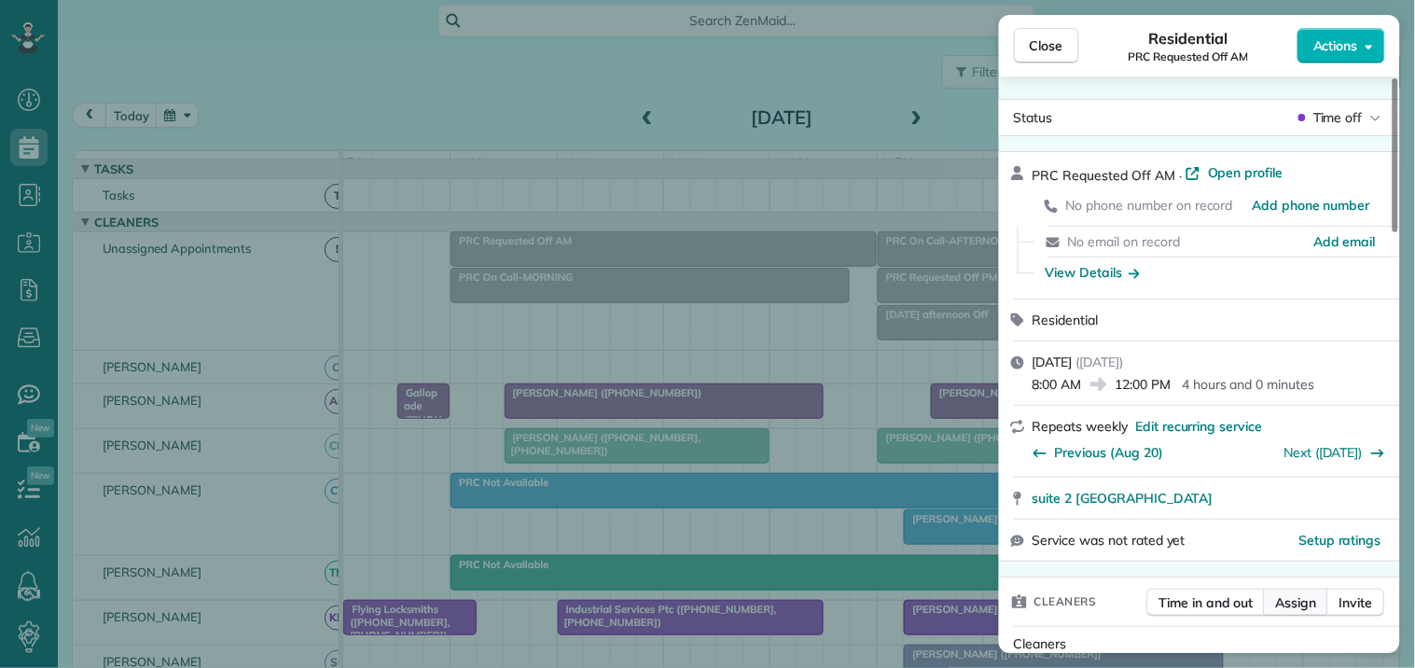
click at [1293, 599] on span "Assign" at bounding box center [1296, 602] width 41 height 19
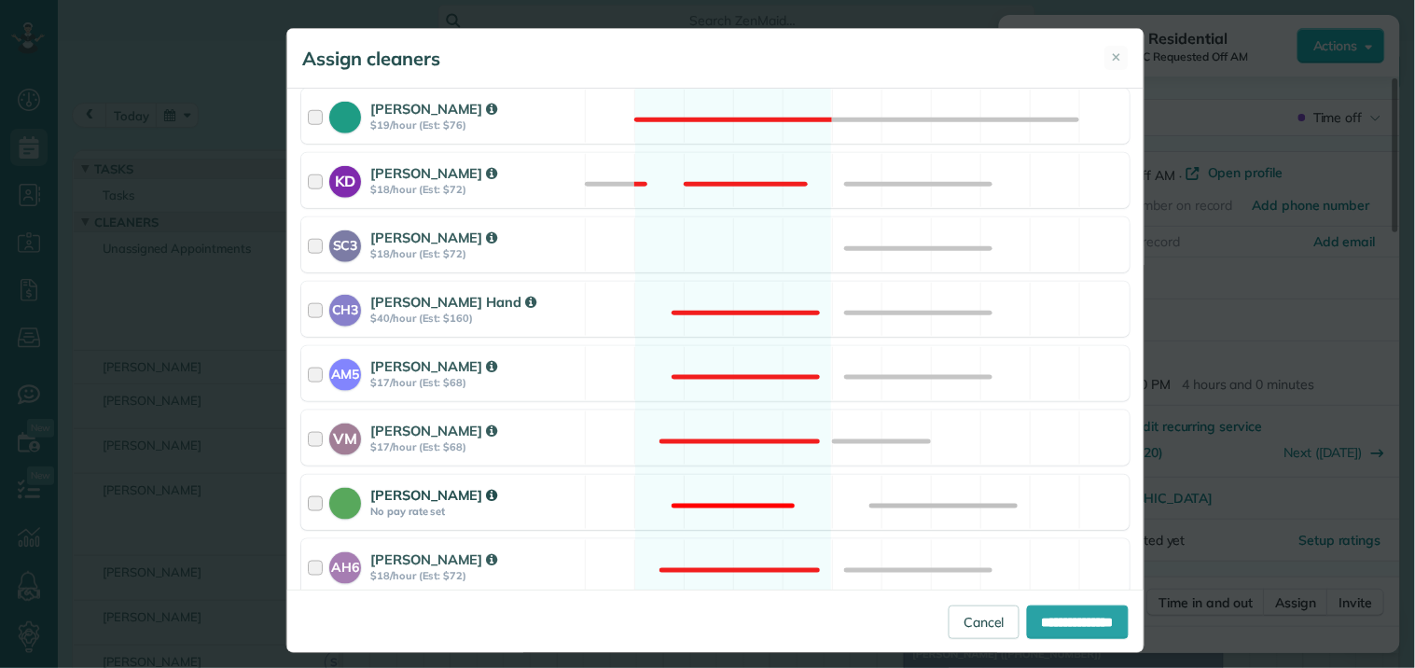
scroll to position [414, 0]
click at [724, 248] on div "SC3 [PERSON_NAME] $18/hour (Est: $72) Available" at bounding box center [715, 245] width 828 height 55
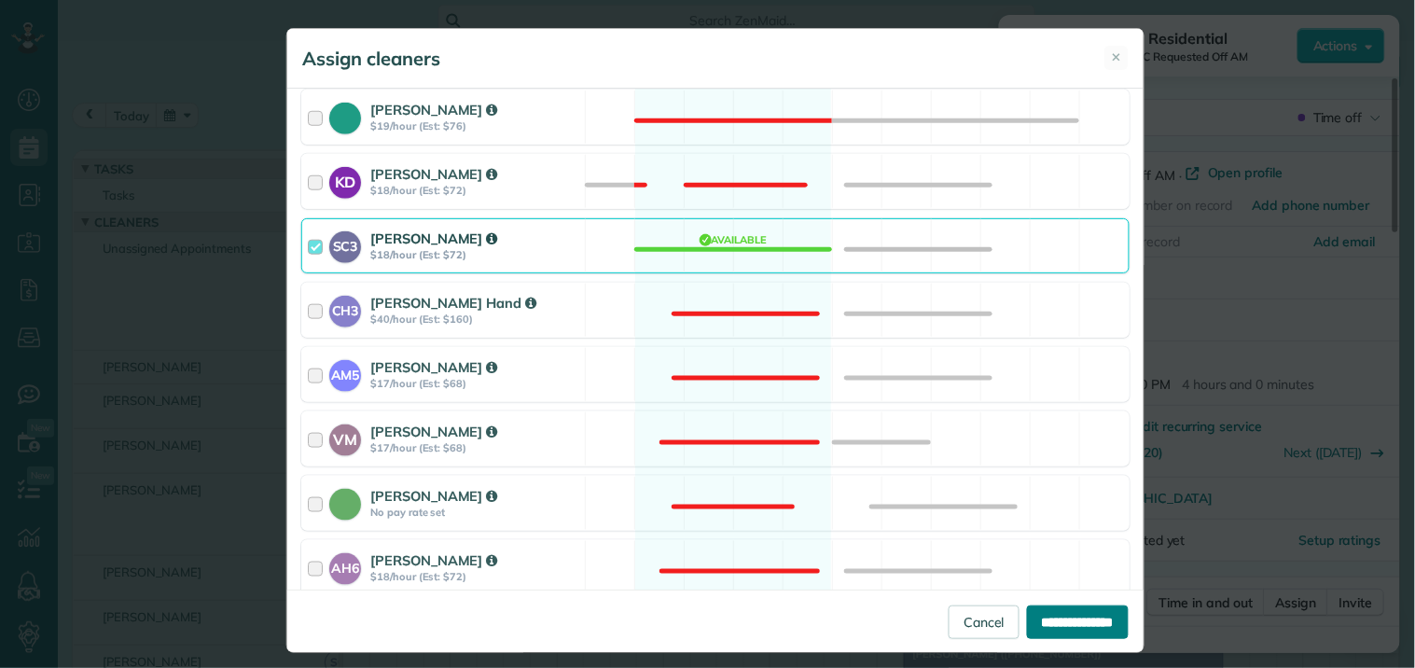
click at [1059, 616] on input "**********" at bounding box center [1078, 622] width 102 height 34
type input "**********"
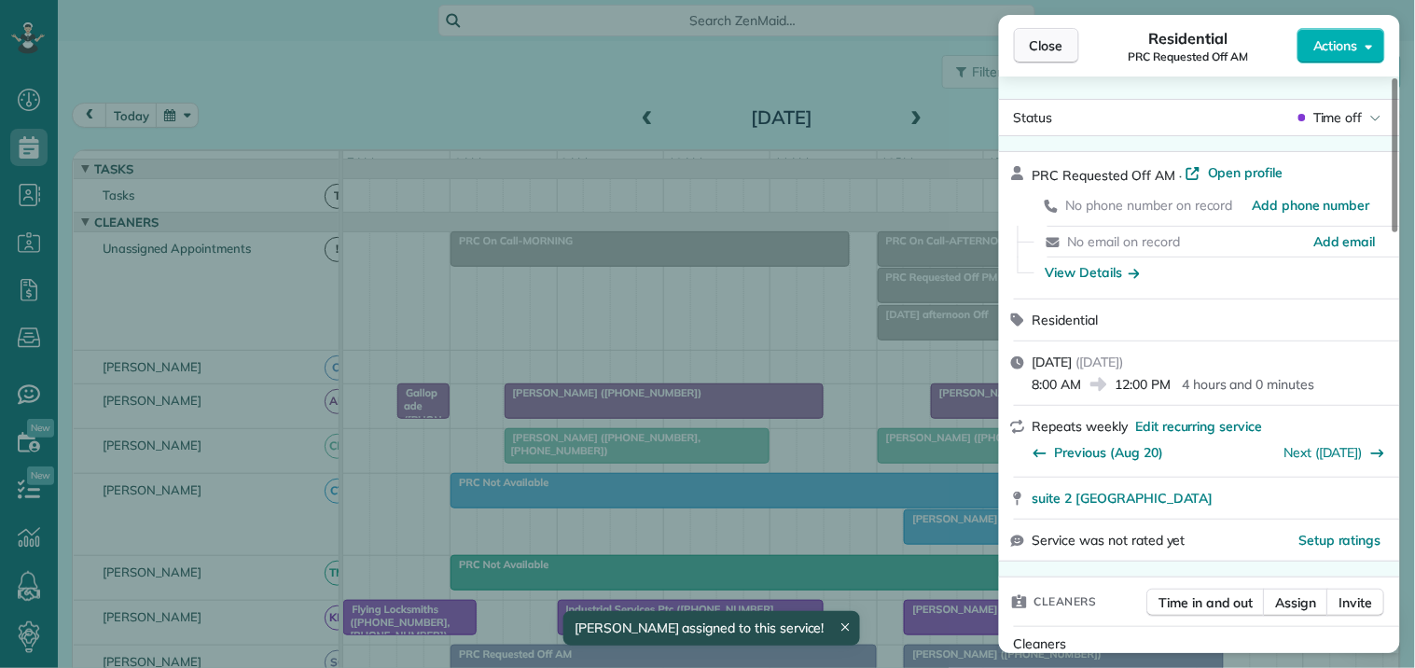
click at [1048, 50] on span "Close" at bounding box center [1047, 45] width 34 height 19
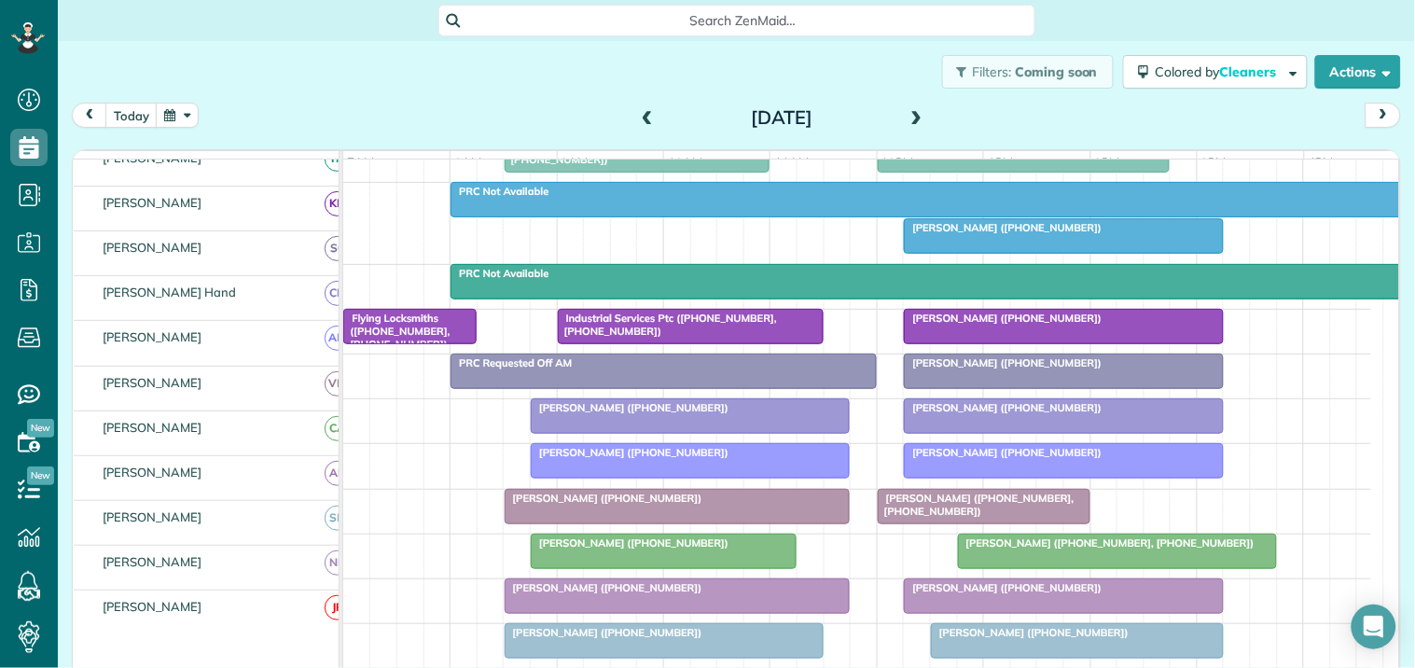
scroll to position [207, 0]
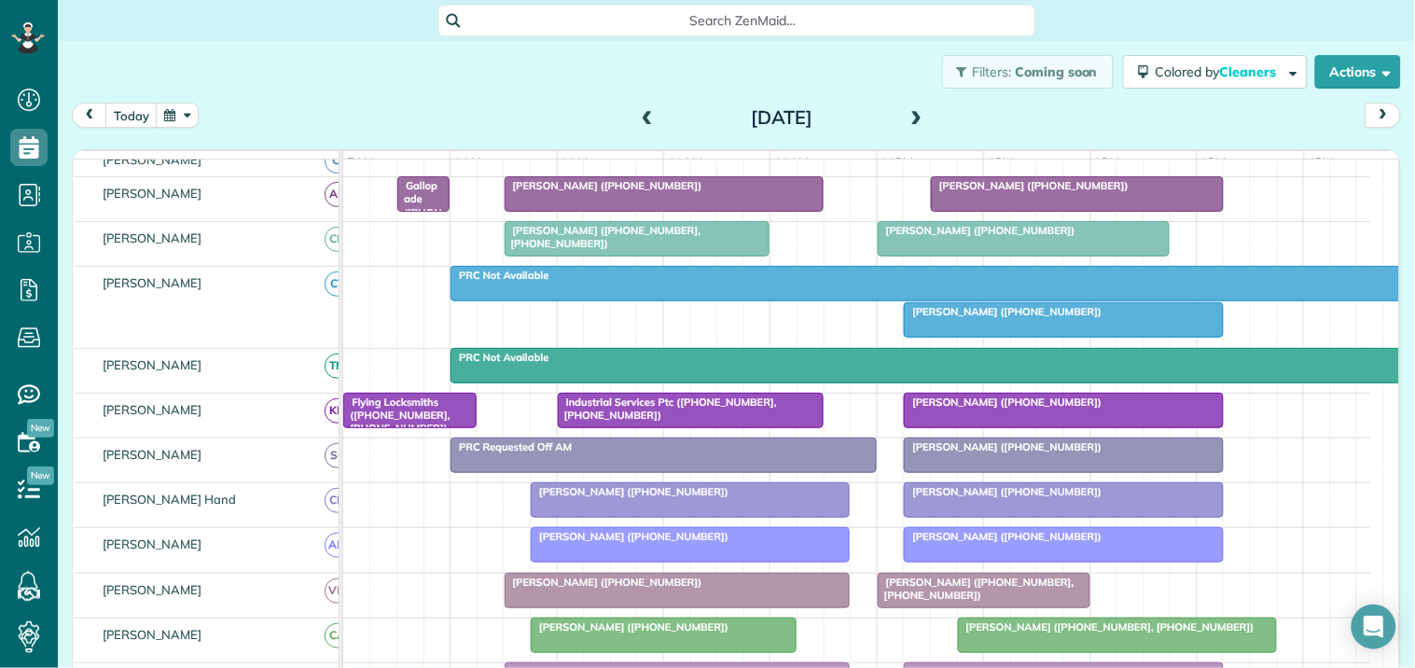
click at [910, 113] on span at bounding box center [917, 118] width 21 height 17
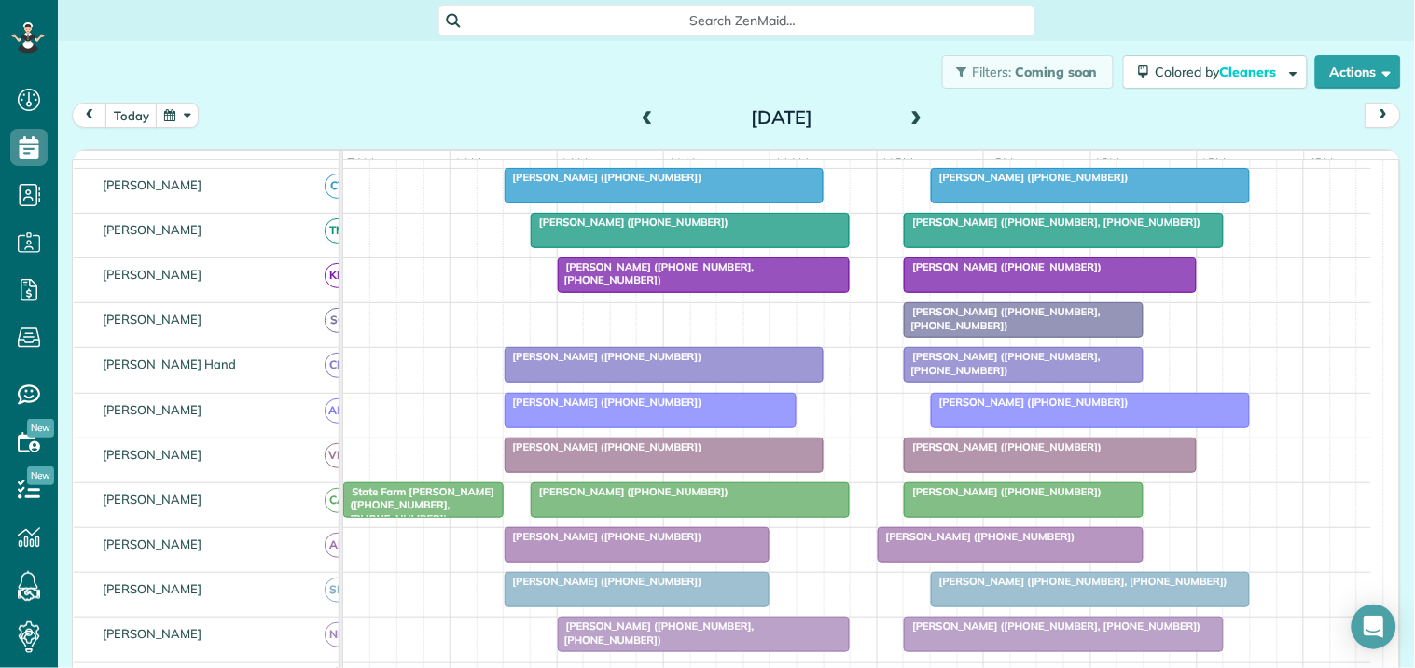
scroll to position [0, 0]
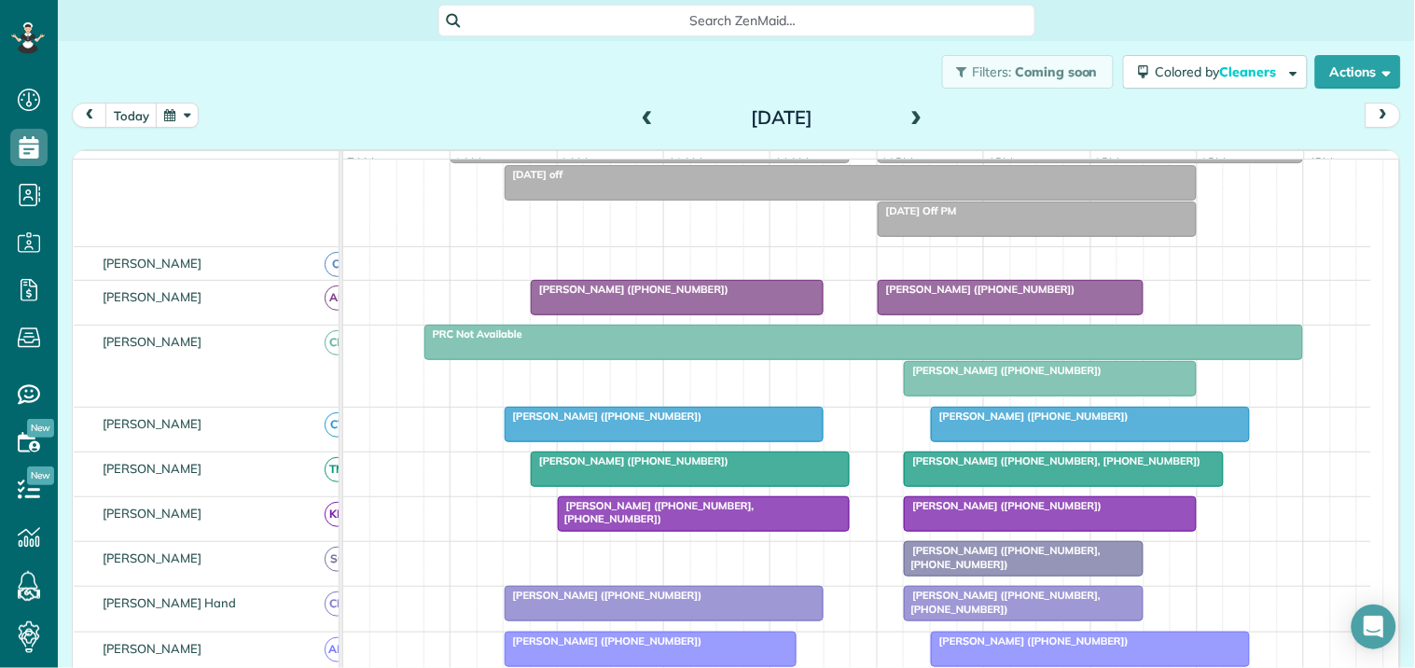
click at [911, 117] on span at bounding box center [917, 118] width 21 height 17
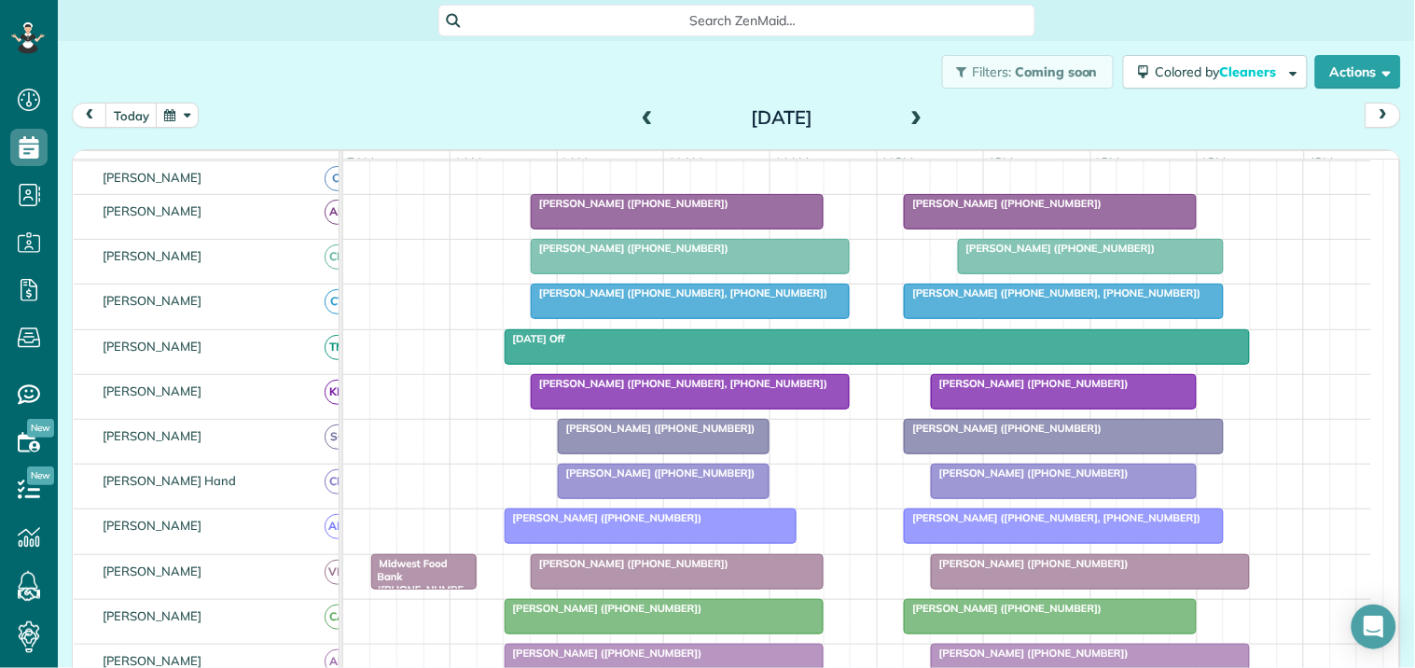
click at [638, 115] on span at bounding box center [647, 118] width 21 height 17
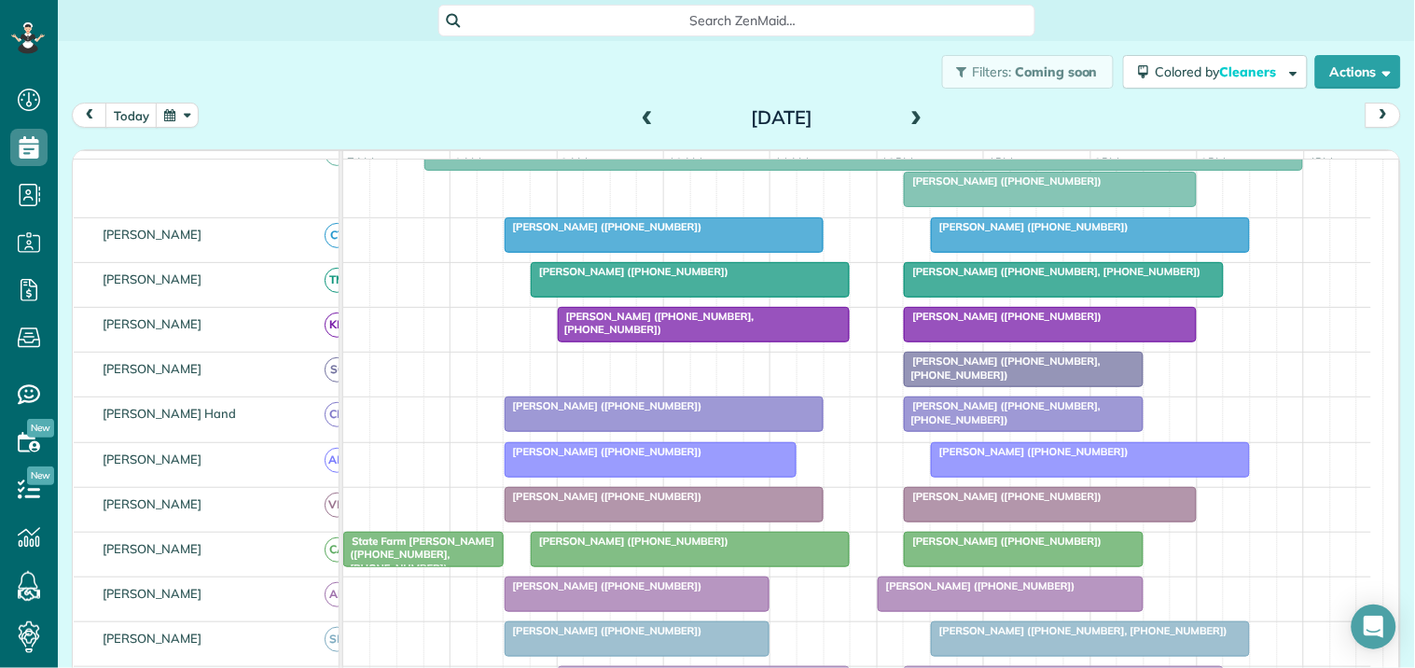
click at [642, 117] on span at bounding box center [647, 118] width 21 height 17
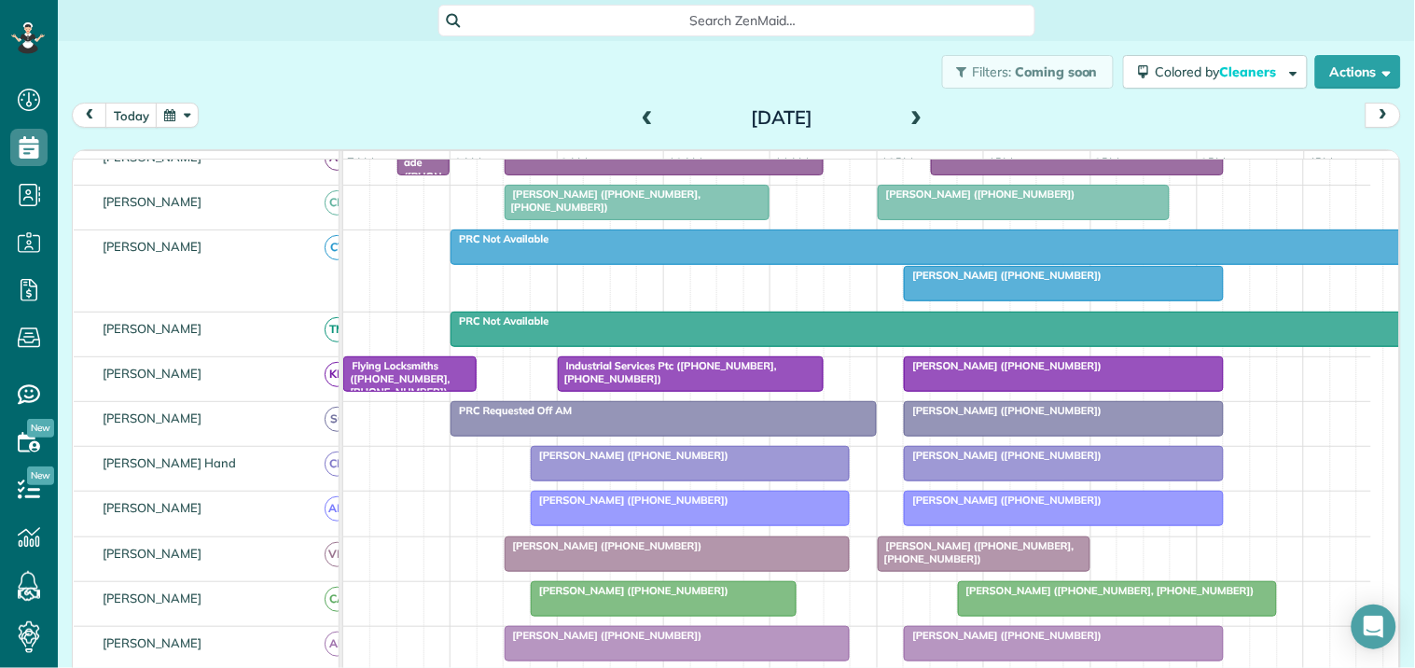
click at [508, 87] on div "Filters: Coming soon Colored by Cleaners Color by Cleaner Color by Team Color b…" at bounding box center [736, 72] width 1357 height 62
click at [638, 110] on span at bounding box center [647, 118] width 21 height 17
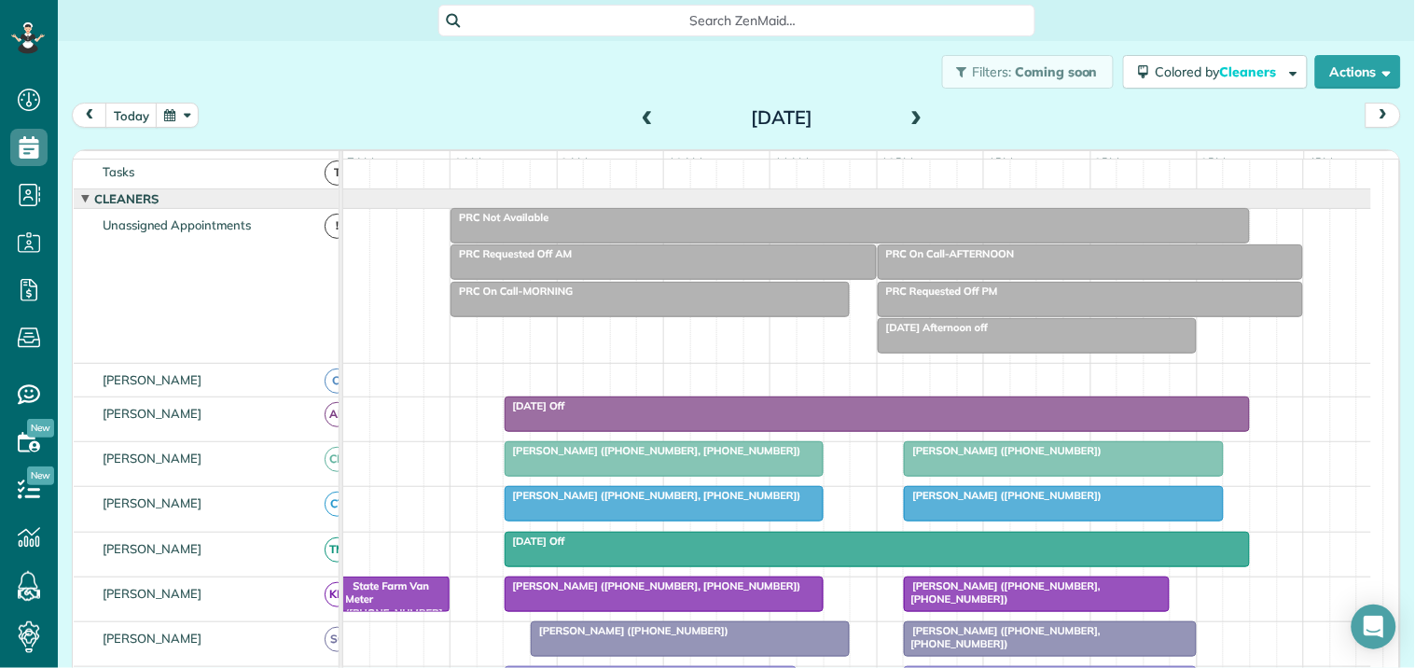
click at [907, 104] on span at bounding box center [917, 118] width 21 height 28
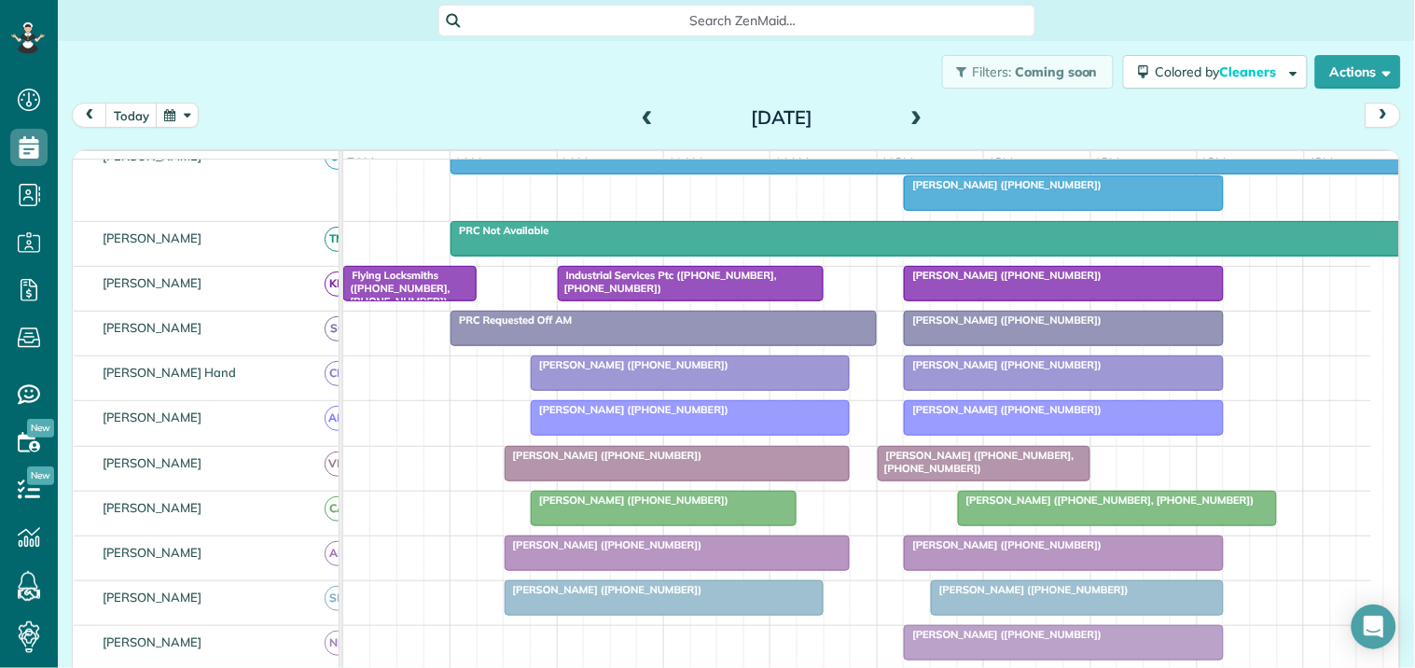
click at [640, 107] on span at bounding box center [647, 118] width 21 height 28
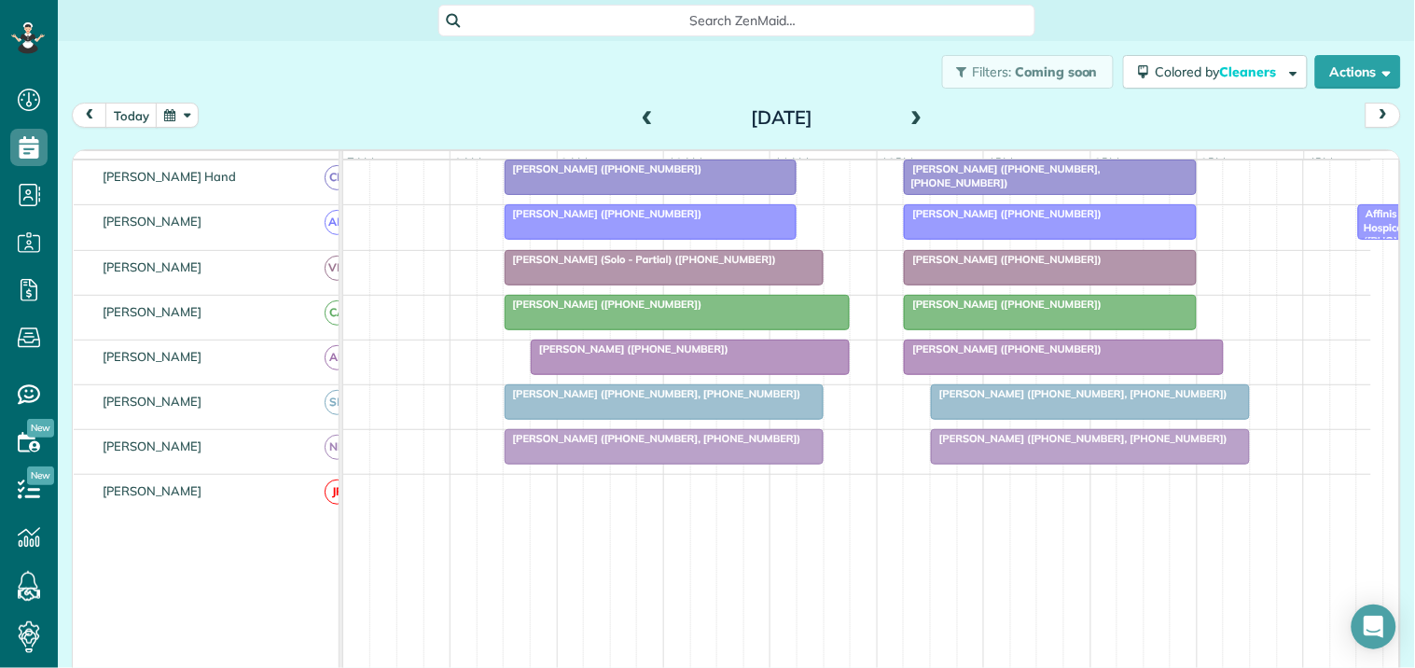
click at [910, 112] on span at bounding box center [917, 118] width 21 height 17
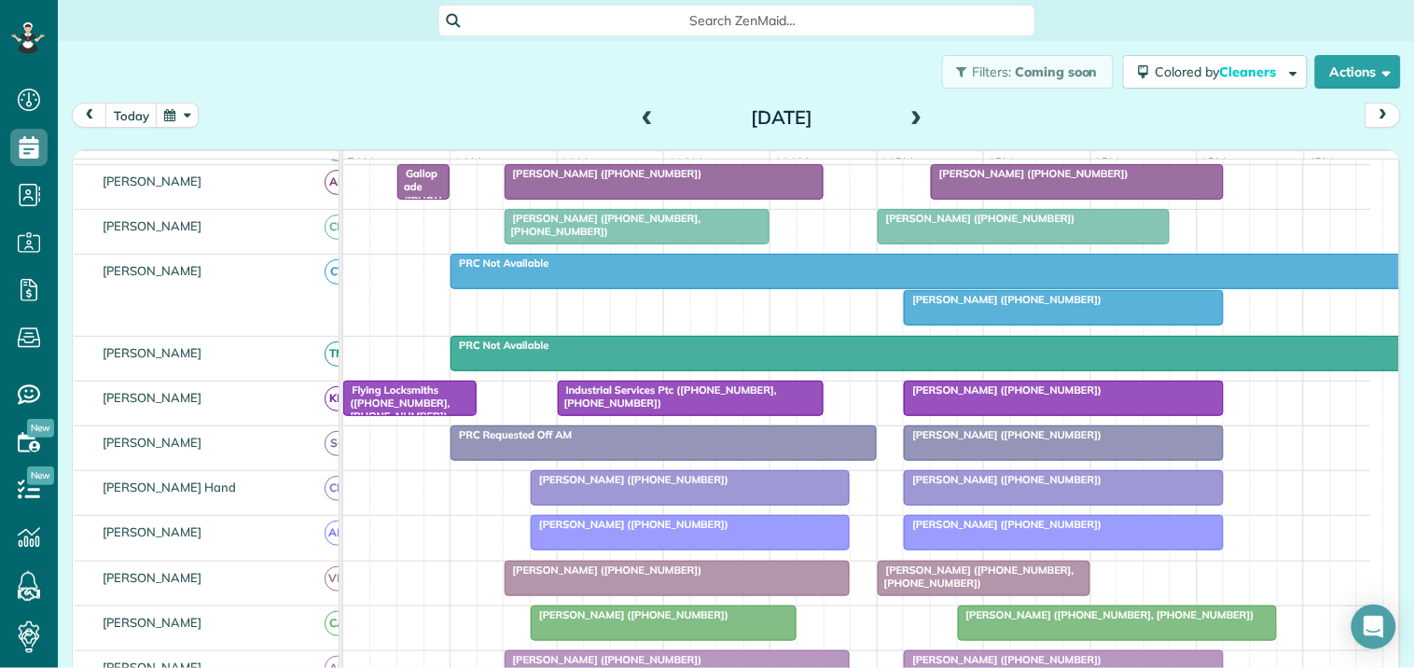
click at [417, 194] on div "Gallopade ([PHONE_NUMBER], [PHONE_NUMBER])" at bounding box center [423, 220] width 41 height 107
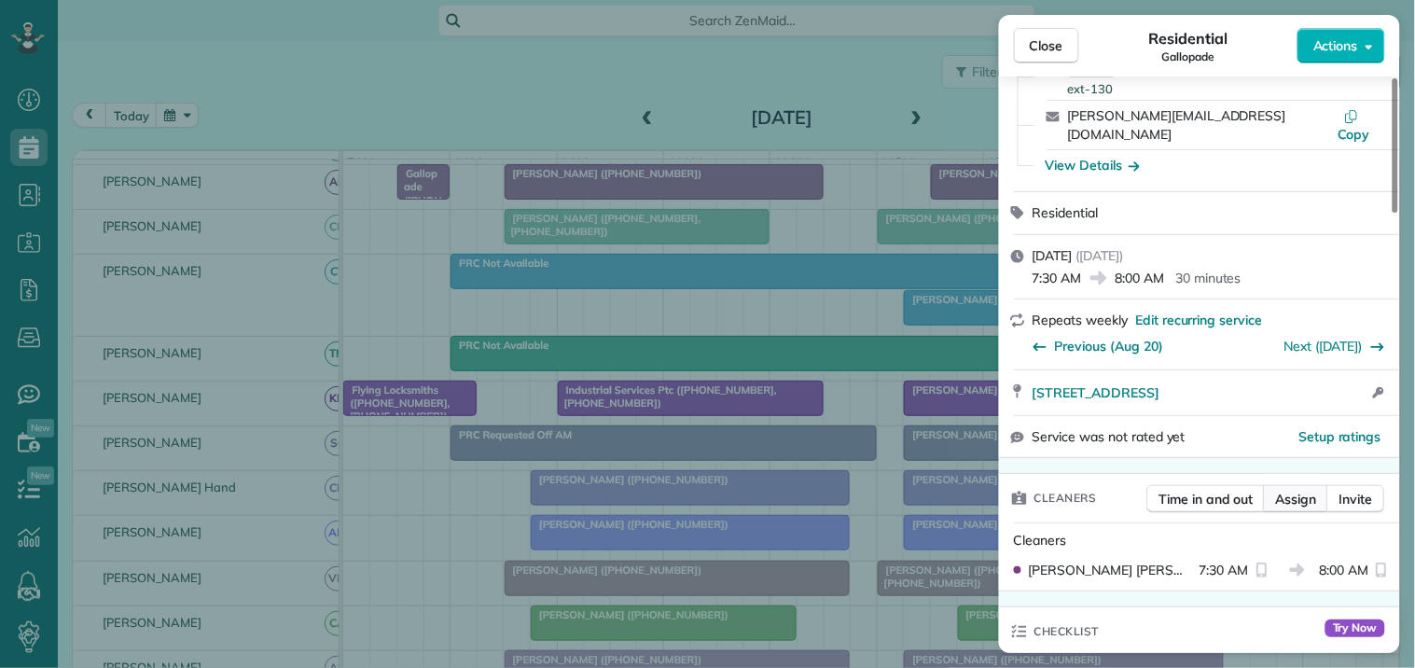
click at [1303, 490] on span "Assign" at bounding box center [1296, 499] width 41 height 19
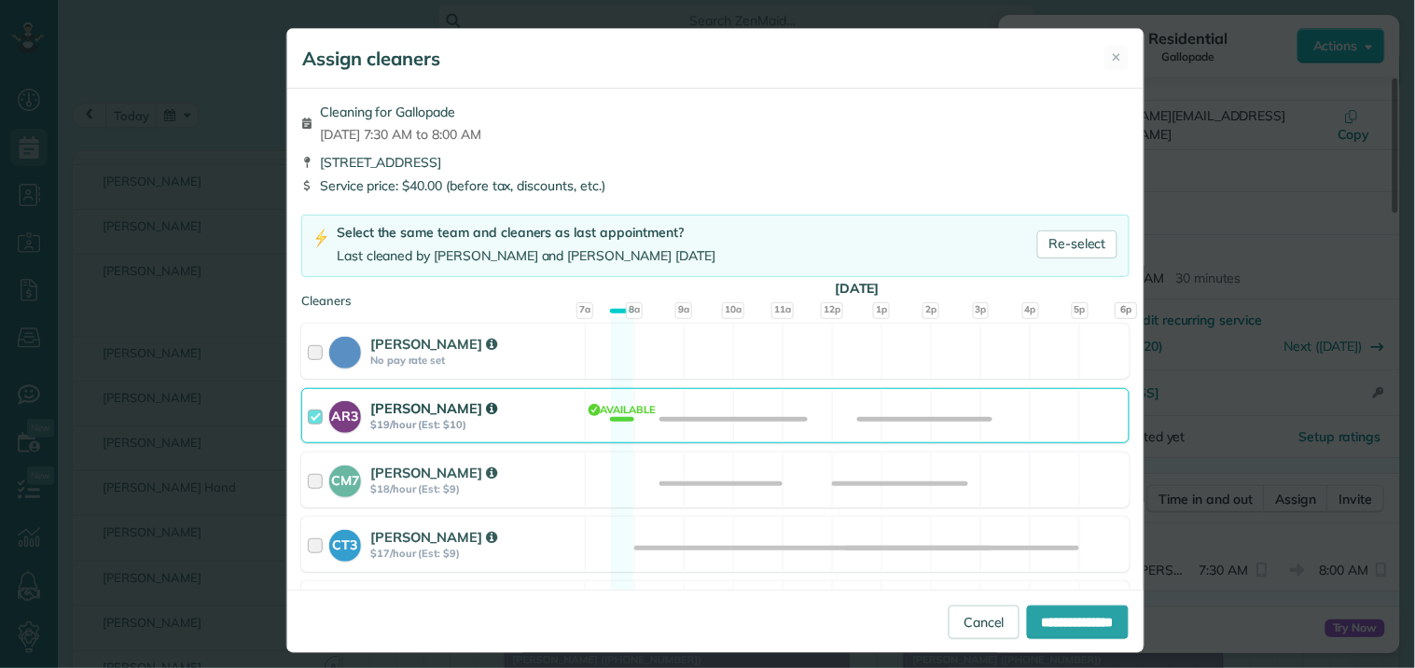
click at [606, 417] on div "AR3 [PERSON_NAME] $19/hour (Est: $10) Available" at bounding box center [715, 415] width 828 height 55
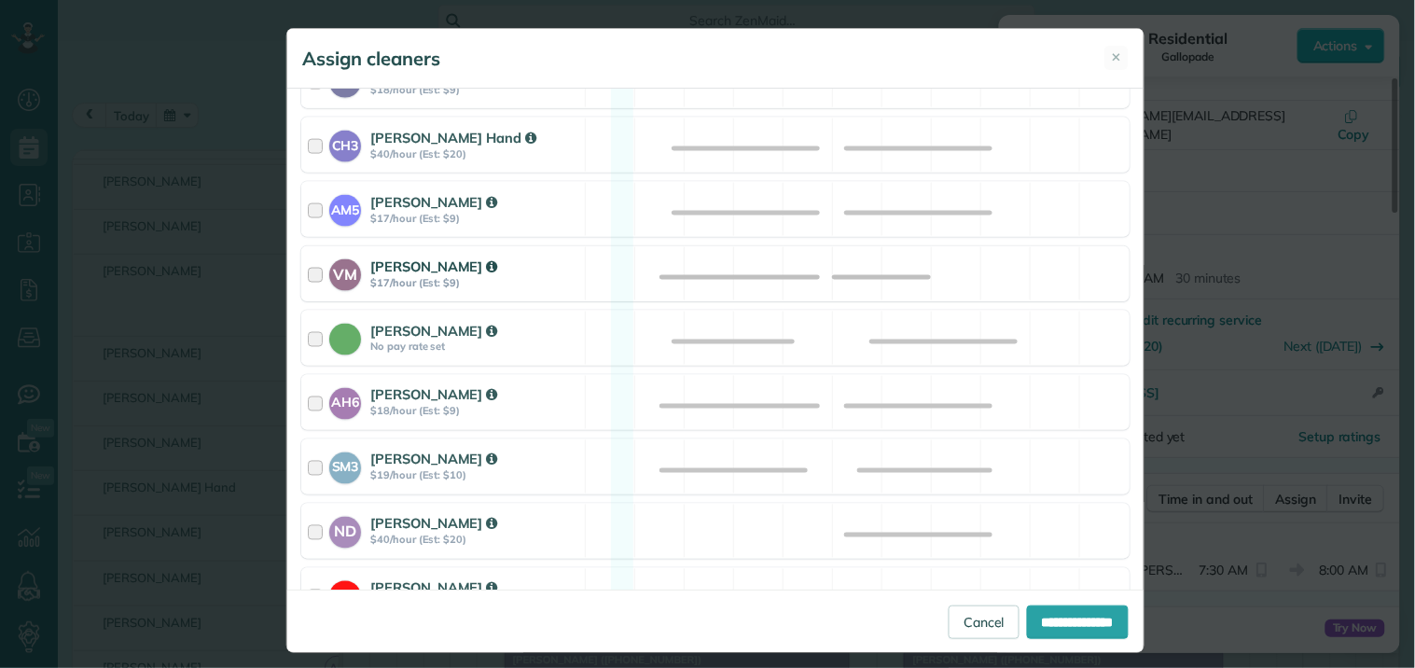
click at [604, 275] on div "VM [PERSON_NAME] $17/hour (Est: $9) Available" at bounding box center [715, 273] width 828 height 55
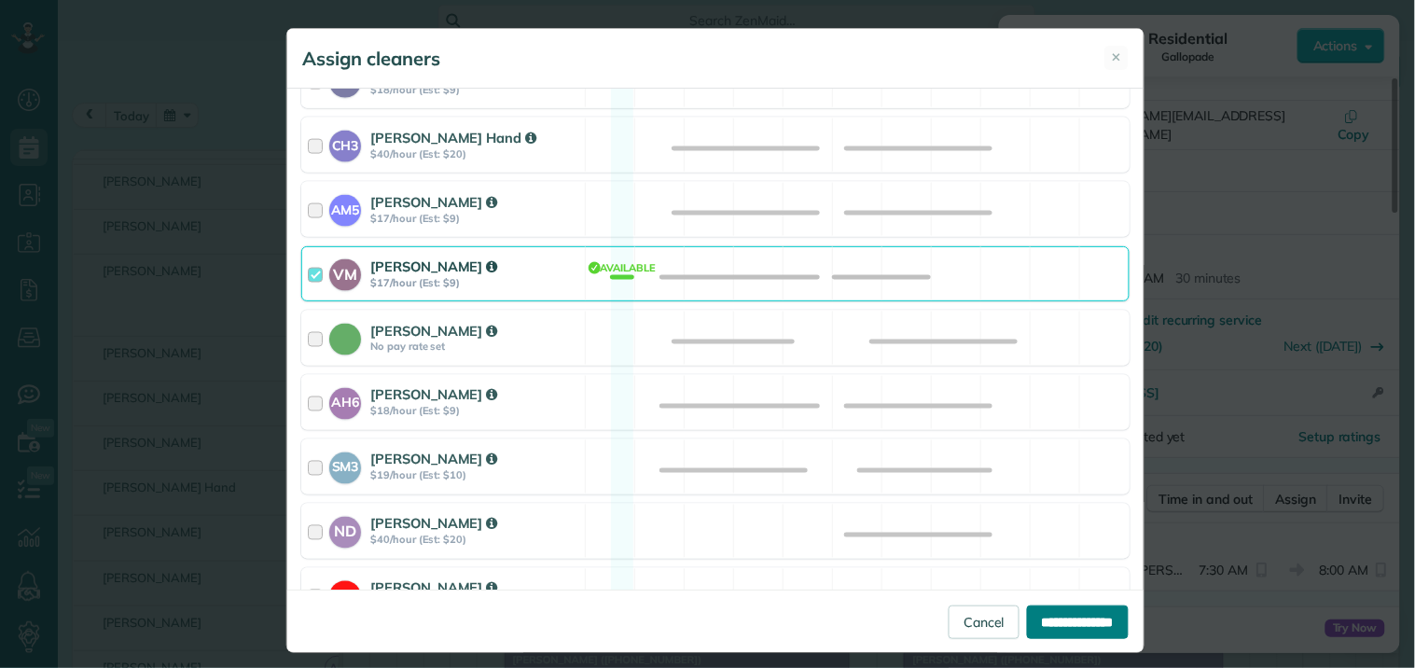
click at [1064, 612] on input "**********" at bounding box center [1078, 622] width 102 height 34
type input "**********"
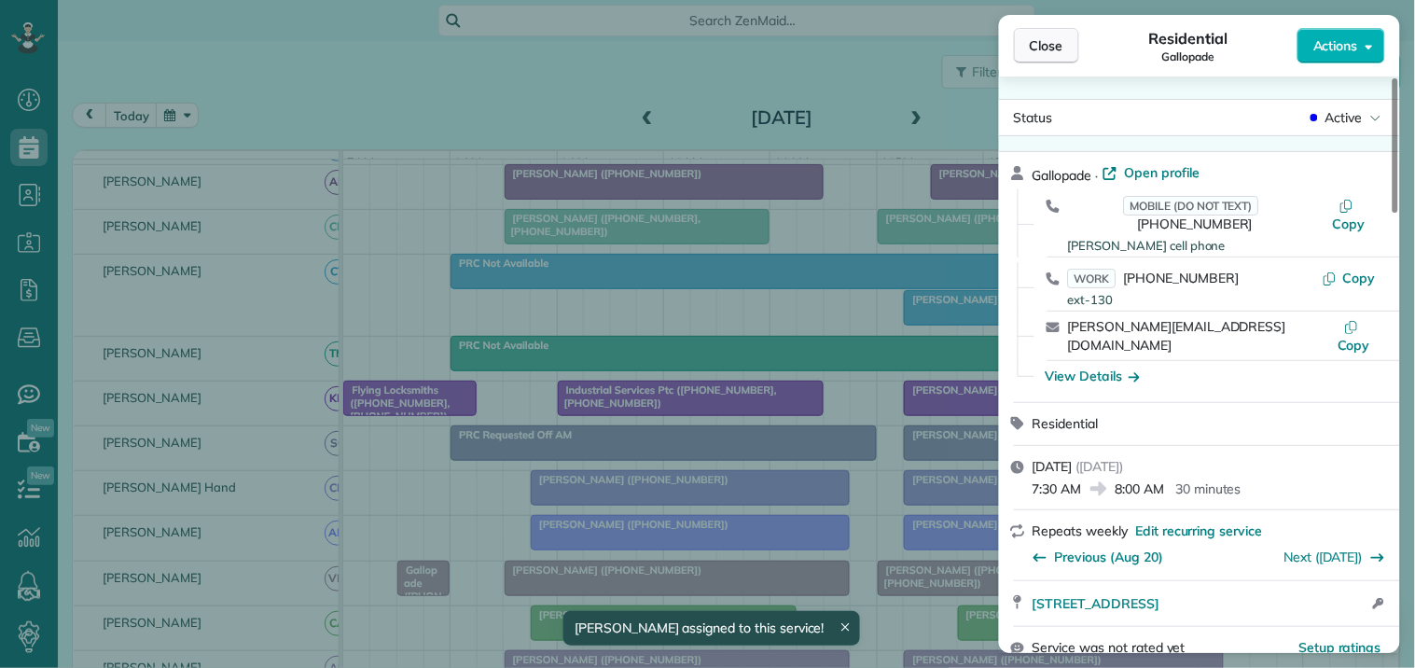
click at [1049, 42] on span "Close" at bounding box center [1047, 45] width 34 height 19
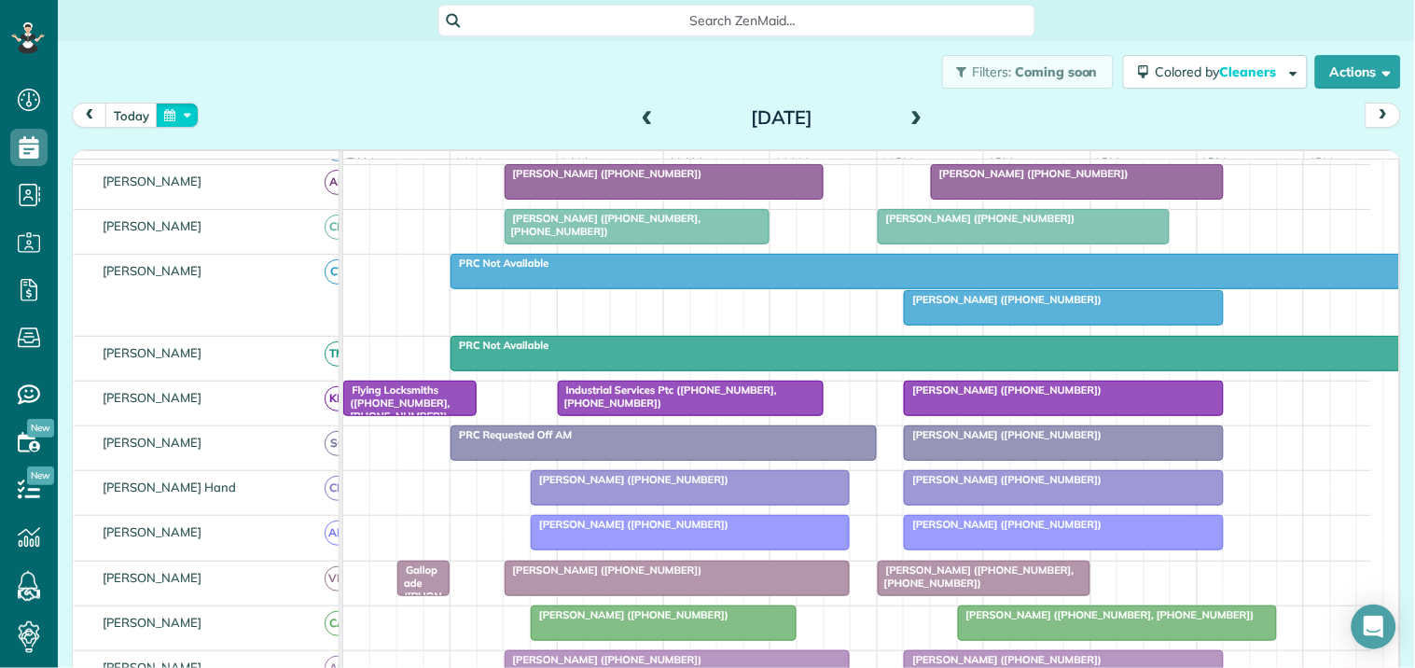
click at [178, 109] on button "button" at bounding box center [177, 115] width 43 height 25
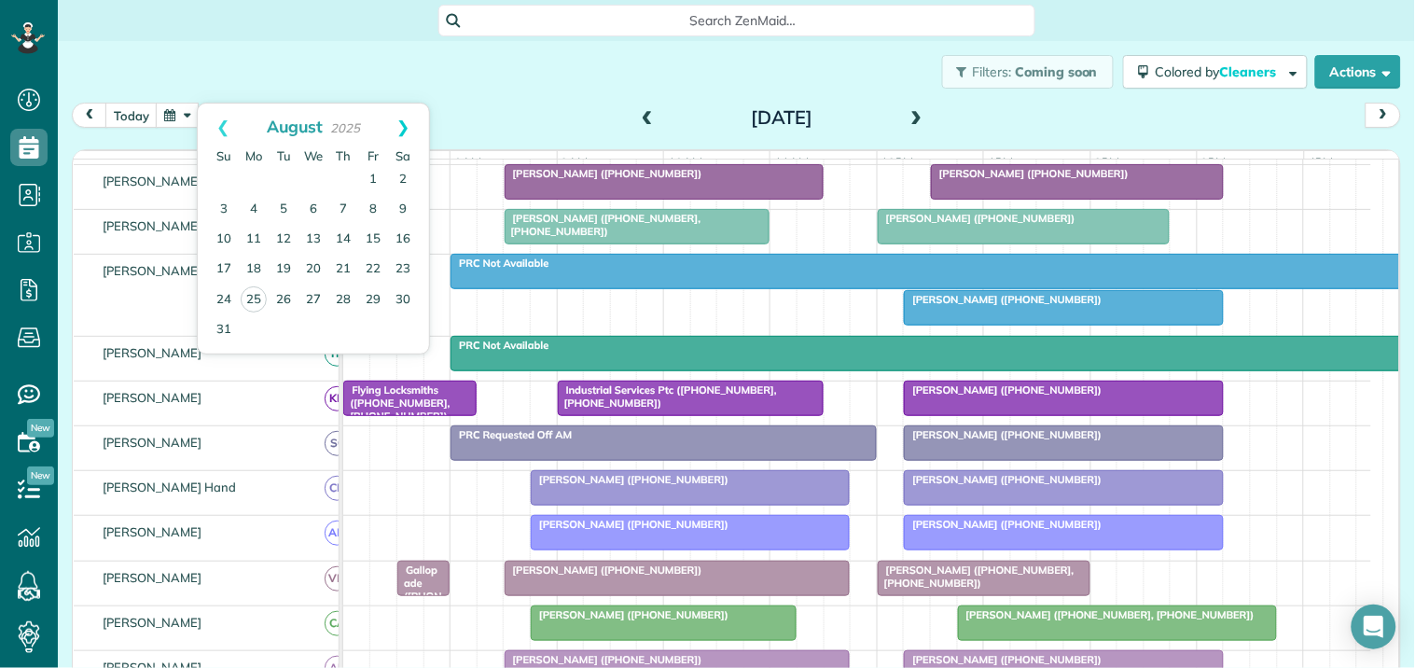
click at [404, 118] on link "Next" at bounding box center [403, 127] width 51 height 47
click at [285, 231] on link "16" at bounding box center [284, 240] width 30 height 30
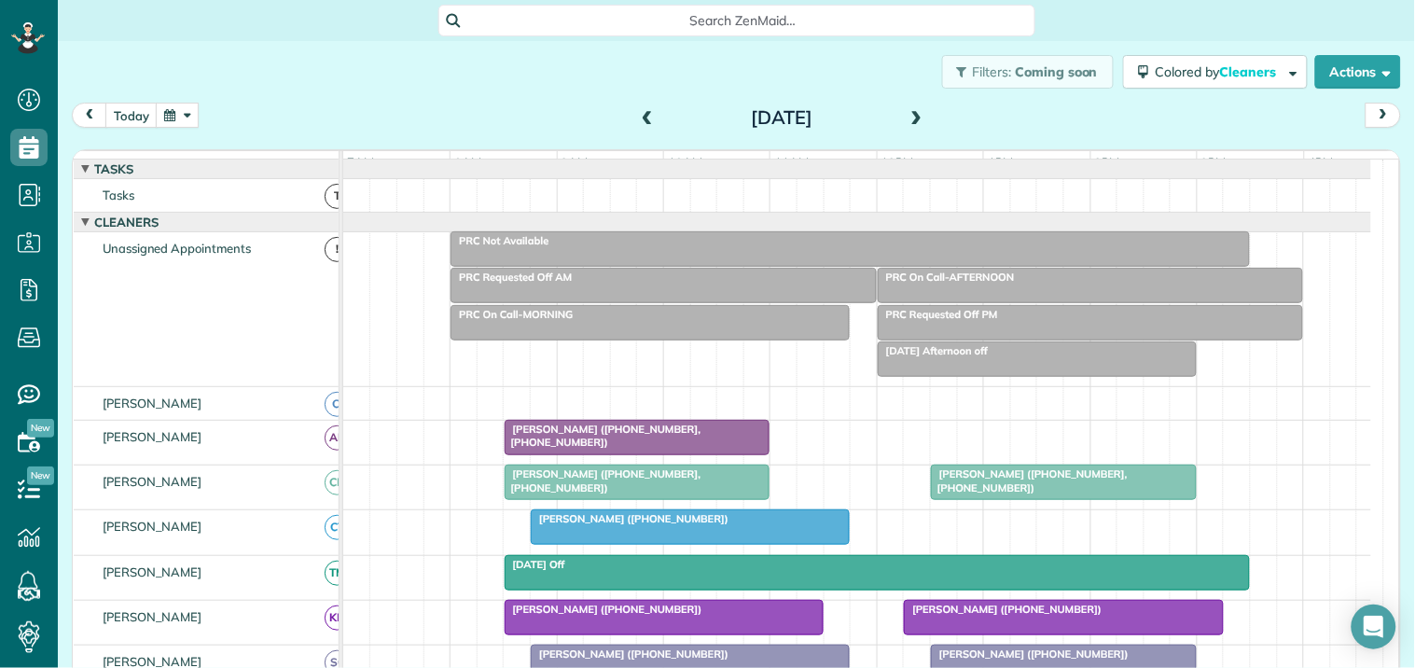
click at [635, 284] on div "PRC Requested Off AM" at bounding box center [663, 277] width 415 height 13
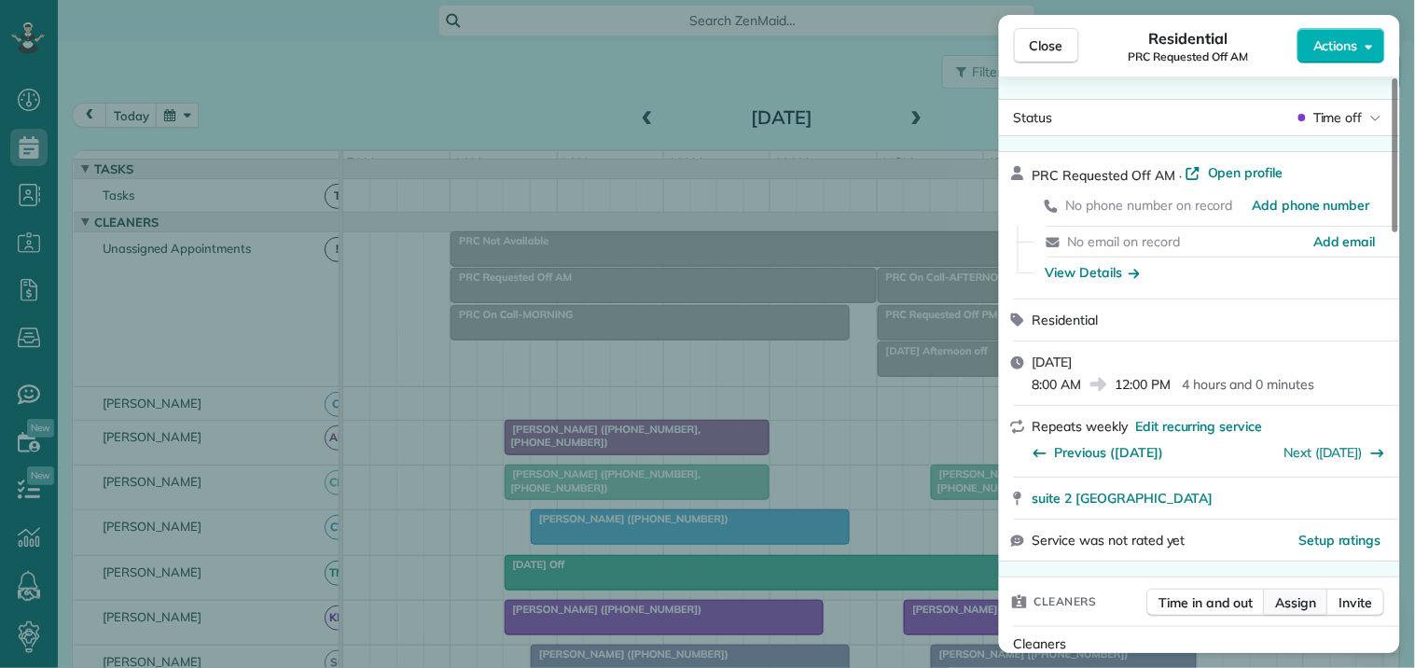
click at [1299, 600] on span "Assign" at bounding box center [1296, 602] width 41 height 19
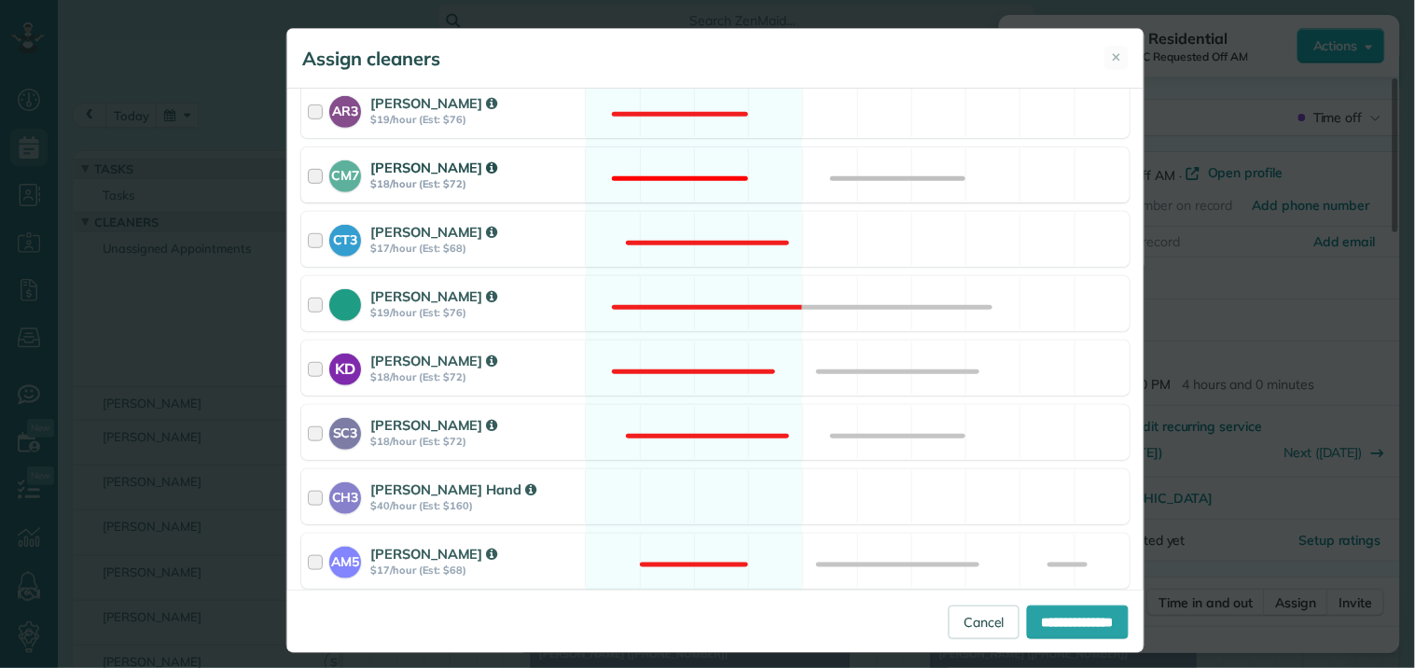
scroll to position [414, 0]
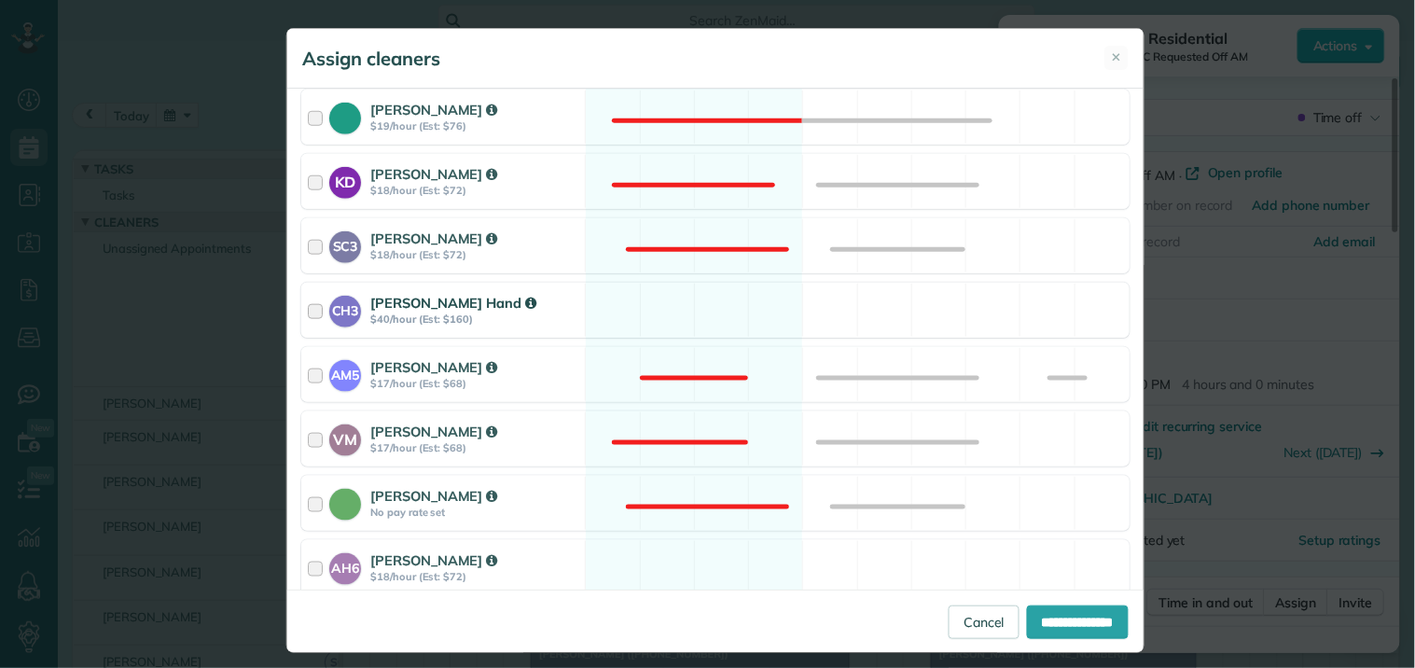
click at [722, 312] on div "CH3 [PERSON_NAME] Hand $40/hour (Est: $160) Available" at bounding box center [715, 310] width 828 height 55
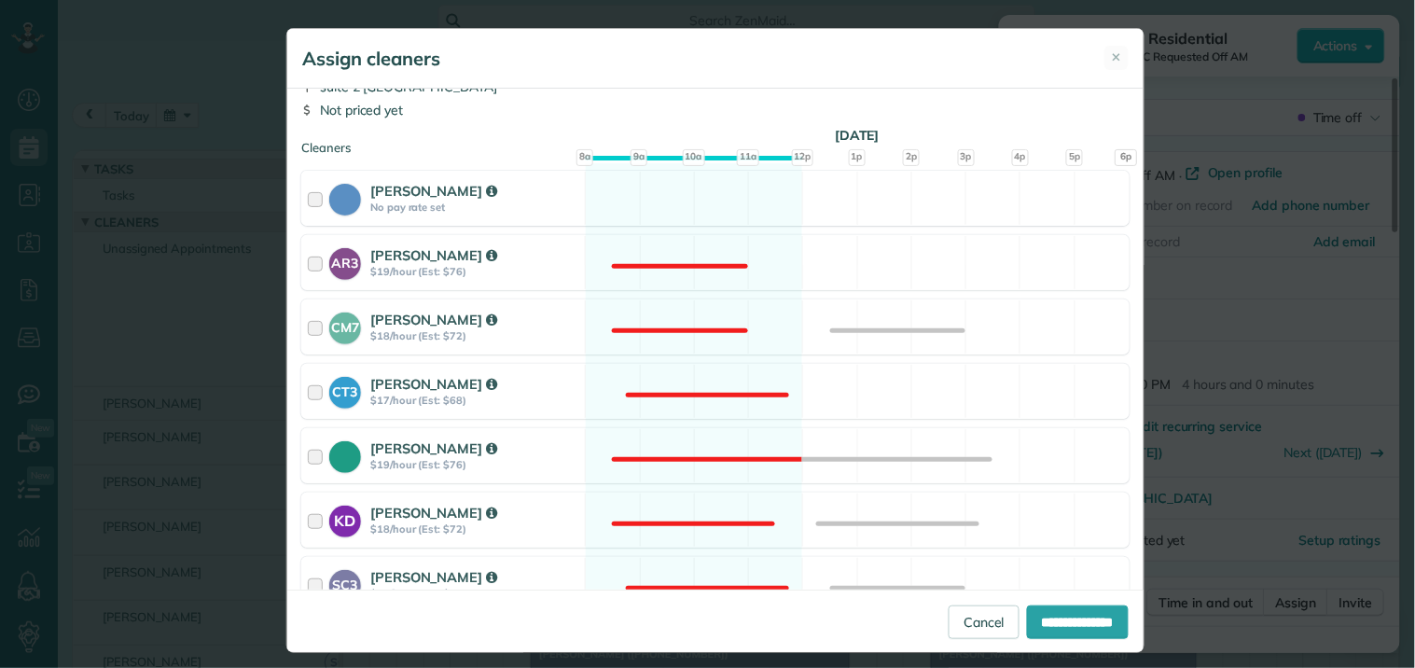
scroll to position [0, 0]
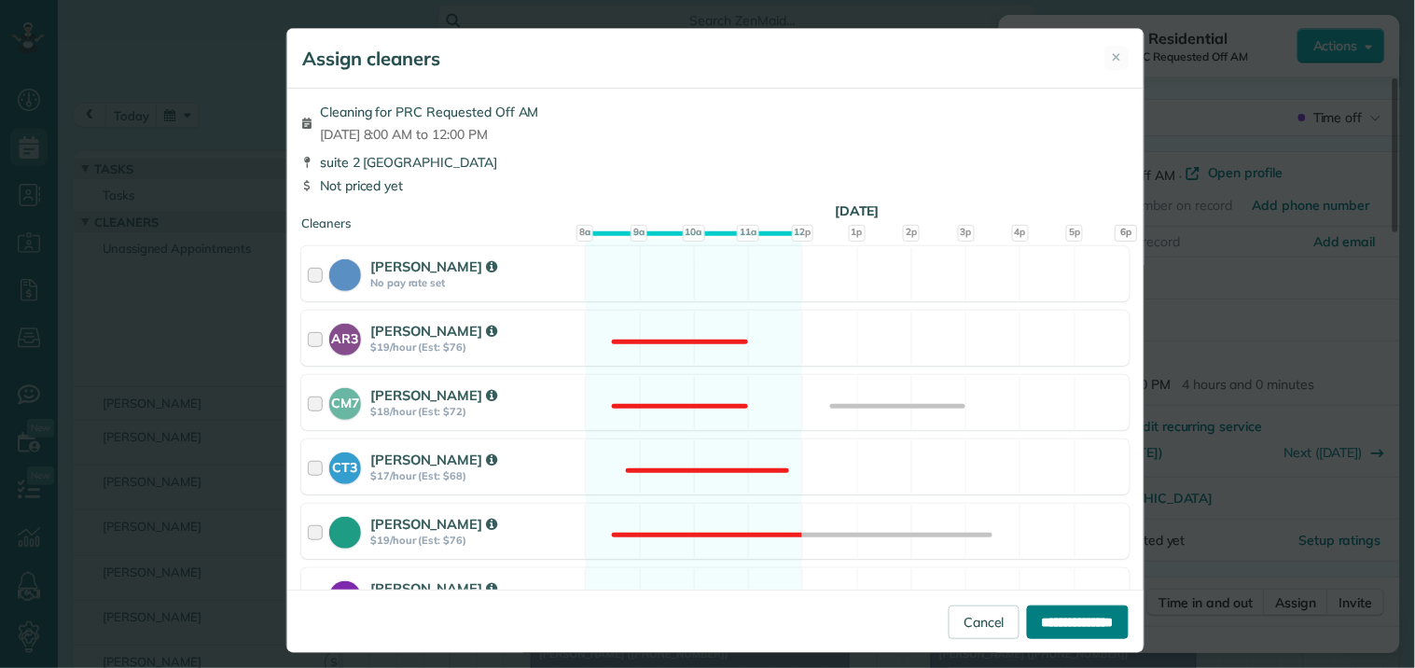
click at [1062, 619] on input "**********" at bounding box center [1078, 622] width 102 height 34
type input "**********"
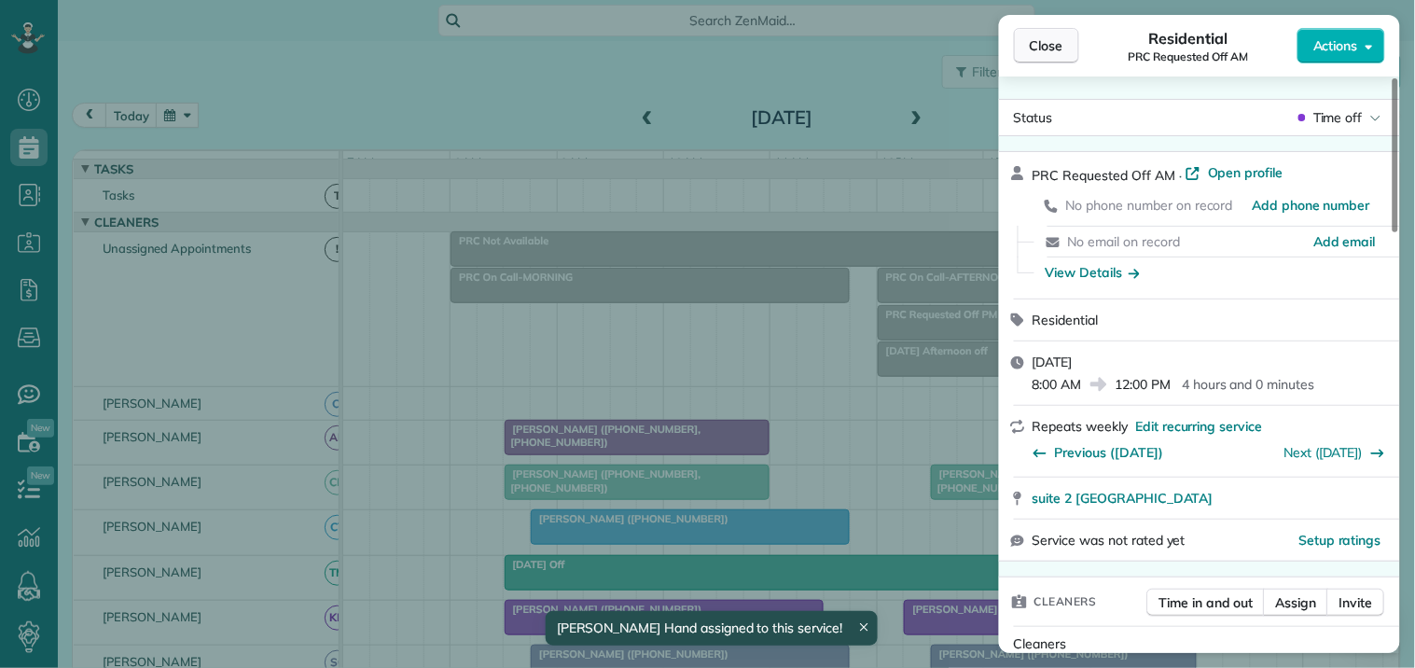
click at [1039, 31] on button "Close" at bounding box center [1046, 45] width 65 height 35
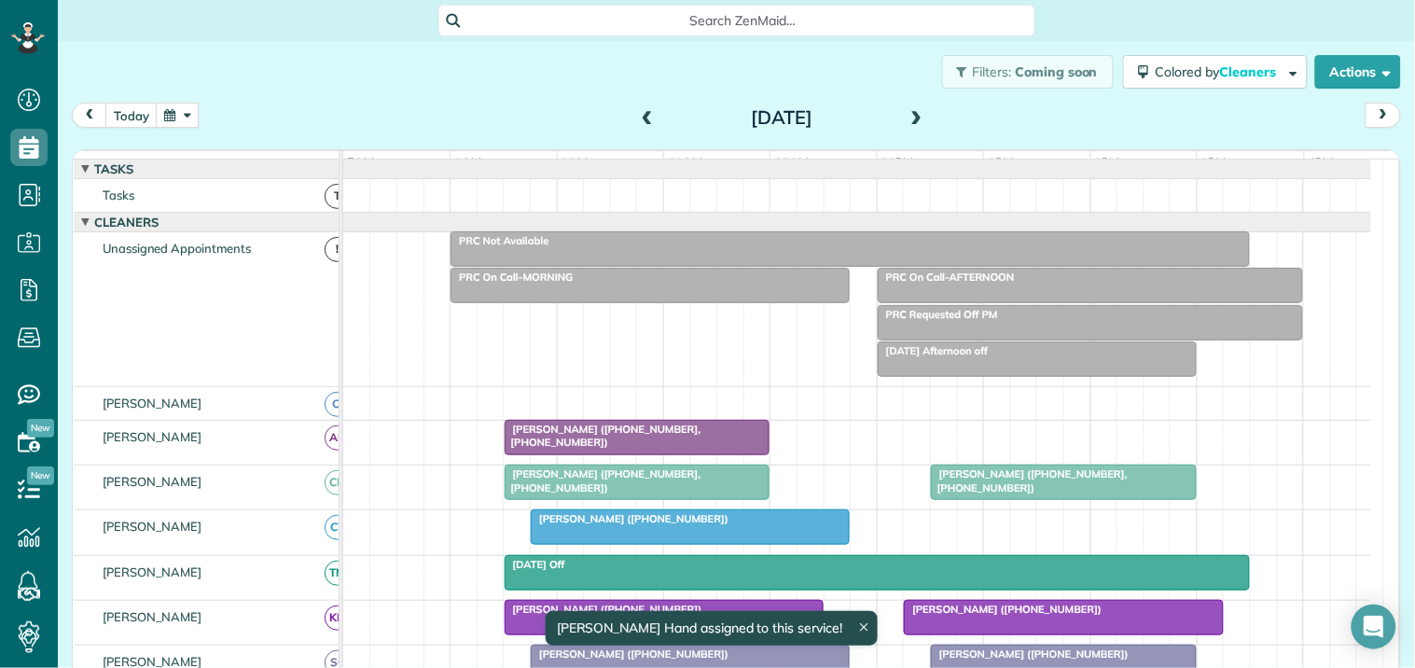
click at [181, 108] on button "button" at bounding box center [177, 115] width 43 height 25
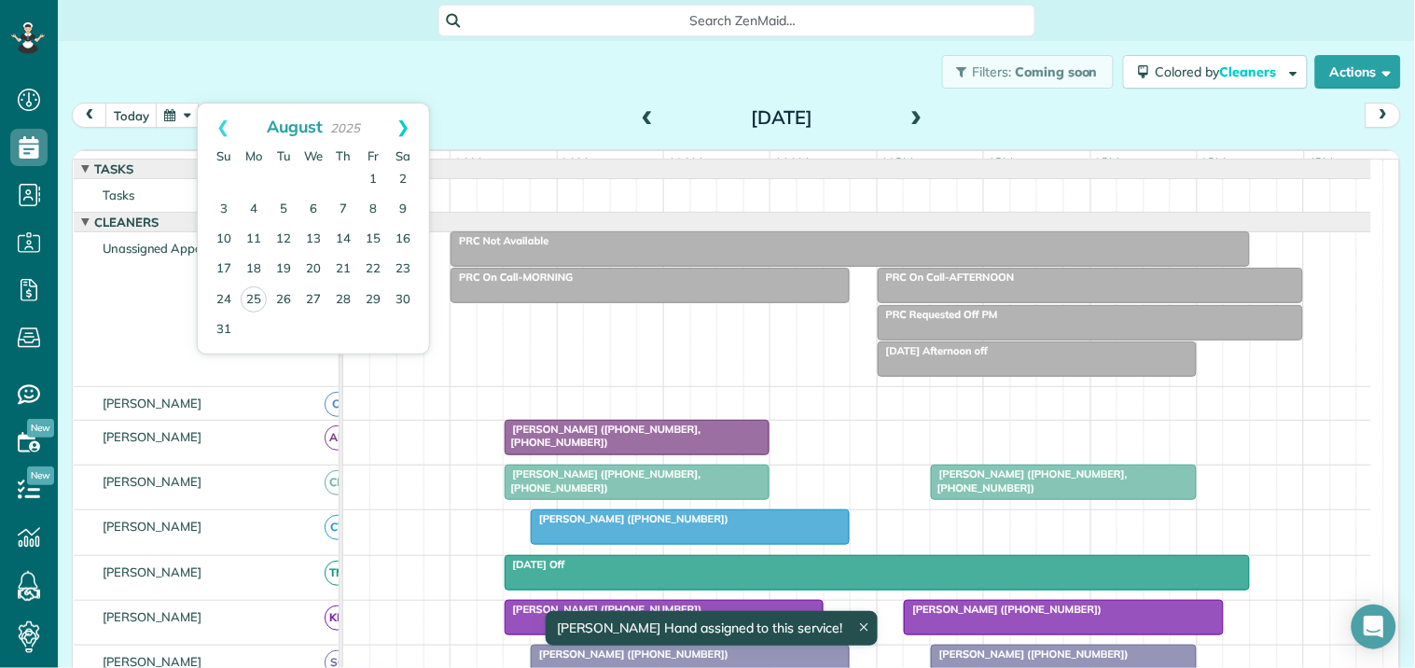
click at [405, 115] on link "Next" at bounding box center [403, 127] width 51 height 47
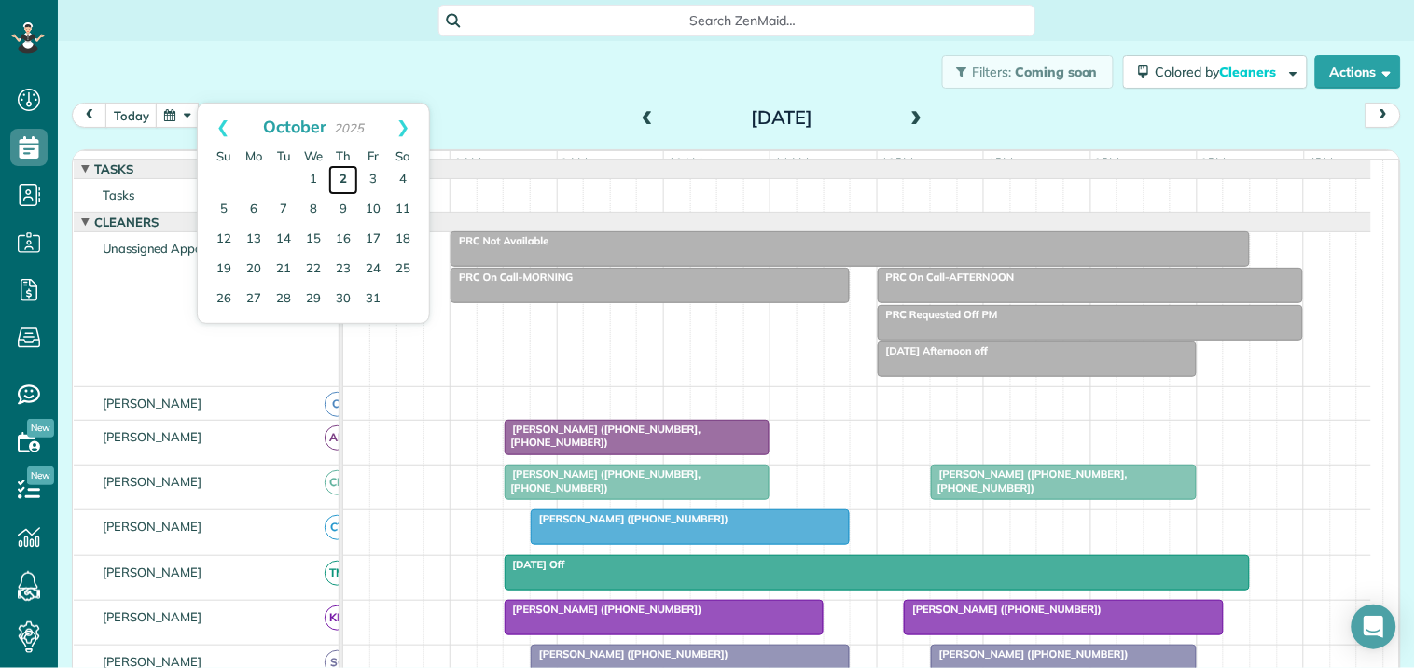
click at [343, 179] on link "2" at bounding box center [343, 180] width 30 height 30
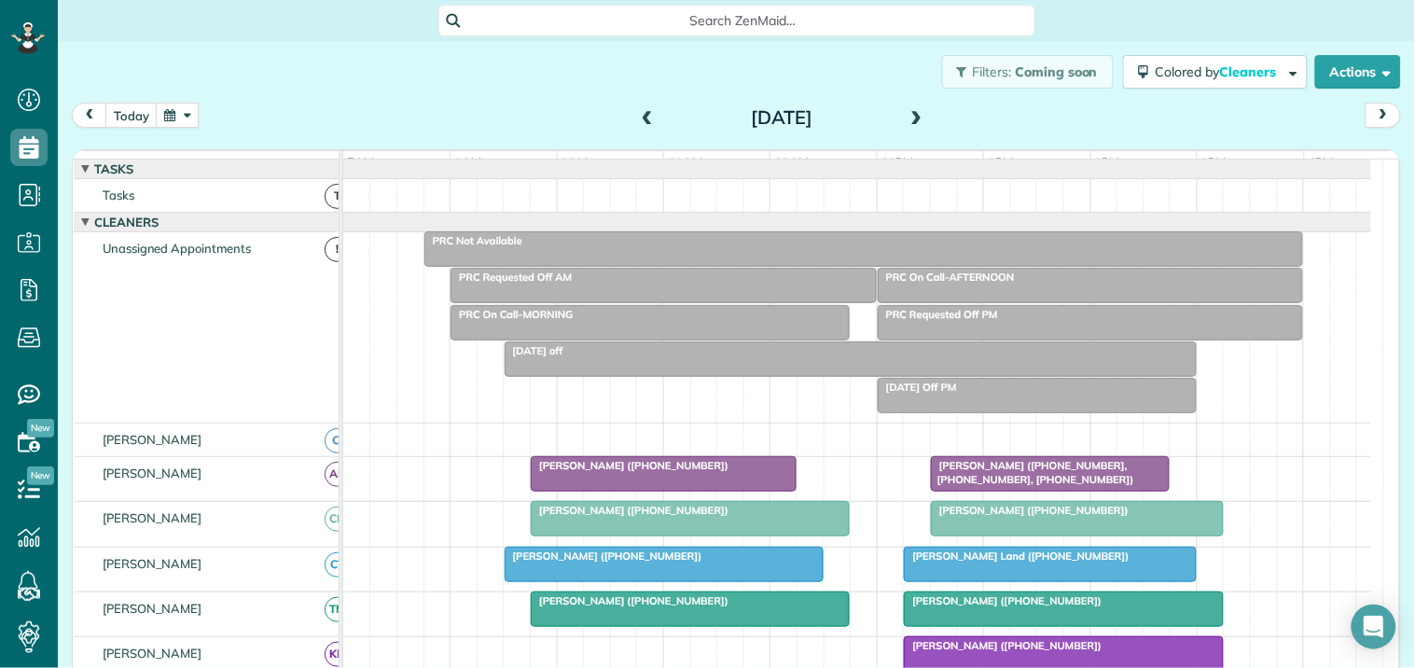
click at [646, 284] on div "PRC Requested Off AM" at bounding box center [663, 277] width 415 height 13
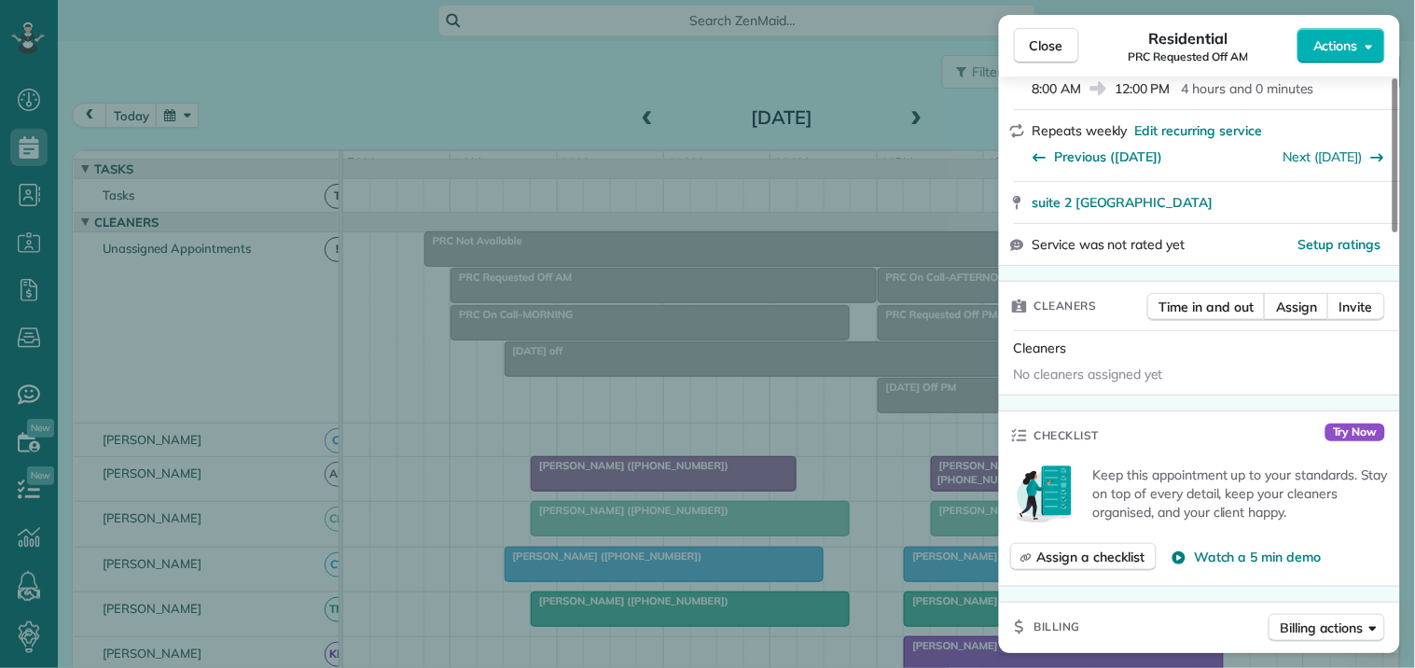
scroll to position [311, 0]
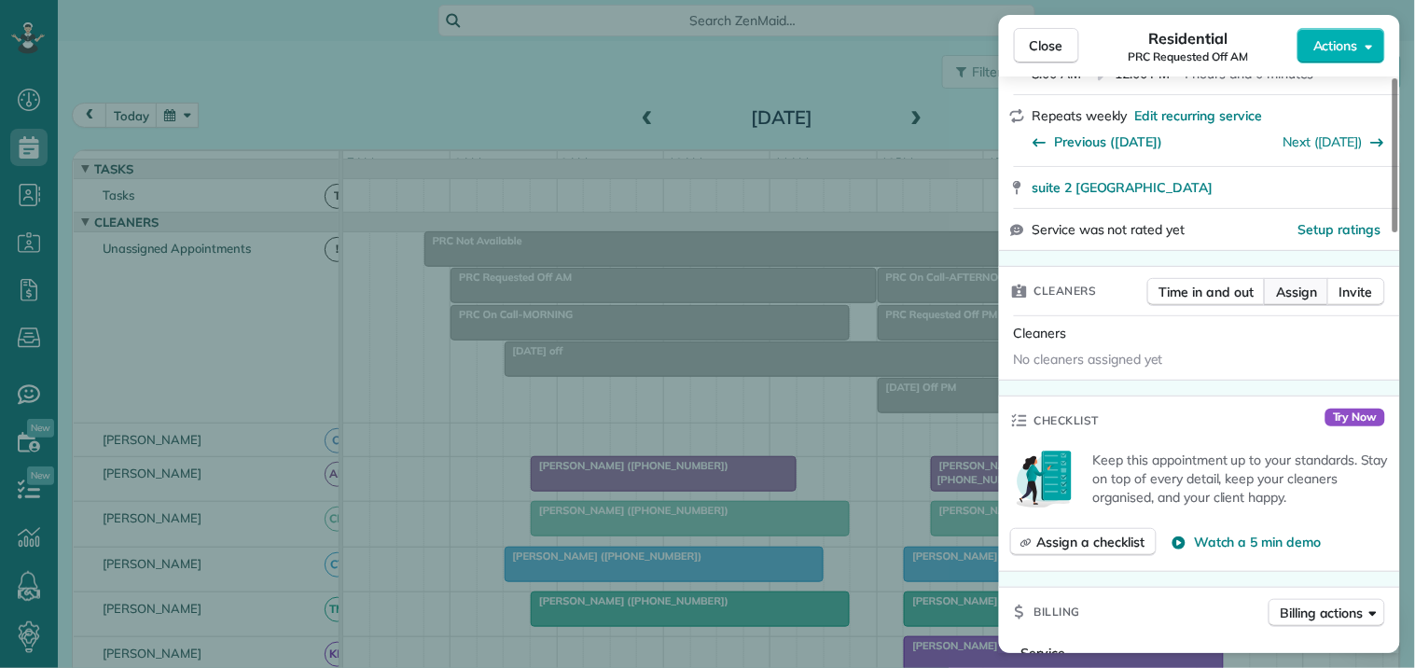
click at [1294, 290] on span "Assign" at bounding box center [1296, 292] width 41 height 19
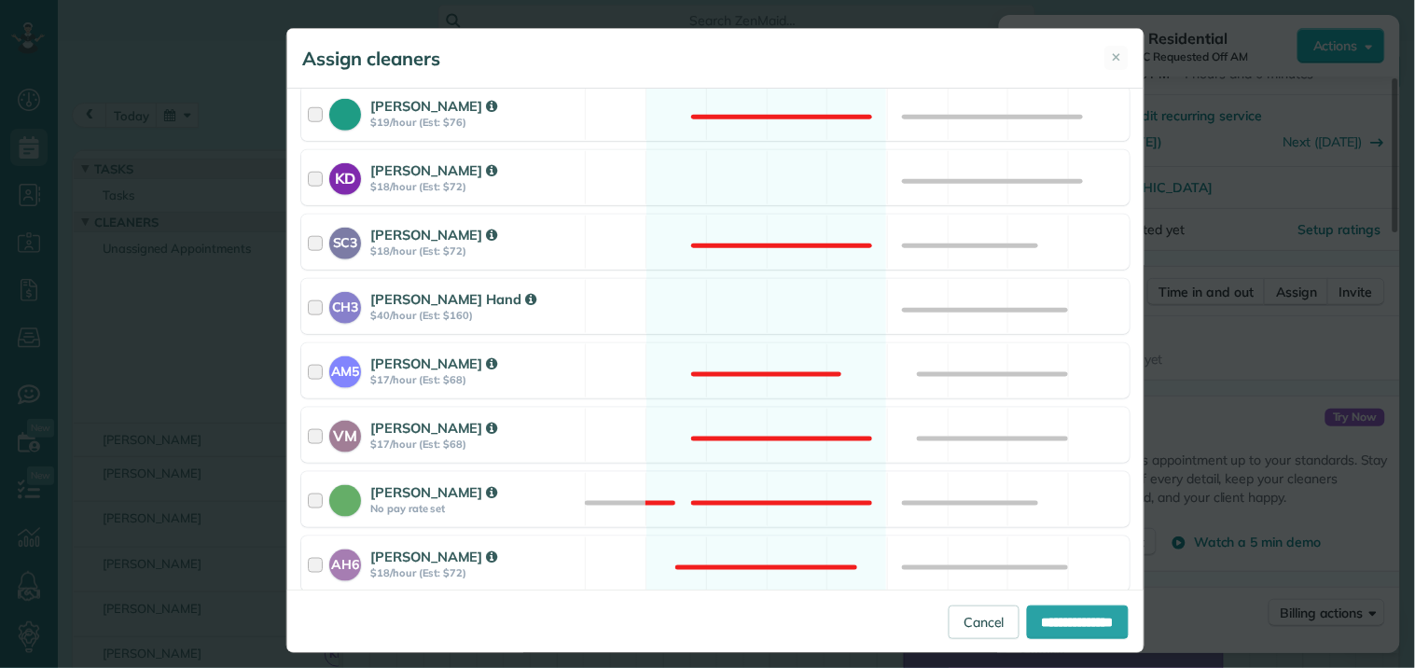
scroll to position [518, 0]
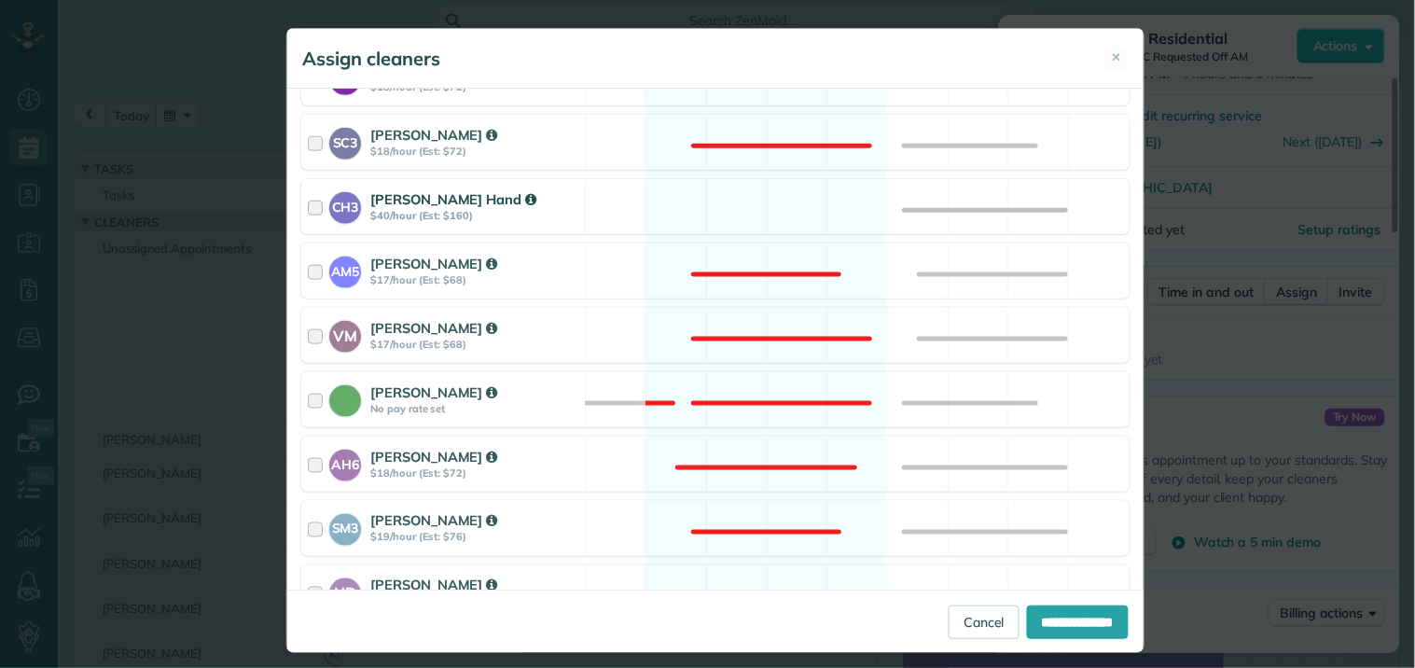
click at [793, 218] on div "CH3 [PERSON_NAME] Hand $40/hour (Est: $160) Available" at bounding box center [715, 206] width 828 height 55
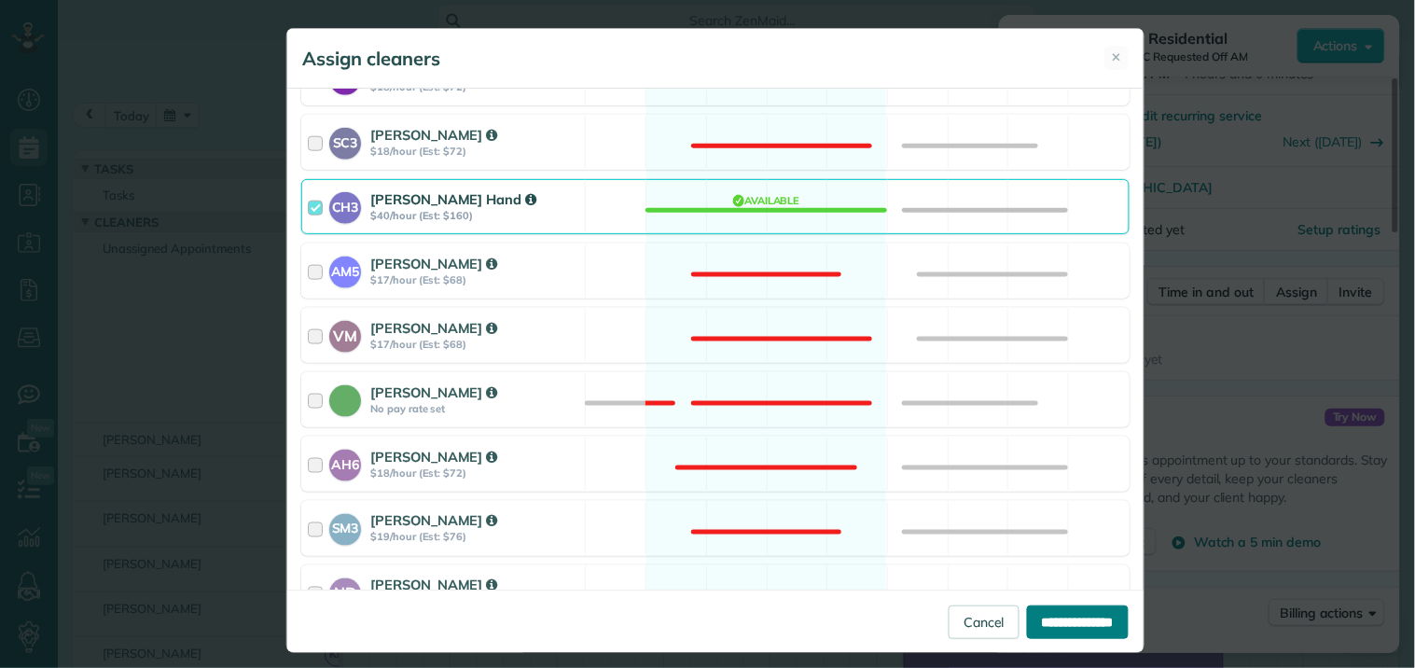
click at [1052, 618] on input "**********" at bounding box center [1078, 622] width 102 height 34
type input "**********"
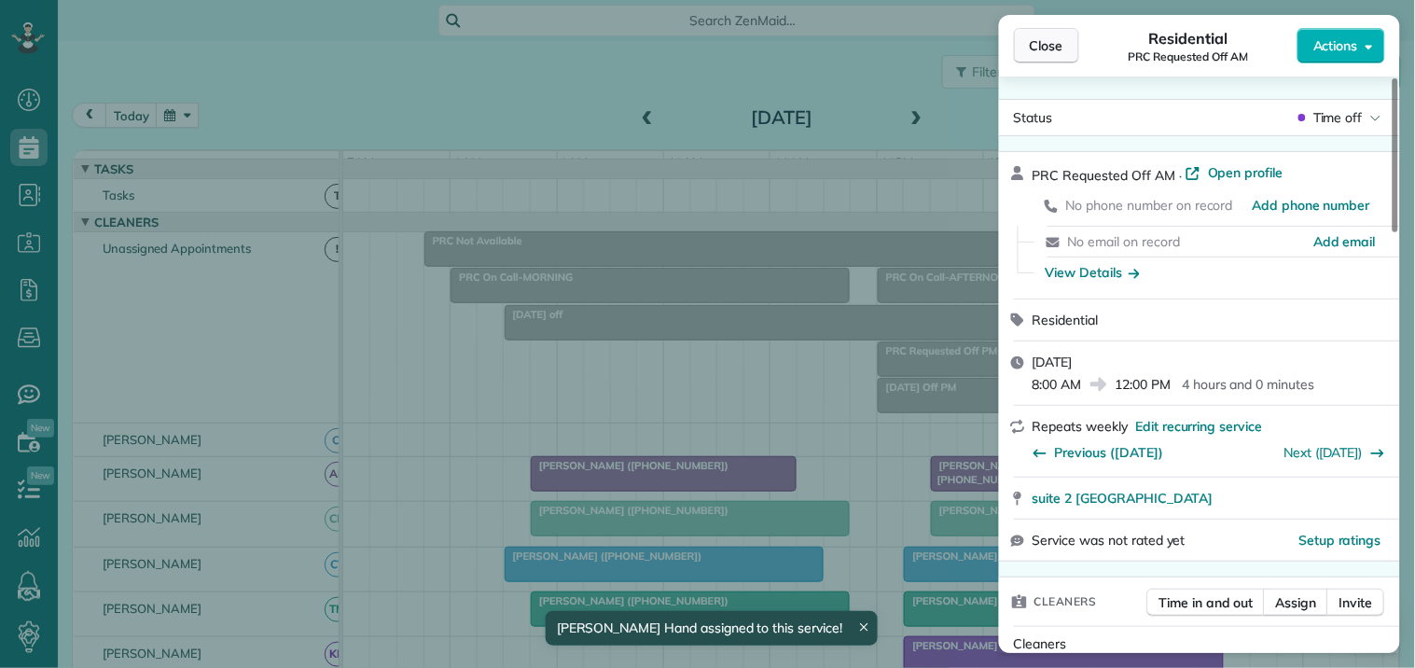
click at [1050, 34] on button "Close" at bounding box center [1046, 45] width 65 height 35
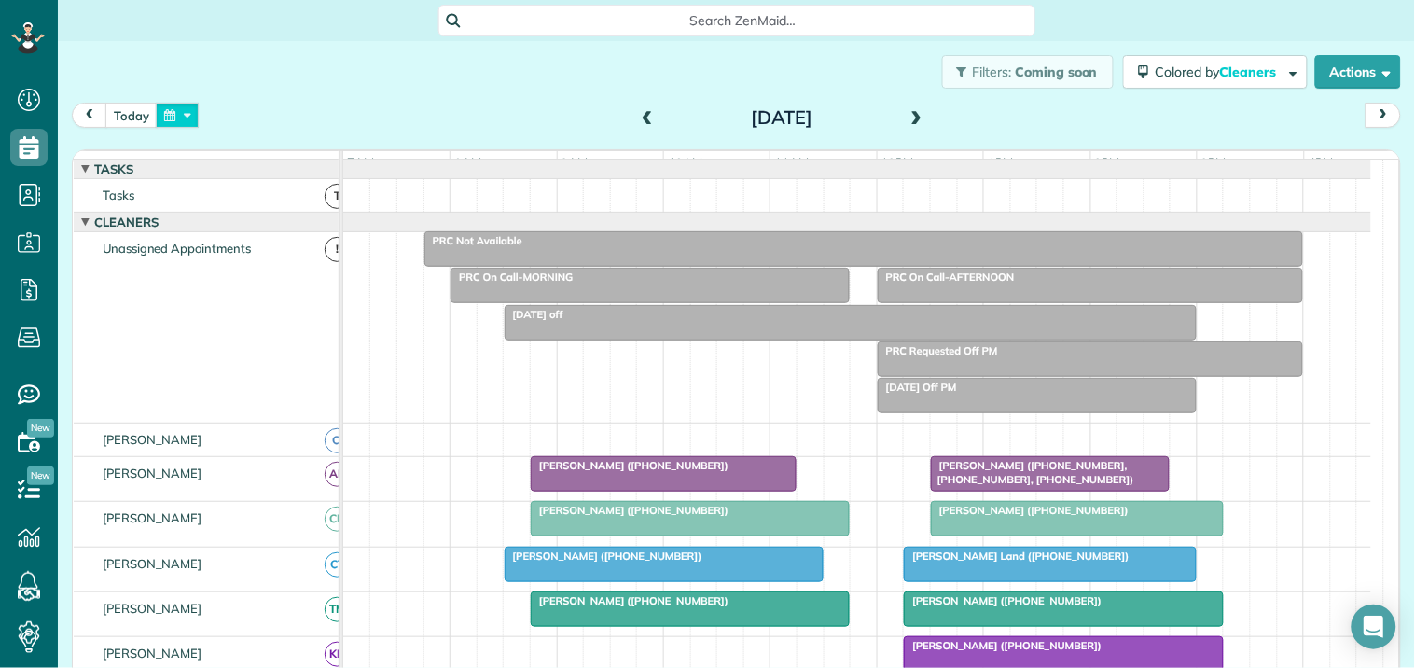
click at [189, 112] on button "button" at bounding box center [177, 115] width 43 height 25
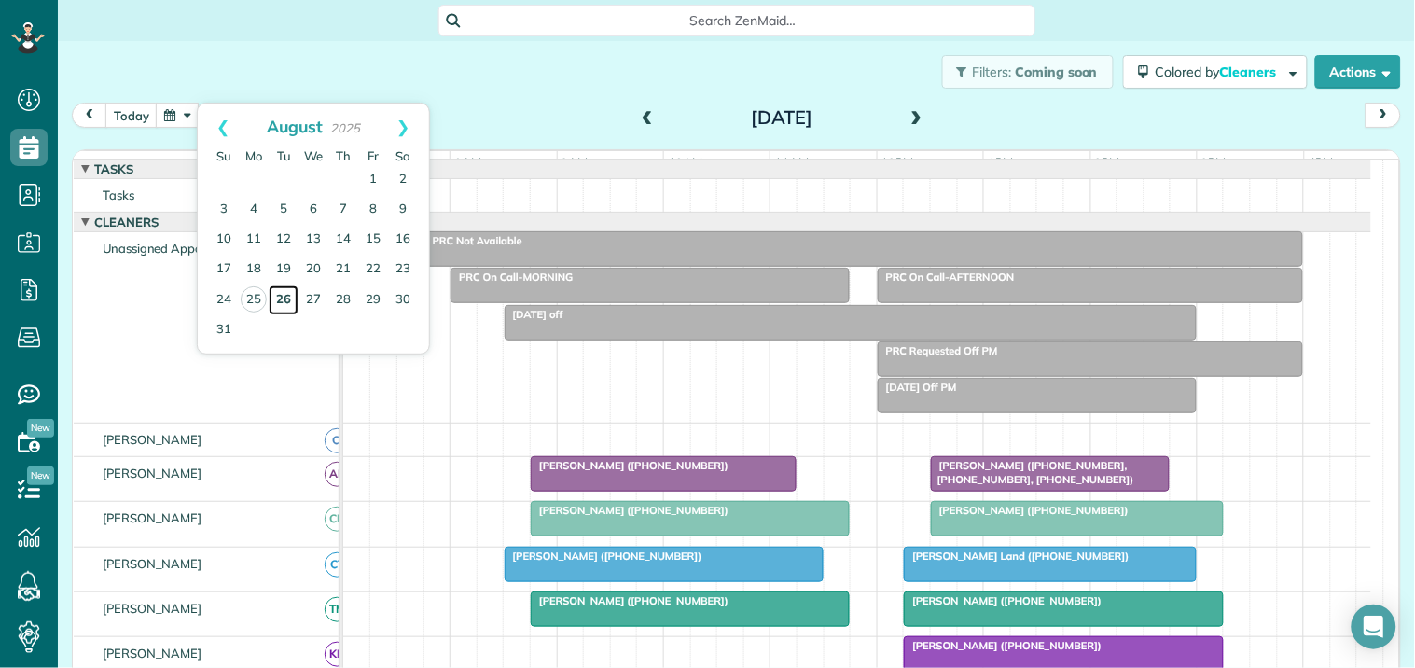
click at [280, 294] on link "26" at bounding box center [284, 300] width 30 height 30
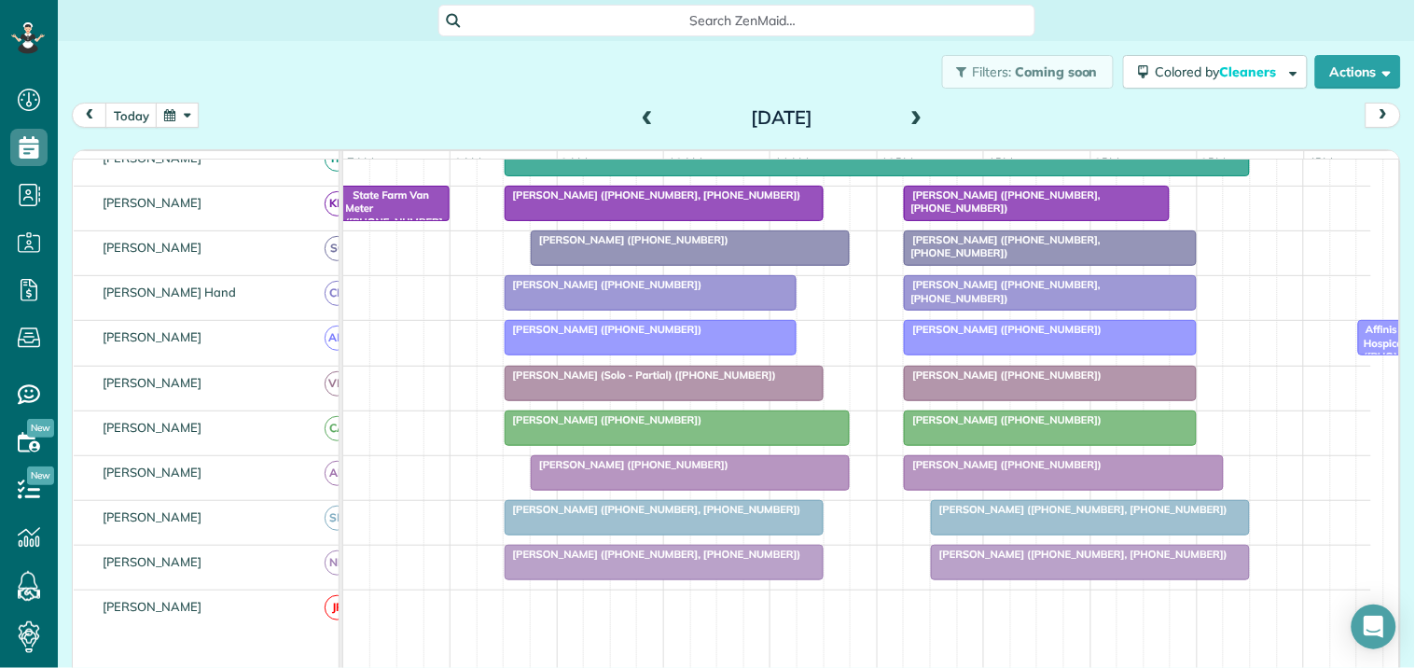
scroll to position [311, 0]
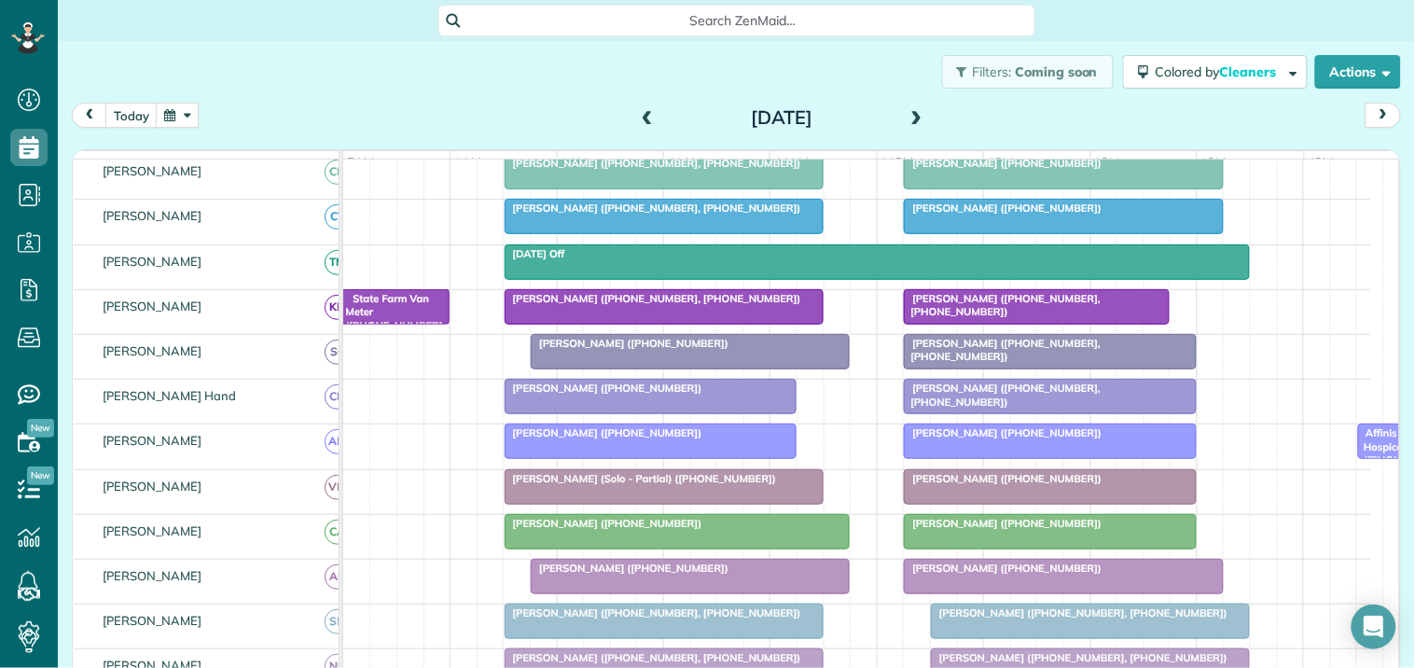
click at [638, 350] on span "[PERSON_NAME] ([PHONE_NUMBER])" at bounding box center [630, 343] width 200 height 13
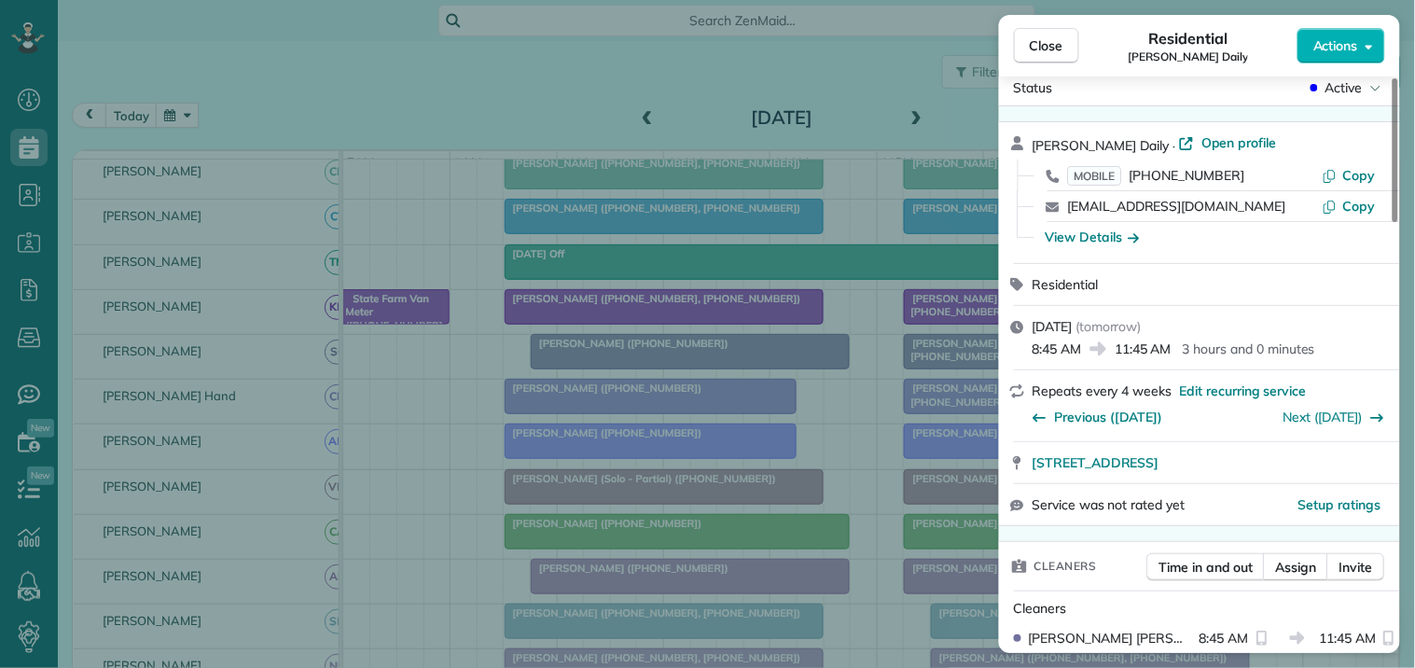
scroll to position [104, 0]
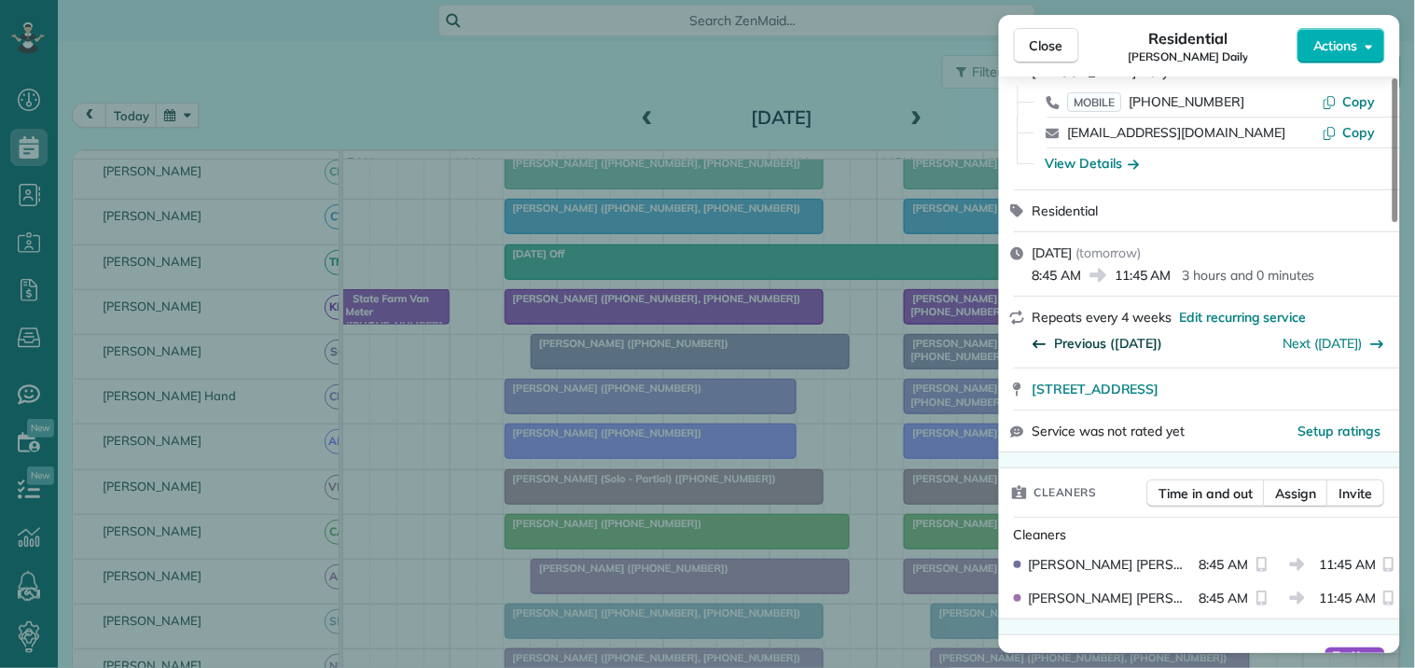
click at [1103, 343] on span "Previous ([DATE])" at bounding box center [1109, 343] width 108 height 19
click at [1039, 53] on span "Close" at bounding box center [1047, 45] width 34 height 19
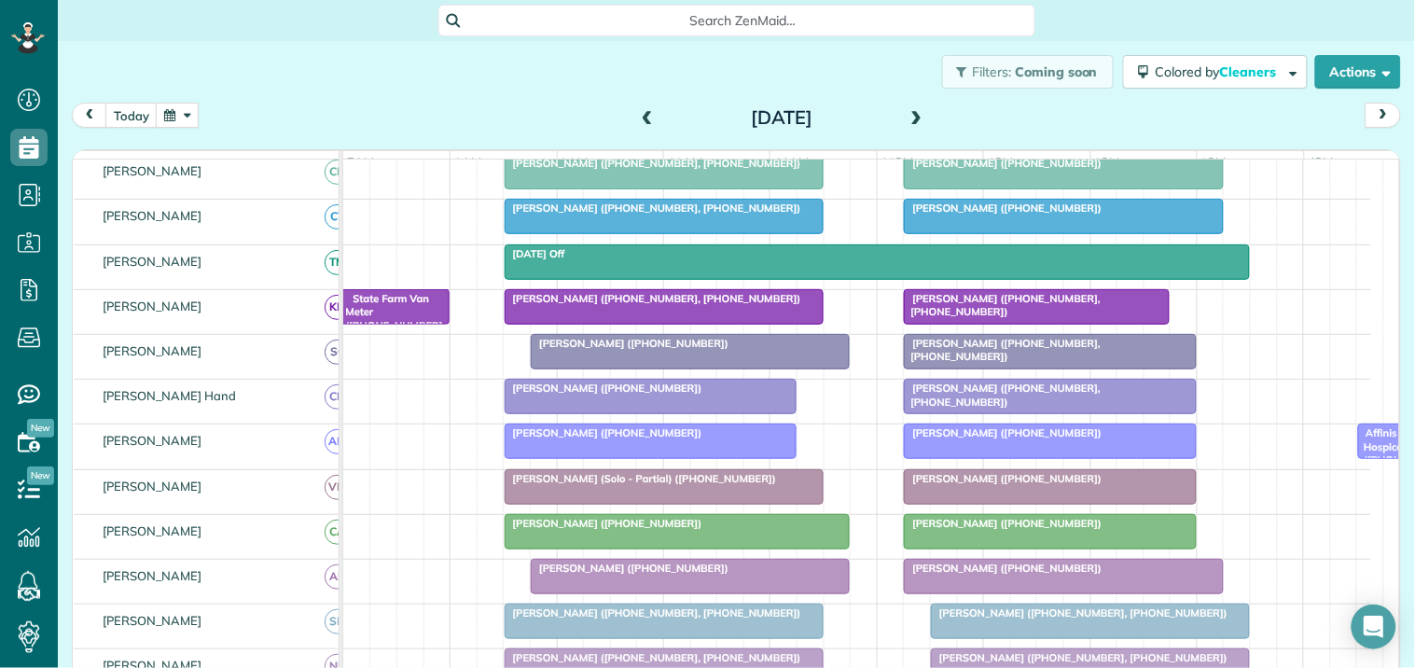
click at [621, 367] on div at bounding box center [690, 352] width 317 height 34
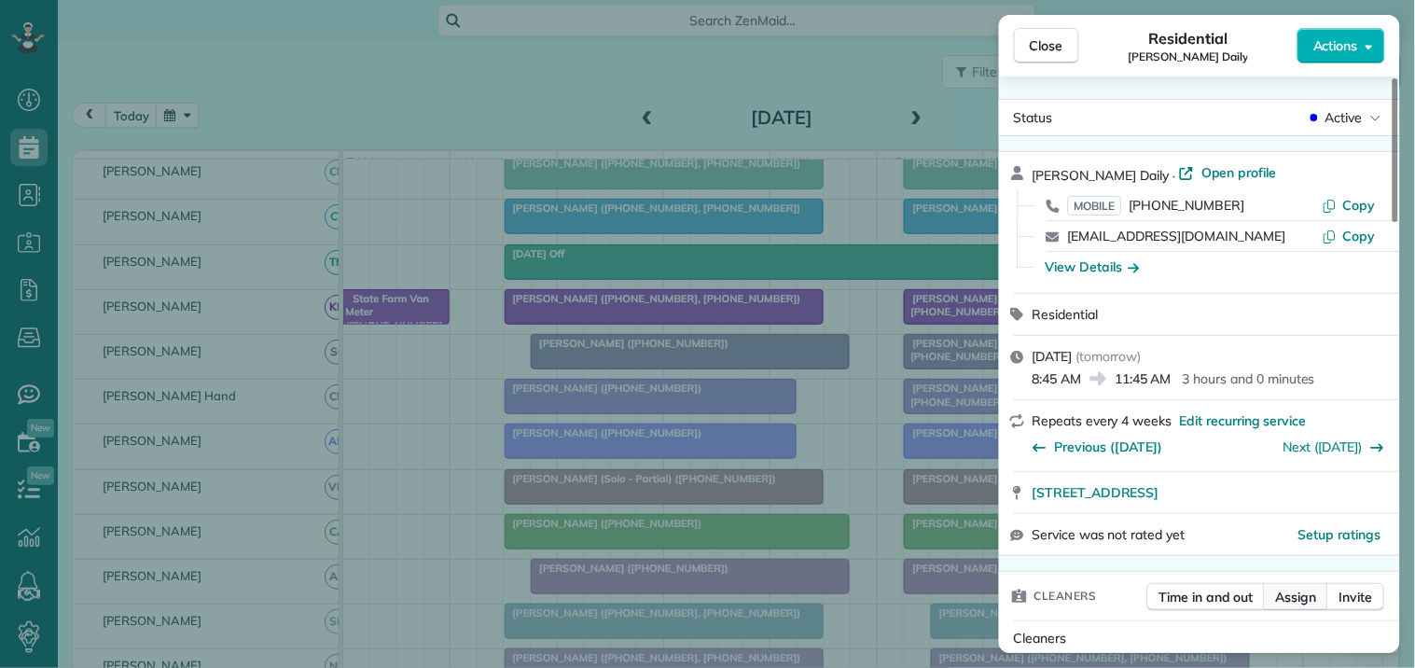
click at [1301, 593] on span "Assign" at bounding box center [1296, 597] width 41 height 19
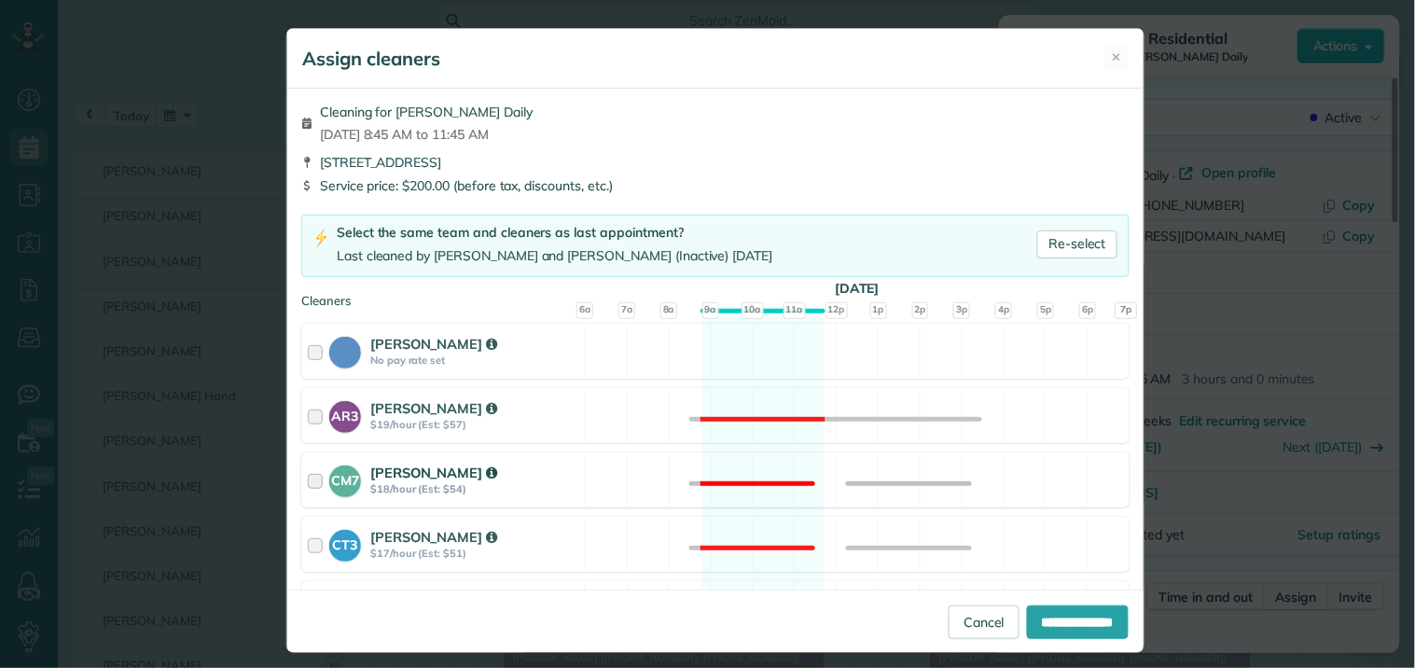
click at [760, 467] on div "CM7 [PERSON_NAME] $18/hour (Est: $54) Not available" at bounding box center [715, 479] width 828 height 55
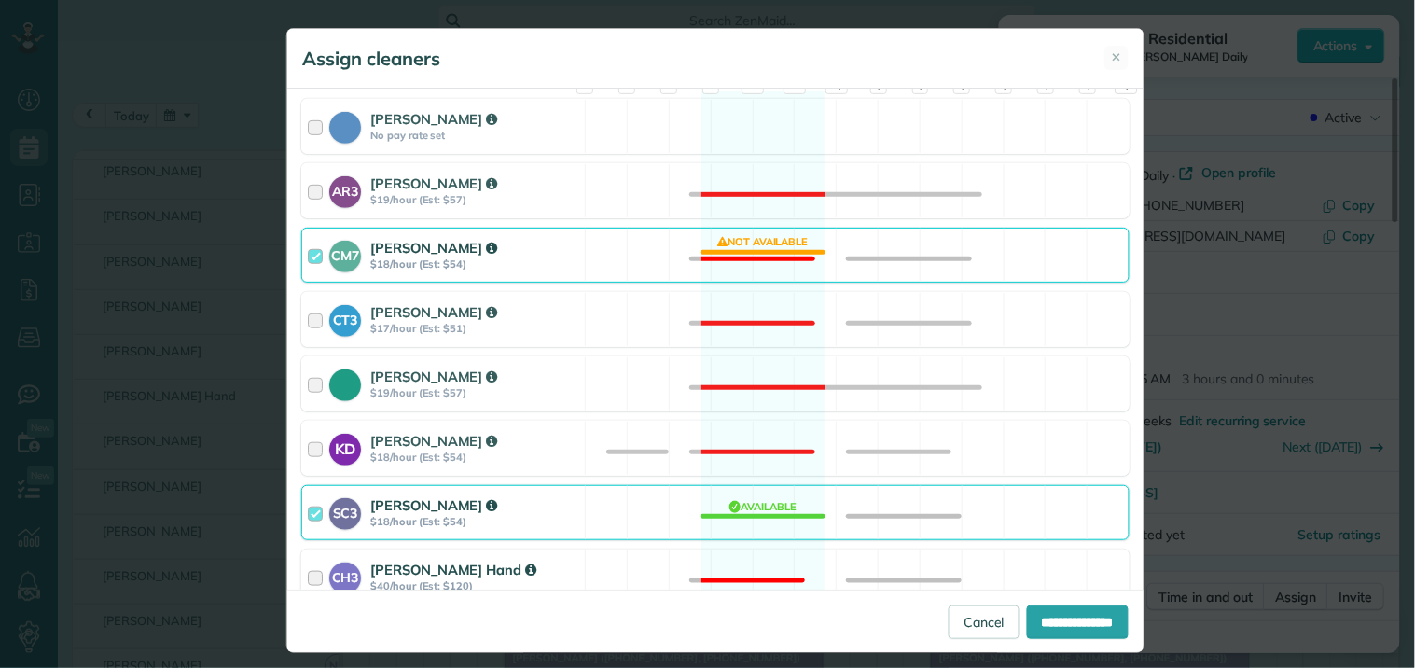
scroll to position [311, 0]
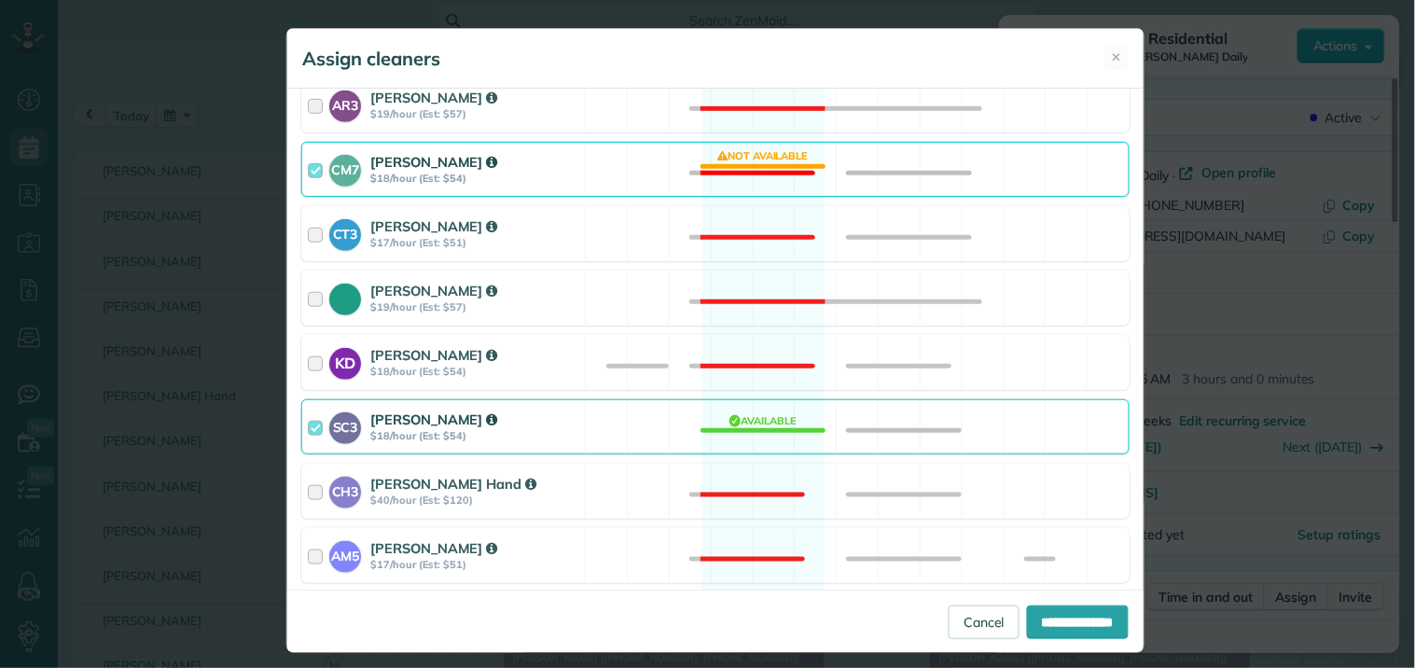
click at [766, 432] on div "SC3 [PERSON_NAME] $18/hour (Est: $54) Available" at bounding box center [715, 426] width 828 height 55
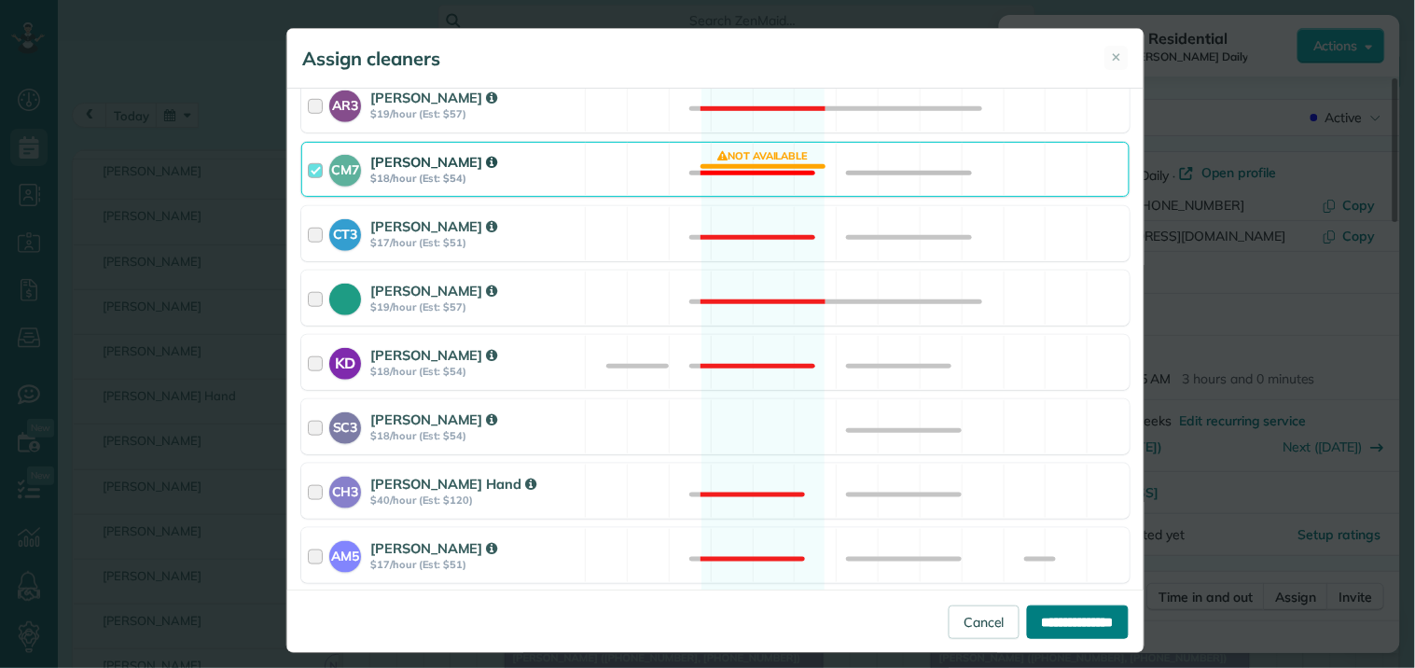
click at [1038, 622] on input "**********" at bounding box center [1078, 622] width 102 height 34
type input "**********"
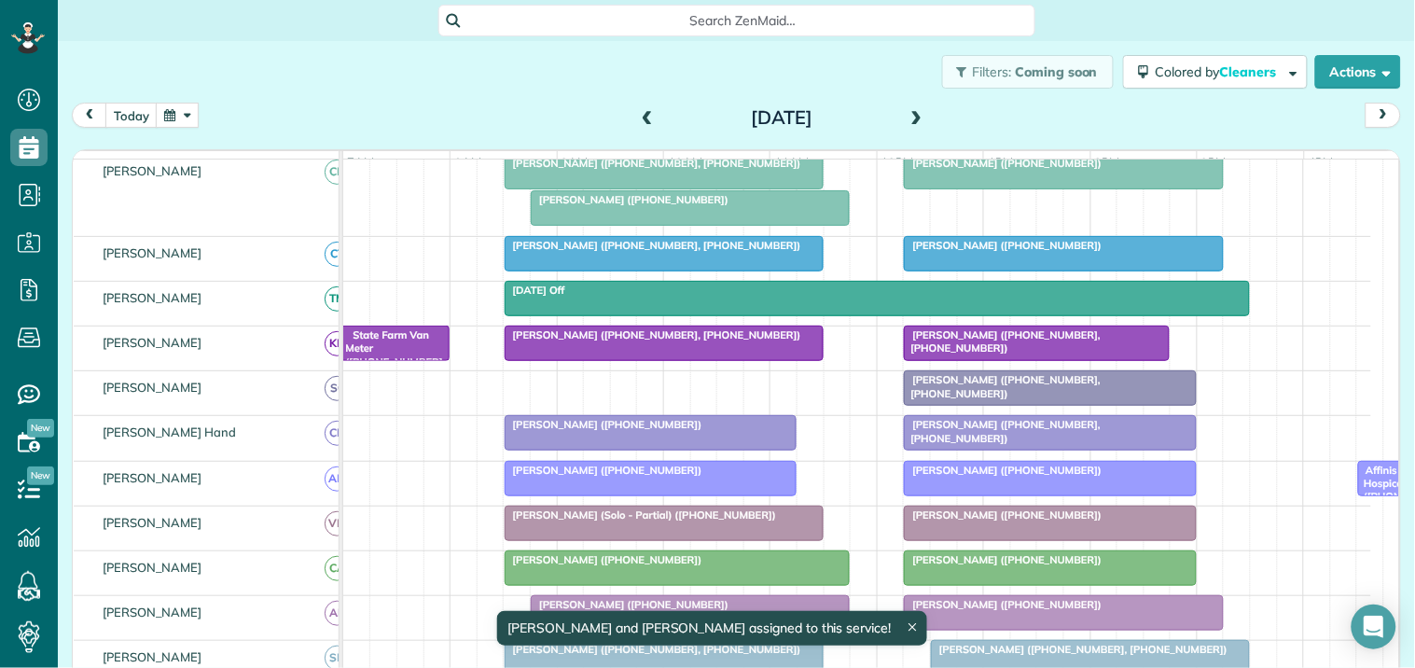
scroll to position [348, 0]
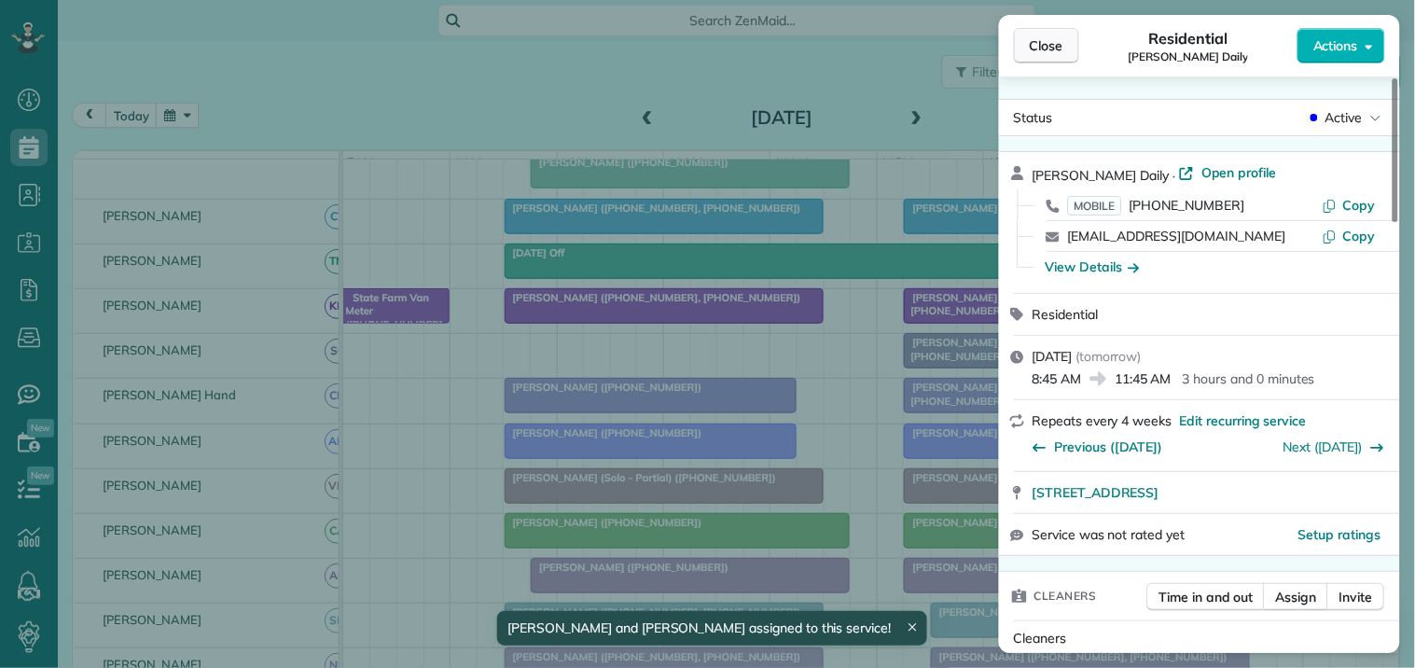
click at [1064, 49] on button "Close" at bounding box center [1046, 45] width 65 height 35
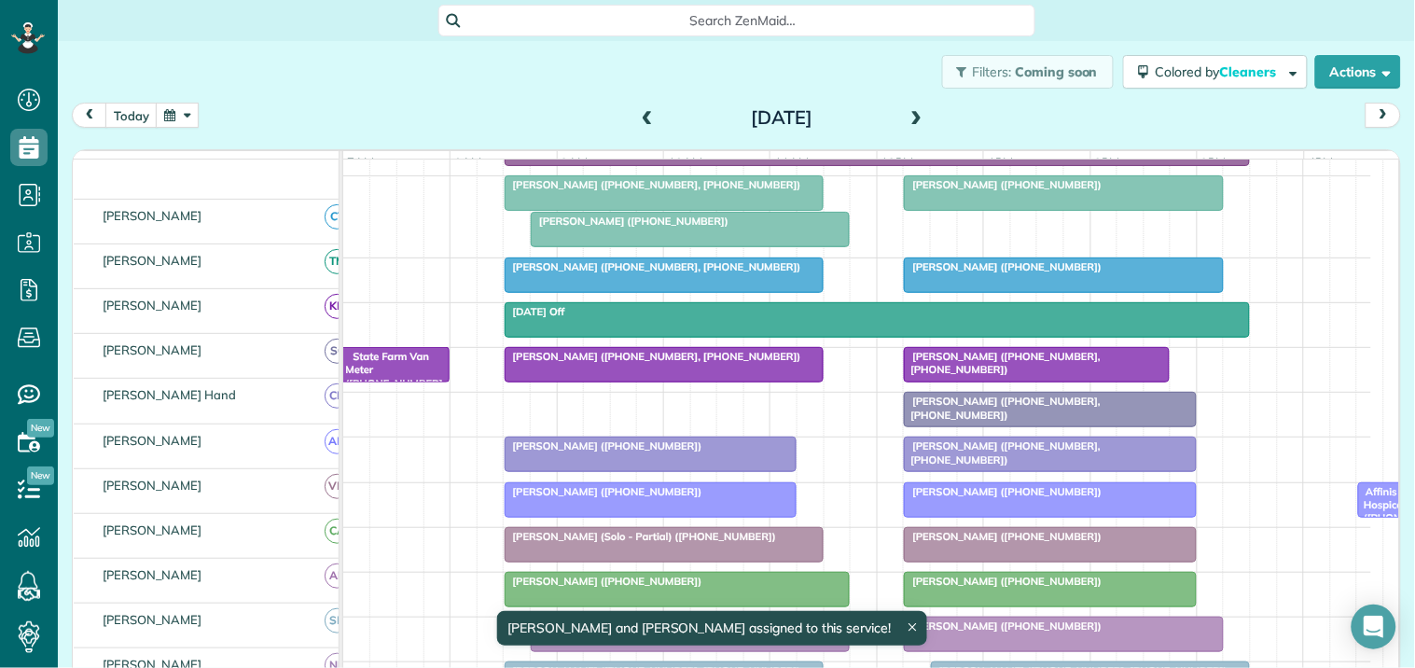
scroll to position [244, 0]
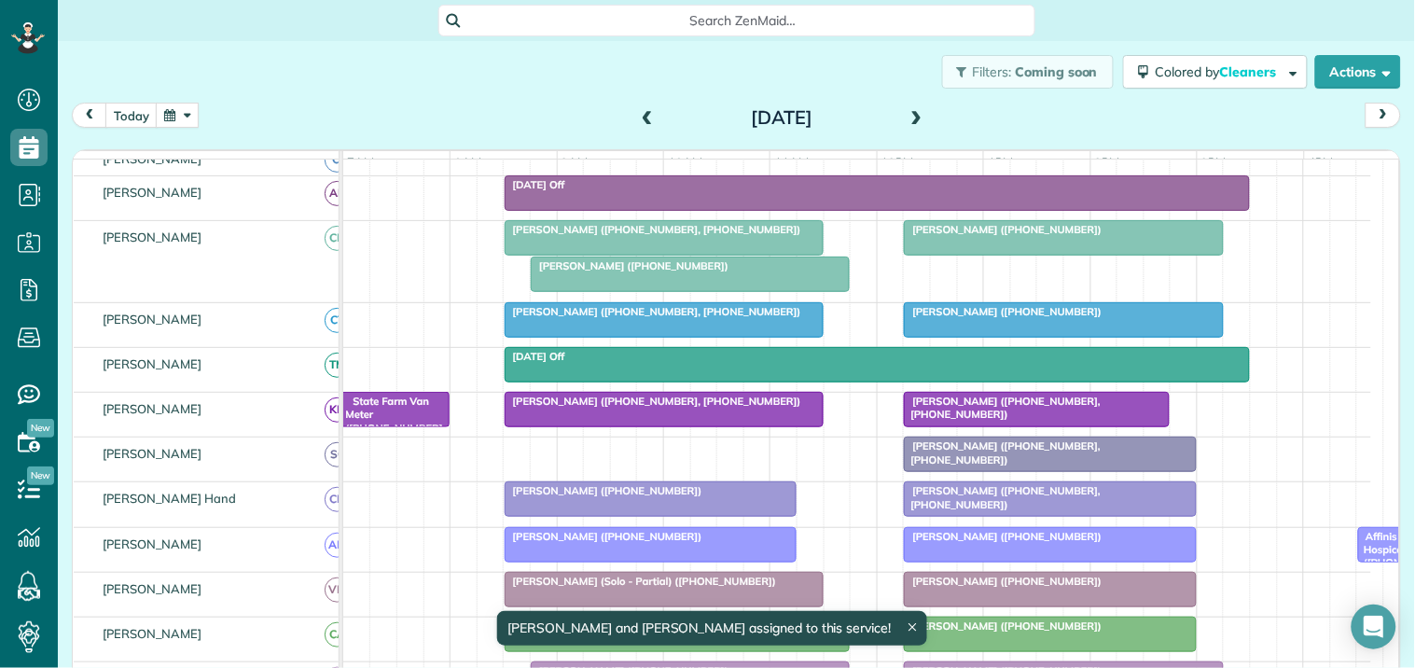
click at [659, 236] on span "[PERSON_NAME] ([PHONE_NUMBER], [PHONE_NUMBER])" at bounding box center [653, 229] width 299 height 13
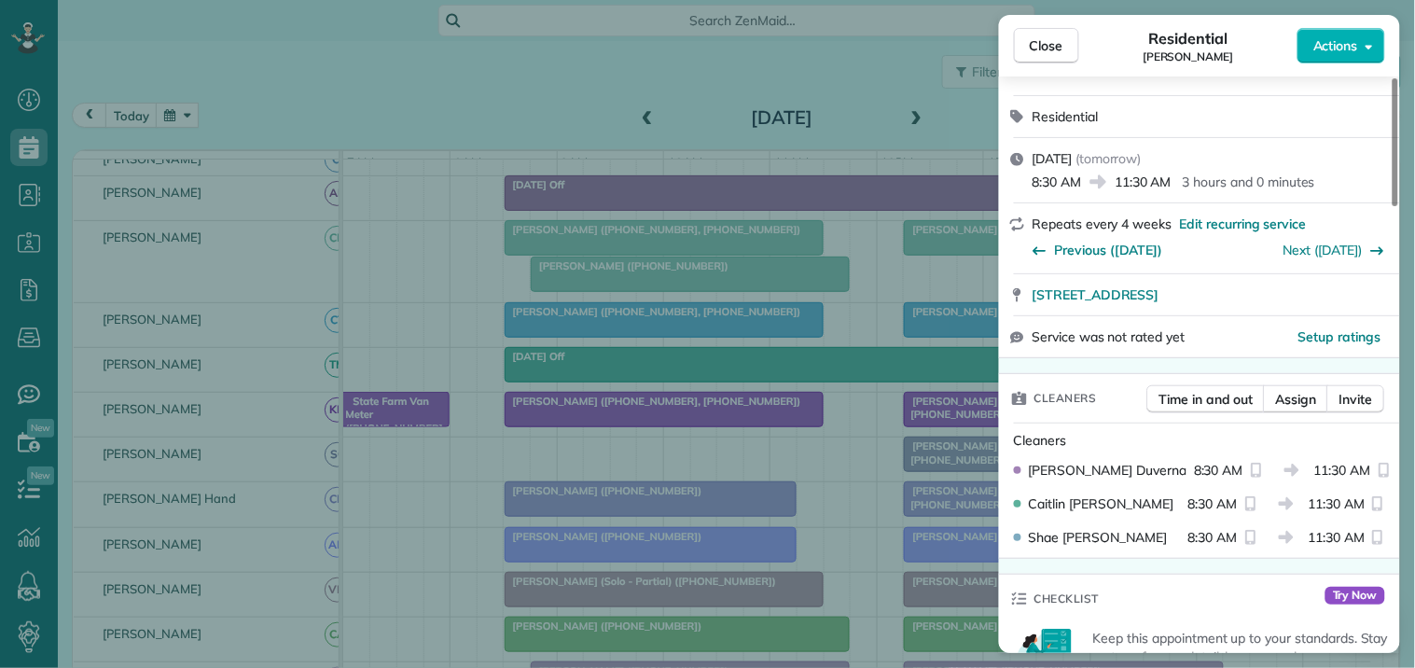
scroll to position [414, 0]
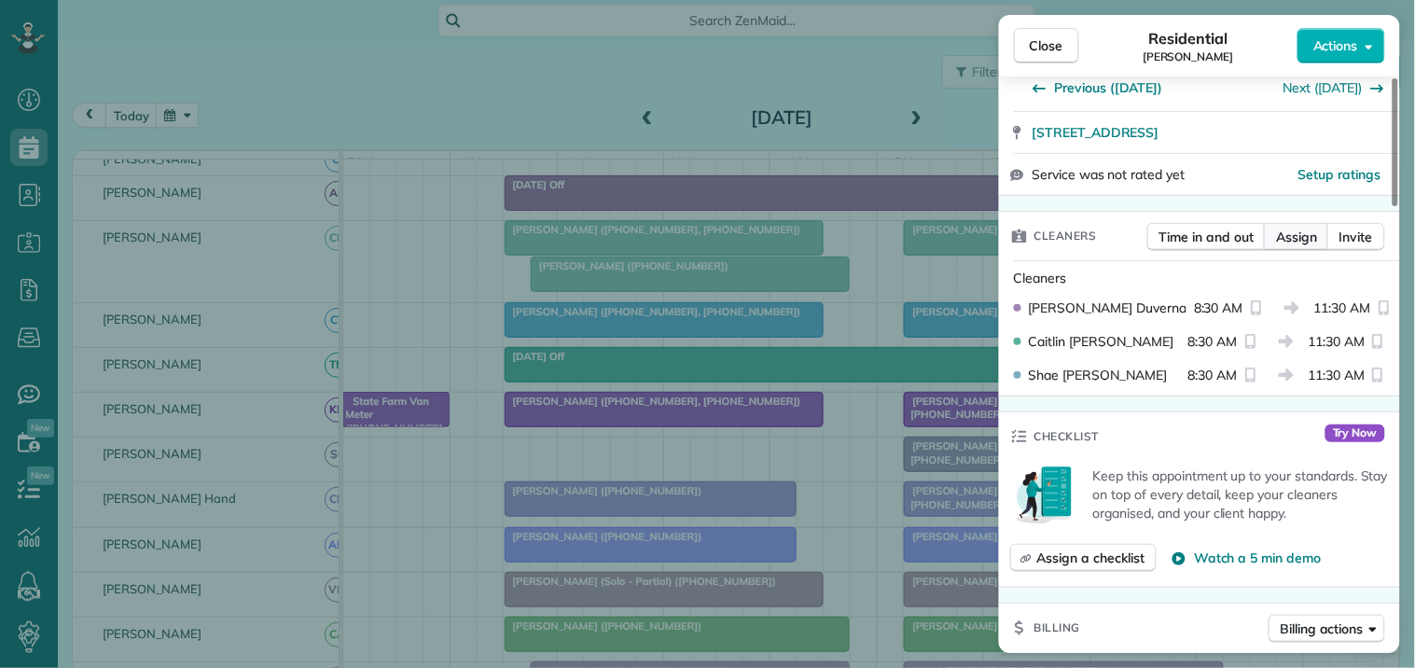
click at [1306, 231] on span "Assign" at bounding box center [1296, 237] width 41 height 19
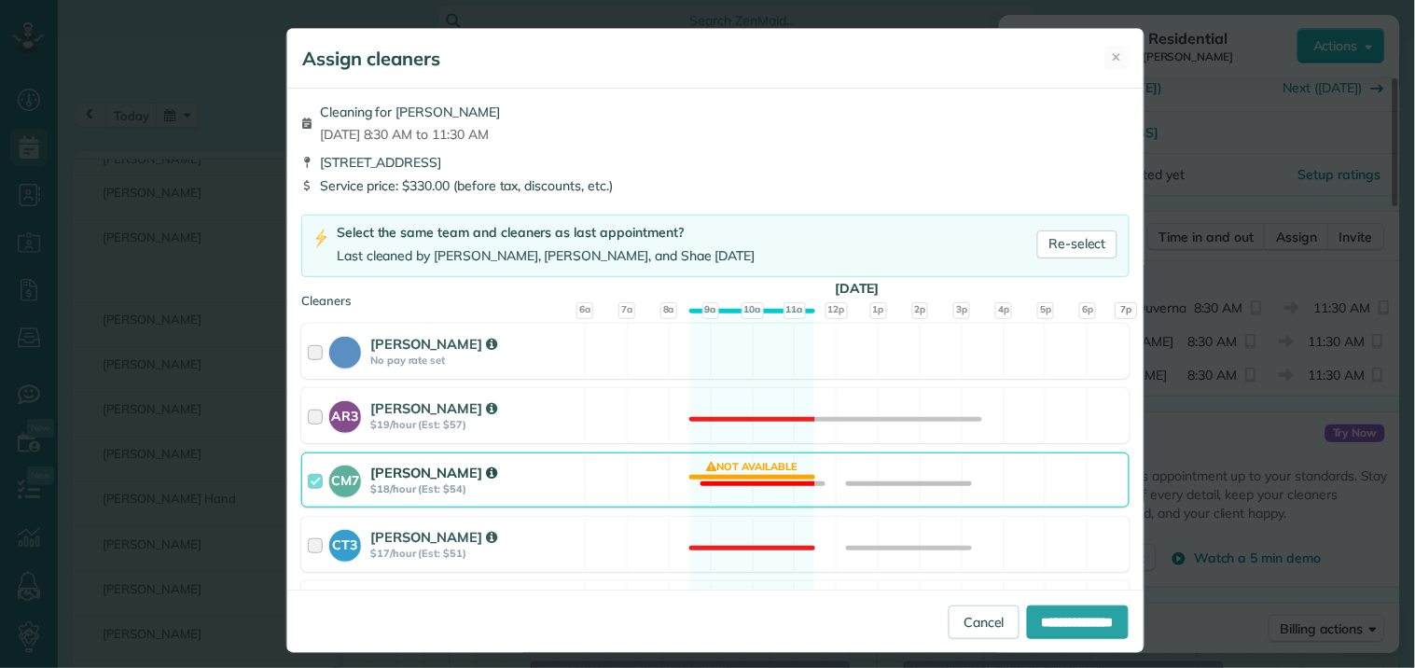
click at [767, 472] on div "CM7 [PERSON_NAME] $18/hour (Est: $54) Not available" at bounding box center [715, 479] width 828 height 55
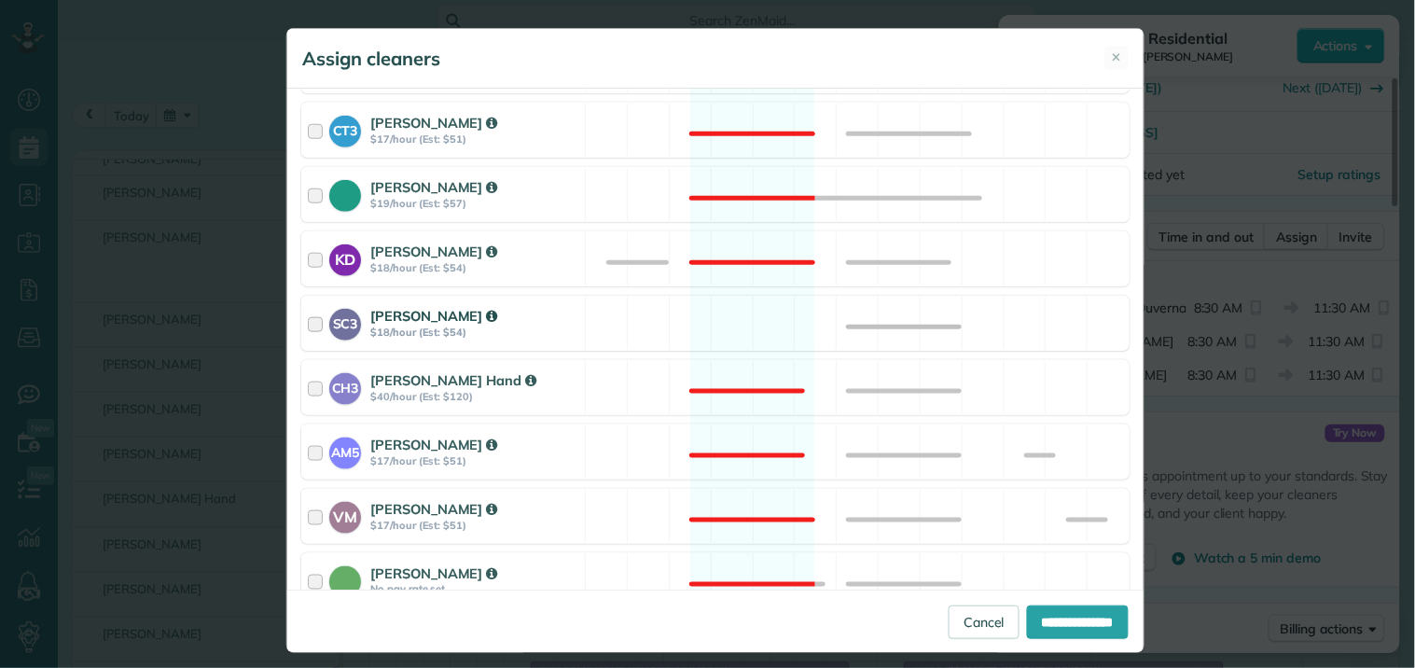
click at [751, 310] on div "SC3 [PERSON_NAME] $18/hour (Est: $54) Available" at bounding box center [715, 323] width 828 height 55
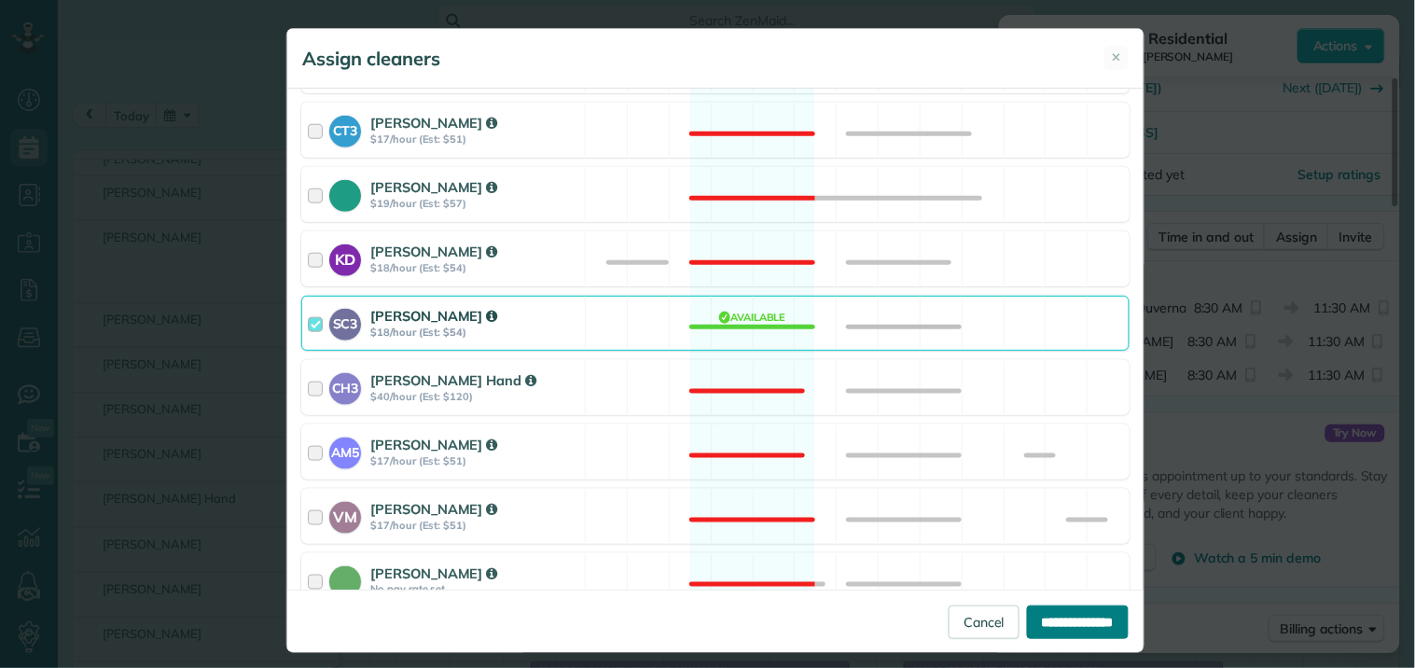
click at [1056, 627] on input "**********" at bounding box center [1078, 622] width 102 height 34
type input "**********"
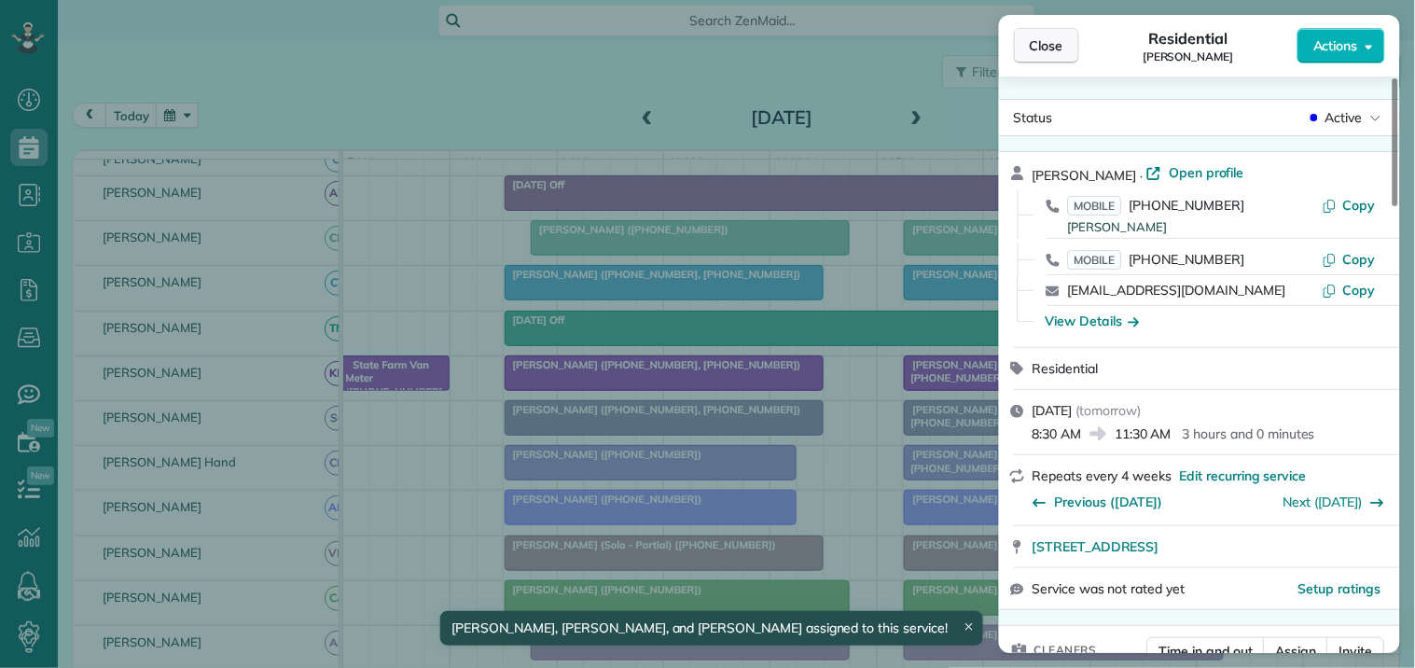
click at [1056, 47] on span "Close" at bounding box center [1047, 45] width 34 height 19
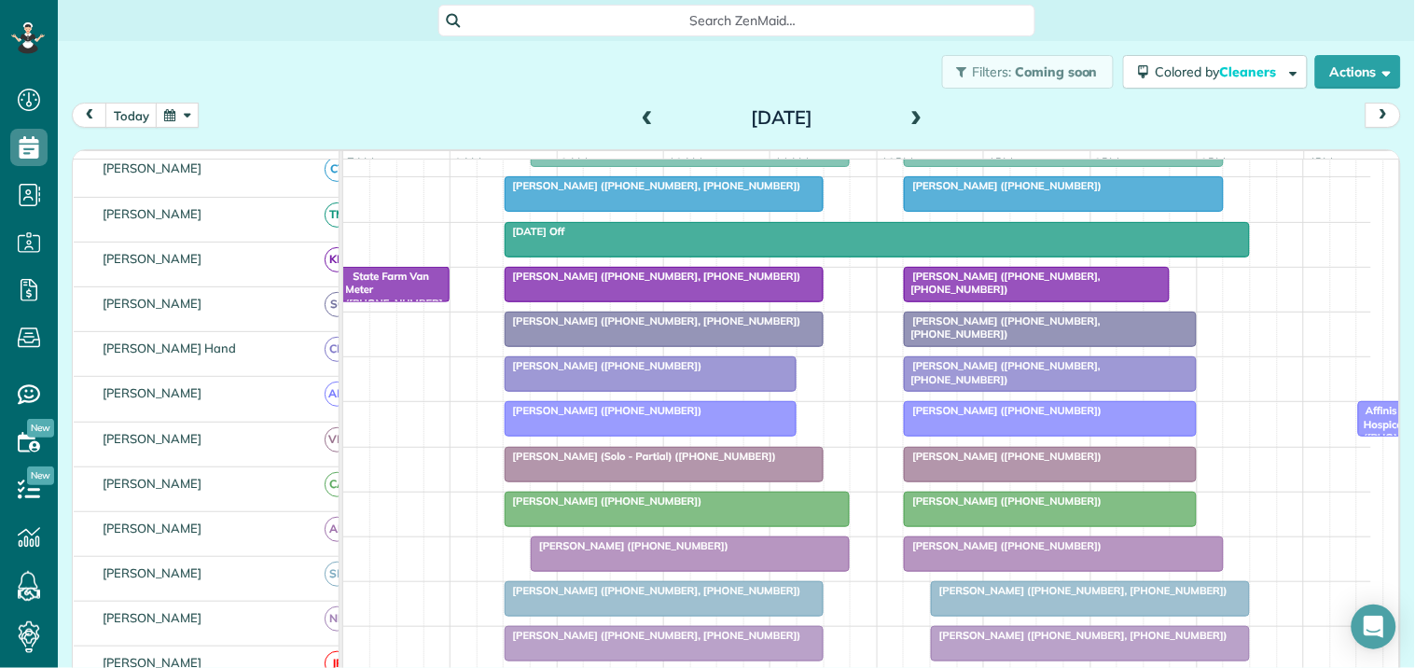
scroll to position [333, 0]
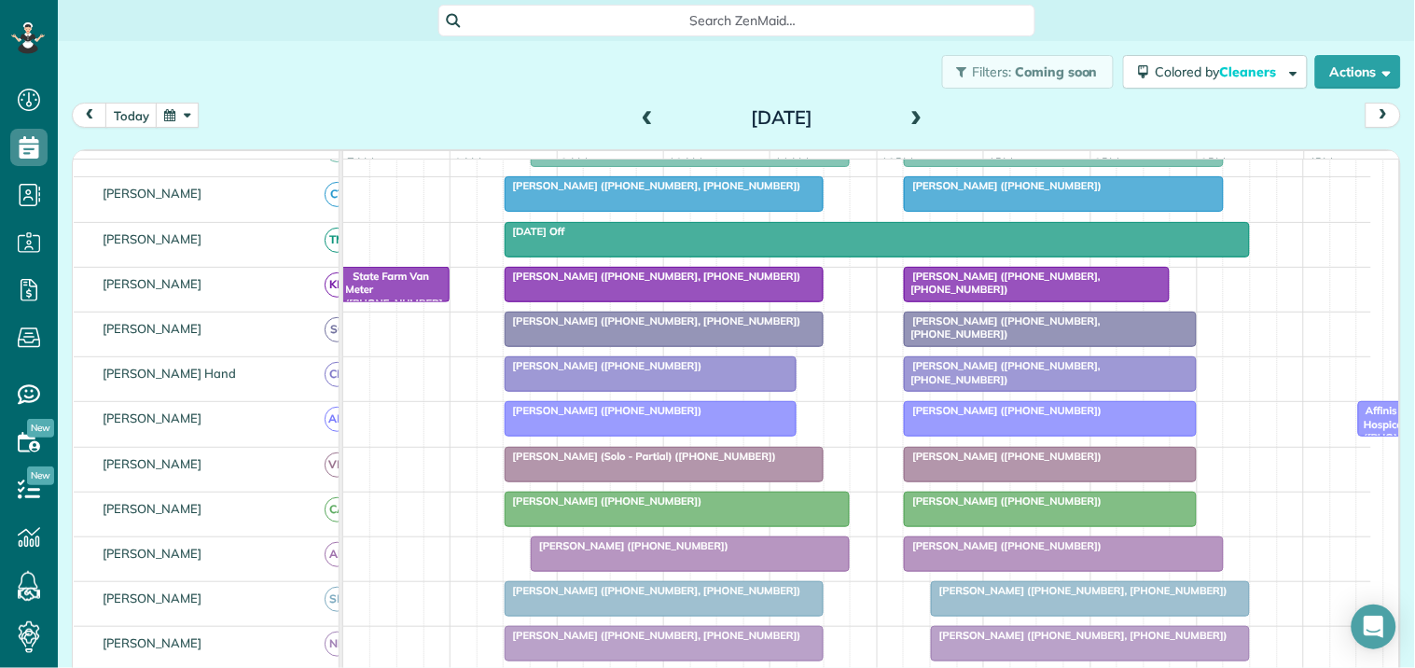
click at [670, 372] on div "[PERSON_NAME] ([PHONE_NUMBER])" at bounding box center [651, 365] width 282 height 13
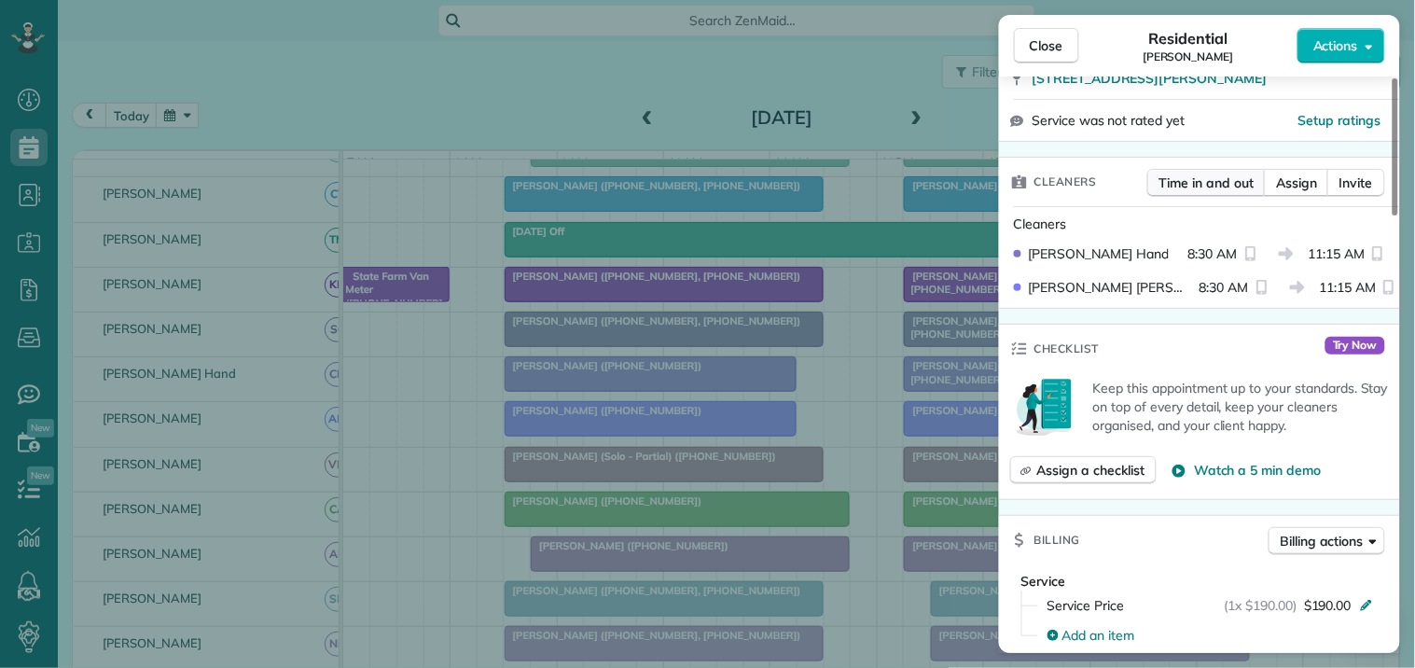
scroll to position [207, 0]
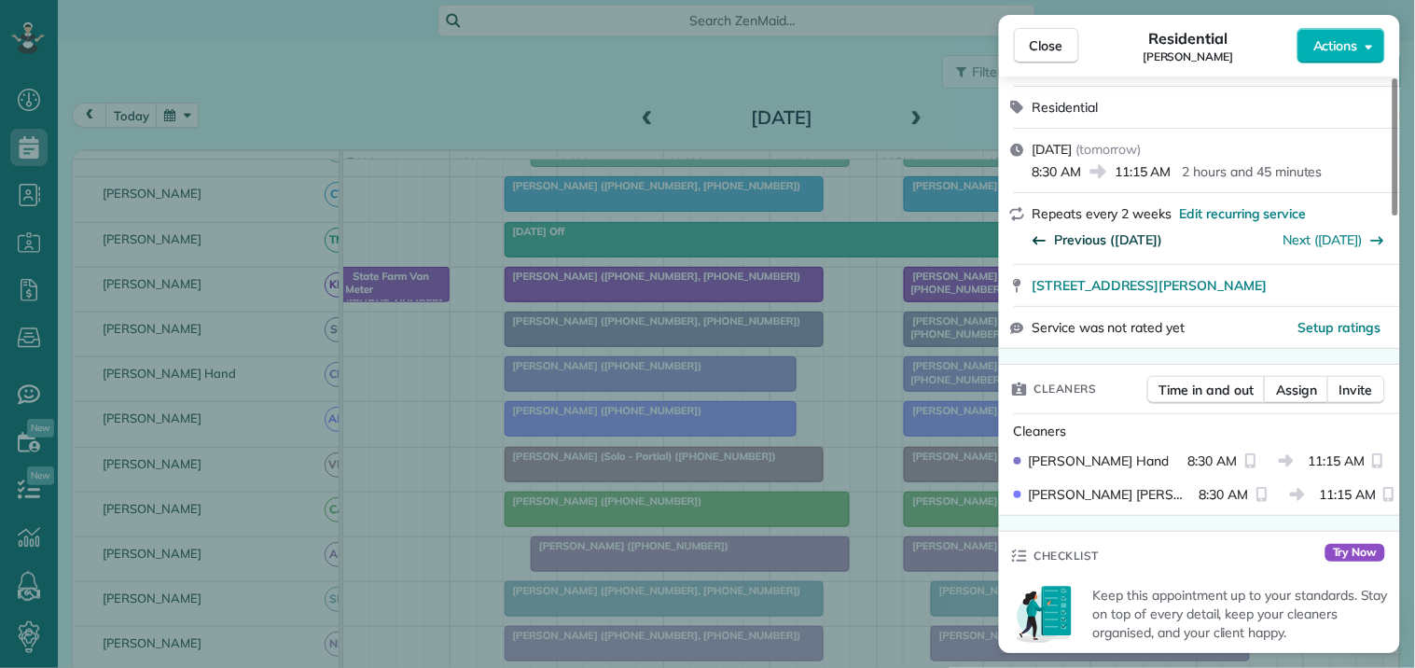
click at [1093, 240] on span "Previous ([DATE])" at bounding box center [1109, 239] width 108 height 19
click at [1058, 44] on span "Close" at bounding box center [1047, 45] width 34 height 19
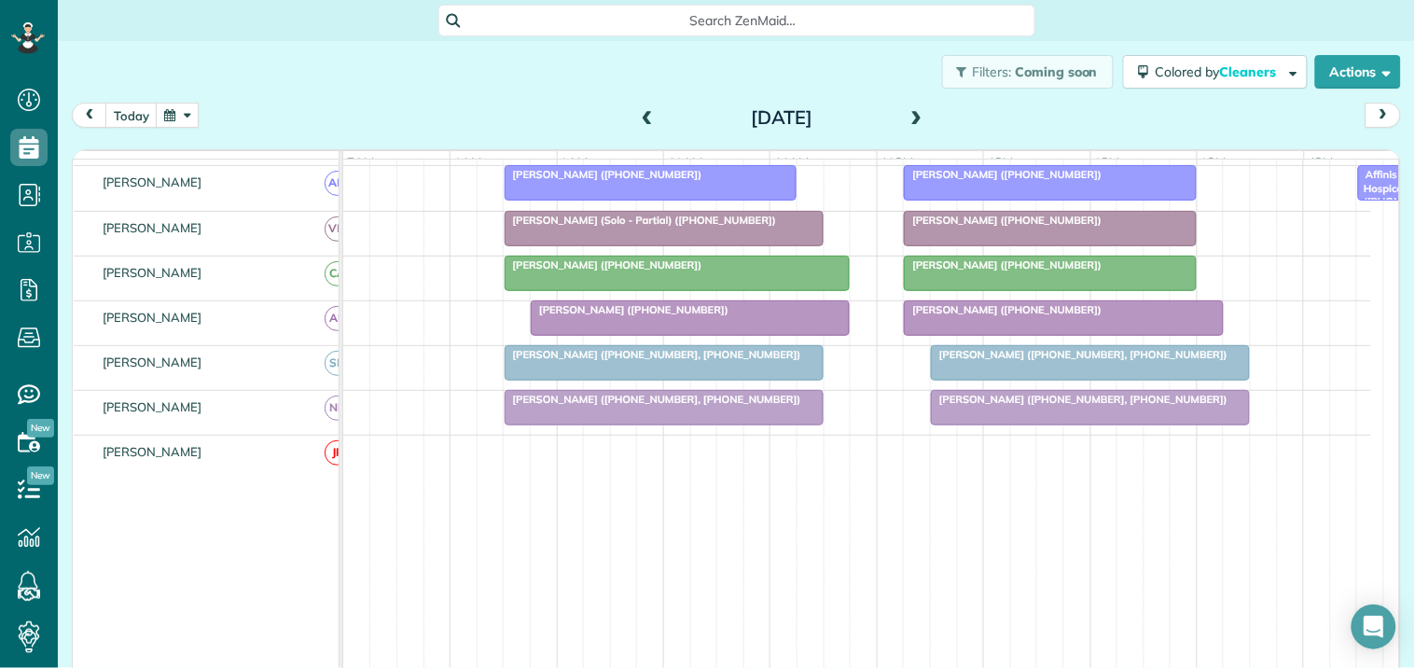
scroll to position [645, 0]
